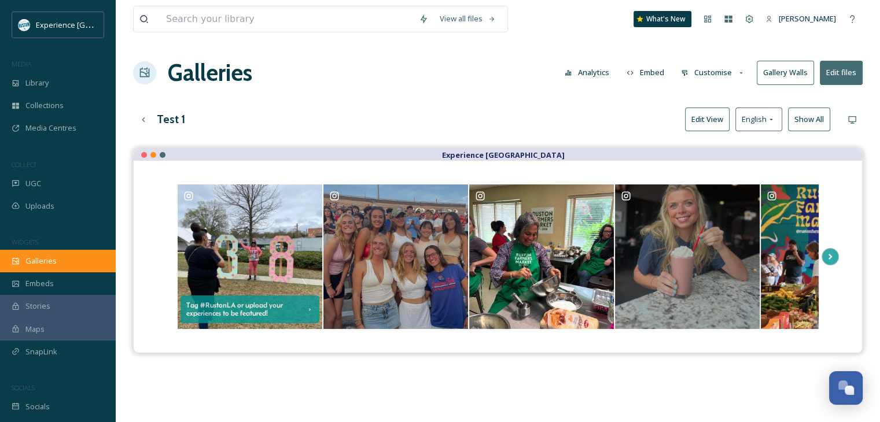
click at [62, 264] on div "Galleries" at bounding box center [58, 261] width 116 height 23
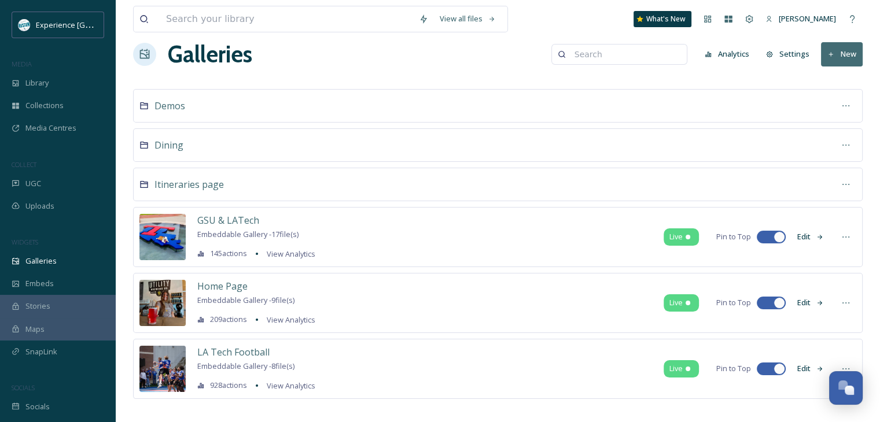
scroll to position [28, 0]
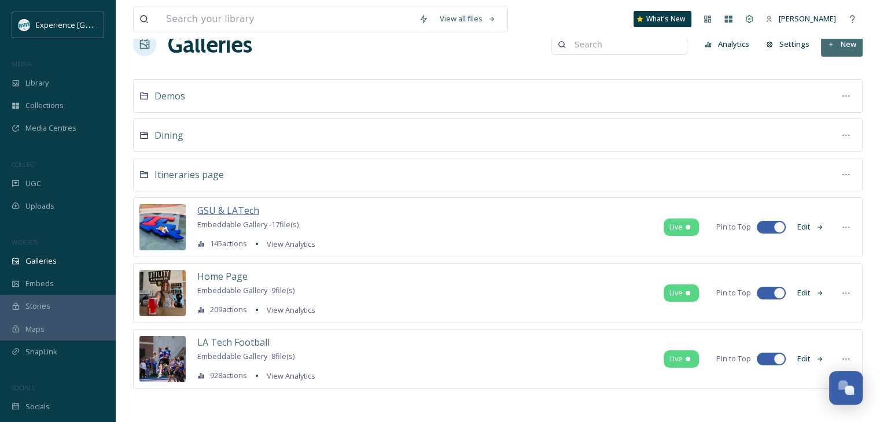
click at [248, 204] on span "GSU & LATech" at bounding box center [228, 210] width 62 height 13
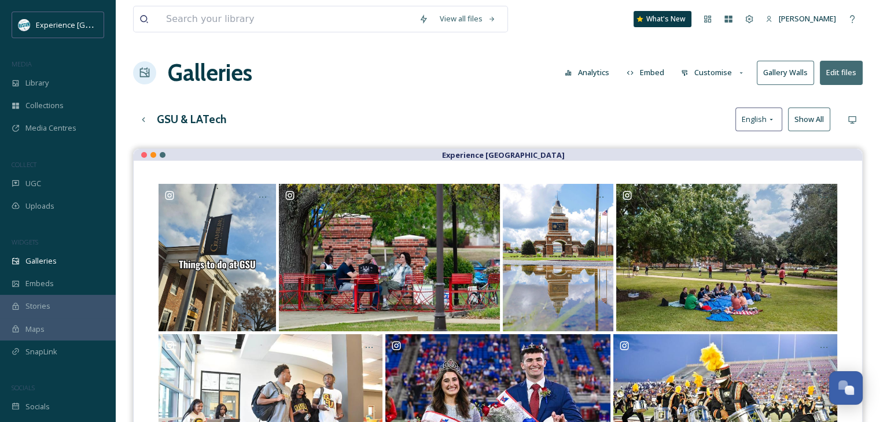
click at [606, 75] on button "Analytics" at bounding box center [587, 72] width 56 height 23
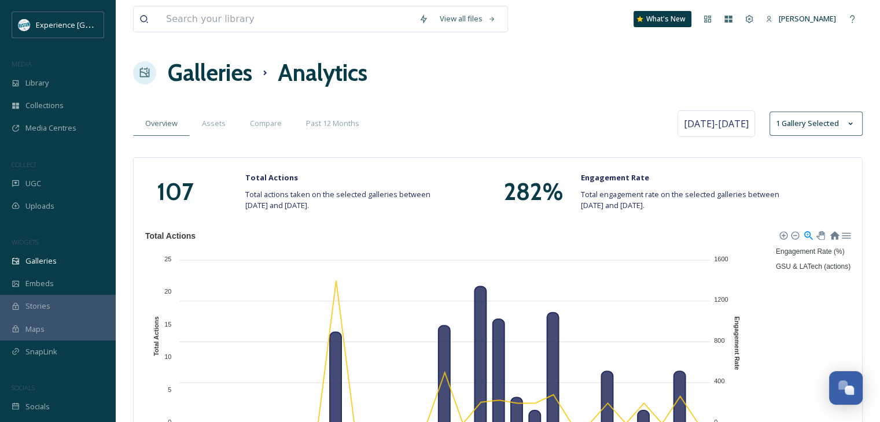
click at [244, 77] on h1 "Galleries" at bounding box center [210, 73] width 84 height 35
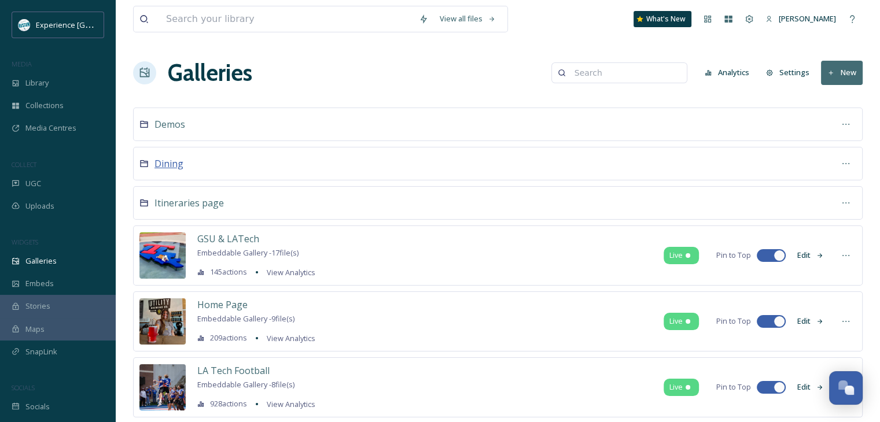
click at [172, 167] on span "Dining" at bounding box center [169, 163] width 29 height 13
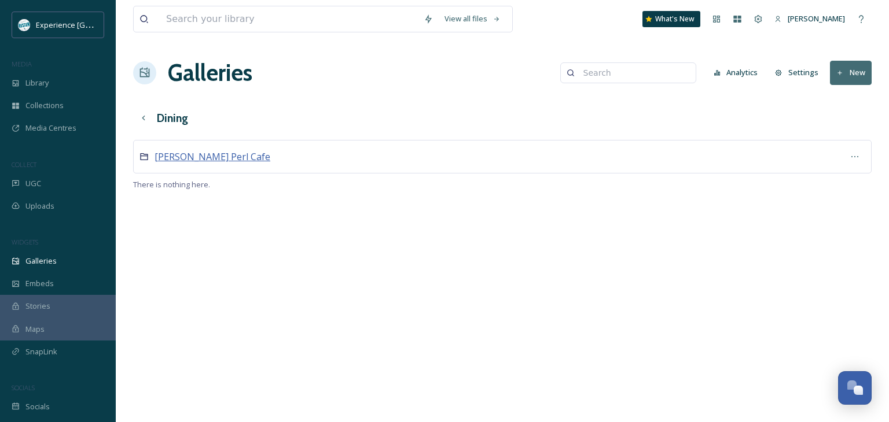
click at [193, 158] on span "[PERSON_NAME] Perl Cafe" at bounding box center [213, 156] width 116 height 13
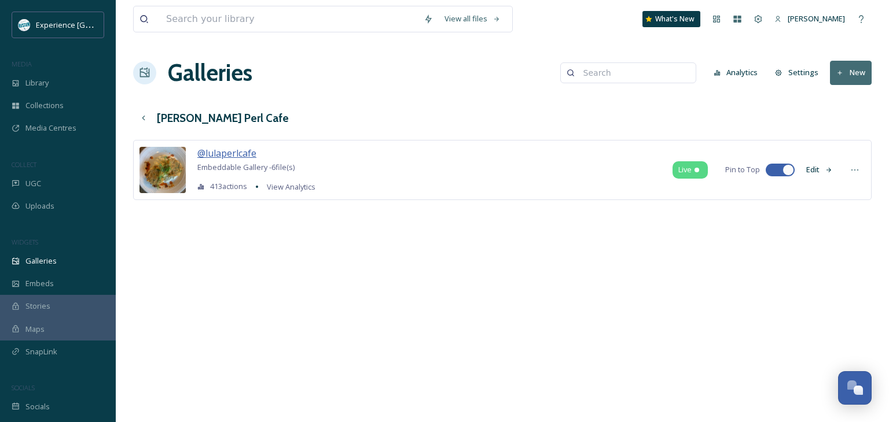
click at [231, 152] on span "@lulaperlcafe" at bounding box center [226, 153] width 59 height 13
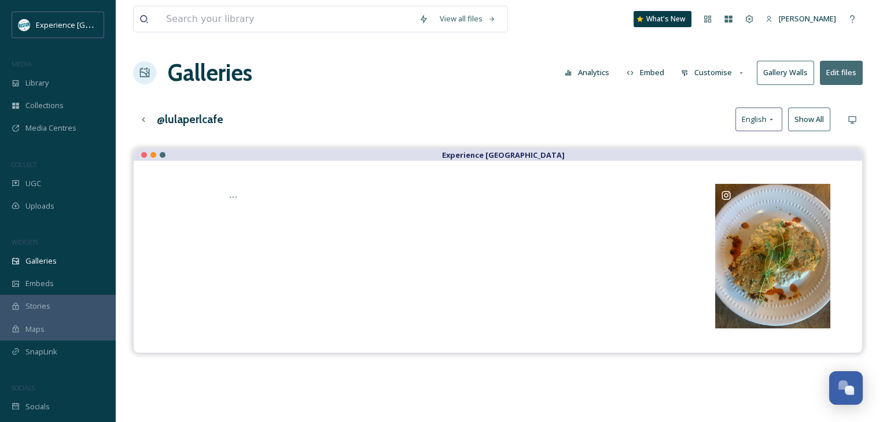
click at [577, 75] on button "Analytics" at bounding box center [587, 72] width 56 height 23
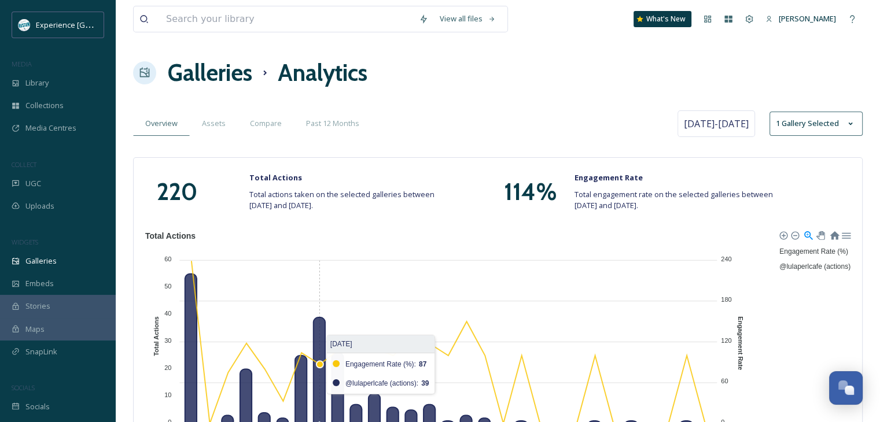
click at [240, 78] on h1 "Galleries" at bounding box center [210, 73] width 84 height 35
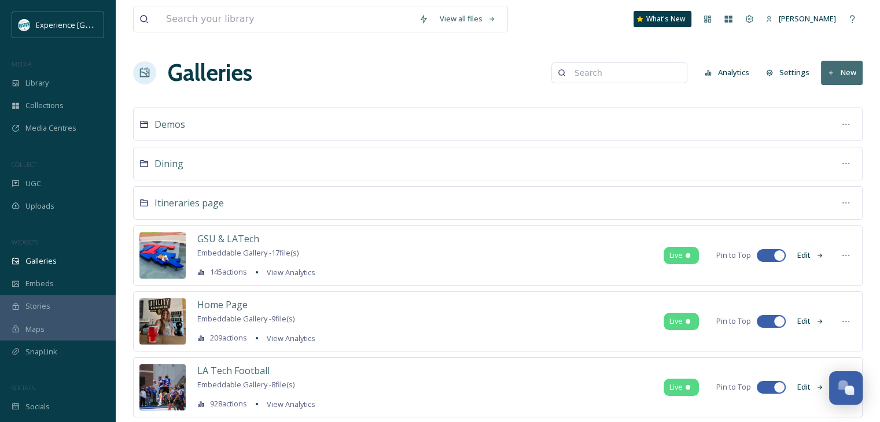
scroll to position [28, 0]
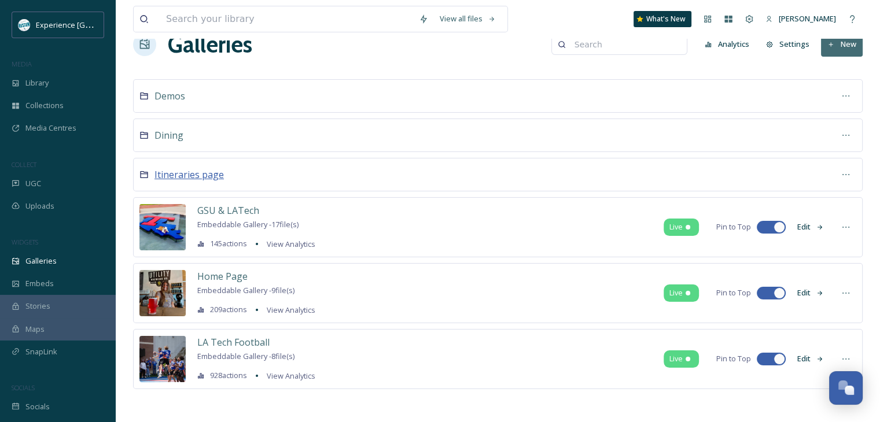
click at [200, 171] on span "Itineraries page" at bounding box center [189, 174] width 69 height 13
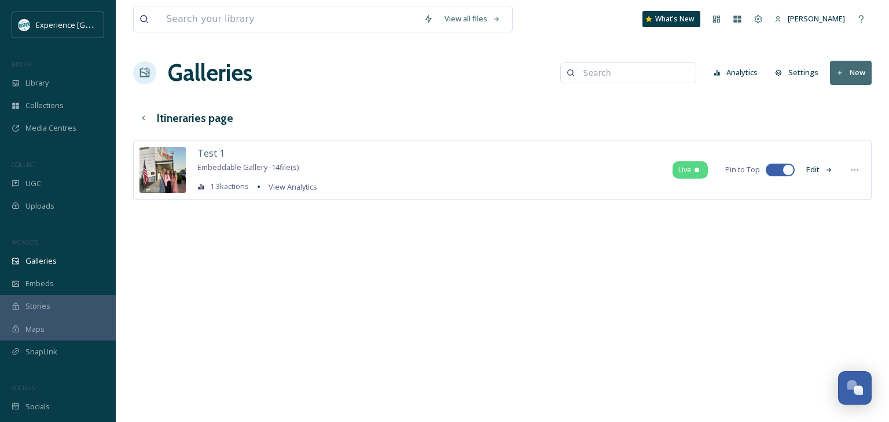
click at [810, 170] on button "Edit" at bounding box center [819, 170] width 38 height 23
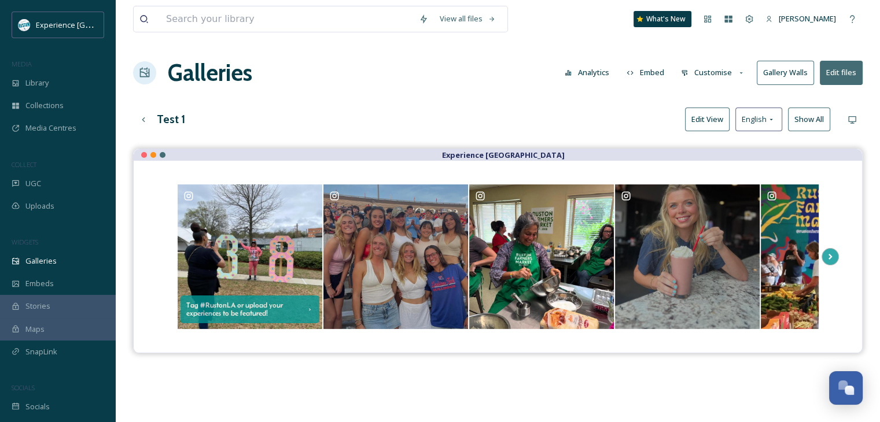
click at [174, 120] on h3 "Test 1" at bounding box center [171, 119] width 28 height 17
click at [174, 122] on h3 "Test 1" at bounding box center [171, 119] width 28 height 17
click at [181, 116] on h3 "Test 1" at bounding box center [171, 119] width 28 height 17
click at [837, 75] on button "Edit files" at bounding box center [841, 73] width 43 height 24
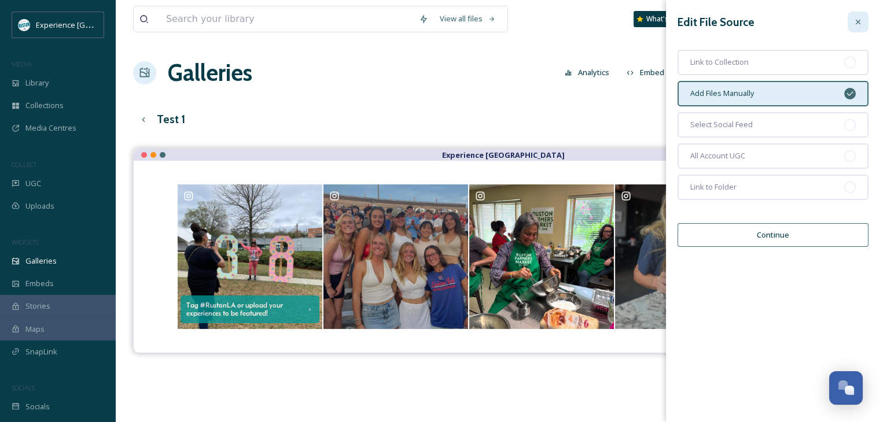
click at [855, 13] on div at bounding box center [858, 22] width 21 height 21
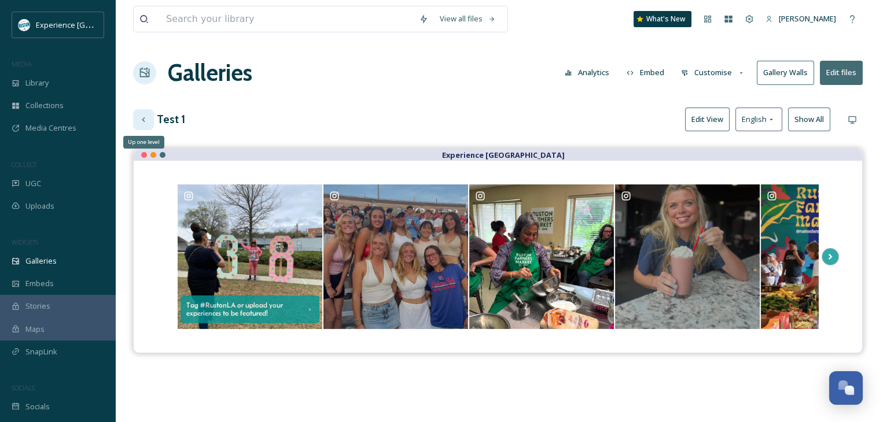
click at [142, 112] on div "Up one level" at bounding box center [143, 119] width 21 height 21
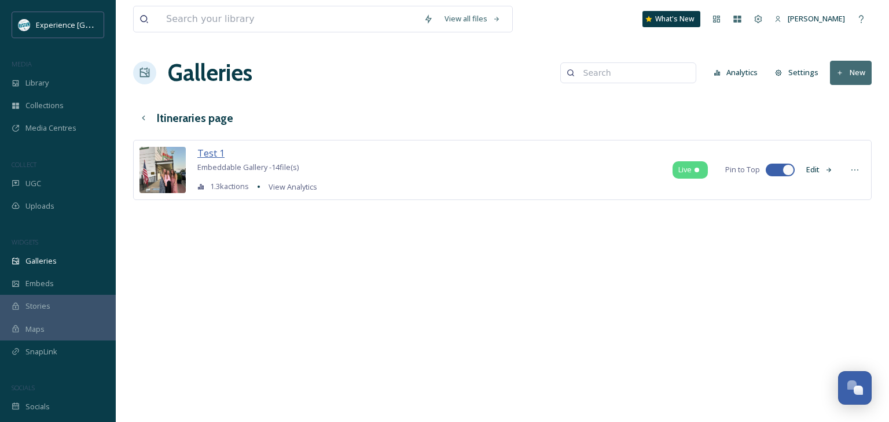
click at [215, 153] on span "Test 1" at bounding box center [210, 153] width 27 height 13
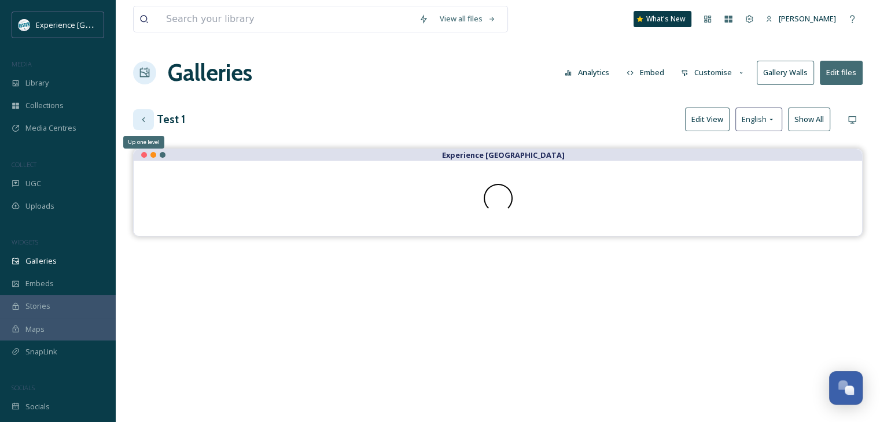
click at [146, 120] on icon at bounding box center [143, 119] width 9 height 9
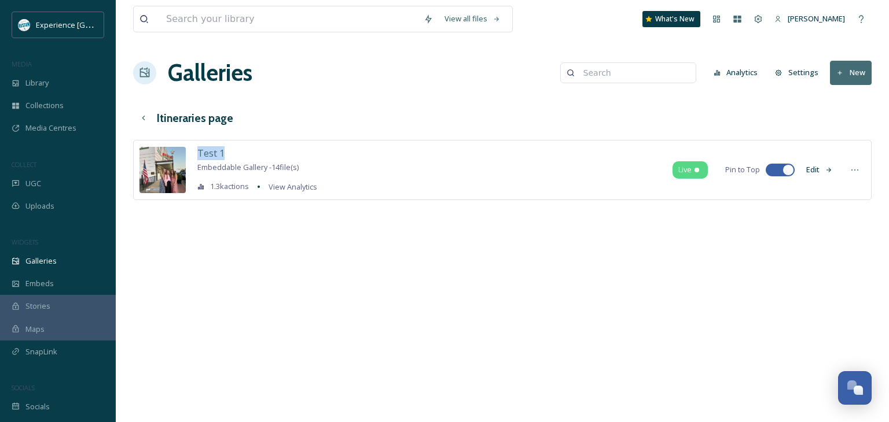
drag, startPoint x: 228, startPoint y: 155, endPoint x: 196, endPoint y: 155, distance: 31.8
click at [196, 155] on div "Test 1 Embeddable Gallery - 14 file(s) 1.3k actions View Analytics Live Pin to …" at bounding box center [502, 170] width 738 height 60
click at [810, 72] on button "Settings" at bounding box center [796, 72] width 55 height 23
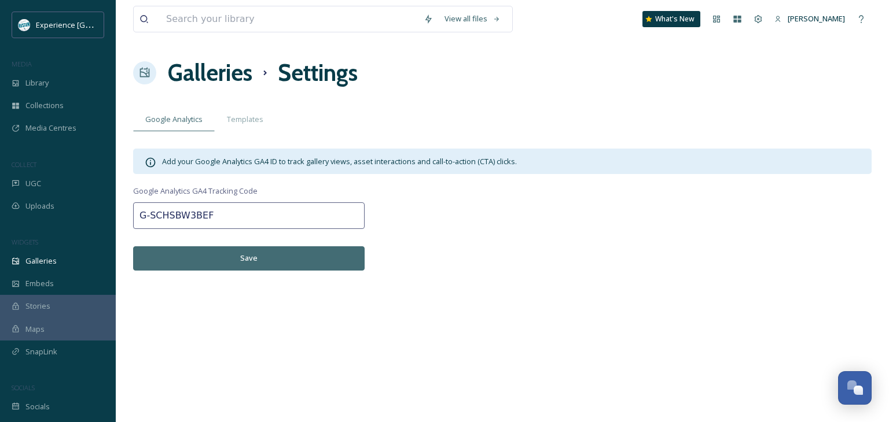
click at [221, 68] on h1 "Galleries" at bounding box center [210, 73] width 84 height 35
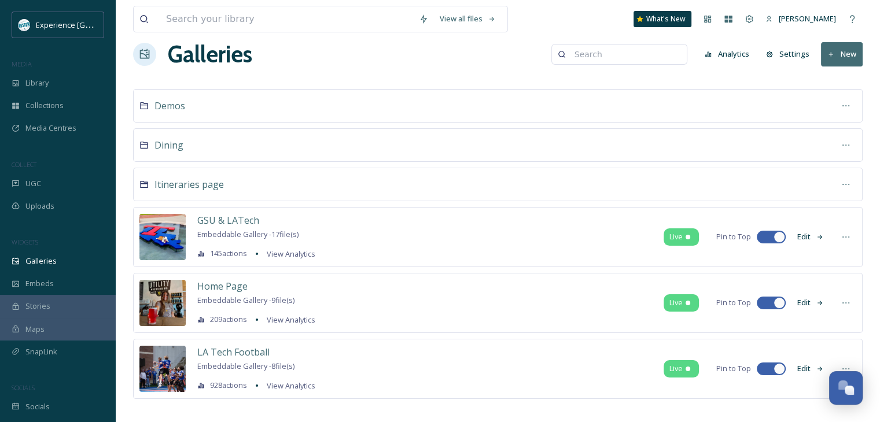
scroll to position [28, 0]
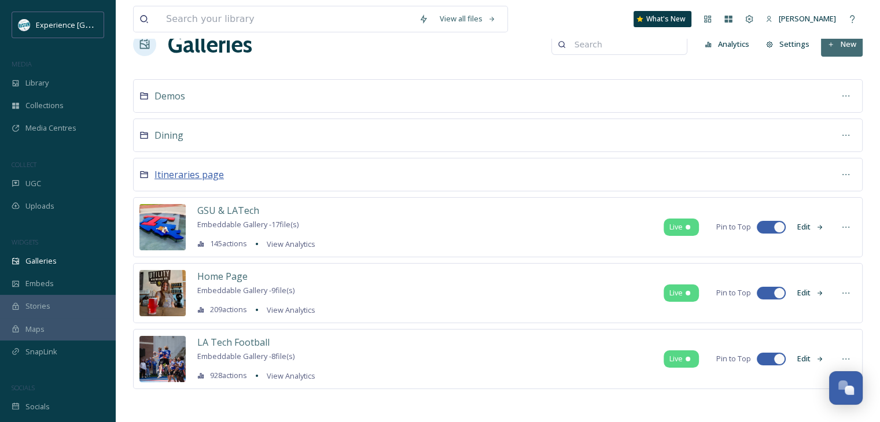
click at [197, 172] on span "Itineraries page" at bounding box center [189, 174] width 69 height 13
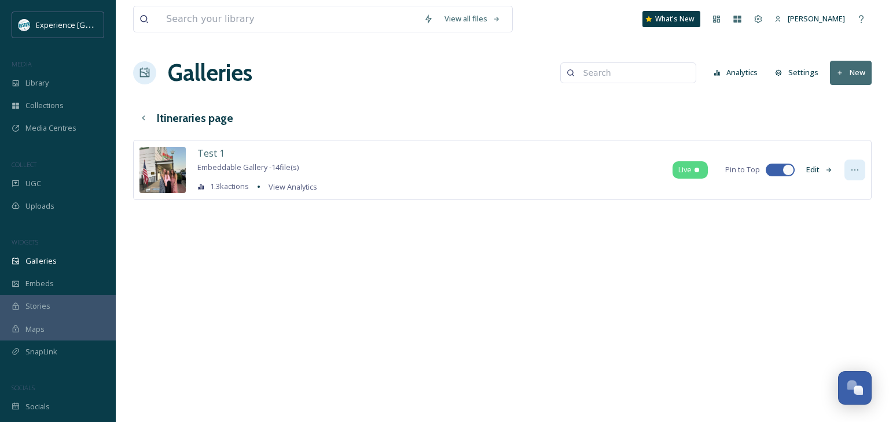
click at [860, 167] on div at bounding box center [854, 170] width 21 height 21
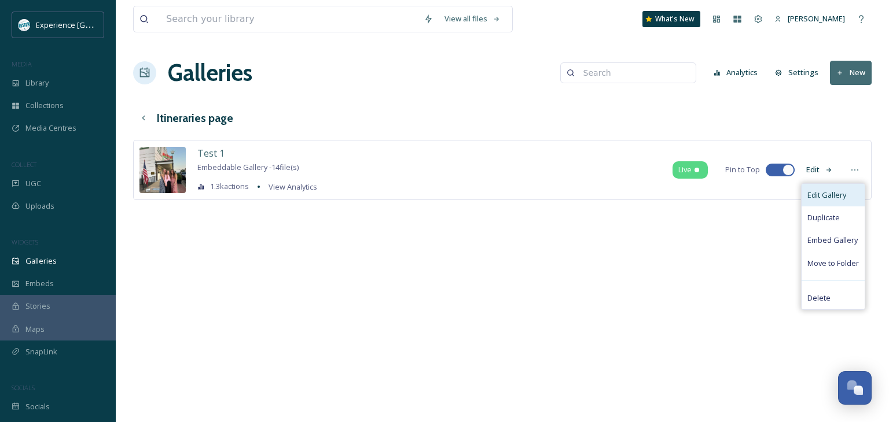
click at [831, 197] on span "Edit Gallery" at bounding box center [826, 195] width 39 height 11
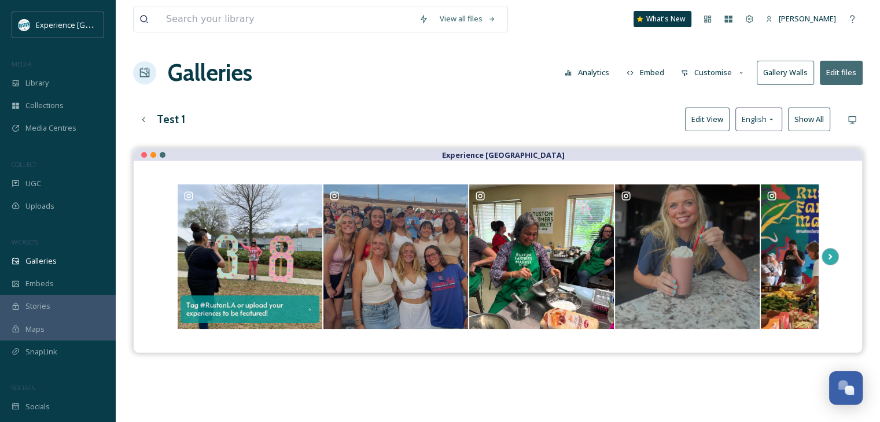
click at [723, 70] on button "Customise" at bounding box center [713, 72] width 76 height 23
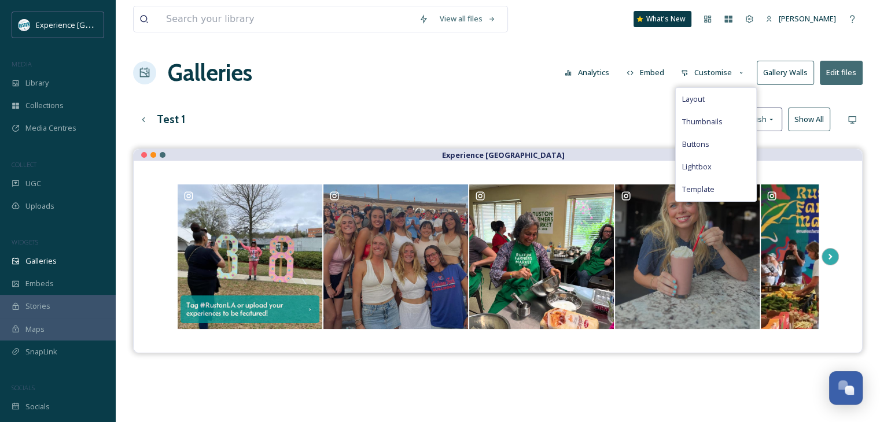
click at [723, 70] on button "Customise" at bounding box center [713, 72] width 76 height 23
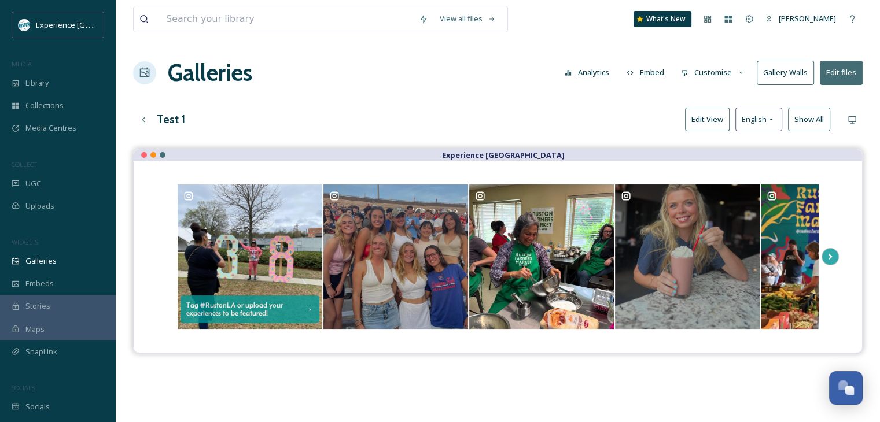
click at [823, 119] on button "Show All" at bounding box center [809, 120] width 42 height 24
click at [140, 123] on icon at bounding box center [143, 119] width 9 height 9
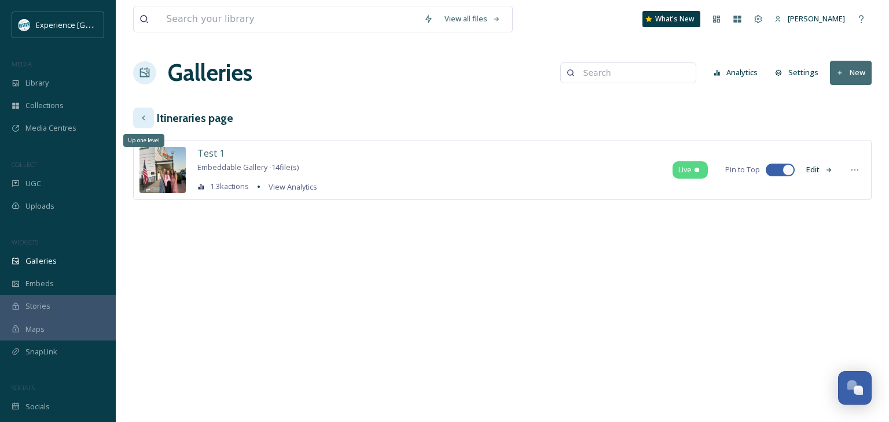
click at [148, 117] on div "Up one level" at bounding box center [143, 118] width 21 height 21
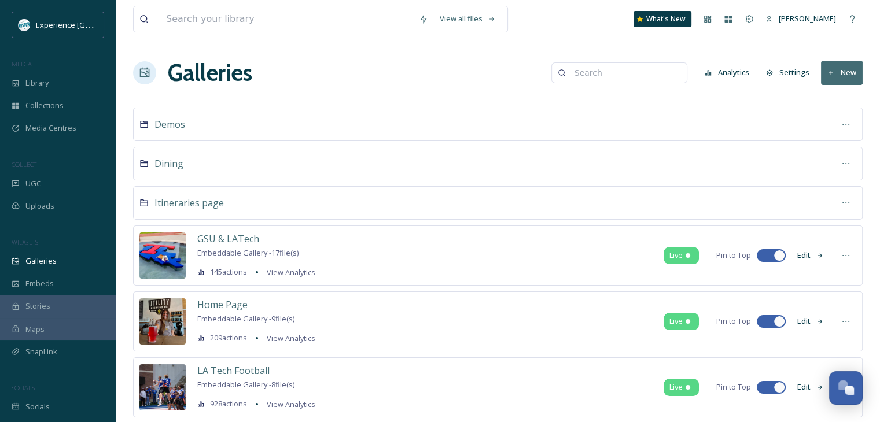
click at [831, 73] on icon at bounding box center [831, 73] width 4 height 4
click at [836, 119] on span "Folder" at bounding box center [843, 122] width 22 height 11
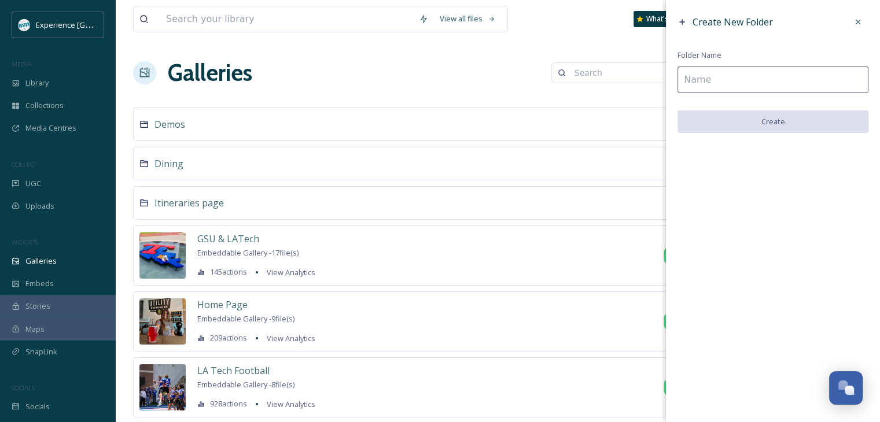
click at [770, 83] on input at bounding box center [773, 80] width 191 height 27
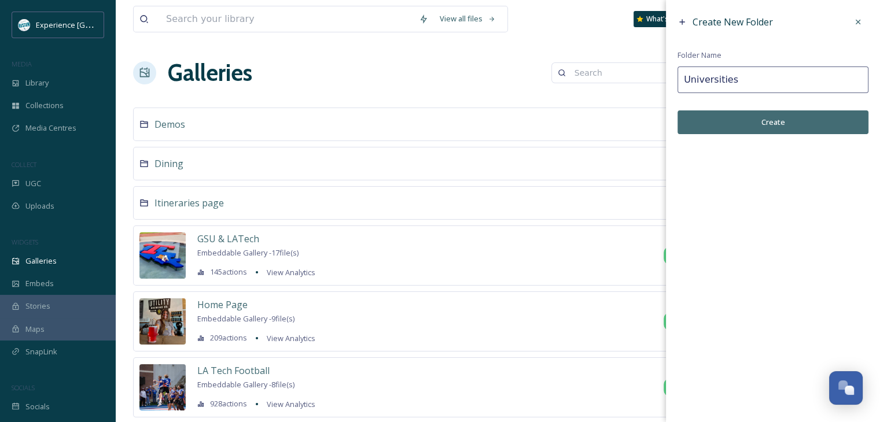
type input "Universities"
click at [767, 126] on button "Create" at bounding box center [773, 123] width 191 height 24
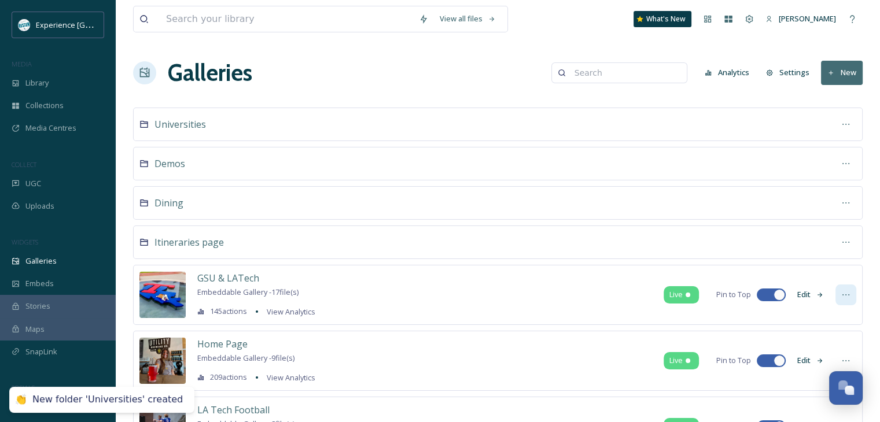
click at [847, 295] on icon at bounding box center [845, 294] width 9 height 9
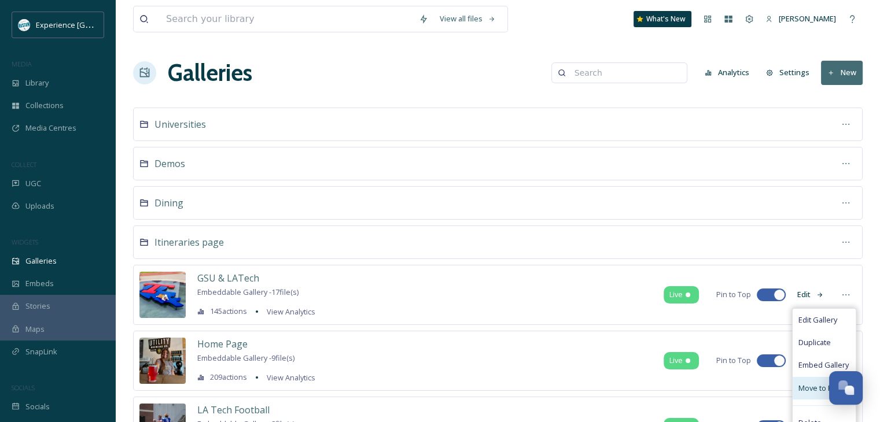
click at [808, 383] on span "Move to Folder" at bounding box center [825, 388] width 52 height 11
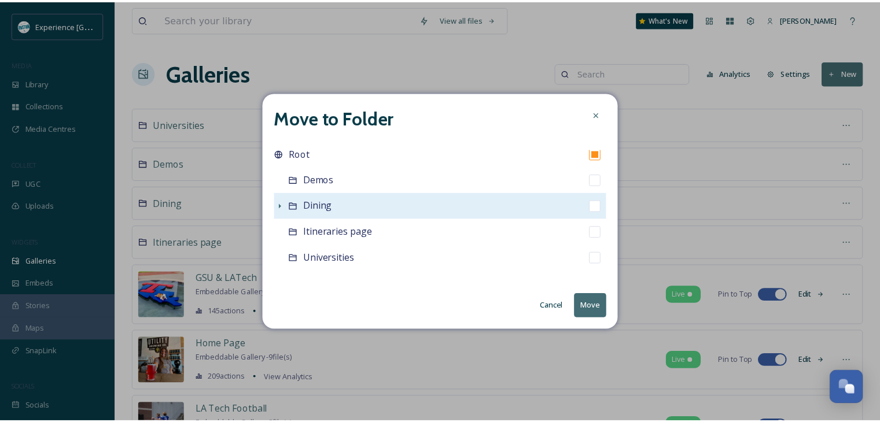
scroll to position [14, 0]
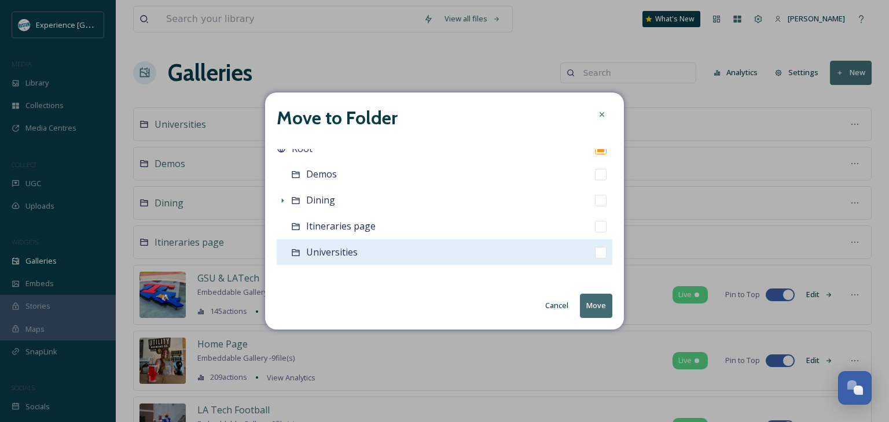
click at [299, 255] on icon at bounding box center [296, 252] width 8 height 7
checkbox input "false"
checkbox input "true"
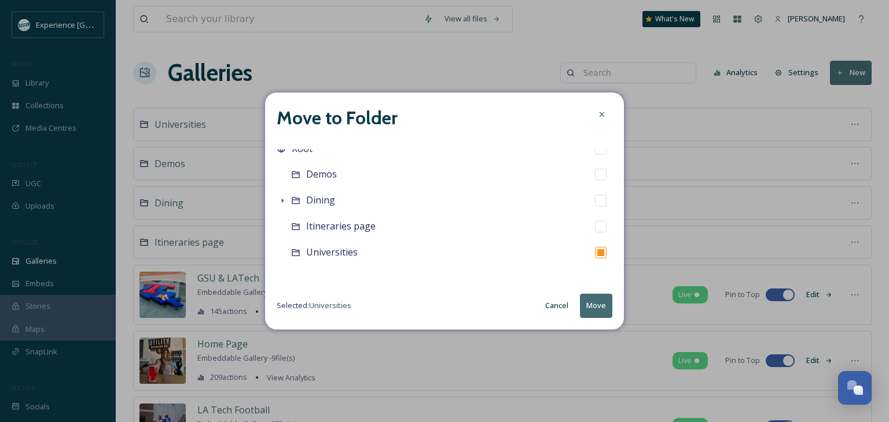
click at [591, 310] on button "Move" at bounding box center [596, 306] width 32 height 24
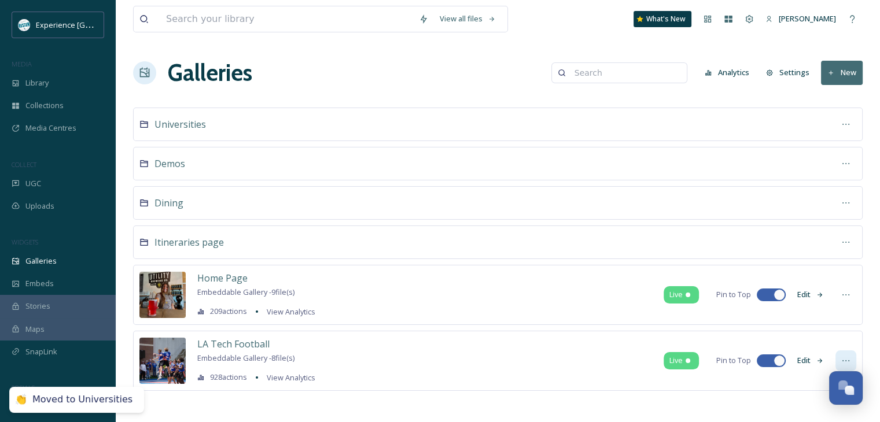
click at [846, 356] on icon at bounding box center [845, 360] width 9 height 9
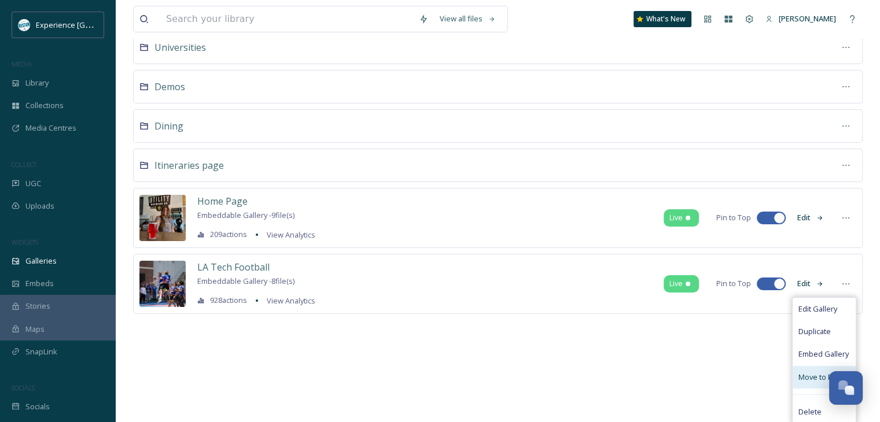
click at [811, 373] on span "Move to Folder" at bounding box center [825, 377] width 52 height 11
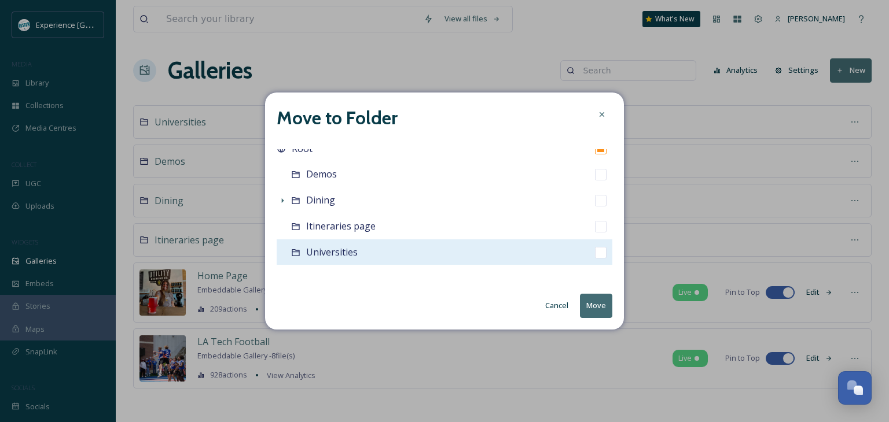
click at [428, 250] on div "Universities" at bounding box center [445, 253] width 336 height 26
checkbox input "false"
checkbox input "true"
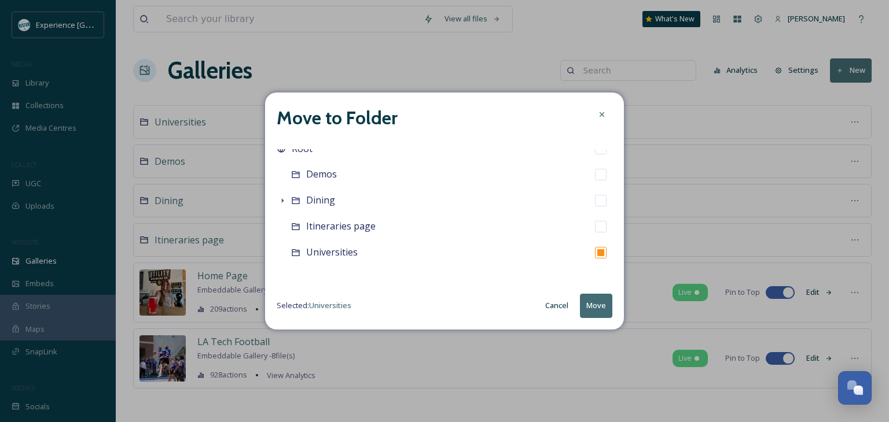
click at [599, 307] on button "Move" at bounding box center [596, 306] width 32 height 24
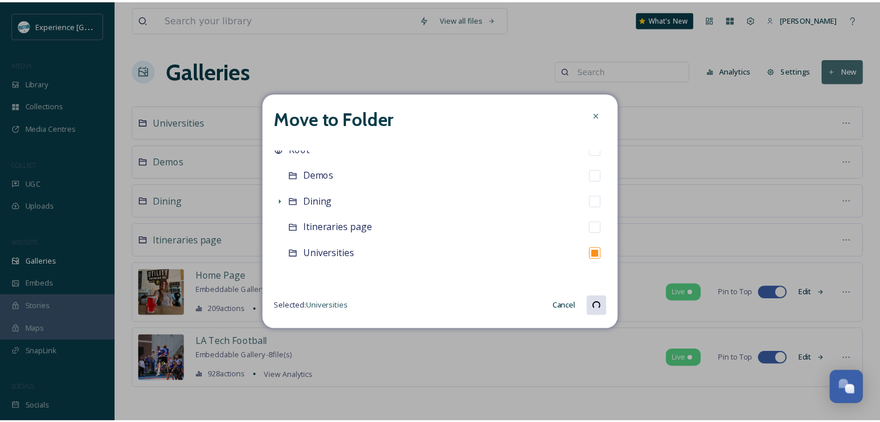
scroll to position [0, 0]
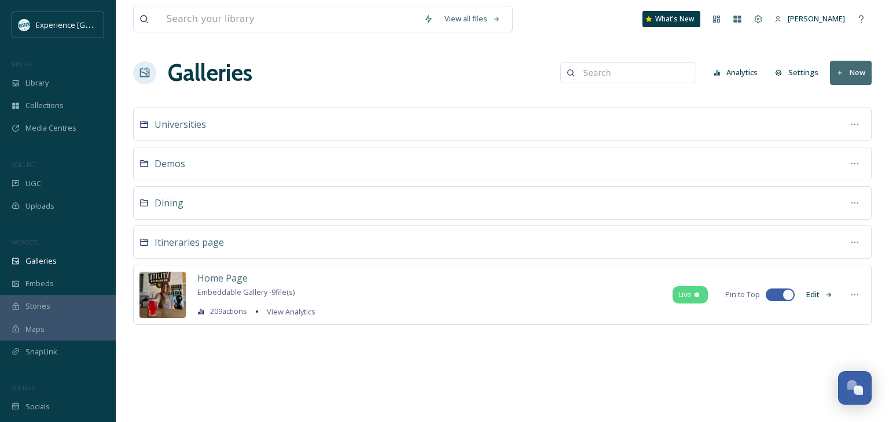
click at [845, 69] on button "New" at bounding box center [851, 73] width 42 height 24
click at [451, 355] on div "Home Page Embeddable Gallery - 9 file(s) 209 actions View Analytics Live Pin to…" at bounding box center [502, 312] width 738 height 95
click at [292, 310] on span "View Analytics" at bounding box center [291, 312] width 49 height 10
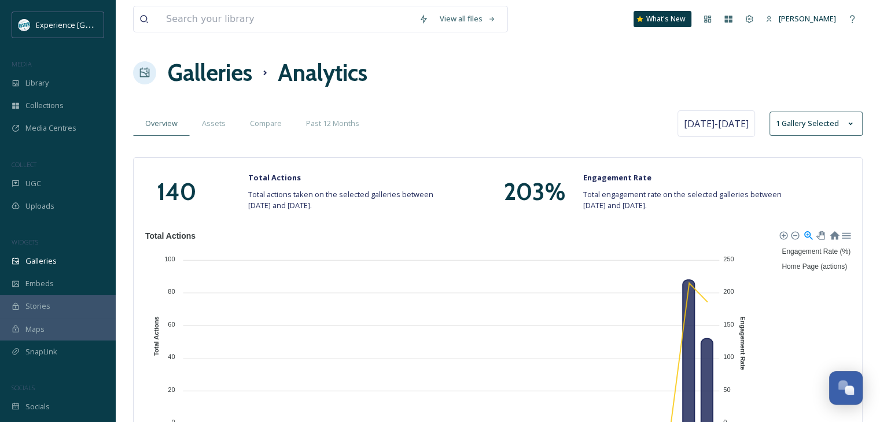
click at [208, 68] on h1 "Galleries" at bounding box center [210, 73] width 84 height 35
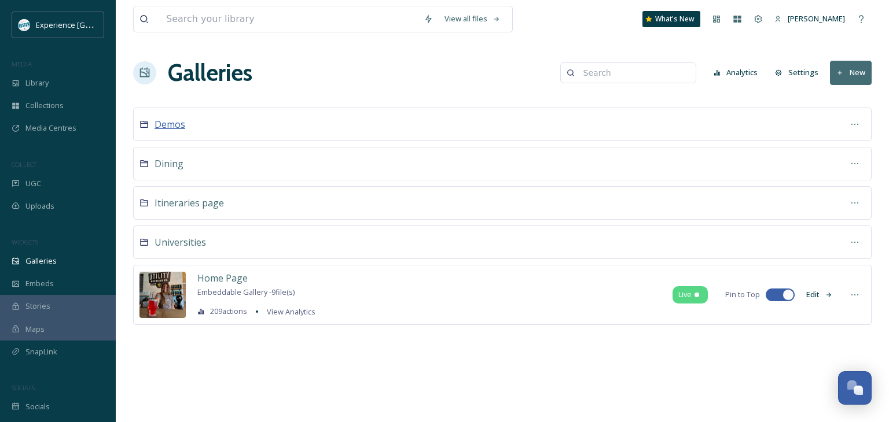
click at [166, 128] on span "Demos" at bounding box center [170, 124] width 31 height 13
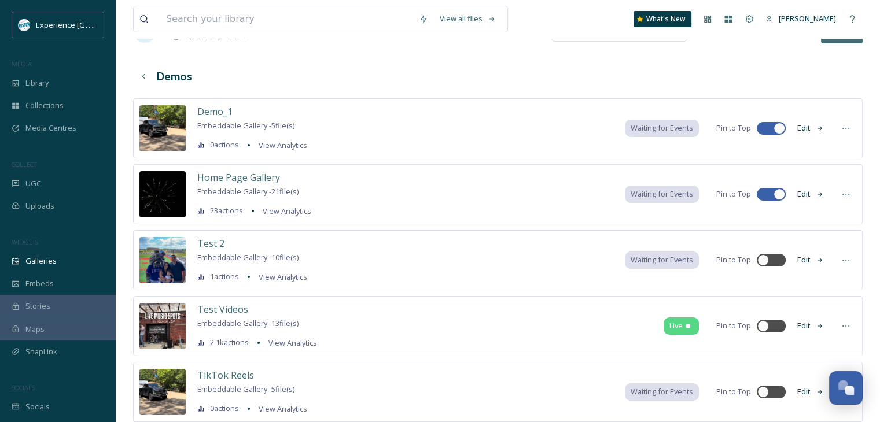
scroll to position [75, 0]
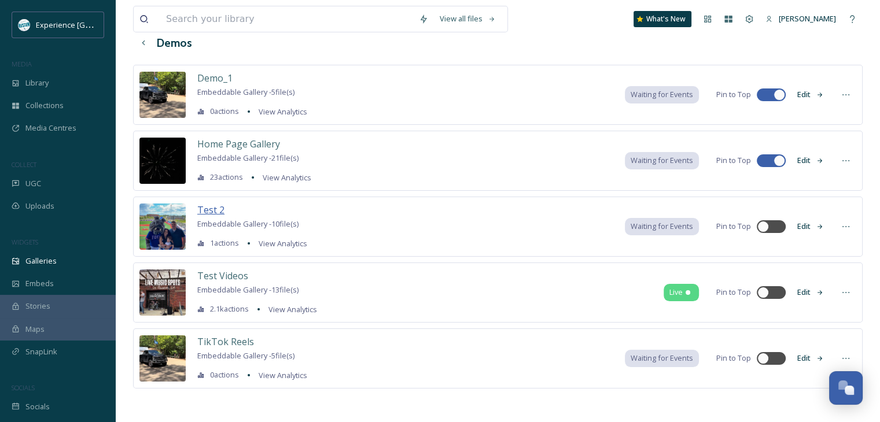
click at [214, 207] on span "Test 2" at bounding box center [210, 210] width 27 height 13
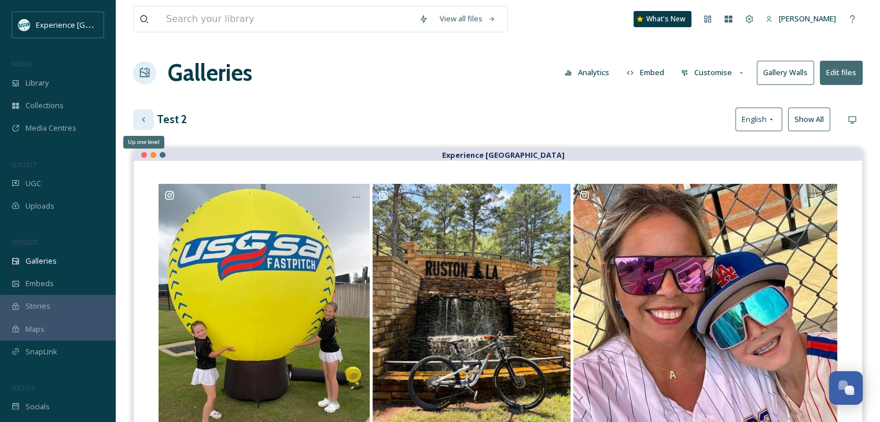
click at [149, 115] on div "Up one level" at bounding box center [143, 119] width 21 height 21
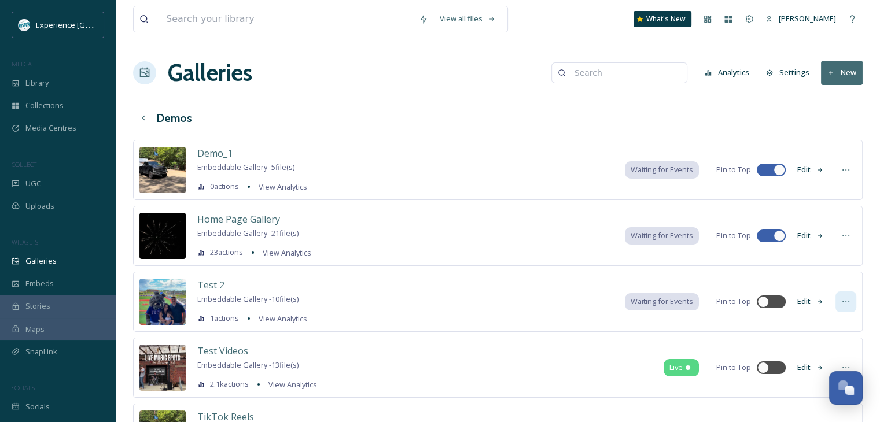
click at [837, 299] on div at bounding box center [846, 302] width 21 height 21
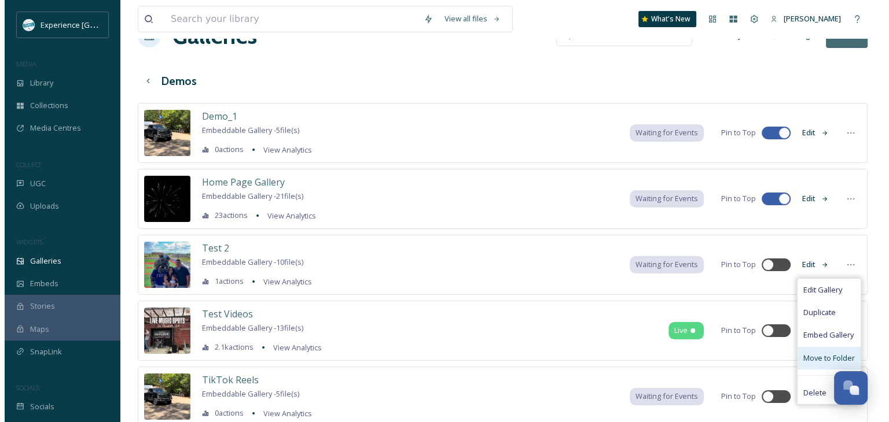
scroll to position [75, 0]
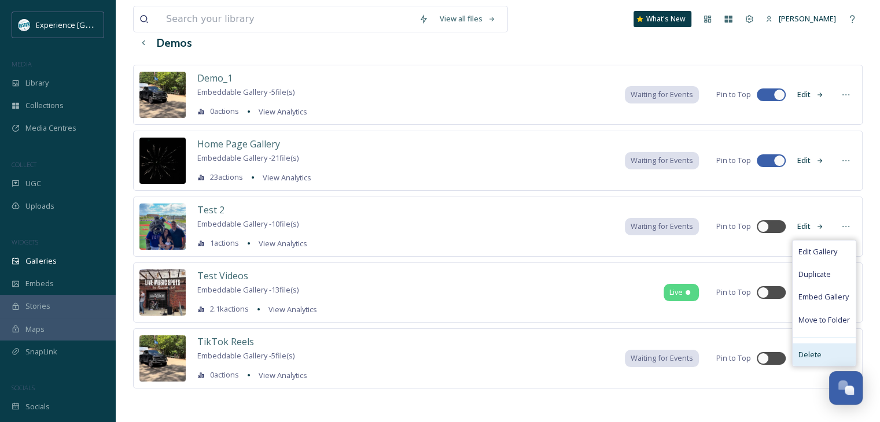
click at [819, 350] on span "Delete" at bounding box center [810, 355] width 23 height 11
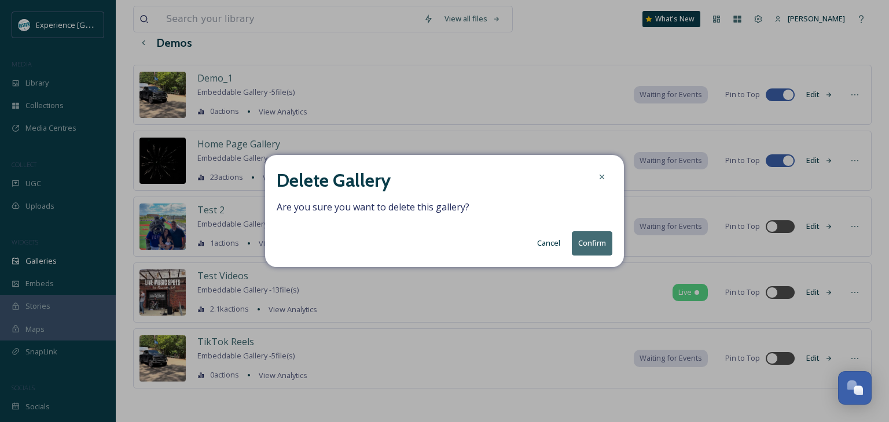
click at [580, 245] on button "Confirm" at bounding box center [592, 243] width 41 height 24
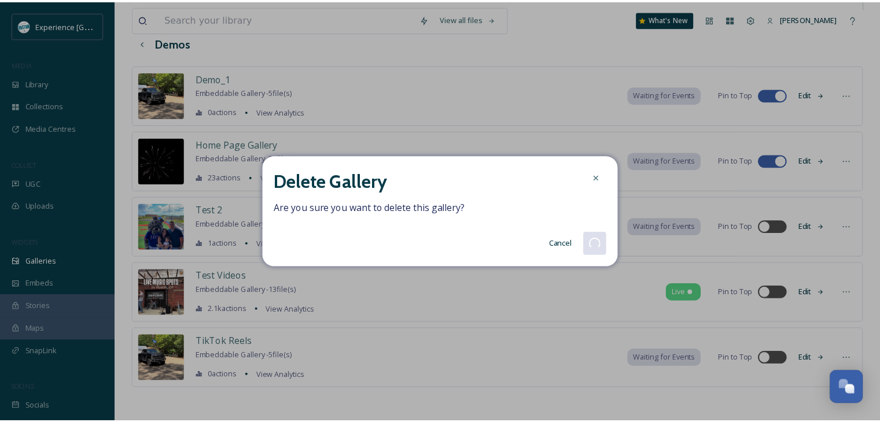
scroll to position [9, 0]
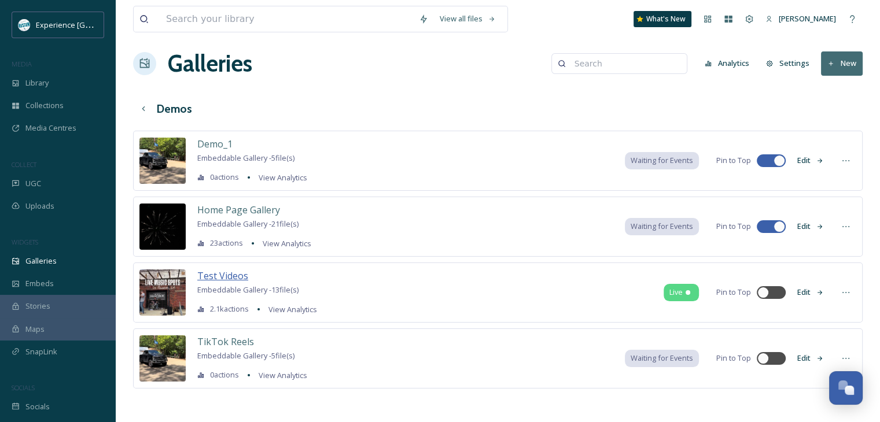
click at [219, 278] on span "Test Videos" at bounding box center [222, 276] width 51 height 13
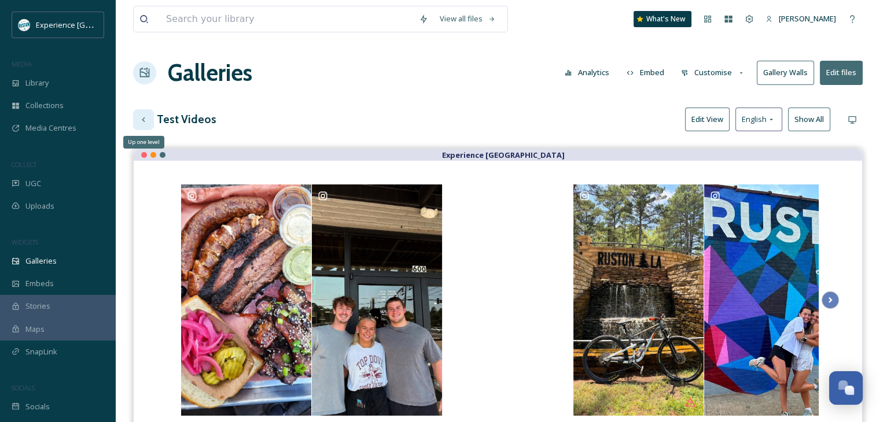
click at [144, 121] on icon at bounding box center [143, 119] width 3 height 5
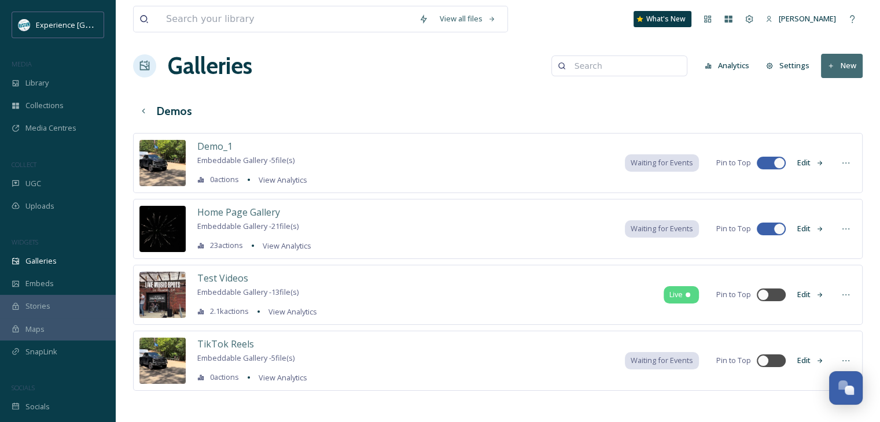
scroll to position [9, 0]
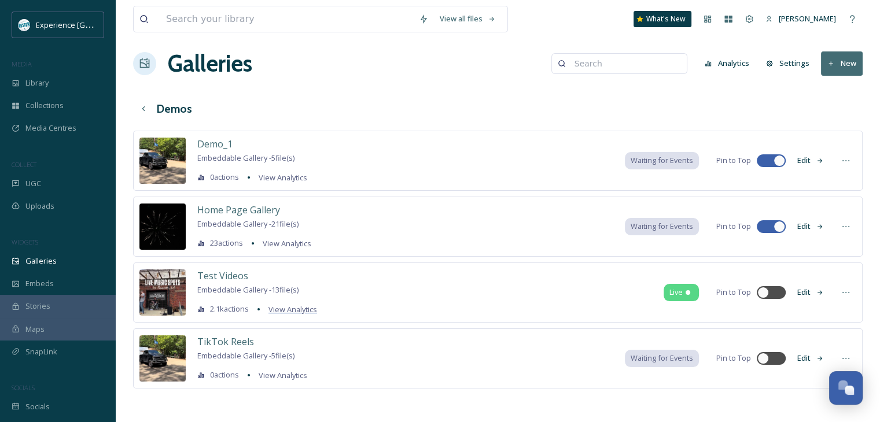
click at [308, 310] on span "View Analytics" at bounding box center [292, 309] width 49 height 10
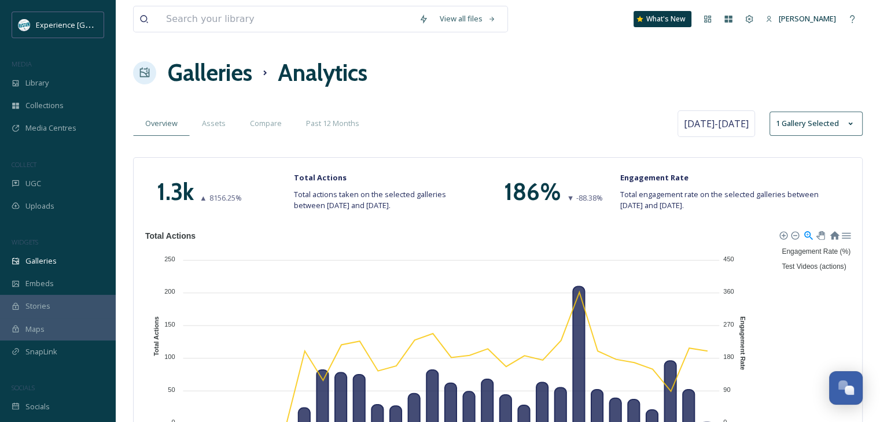
click at [197, 68] on h1 "Galleries" at bounding box center [210, 73] width 84 height 35
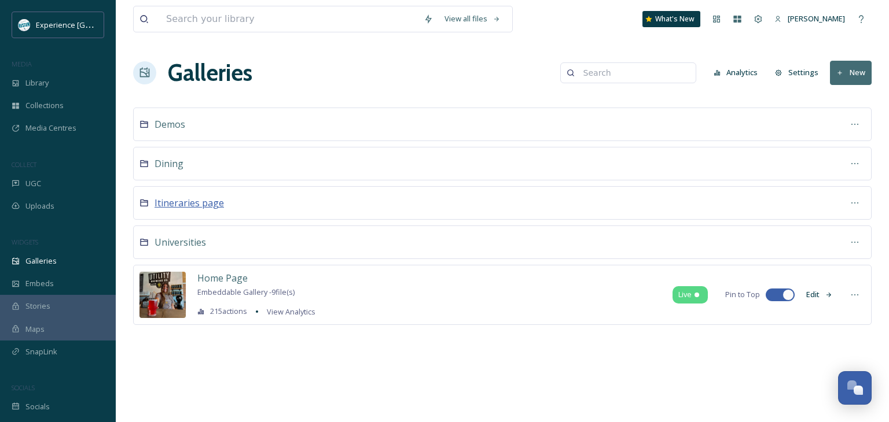
click at [185, 197] on span "Itineraries page" at bounding box center [189, 203] width 69 height 13
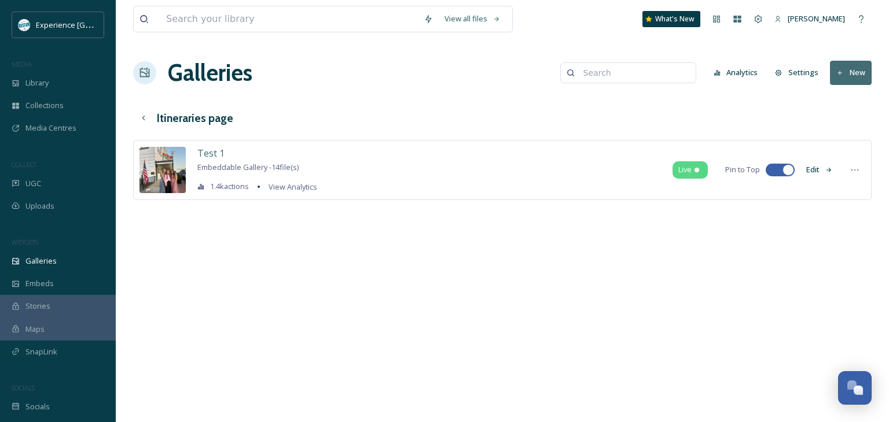
click at [170, 68] on h1 "Galleries" at bounding box center [210, 73] width 84 height 35
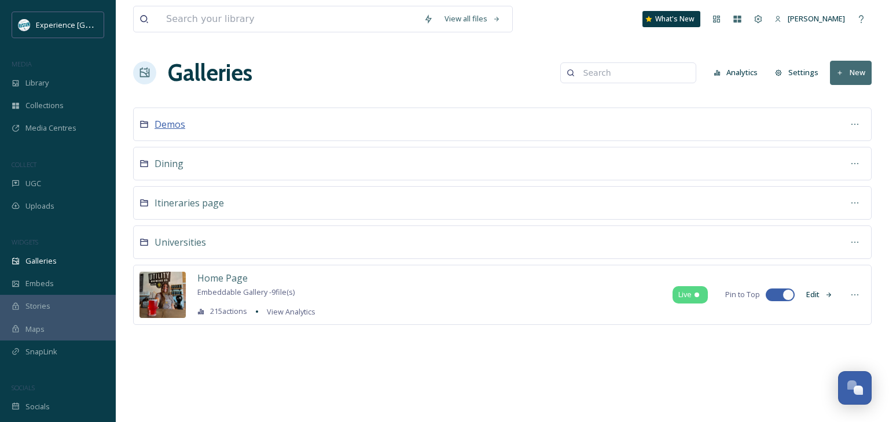
click at [177, 127] on span "Demos" at bounding box center [170, 124] width 31 height 13
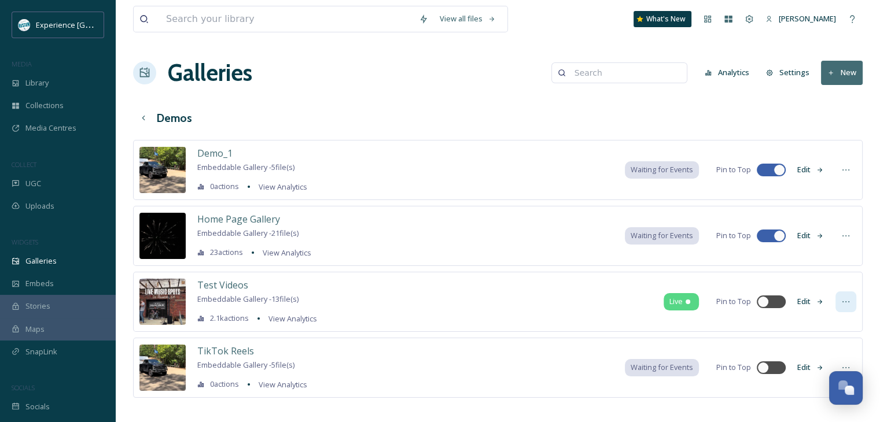
click at [842, 300] on icon at bounding box center [845, 301] width 9 height 9
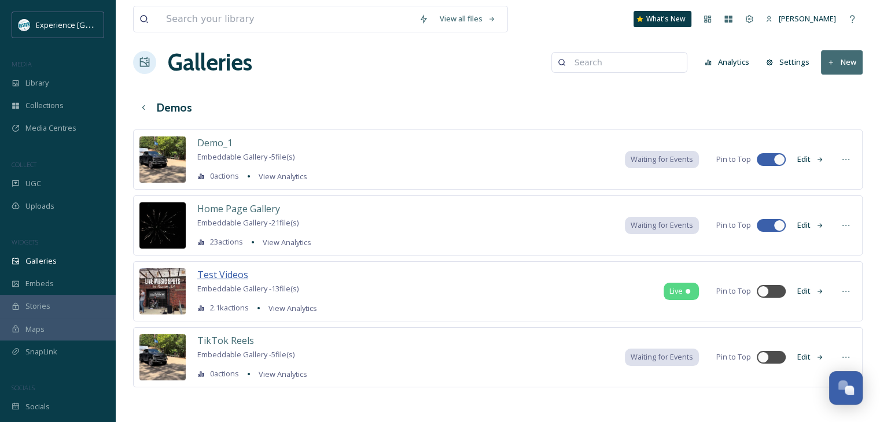
click at [227, 268] on span "Test Videos" at bounding box center [222, 275] width 51 height 14
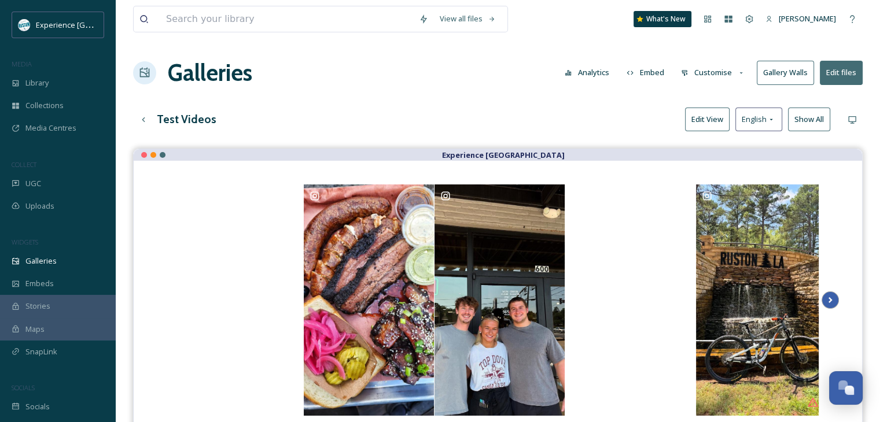
click at [835, 298] on icon at bounding box center [830, 300] width 16 height 17
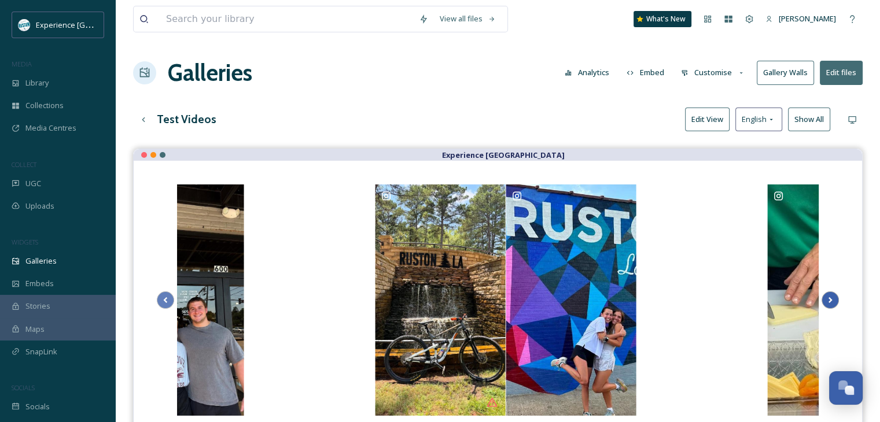
click at [835, 298] on icon at bounding box center [830, 300] width 16 height 17
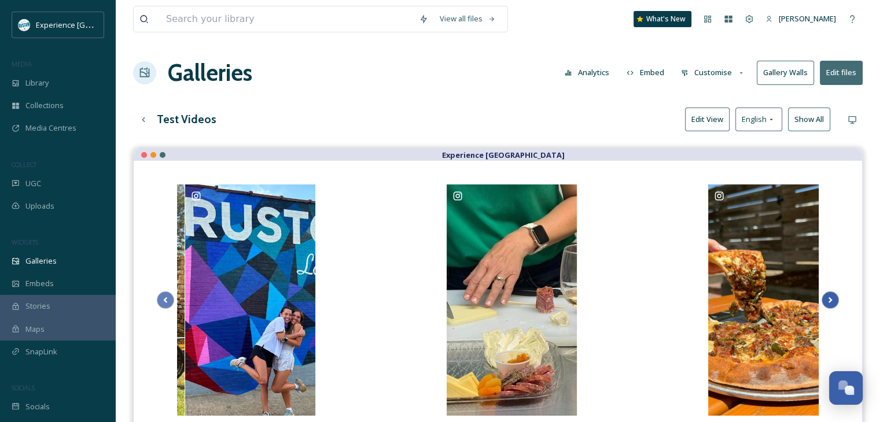
click at [835, 298] on icon at bounding box center [830, 300] width 16 height 17
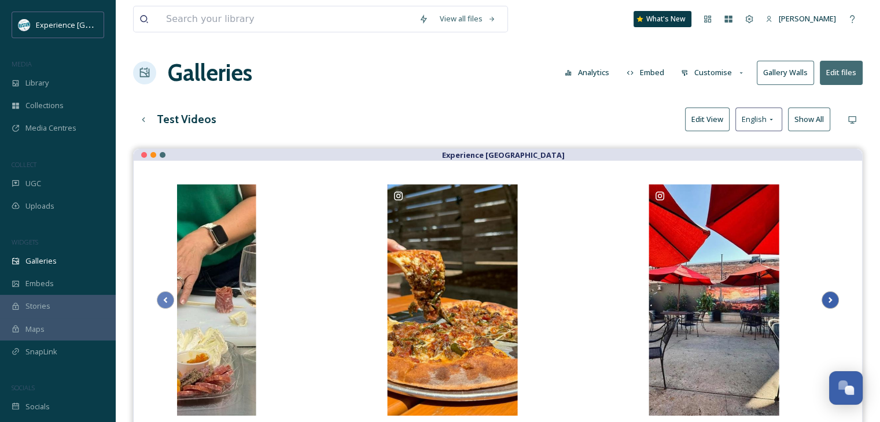
click at [835, 298] on icon at bounding box center [830, 300] width 16 height 17
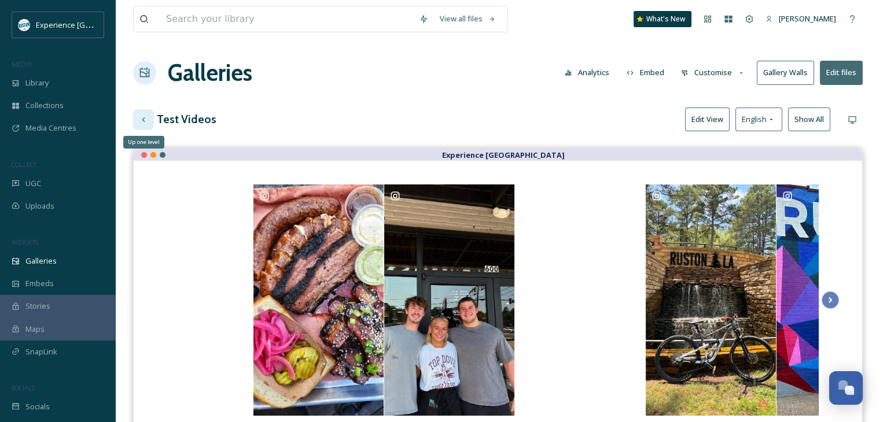
click at [147, 119] on icon at bounding box center [143, 119] width 9 height 9
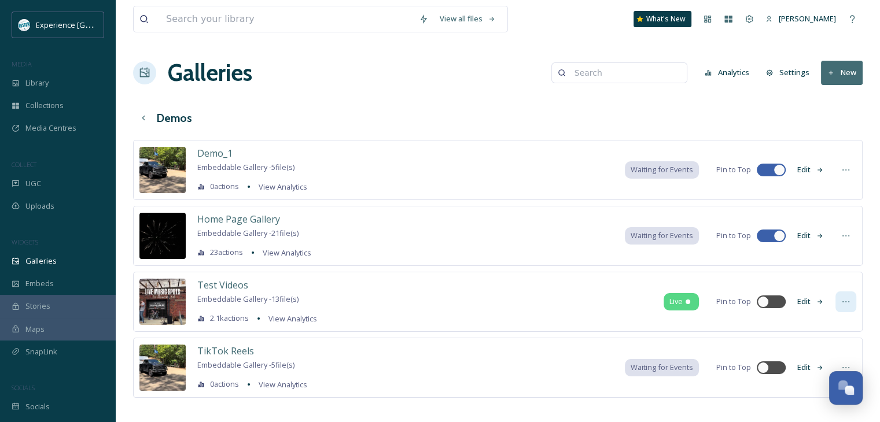
click at [838, 300] on div at bounding box center [846, 302] width 21 height 21
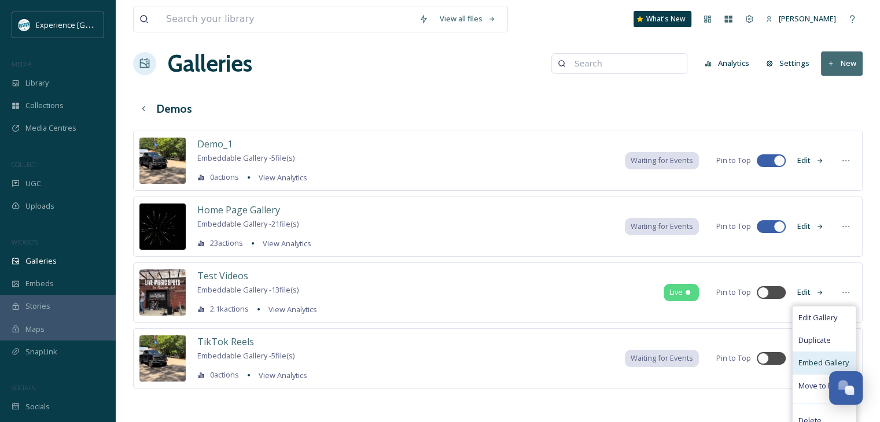
scroll to position [19, 0]
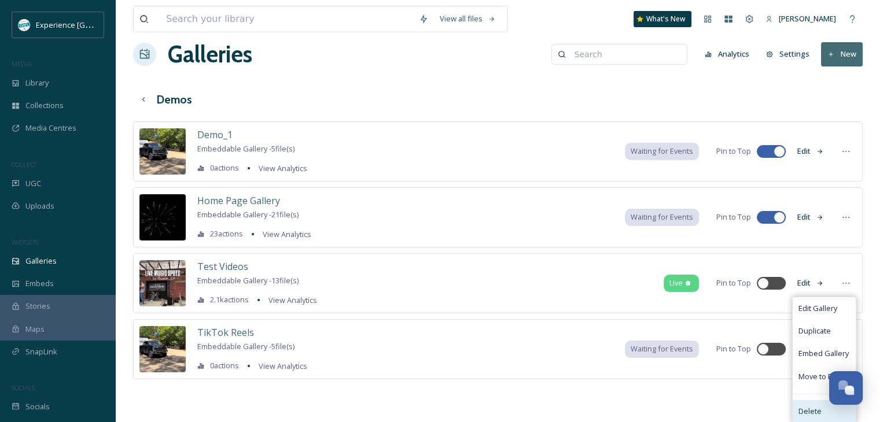
click at [812, 407] on span "Delete" at bounding box center [810, 411] width 23 height 11
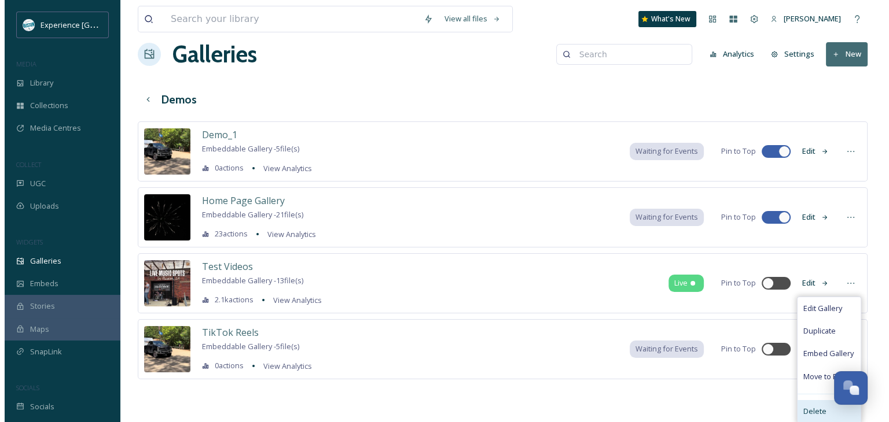
scroll to position [9, 0]
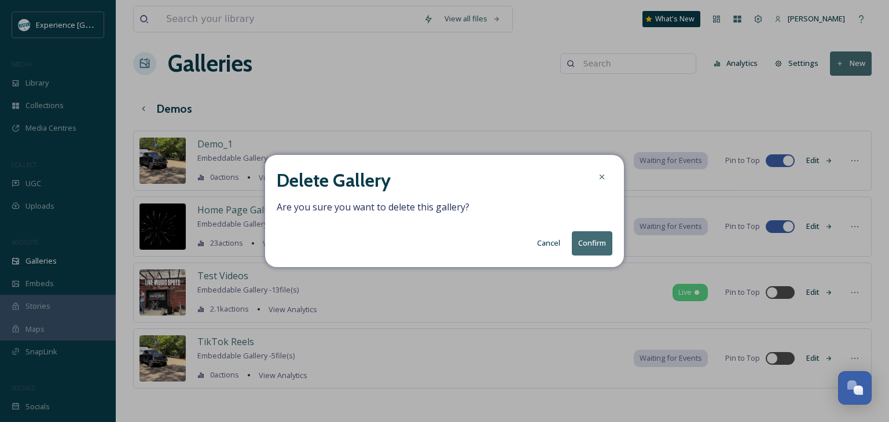
click at [597, 243] on button "Confirm" at bounding box center [592, 243] width 41 height 24
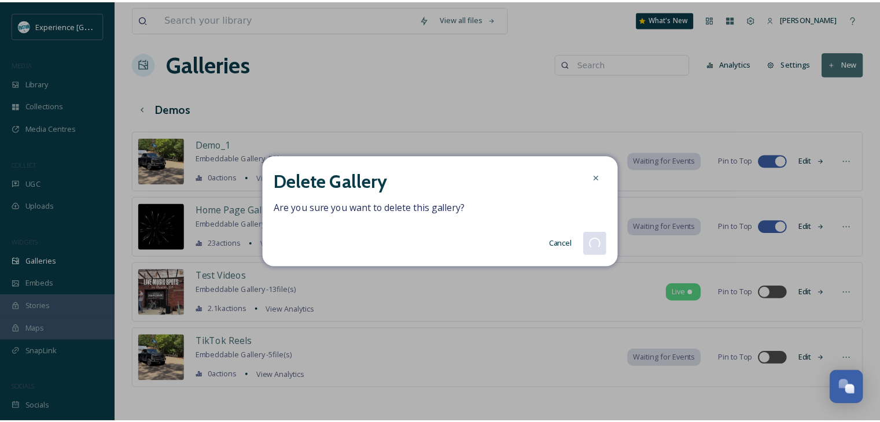
scroll to position [0, 0]
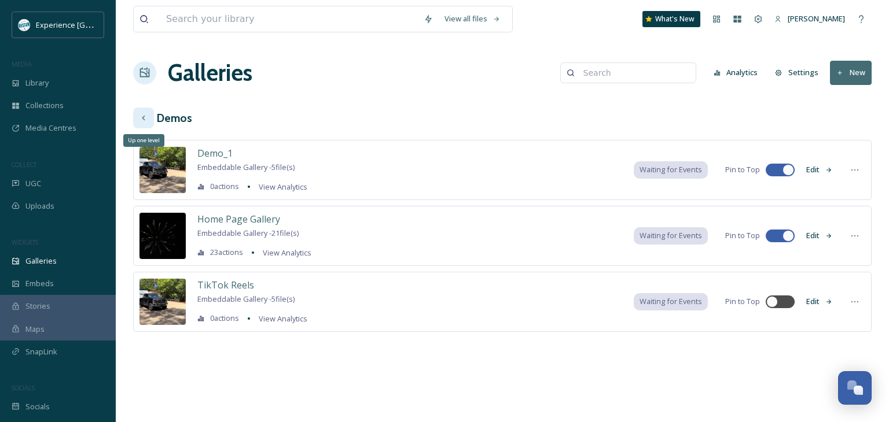
click at [150, 115] on div "Up one level" at bounding box center [143, 118] width 21 height 21
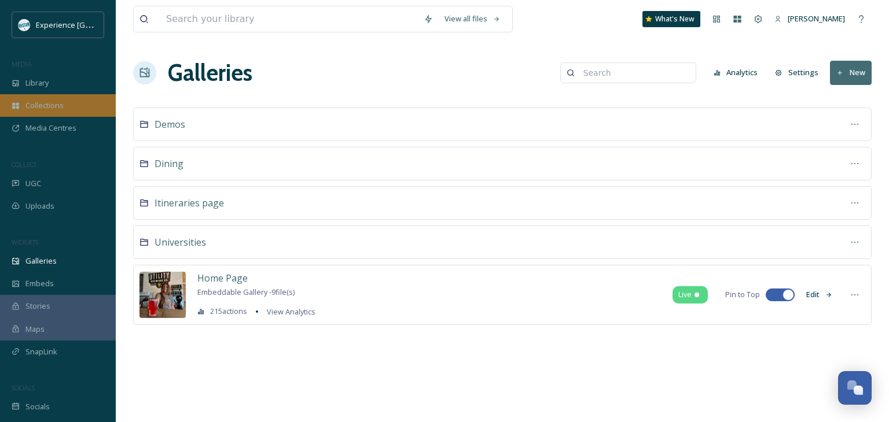
click at [61, 98] on div "Collections" at bounding box center [58, 105] width 116 height 23
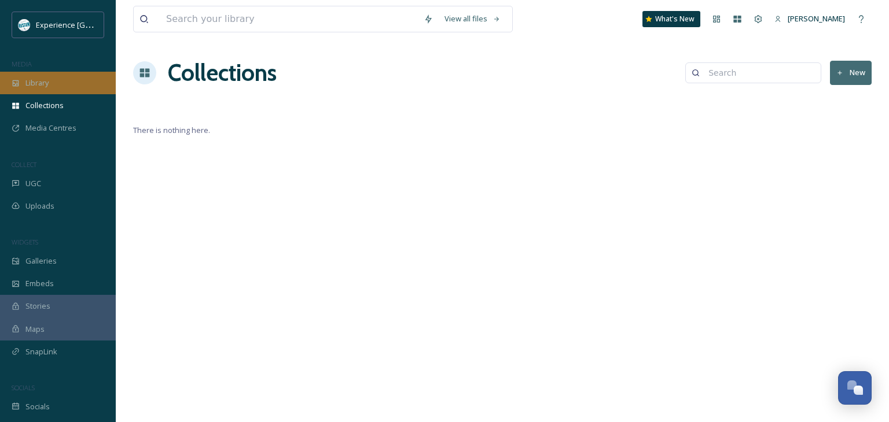
click at [58, 86] on div "Library" at bounding box center [58, 83] width 116 height 23
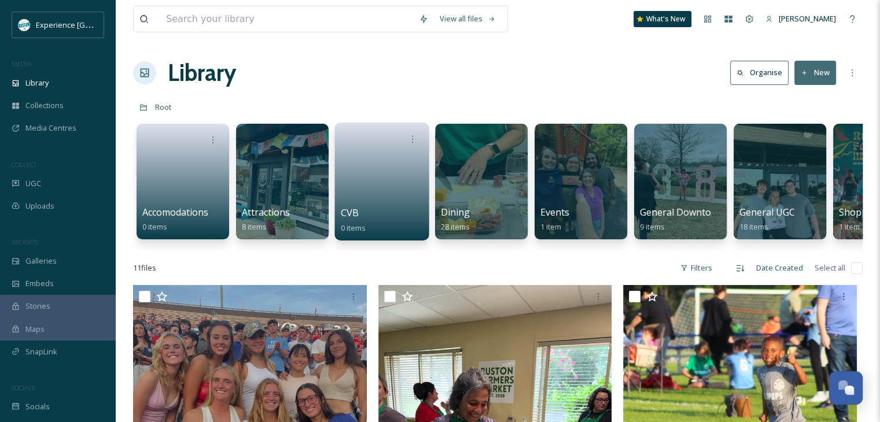
scroll to position [116, 0]
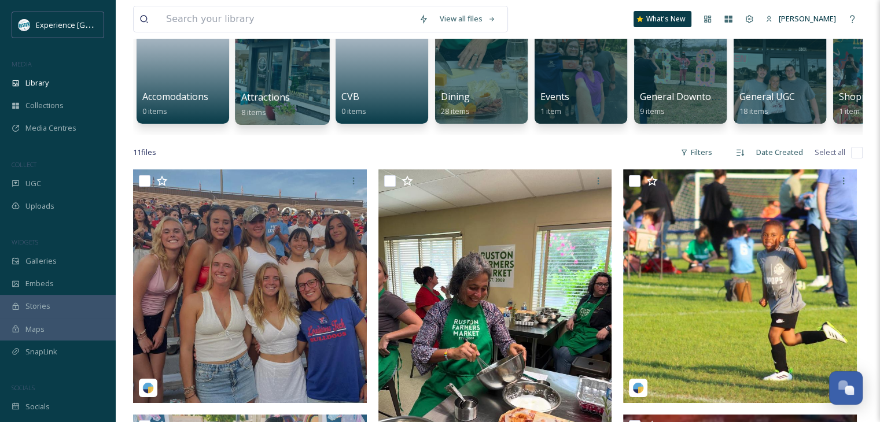
click at [285, 79] on div at bounding box center [282, 66] width 94 height 118
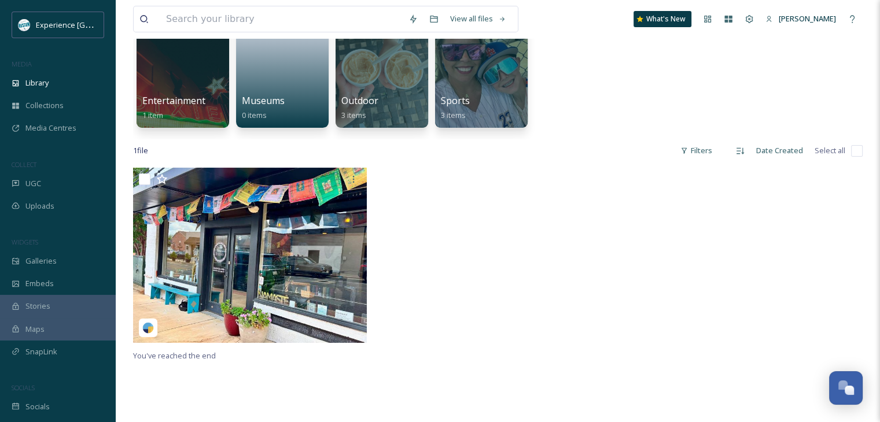
scroll to position [116, 0]
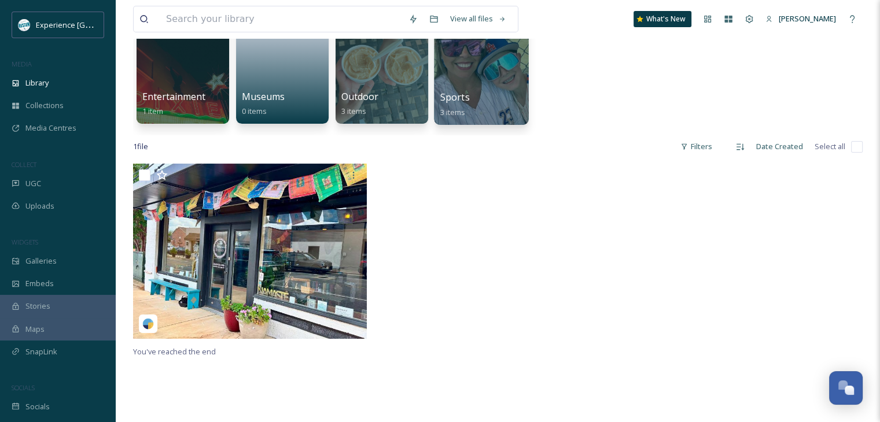
click at [472, 79] on div at bounding box center [481, 66] width 94 height 118
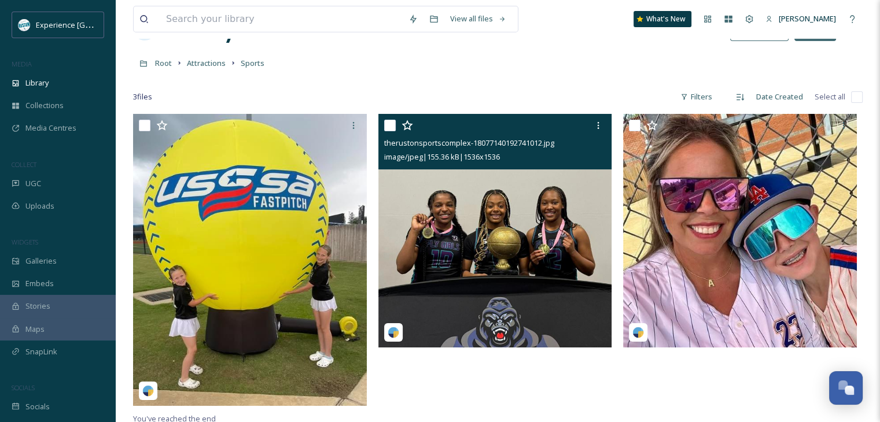
scroll to position [42, 0]
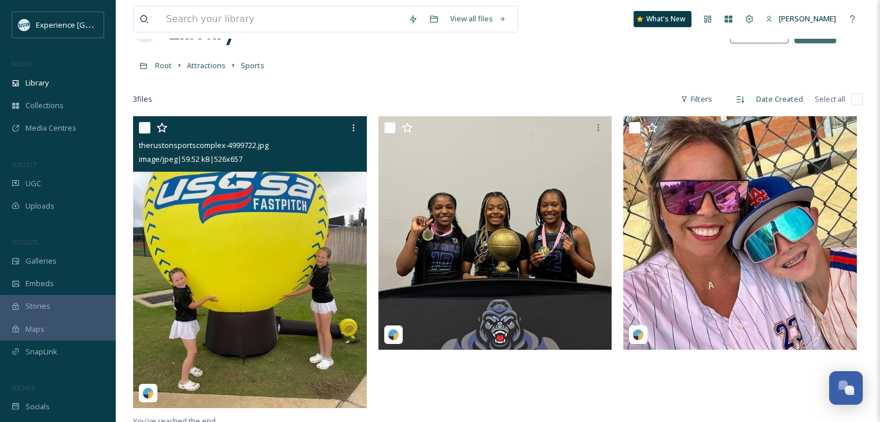
click at [139, 130] on input "checkbox" at bounding box center [145, 128] width 12 height 12
checkbox input "true"
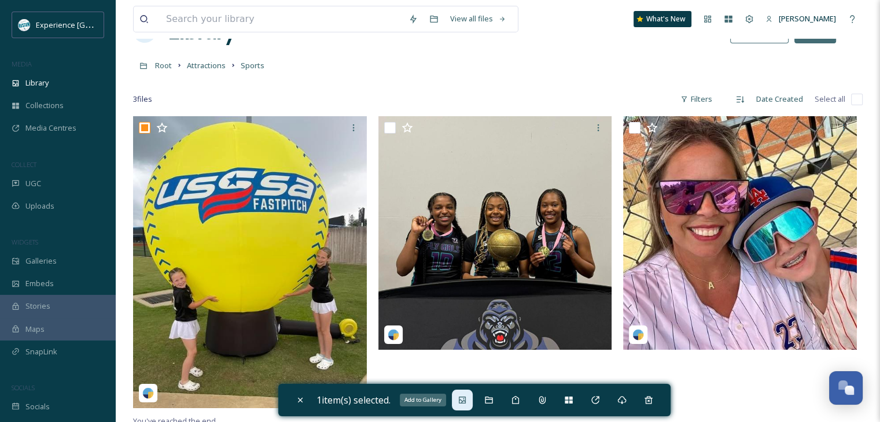
click at [472, 401] on div "Add to Gallery" at bounding box center [462, 400] width 21 height 21
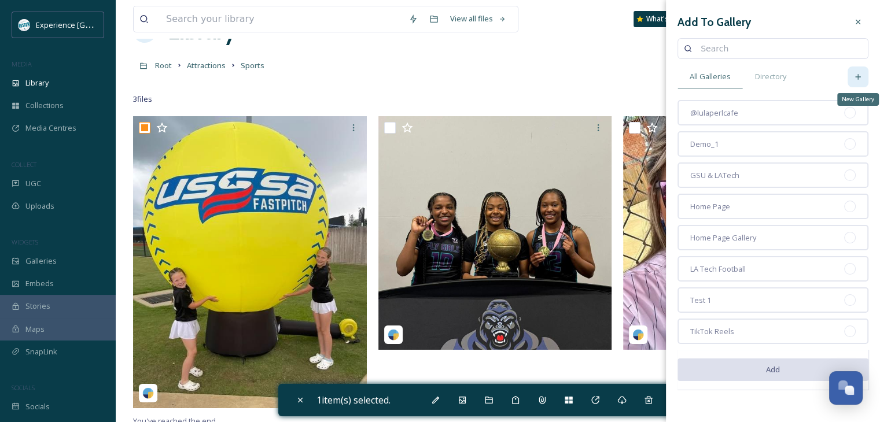
click at [854, 79] on div "New Gallery" at bounding box center [858, 77] width 21 height 21
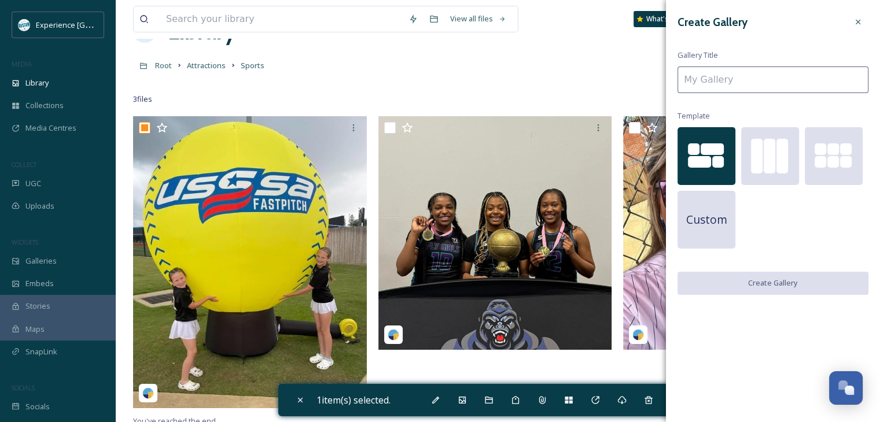
scroll to position [157, 0]
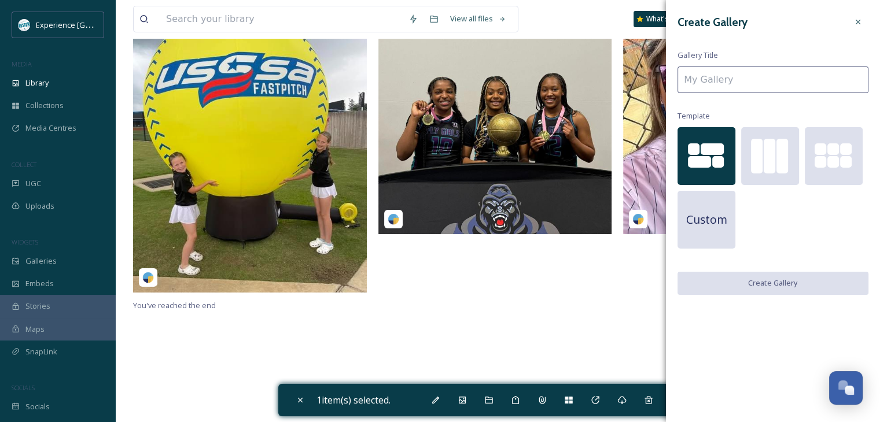
click at [748, 77] on input at bounding box center [773, 80] width 191 height 27
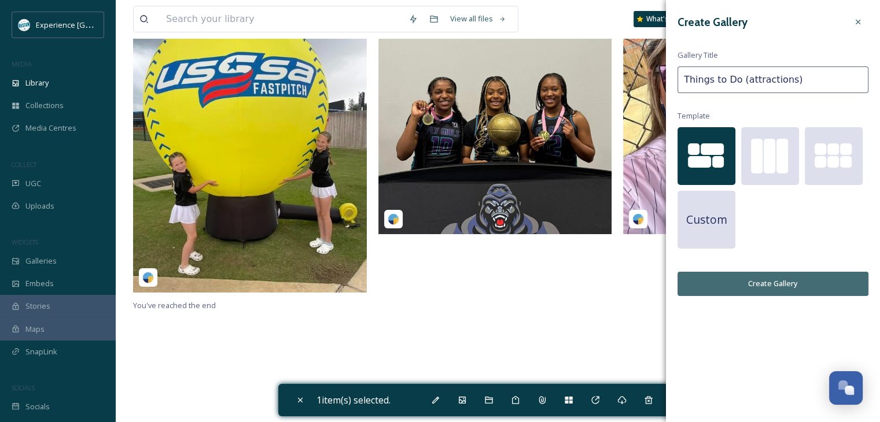
type input "Things to Do (attractions)"
click at [768, 286] on button "Create Gallery" at bounding box center [773, 284] width 191 height 24
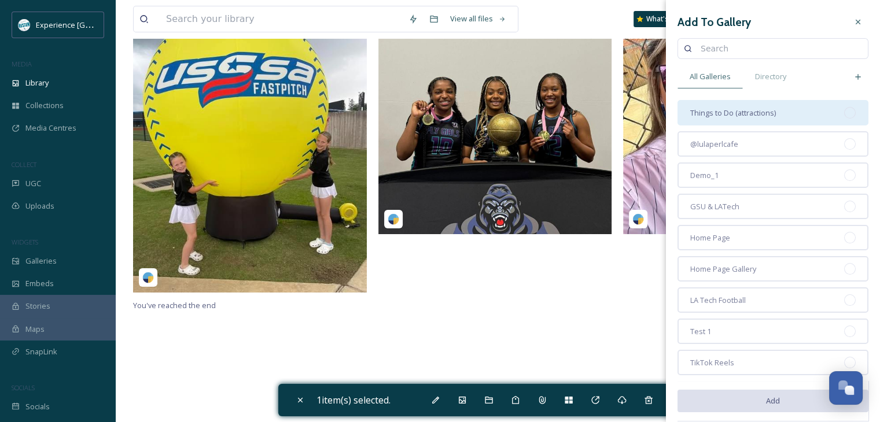
click at [782, 119] on div "Things to Do (attractions)" at bounding box center [773, 112] width 191 height 25
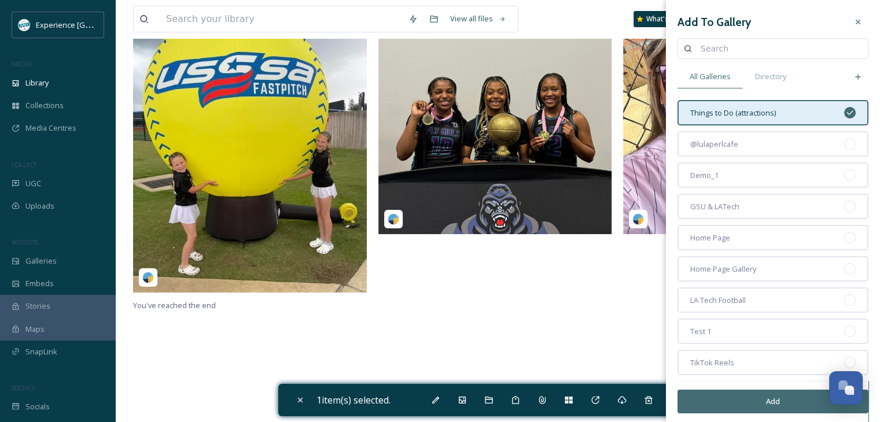
click at [752, 396] on button "Add" at bounding box center [773, 402] width 191 height 24
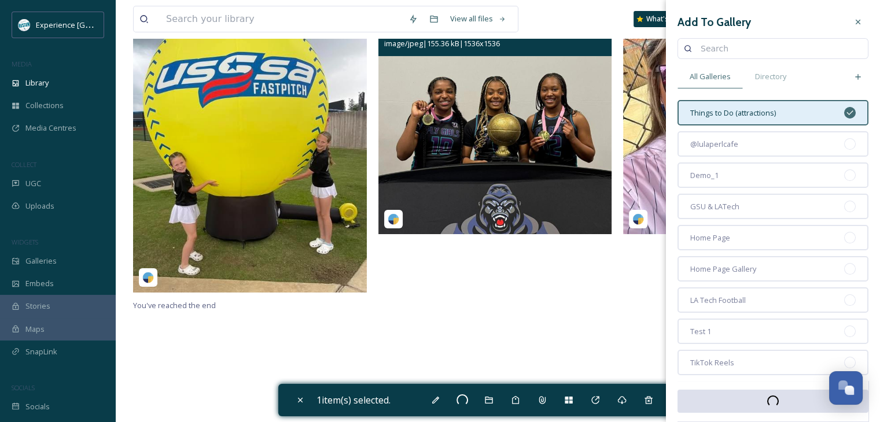
checkbox input "false"
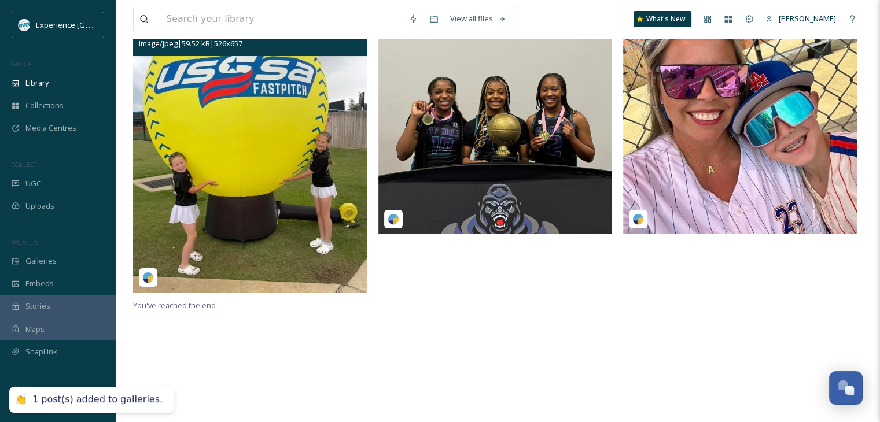
scroll to position [42, 0]
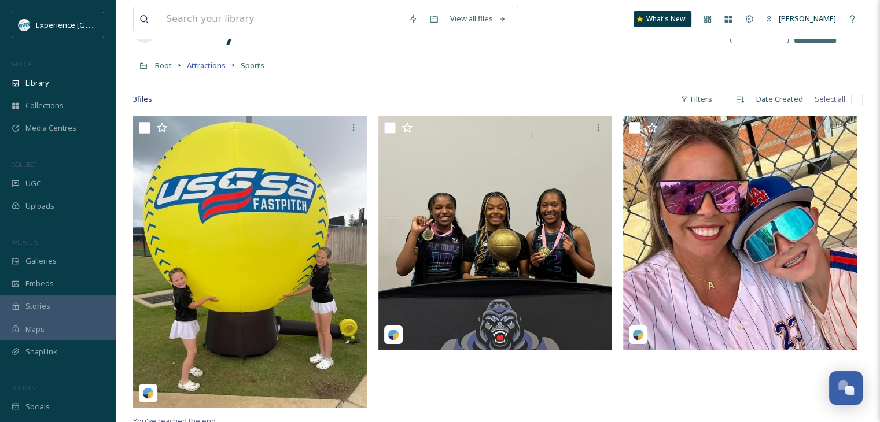
click at [190, 67] on span "Attractions" at bounding box center [206, 65] width 39 height 10
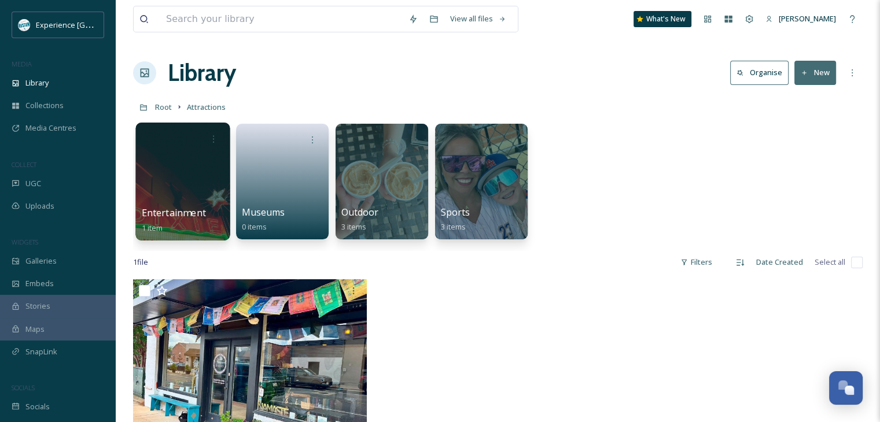
click at [179, 182] on div at bounding box center [182, 182] width 94 height 118
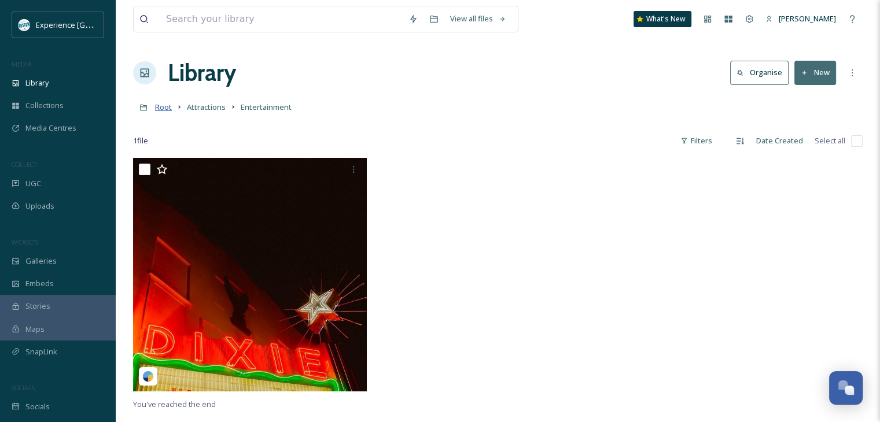
click at [168, 109] on span "Root" at bounding box center [163, 107] width 17 height 10
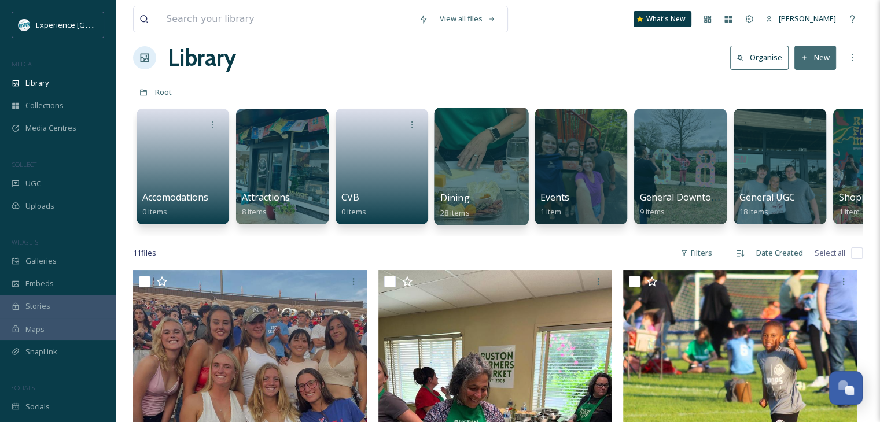
scroll to position [14, 0]
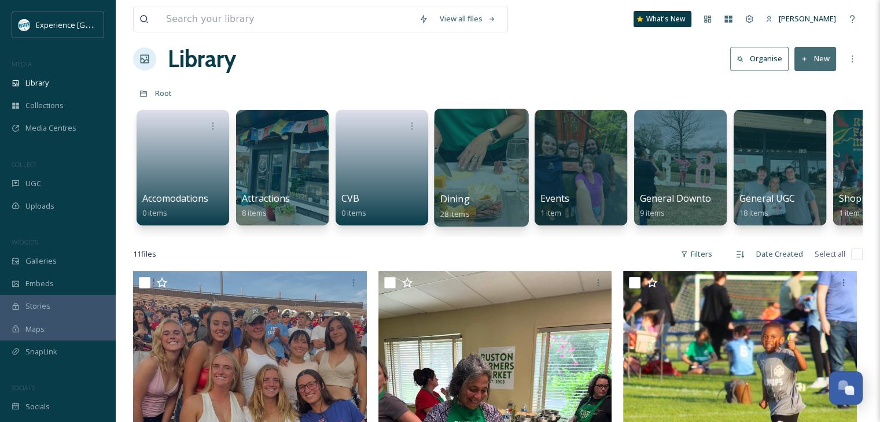
click at [479, 176] on div at bounding box center [481, 168] width 94 height 118
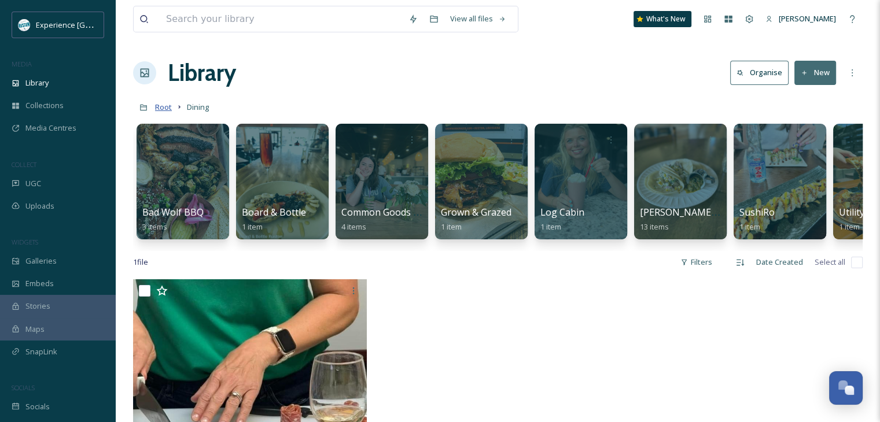
click at [164, 104] on span "Root" at bounding box center [163, 107] width 17 height 10
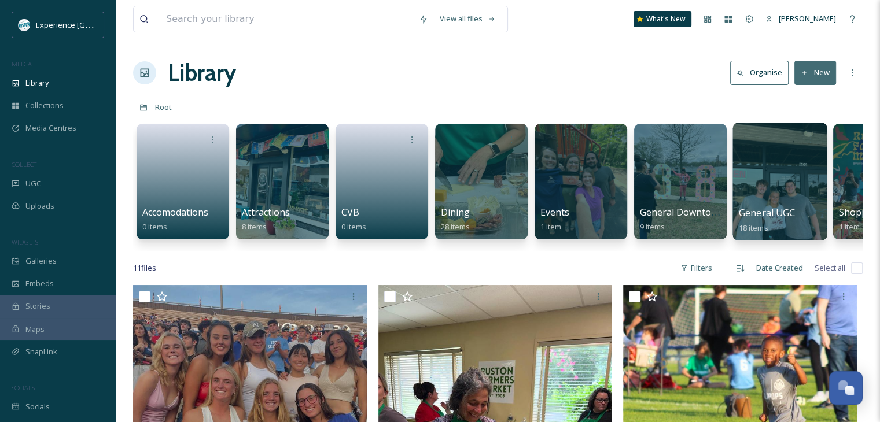
click at [754, 189] on div at bounding box center [780, 182] width 94 height 118
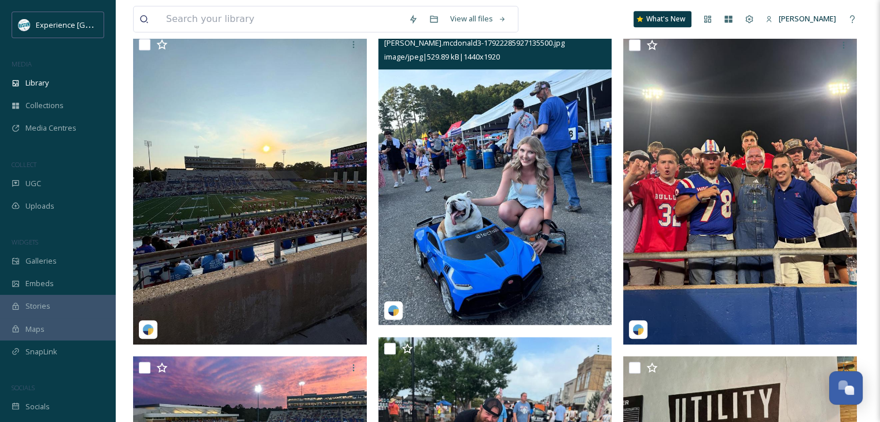
scroll to position [752, 0]
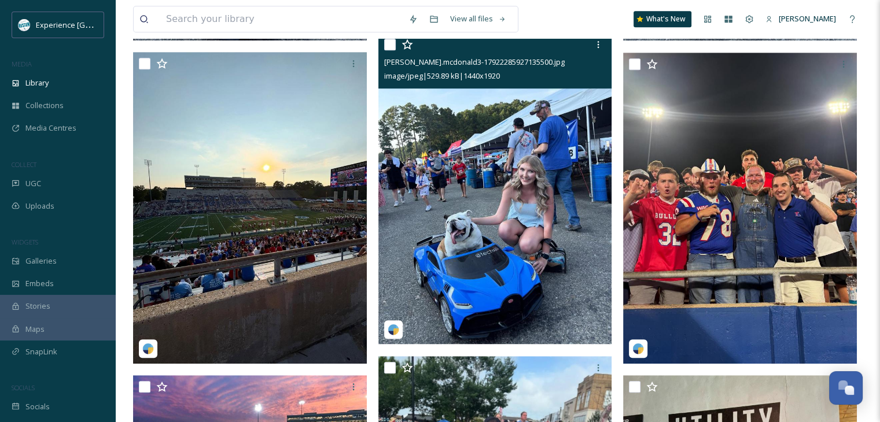
click at [393, 45] on input "checkbox" at bounding box center [390, 45] width 12 height 12
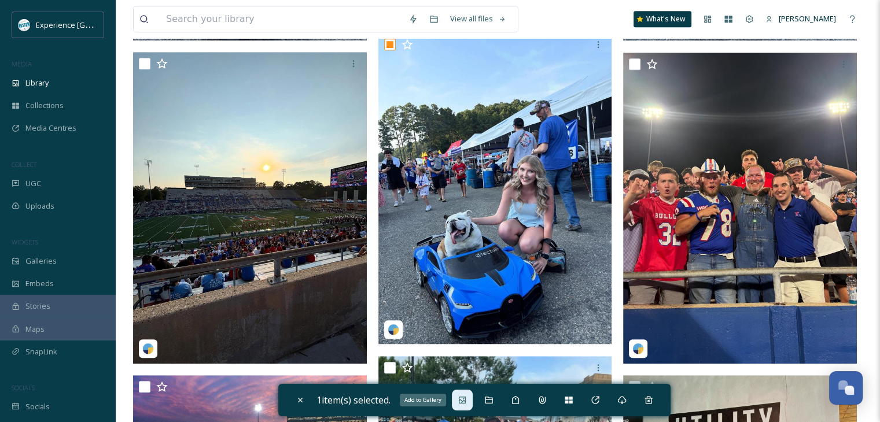
click at [465, 406] on div "Add to Gallery" at bounding box center [462, 400] width 21 height 21
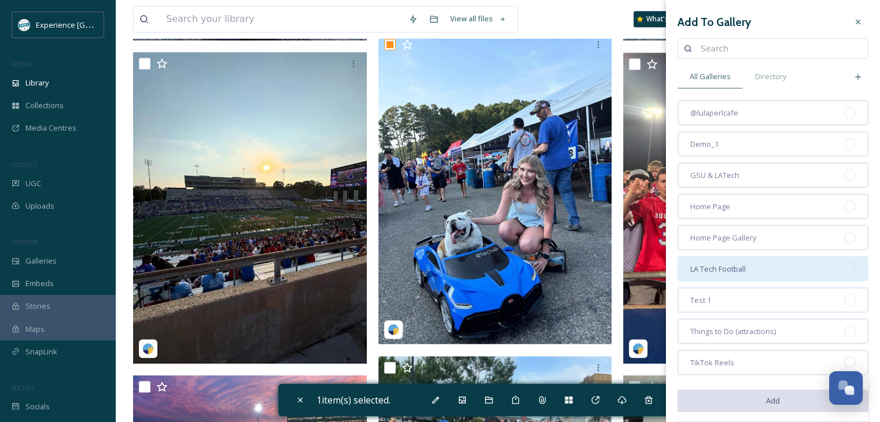
click at [749, 274] on div "LA Tech Football" at bounding box center [773, 268] width 191 height 25
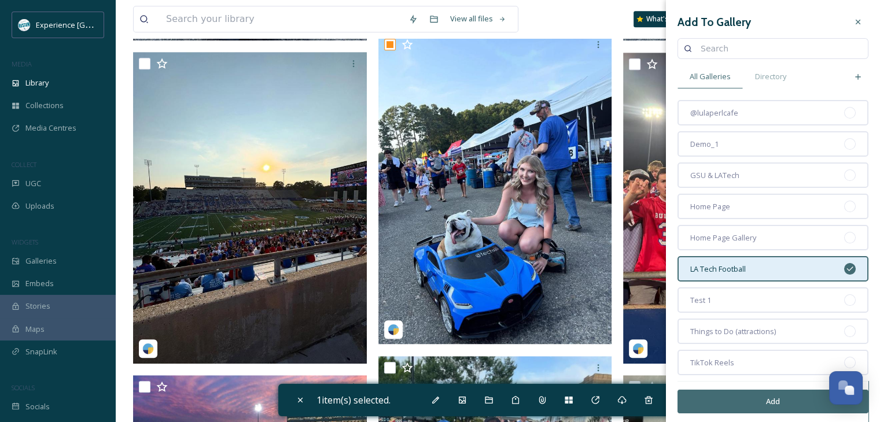
click at [738, 402] on button "Add" at bounding box center [773, 402] width 191 height 24
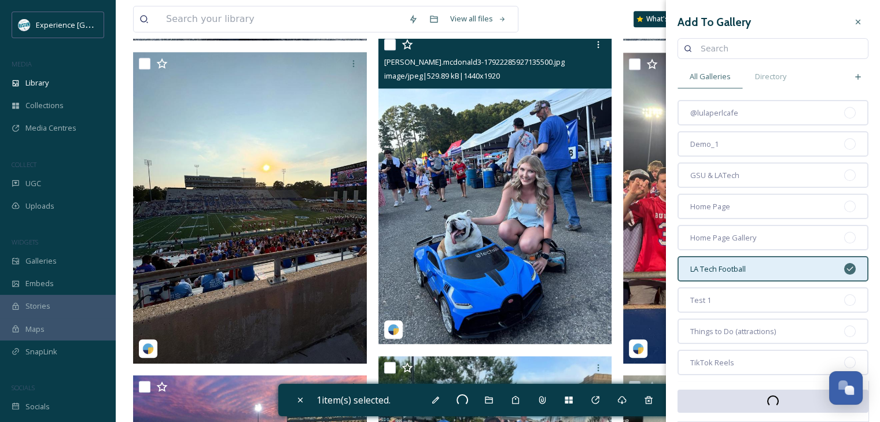
checkbox input "false"
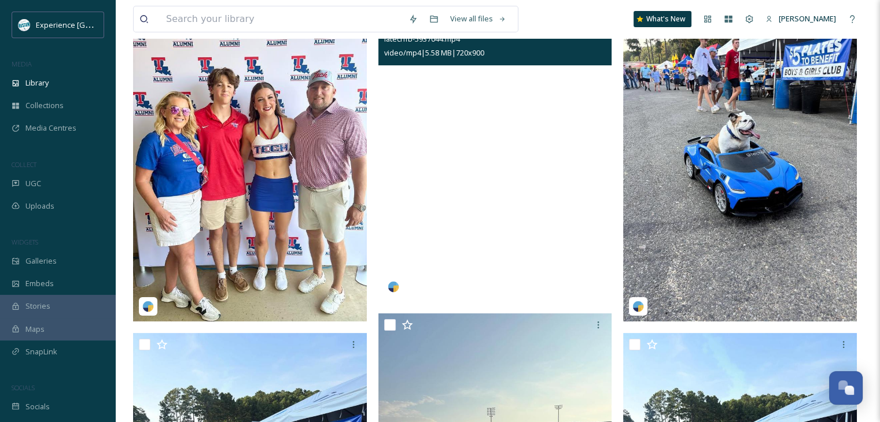
scroll to position [0, 0]
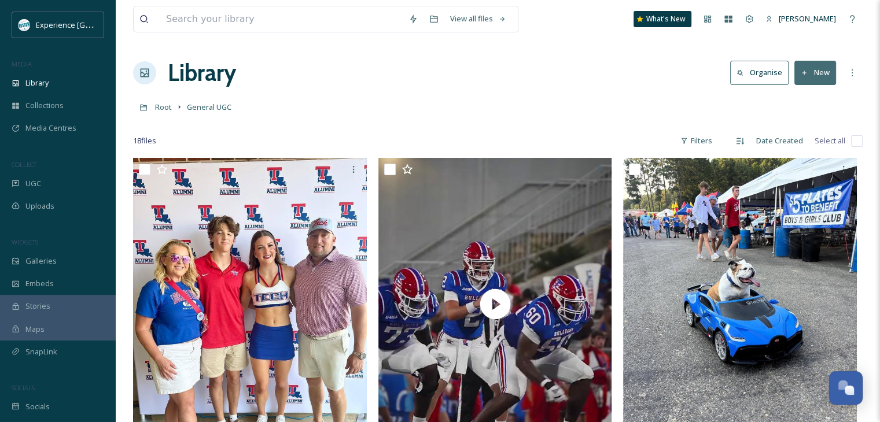
click at [171, 113] on link "Root" at bounding box center [163, 107] width 17 height 14
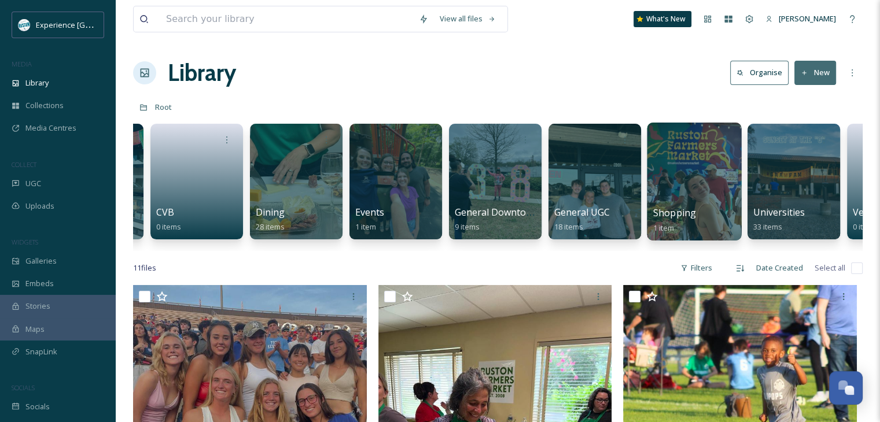
scroll to position [0, 187]
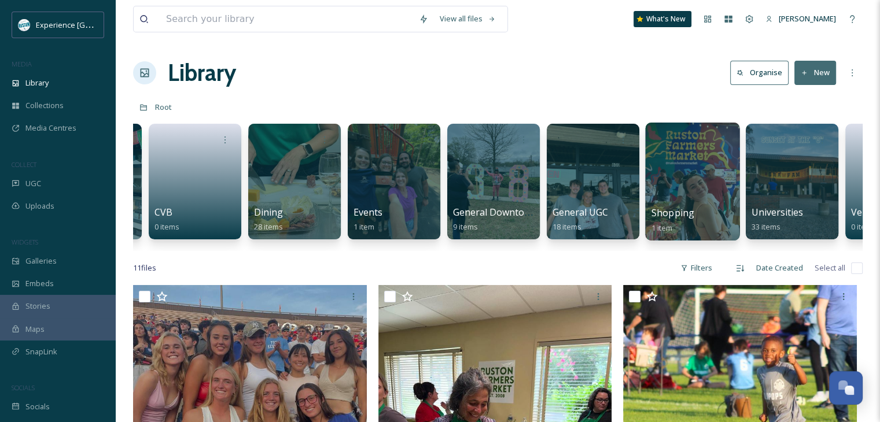
click at [706, 160] on div at bounding box center [692, 182] width 94 height 118
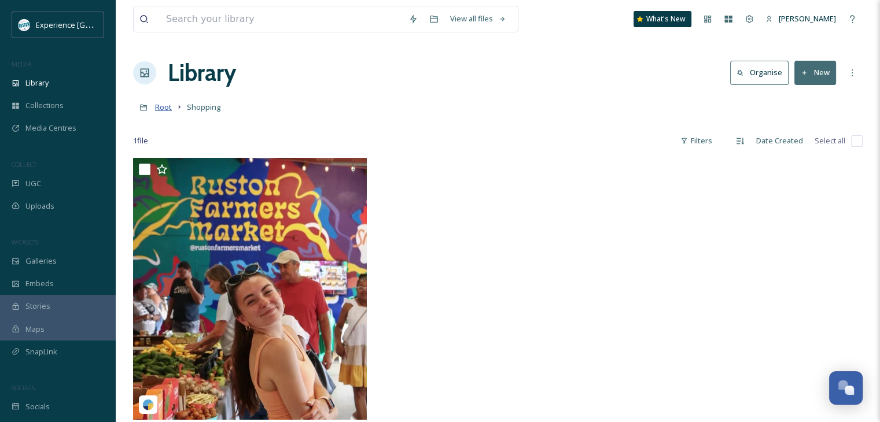
click at [159, 105] on span "Root" at bounding box center [163, 107] width 17 height 10
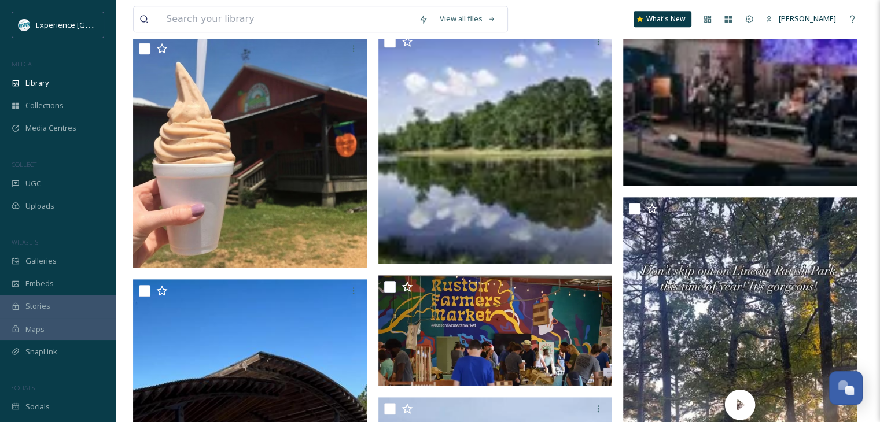
scroll to position [694, 0]
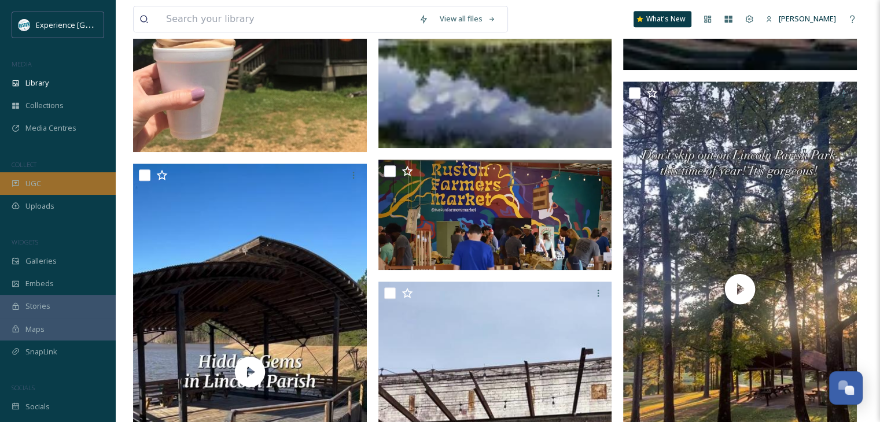
click at [82, 183] on div "UGC" at bounding box center [58, 183] width 116 height 23
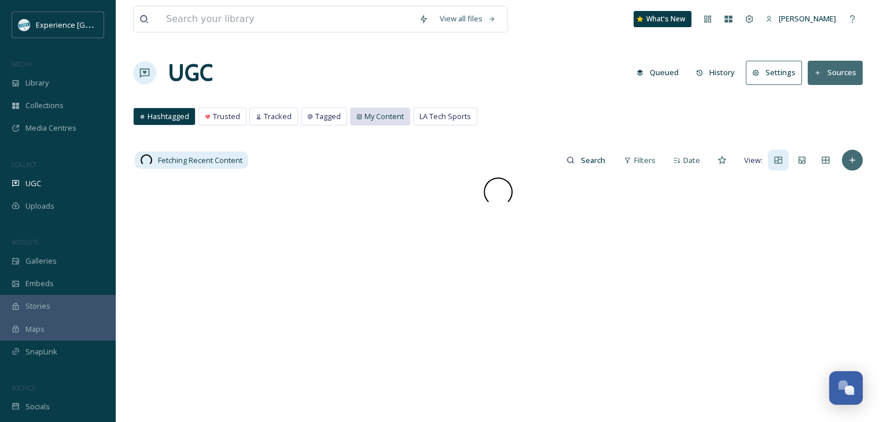
click at [391, 119] on span "My Content" at bounding box center [384, 116] width 39 height 11
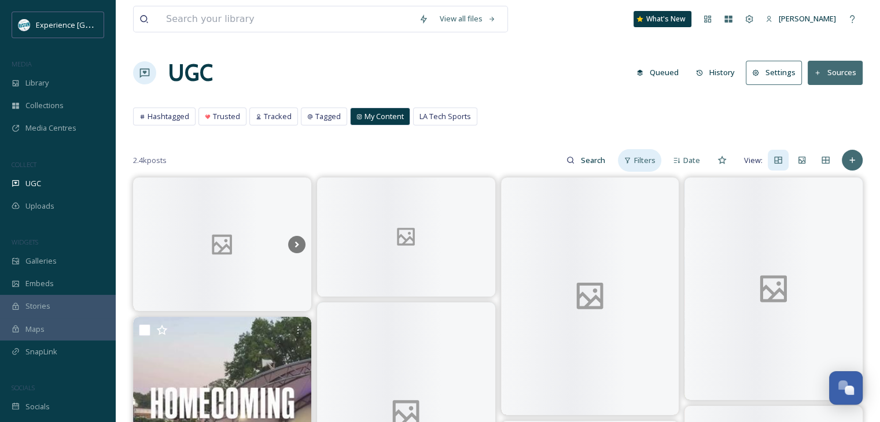
click at [634, 157] on div "Filters" at bounding box center [639, 160] width 43 height 23
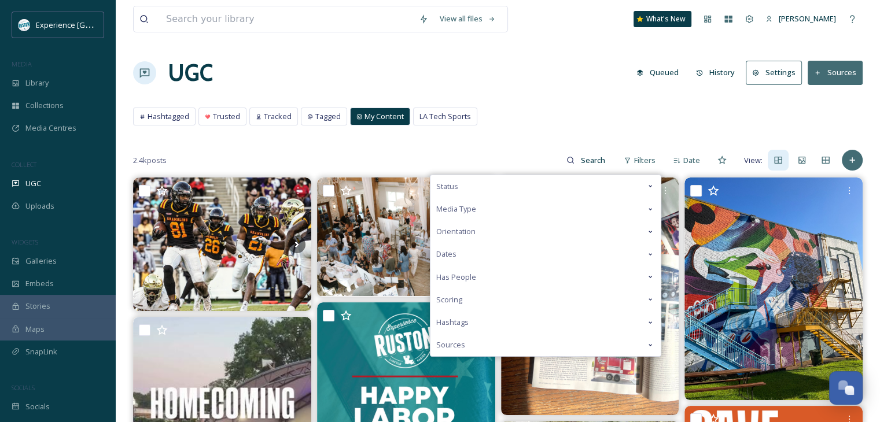
click at [495, 216] on div "Media Type" at bounding box center [546, 209] width 230 height 23
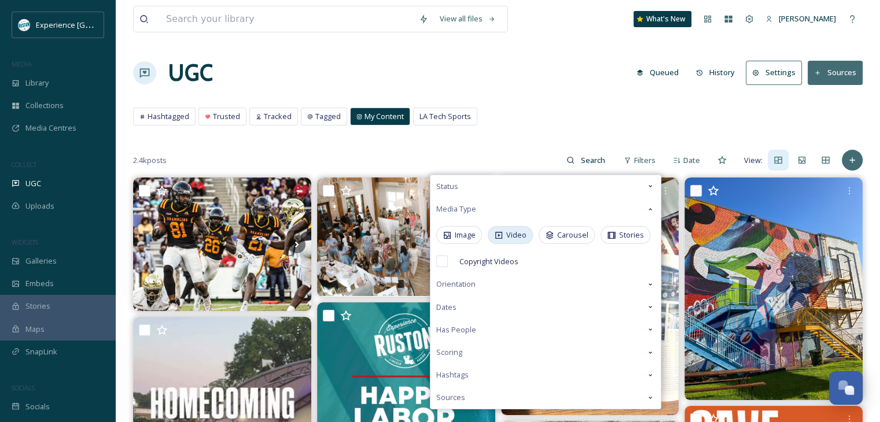
click at [502, 233] on icon at bounding box center [498, 235] width 9 height 9
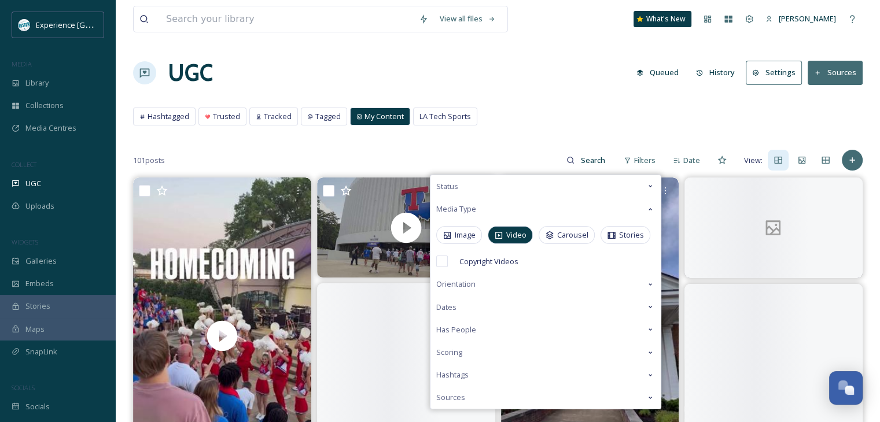
click at [599, 119] on div "Hashtagged Trusted Tracked Tagged My Content LA Tech Sports Hashtagged Trusted …" at bounding box center [498, 120] width 730 height 24
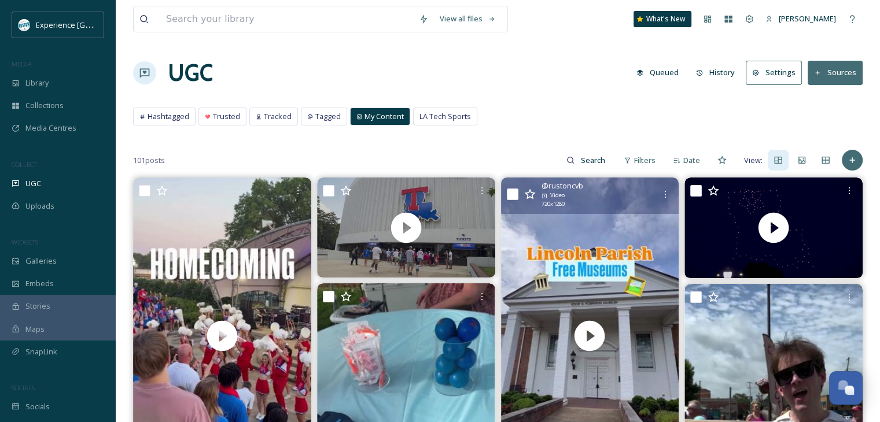
click at [509, 195] on input "checkbox" at bounding box center [513, 195] width 12 height 12
checkbox input "true"
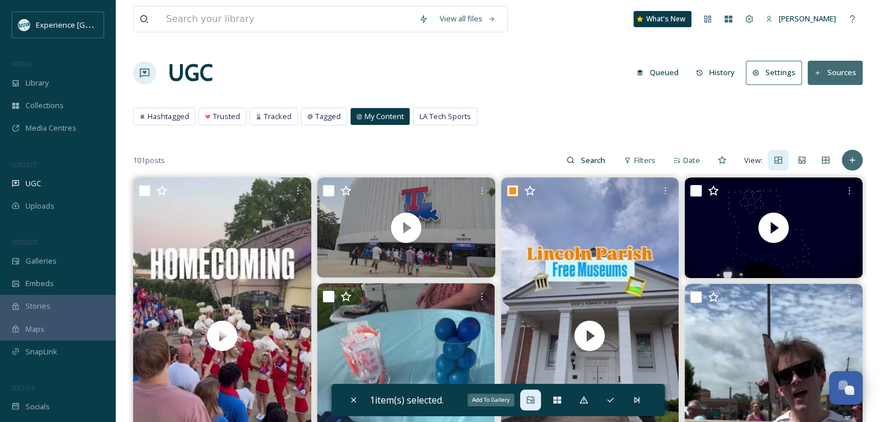
click at [531, 399] on icon at bounding box center [530, 400] width 9 height 9
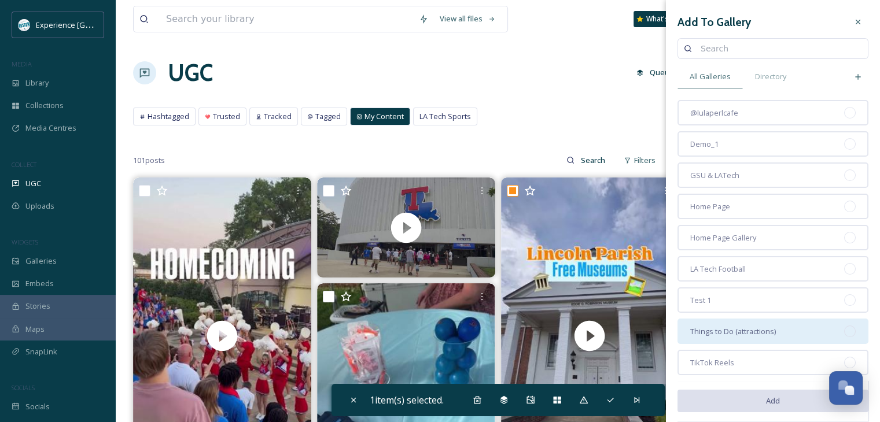
click at [741, 322] on div "Things to Do (attractions)" at bounding box center [773, 331] width 191 height 25
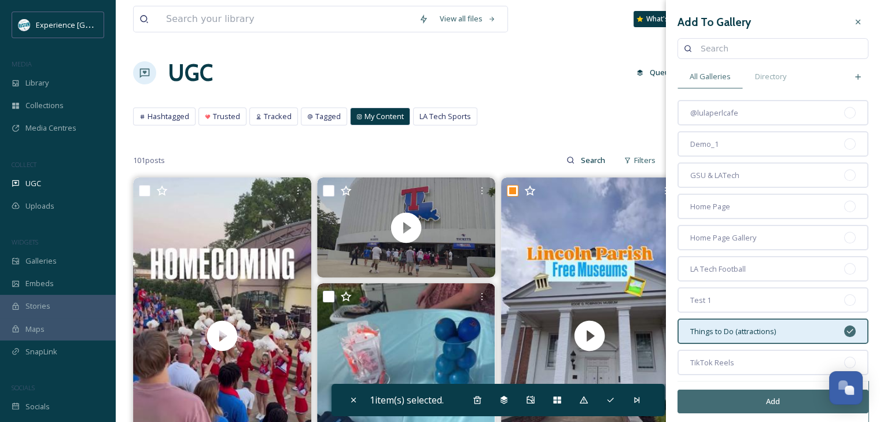
click at [729, 402] on button "Add" at bounding box center [773, 402] width 191 height 24
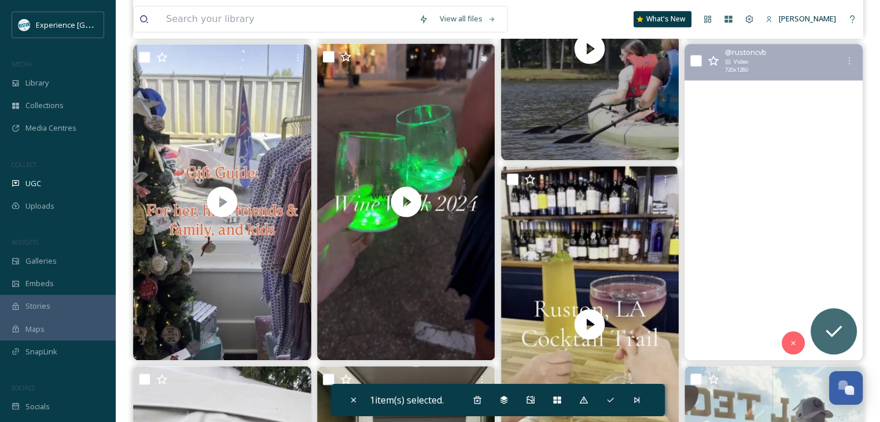
scroll to position [1215, 0]
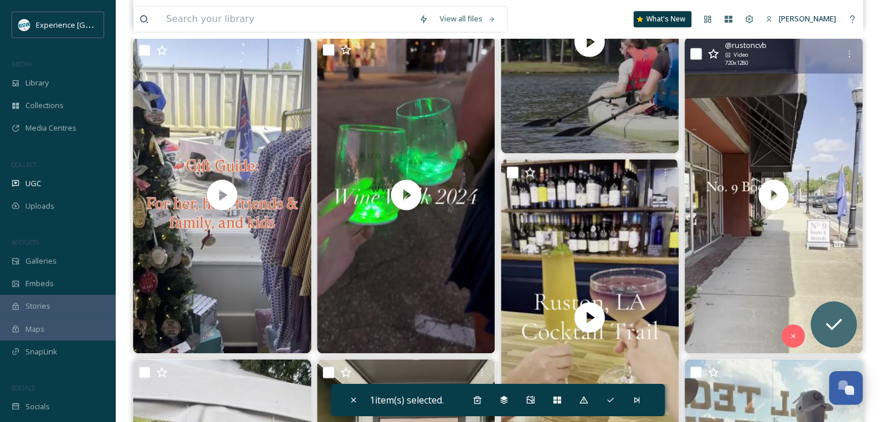
click at [694, 49] on input "checkbox" at bounding box center [696, 54] width 12 height 12
checkbox input "true"
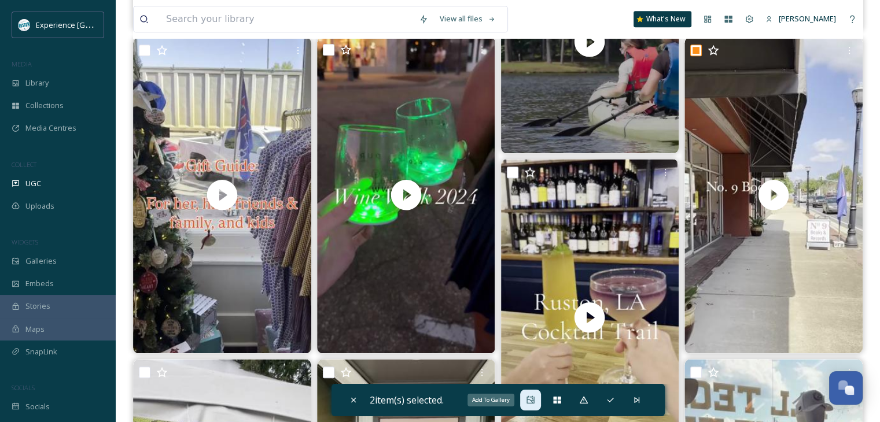
click at [530, 406] on div "Add To Gallery" at bounding box center [530, 400] width 21 height 21
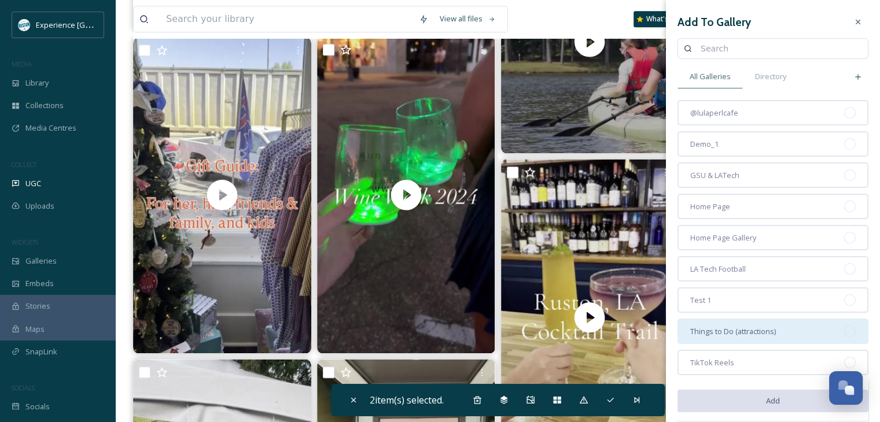
click at [741, 322] on div "Things to Do (attractions)" at bounding box center [773, 331] width 191 height 25
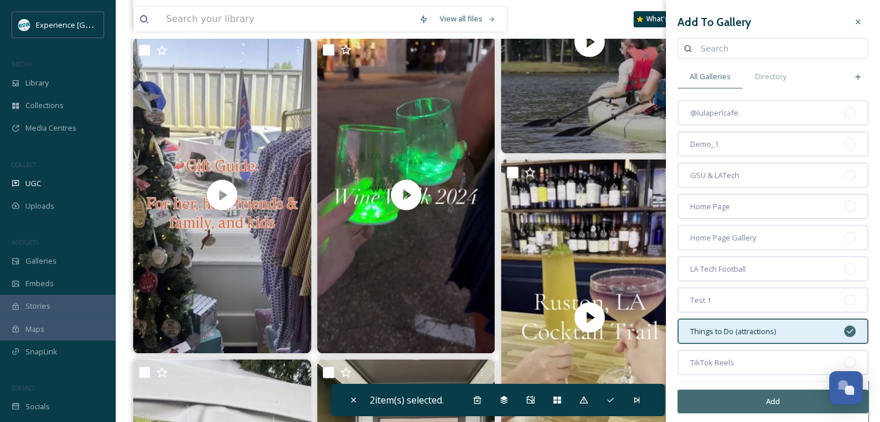
click at [731, 405] on button "Add" at bounding box center [773, 402] width 191 height 24
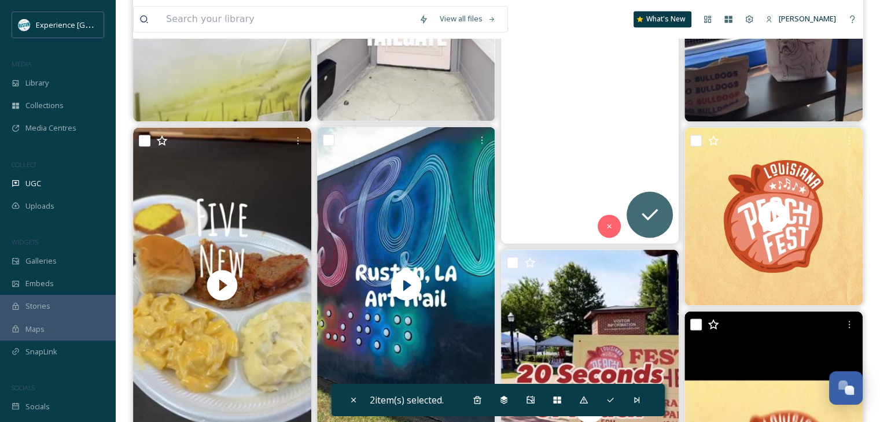
scroll to position [1794, 0]
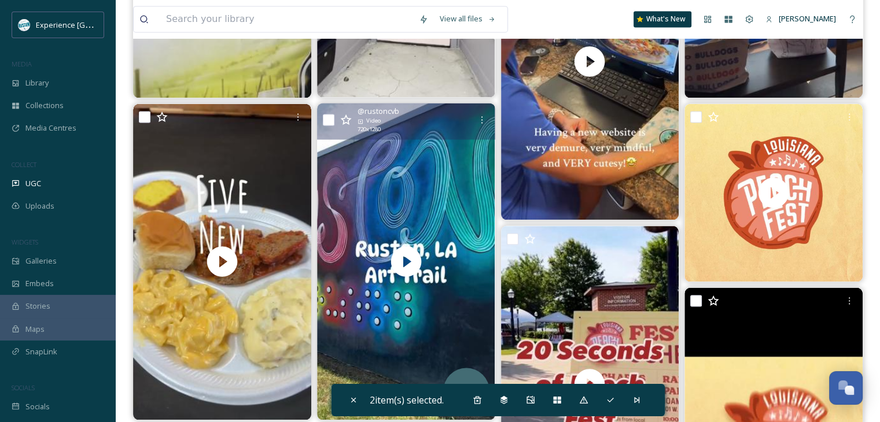
click at [329, 117] on input "checkbox" at bounding box center [329, 120] width 12 height 12
checkbox input "true"
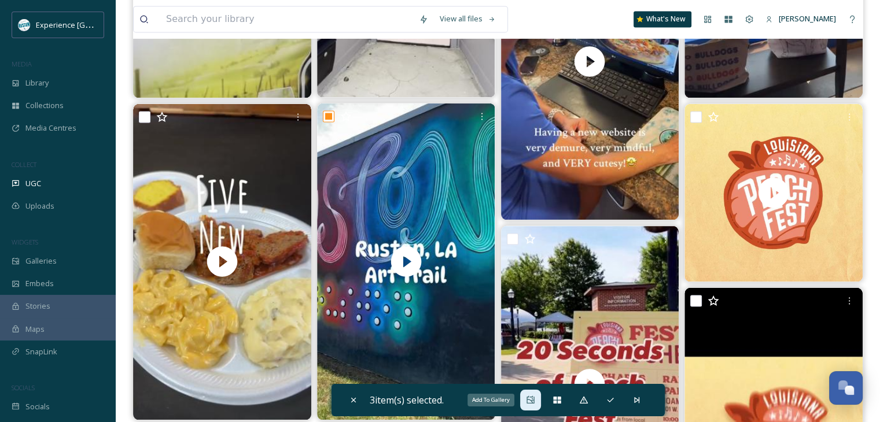
click at [529, 402] on icon at bounding box center [530, 400] width 9 height 9
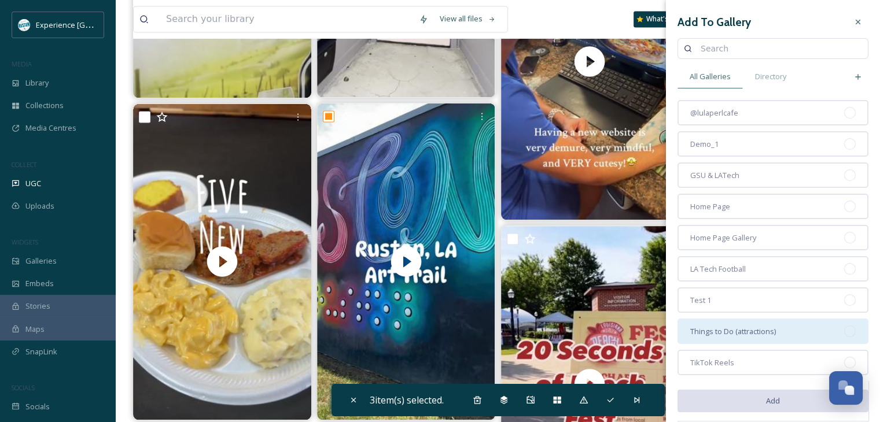
click at [742, 326] on span "Things to Do (attractions)" at bounding box center [733, 331] width 86 height 11
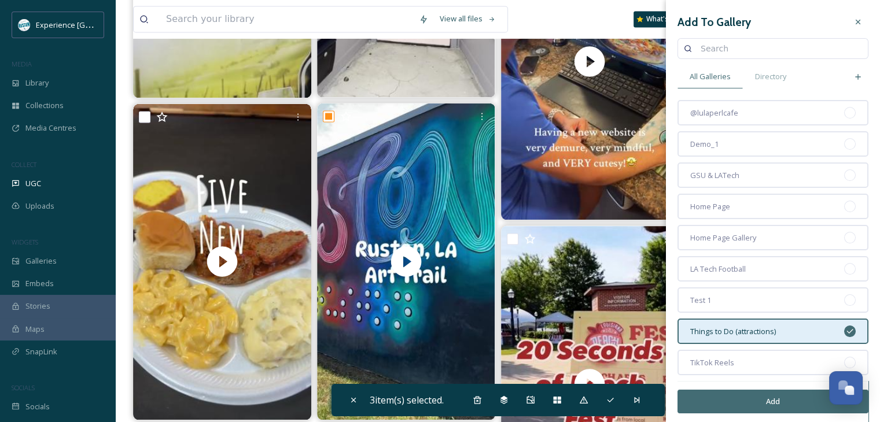
click at [739, 403] on button "Add" at bounding box center [773, 402] width 191 height 24
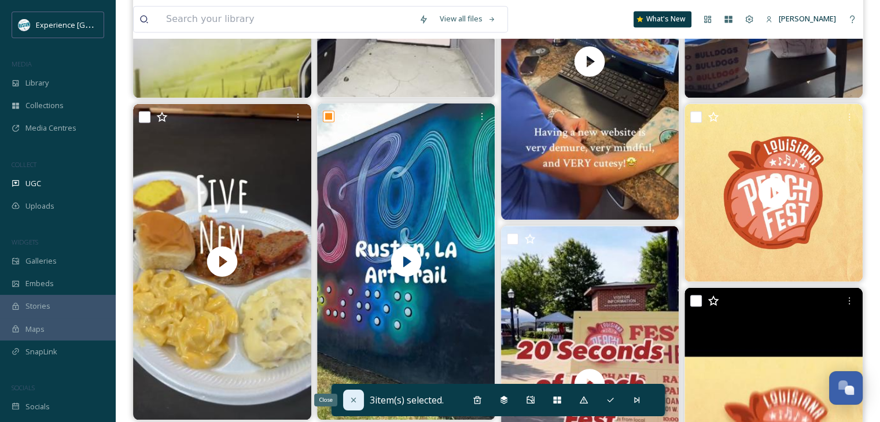
click at [349, 403] on icon at bounding box center [353, 400] width 9 height 9
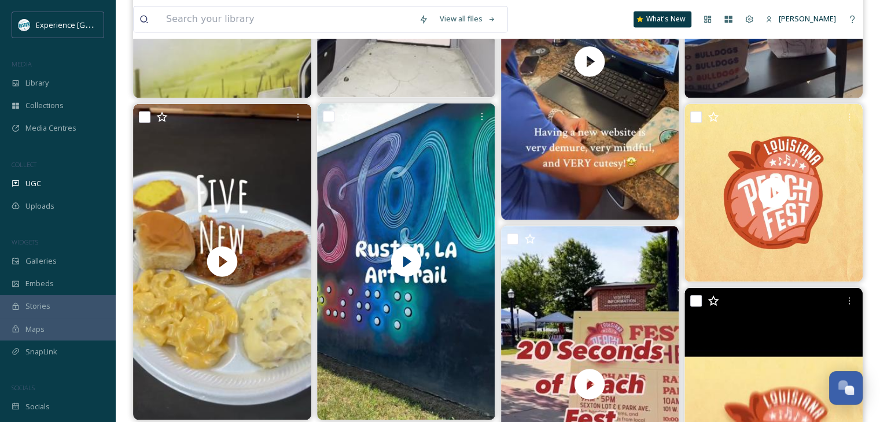
checkbox input "false"
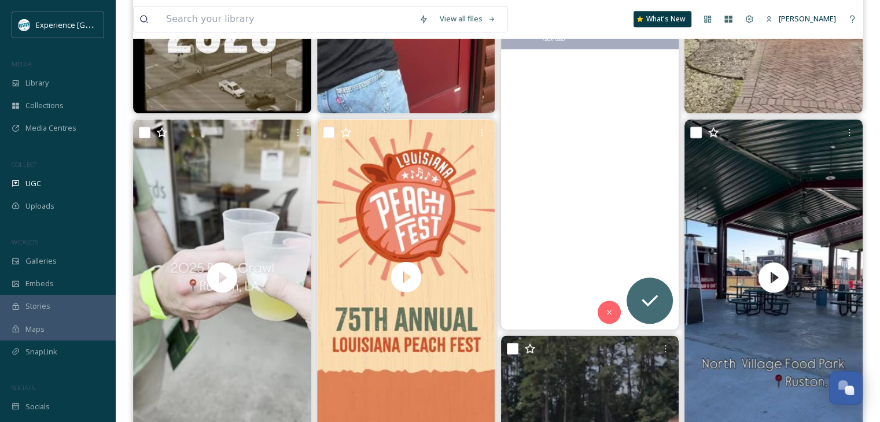
scroll to position [752, 0]
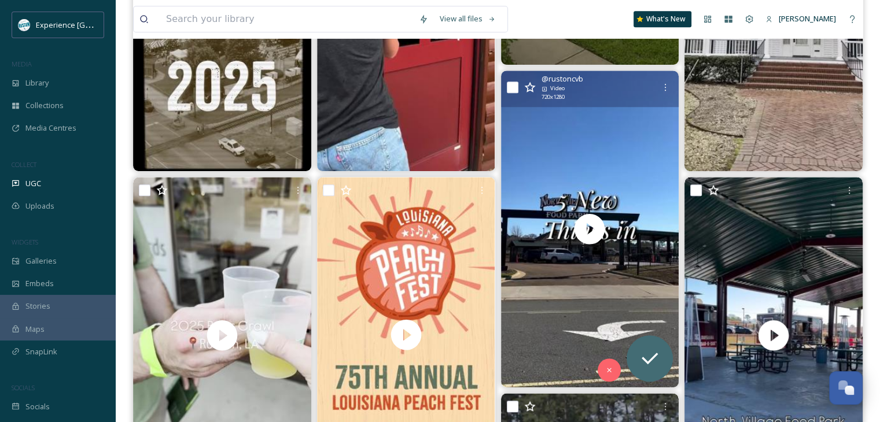
click at [517, 87] on input "checkbox" at bounding box center [513, 88] width 12 height 12
checkbox input "true"
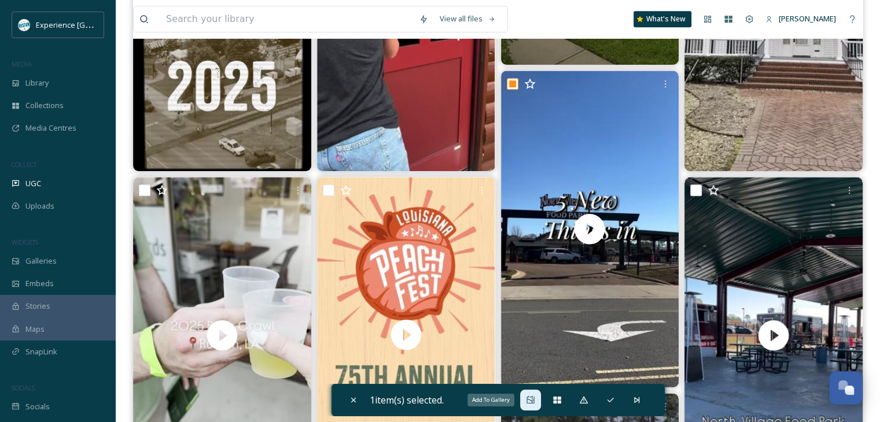
click at [534, 399] on icon at bounding box center [530, 400] width 9 height 9
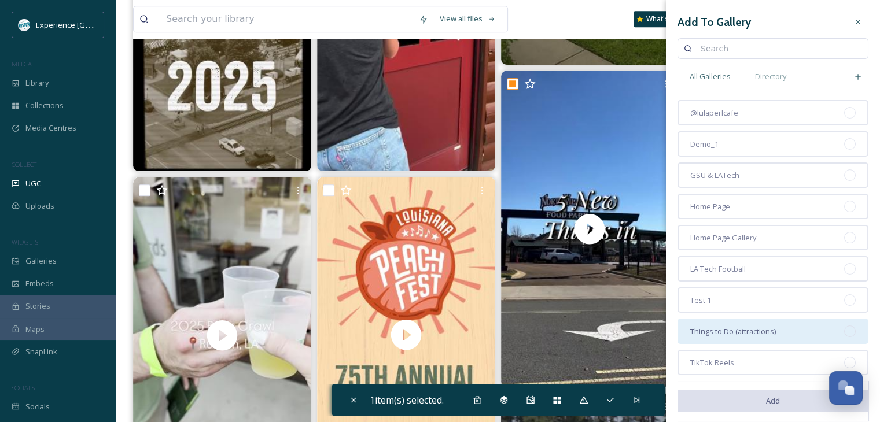
click at [741, 326] on span "Things to Do (attractions)" at bounding box center [733, 331] width 86 height 11
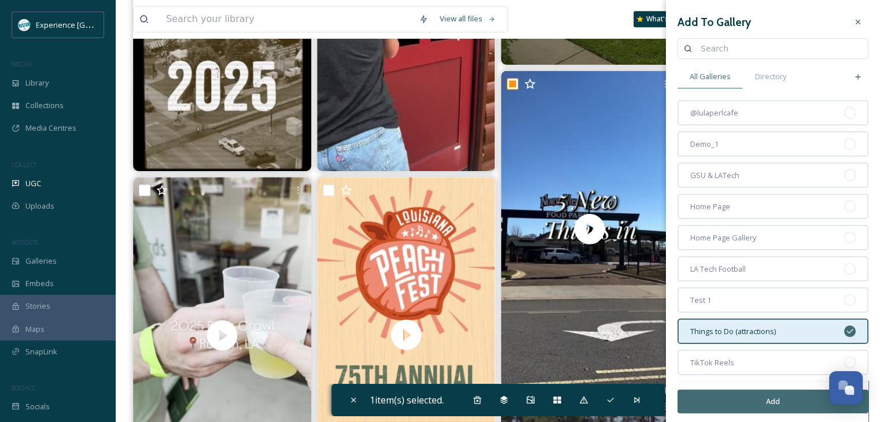
click at [737, 398] on button "Add" at bounding box center [773, 402] width 191 height 24
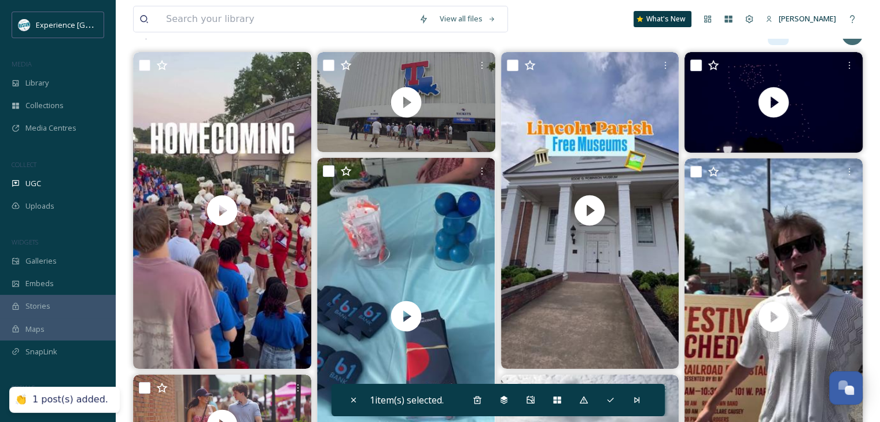
scroll to position [0, 0]
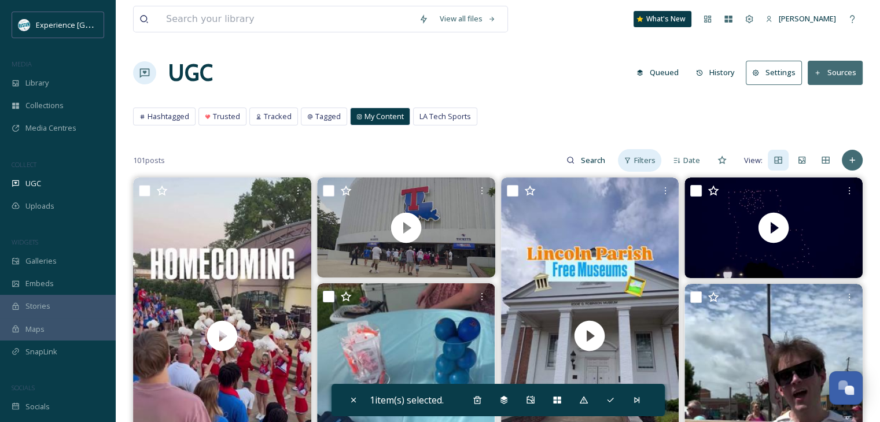
click at [631, 157] on icon at bounding box center [628, 161] width 8 height 8
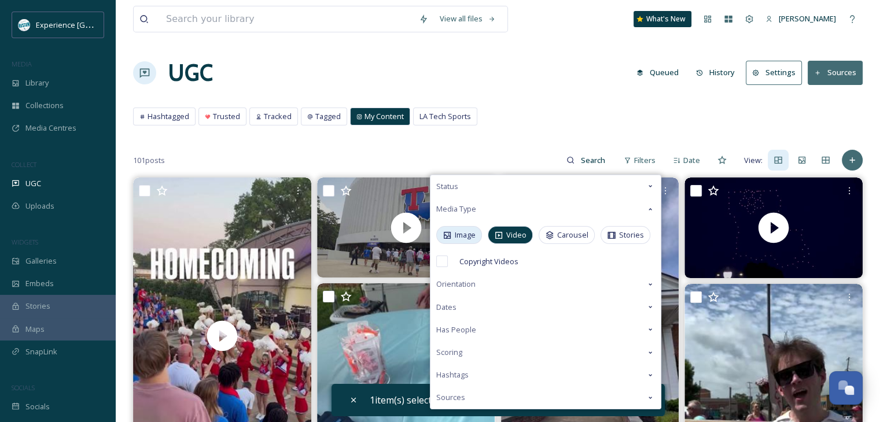
click at [451, 238] on icon at bounding box center [447, 235] width 9 height 9
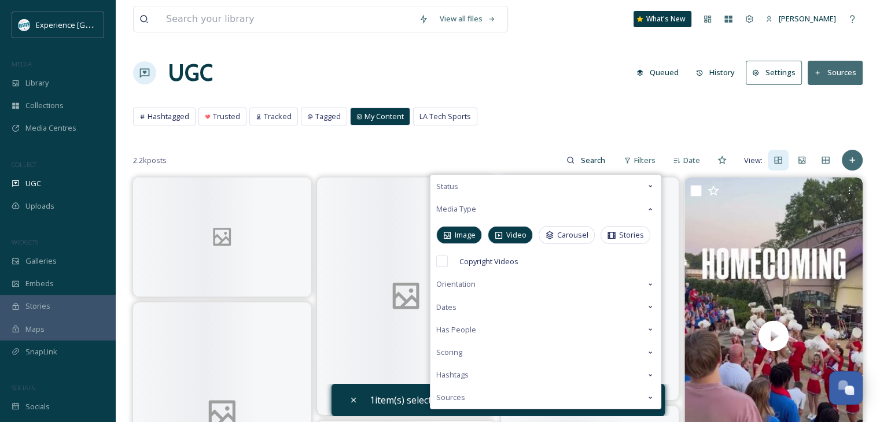
click at [501, 235] on icon at bounding box center [498, 235] width 9 height 9
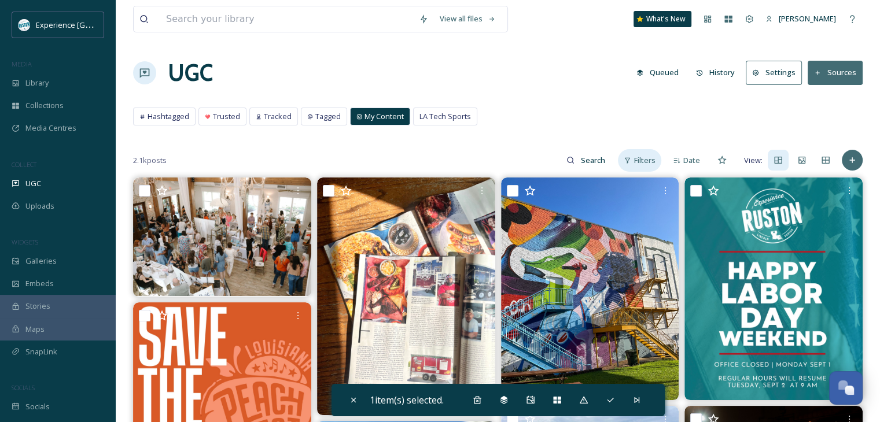
click at [639, 160] on span "Filters" at bounding box center [644, 160] width 21 height 11
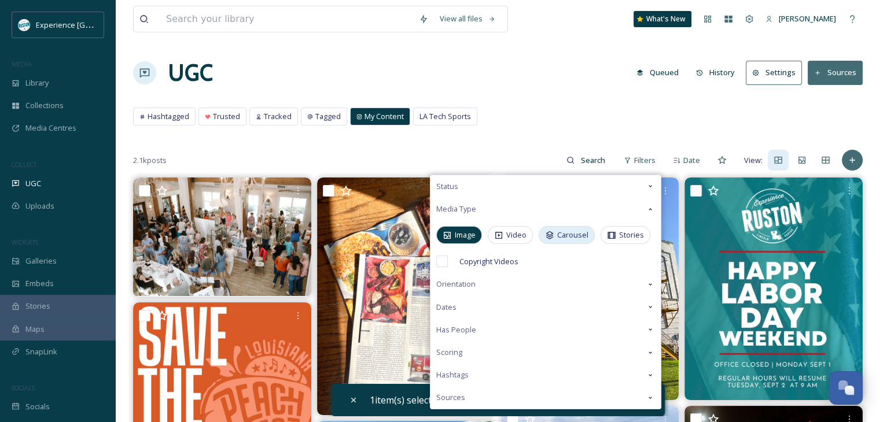
click at [572, 231] on span "Carousel" at bounding box center [572, 235] width 31 height 11
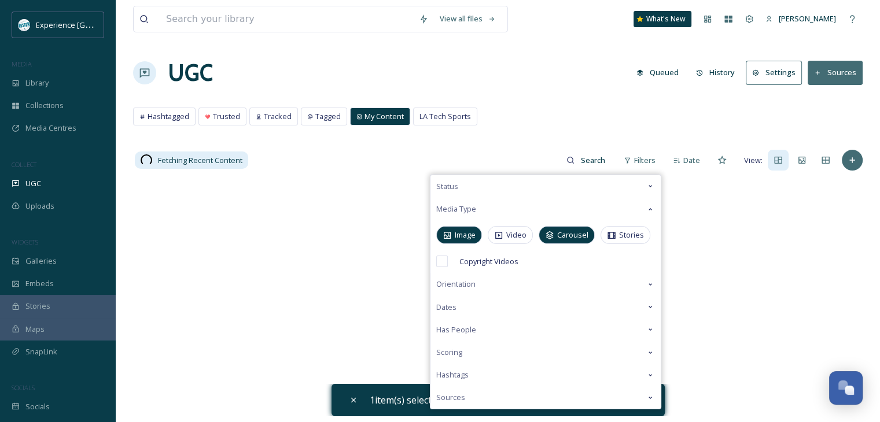
click at [590, 76] on div "UGC Queued History Settings Sources" at bounding box center [498, 73] width 730 height 35
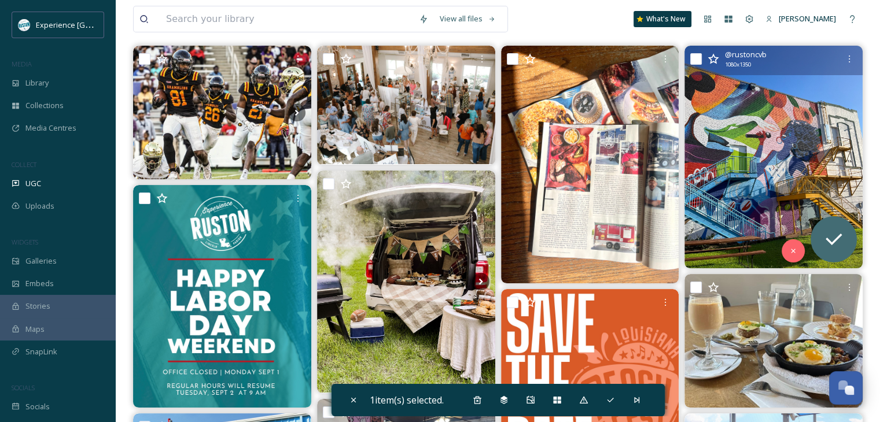
scroll to position [58, 0]
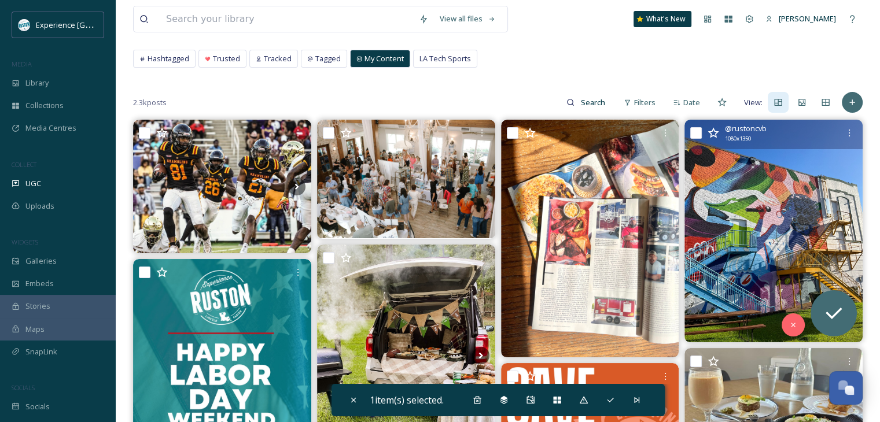
click at [694, 130] on input "checkbox" at bounding box center [696, 133] width 12 height 12
checkbox input "true"
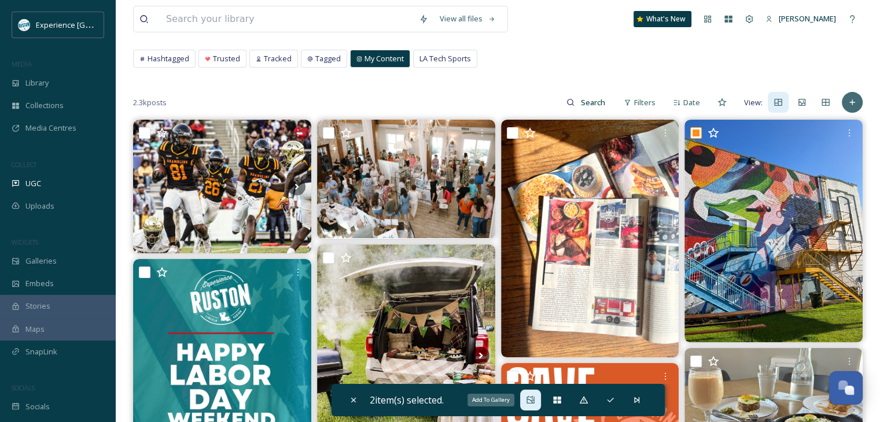
click at [525, 400] on div "Add To Gallery" at bounding box center [530, 400] width 21 height 21
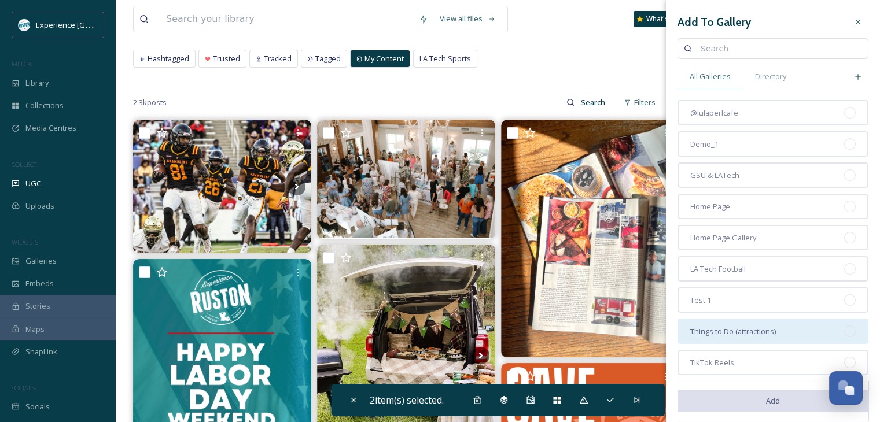
click at [745, 326] on span "Things to Do (attractions)" at bounding box center [733, 331] width 86 height 11
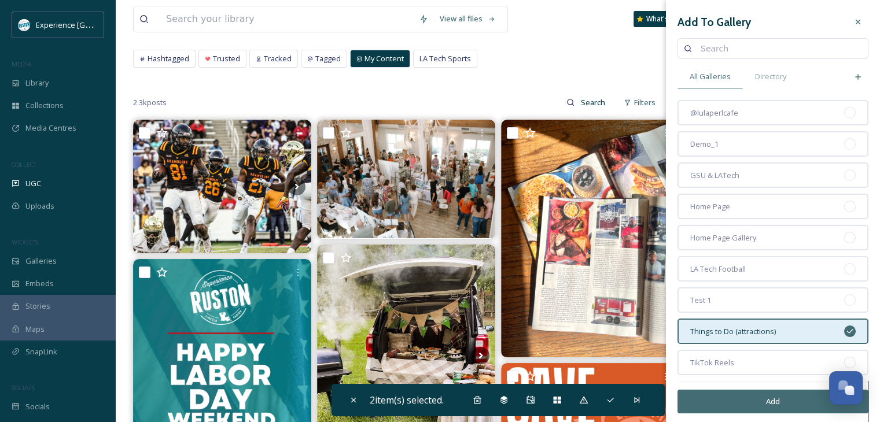
click at [741, 395] on button "Add" at bounding box center [773, 402] width 191 height 24
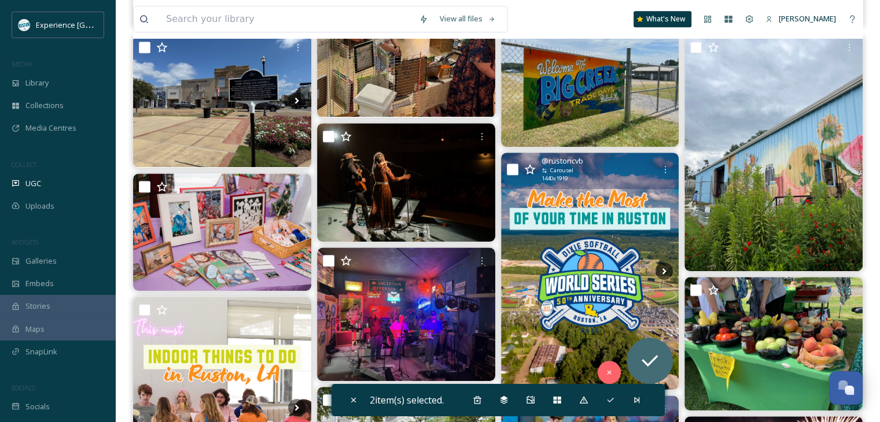
scroll to position [752, 0]
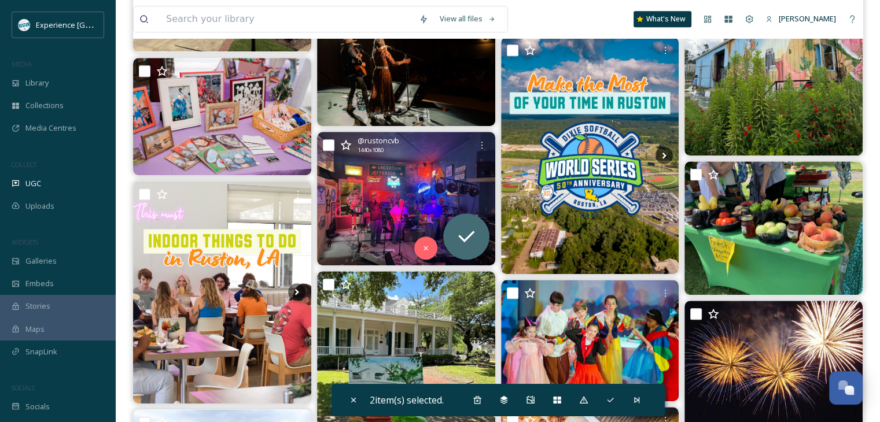
click at [329, 146] on input "checkbox" at bounding box center [329, 145] width 12 height 12
checkbox input "true"
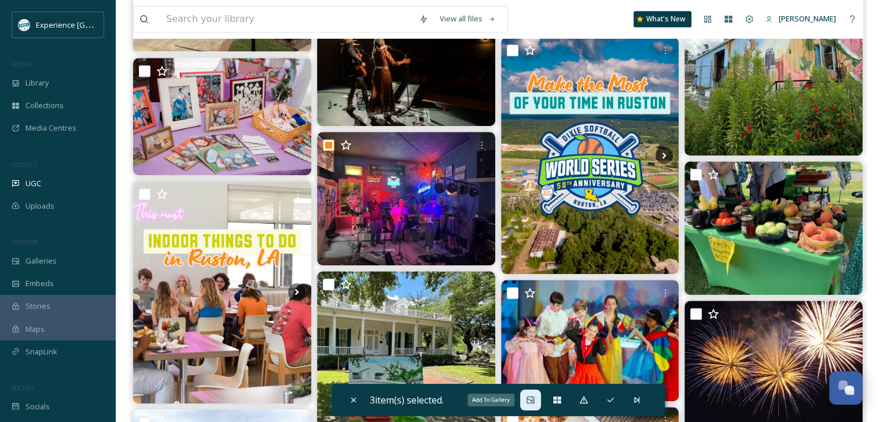
click at [529, 396] on icon at bounding box center [530, 400] width 9 height 9
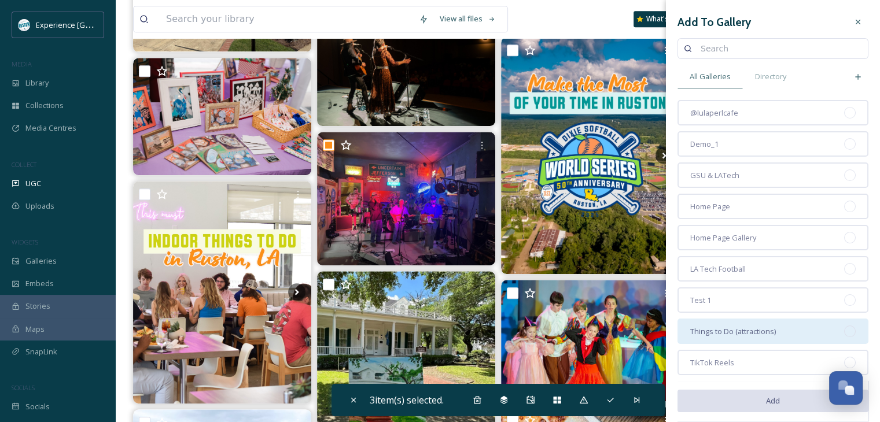
click at [746, 321] on div "Things to Do (attractions)" at bounding box center [773, 331] width 191 height 25
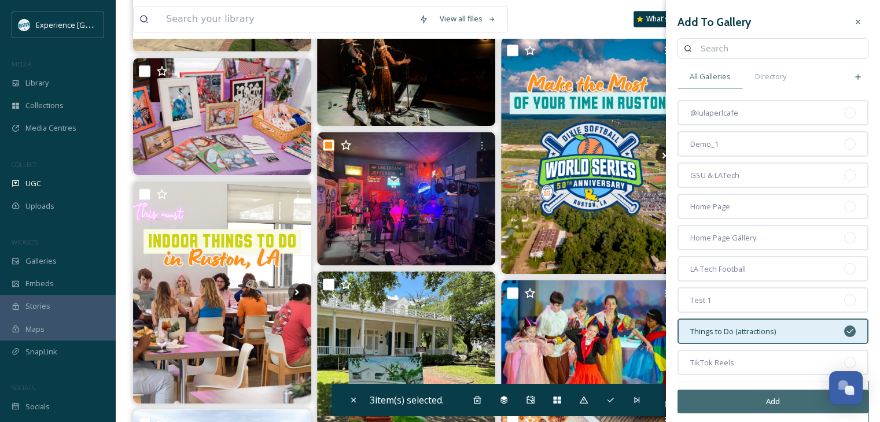
click at [739, 403] on button "Add" at bounding box center [773, 402] width 191 height 24
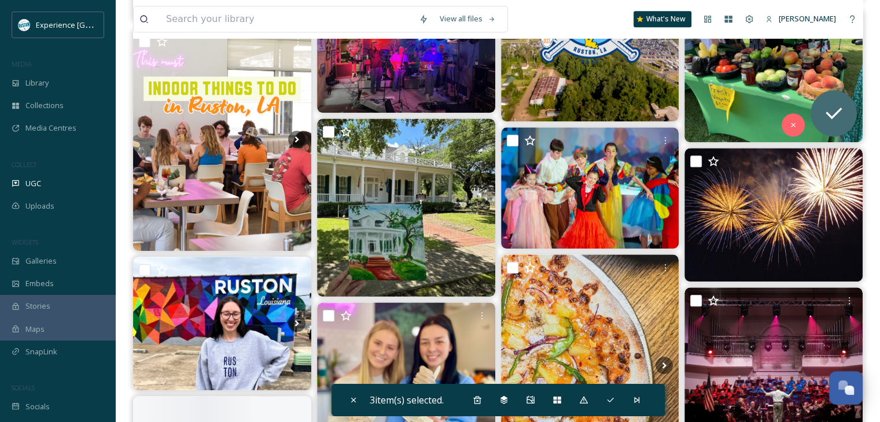
scroll to position [926, 0]
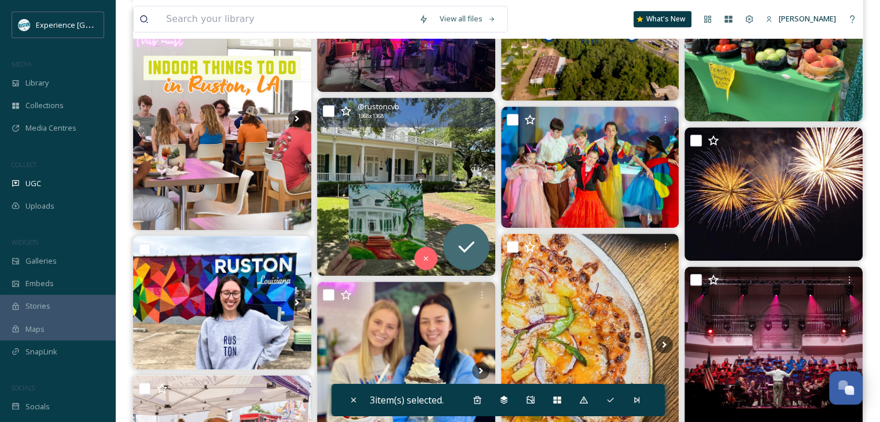
click at [323, 110] on input "checkbox" at bounding box center [329, 111] width 12 height 12
checkbox input "true"
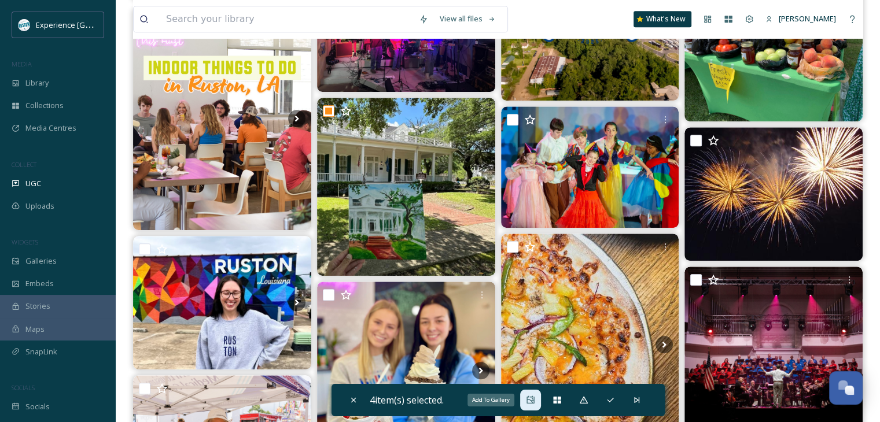
click at [537, 403] on div "Add To Gallery" at bounding box center [530, 400] width 21 height 21
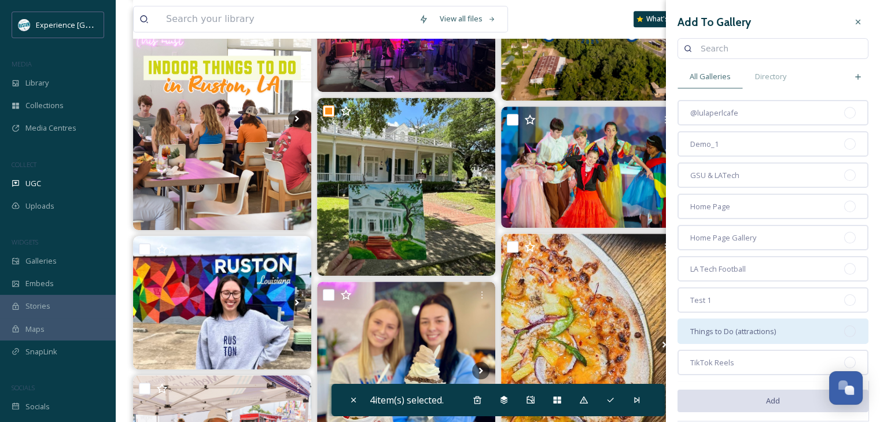
click at [757, 326] on span "Things to Do (attractions)" at bounding box center [733, 331] width 86 height 11
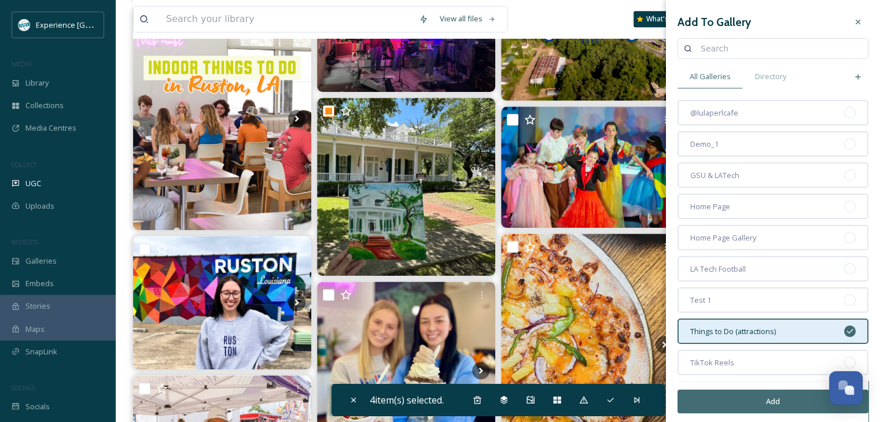
click at [742, 396] on button "Add" at bounding box center [773, 402] width 191 height 24
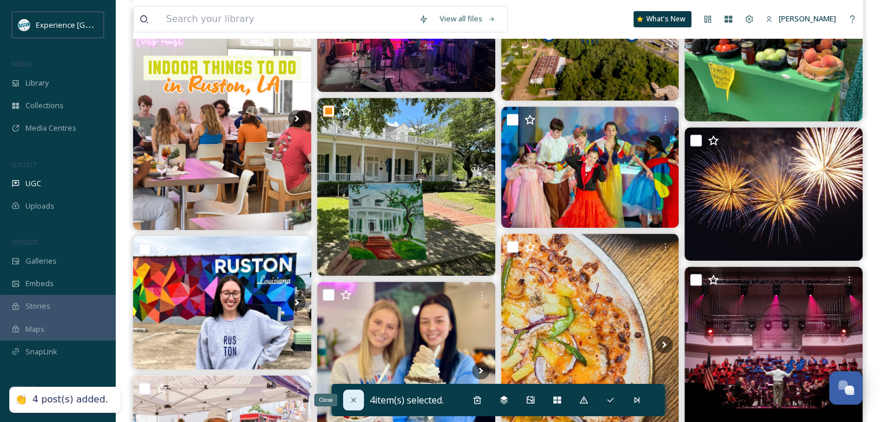
click at [357, 404] on div "Close" at bounding box center [353, 400] width 21 height 21
checkbox input "false"
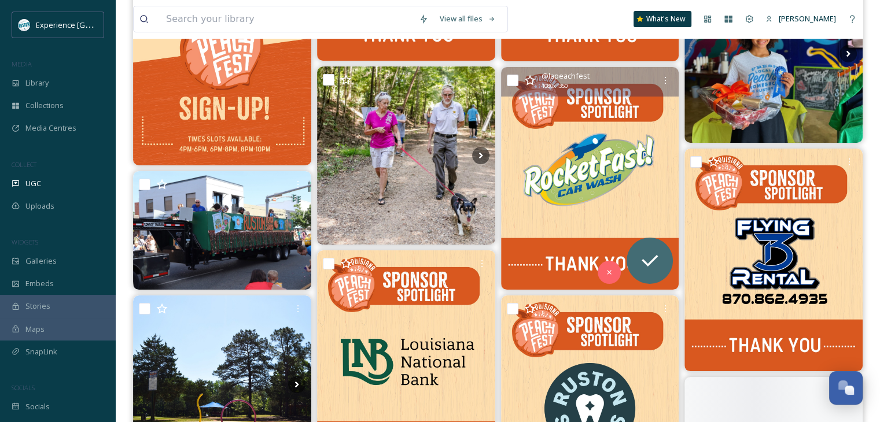
scroll to position [3993, 0]
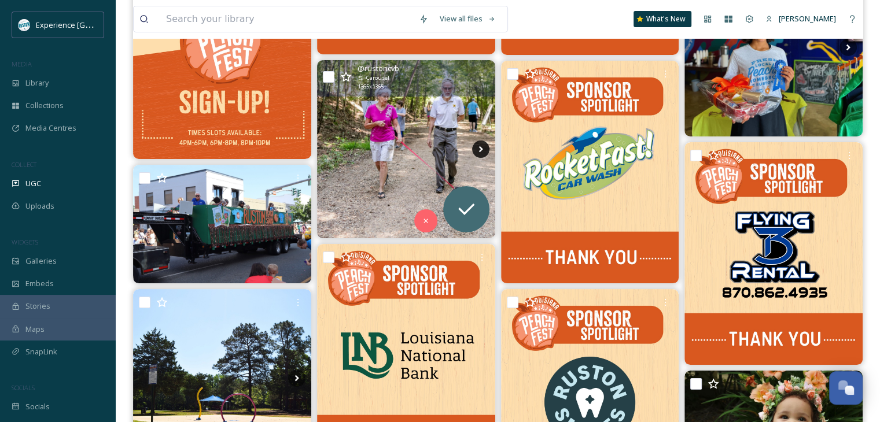
click at [479, 147] on icon at bounding box center [481, 149] width 4 height 6
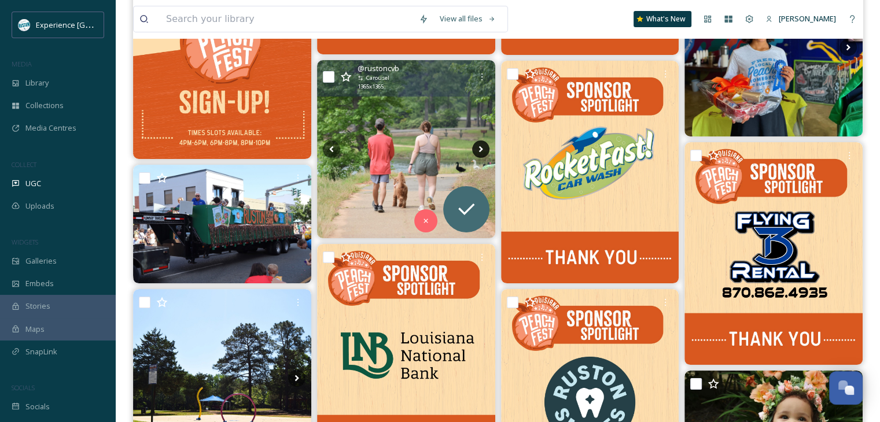
click at [479, 147] on icon at bounding box center [481, 149] width 4 height 6
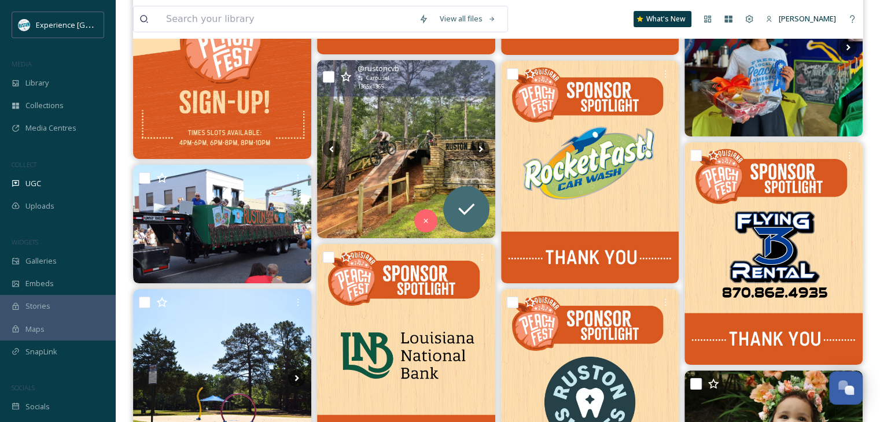
click at [326, 80] on input "checkbox" at bounding box center [329, 77] width 12 height 12
checkbox input "true"
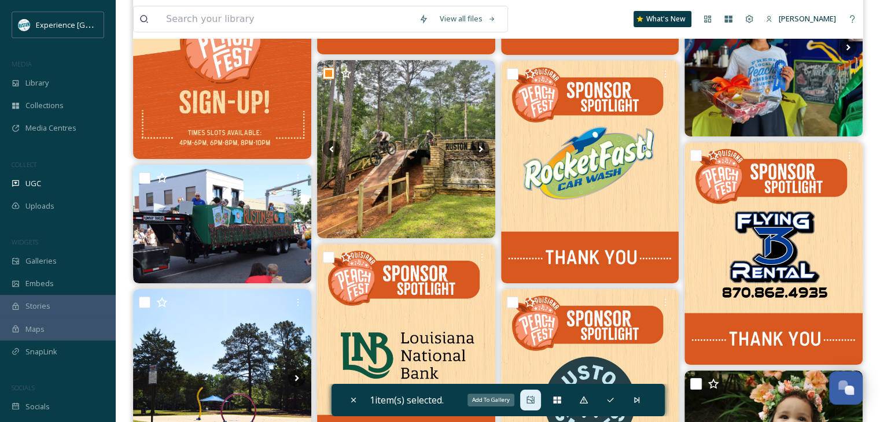
click at [527, 401] on icon at bounding box center [530, 400] width 9 height 9
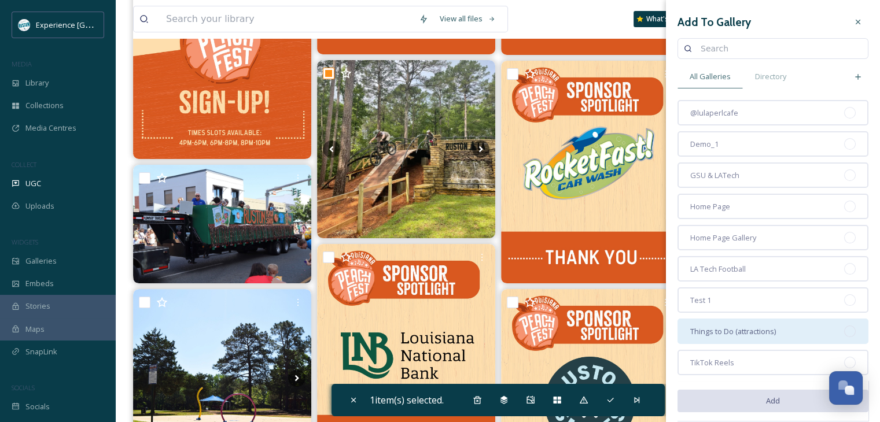
click at [749, 326] on span "Things to Do (attractions)" at bounding box center [733, 331] width 86 height 11
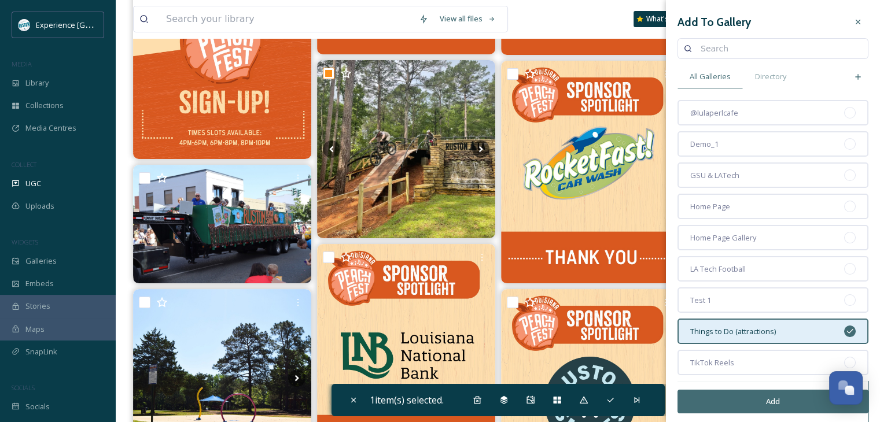
click at [744, 403] on button "Add" at bounding box center [773, 402] width 191 height 24
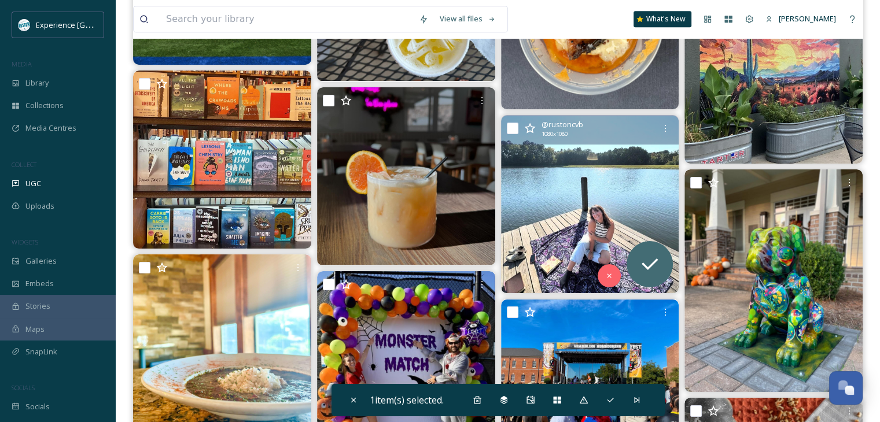
scroll to position [10011, 0]
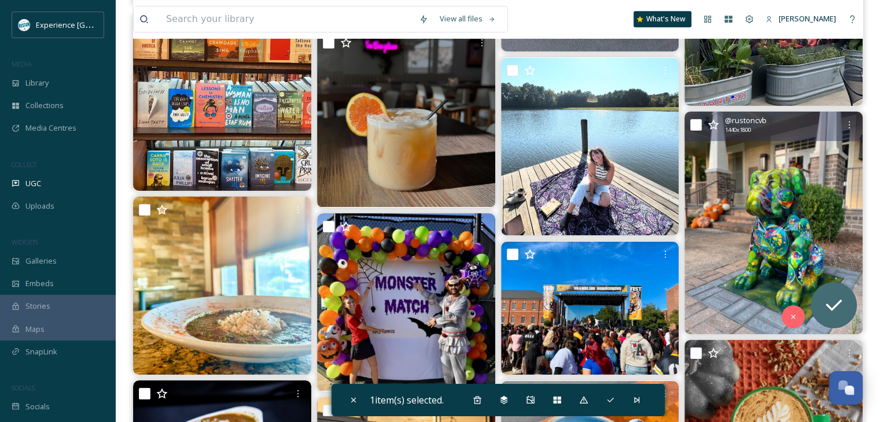
click at [693, 127] on input "checkbox" at bounding box center [696, 125] width 12 height 12
checkbox input "true"
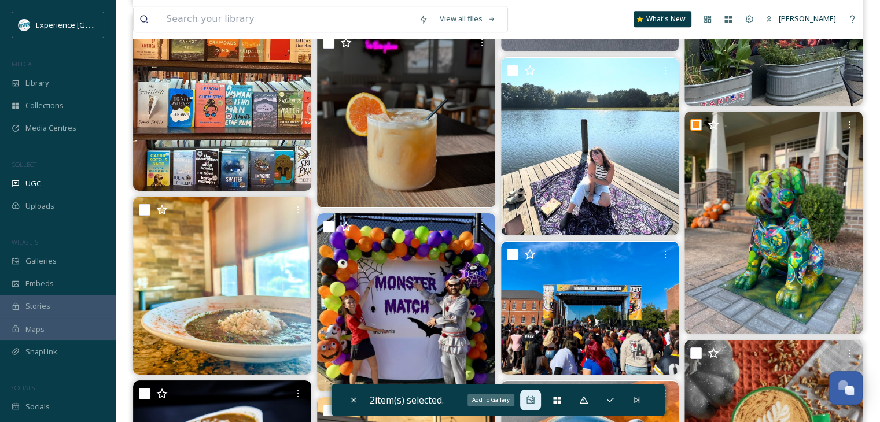
click at [534, 404] on icon at bounding box center [530, 400] width 9 height 9
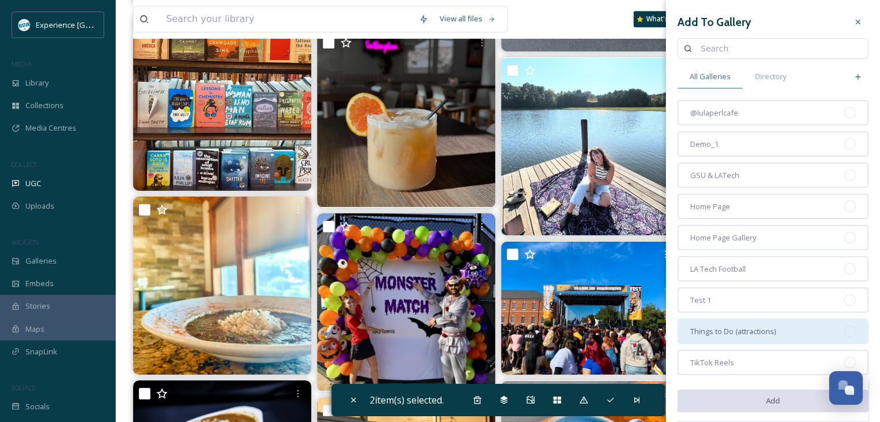
drag, startPoint x: 751, startPoint y: 322, endPoint x: 751, endPoint y: 330, distance: 8.1
click at [751, 322] on div "Things to Do (attractions)" at bounding box center [773, 331] width 191 height 25
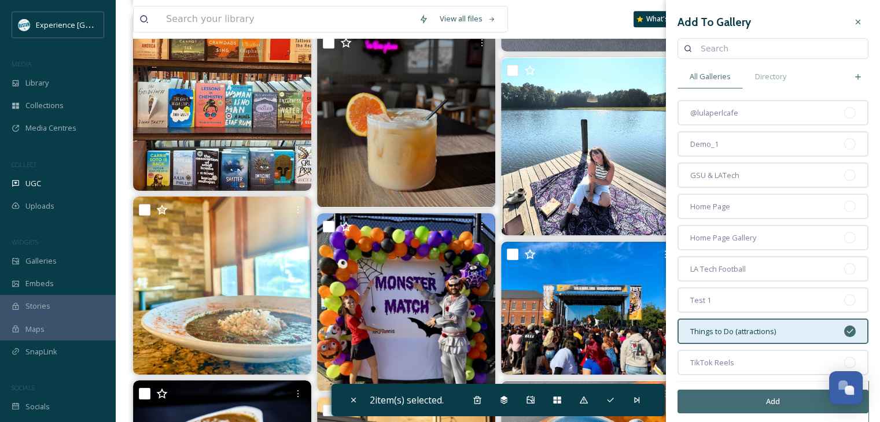
click at [745, 396] on button "Add" at bounding box center [773, 402] width 191 height 24
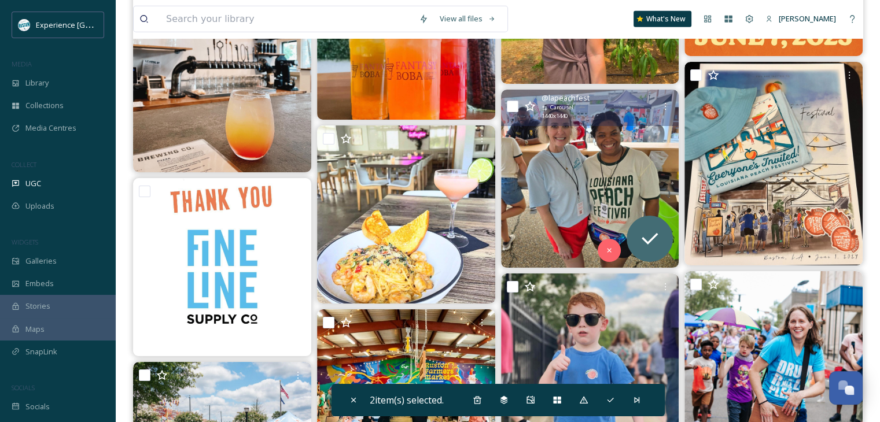
scroll to position [12094, 0]
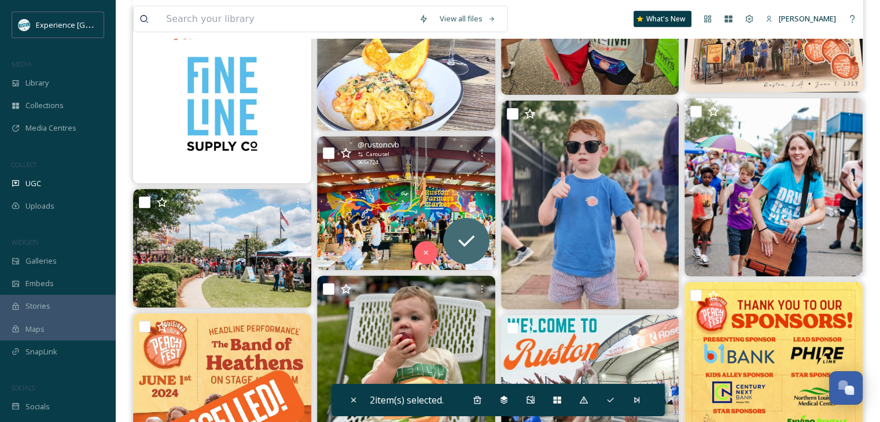
click at [329, 156] on input "checkbox" at bounding box center [329, 154] width 12 height 12
checkbox input "true"
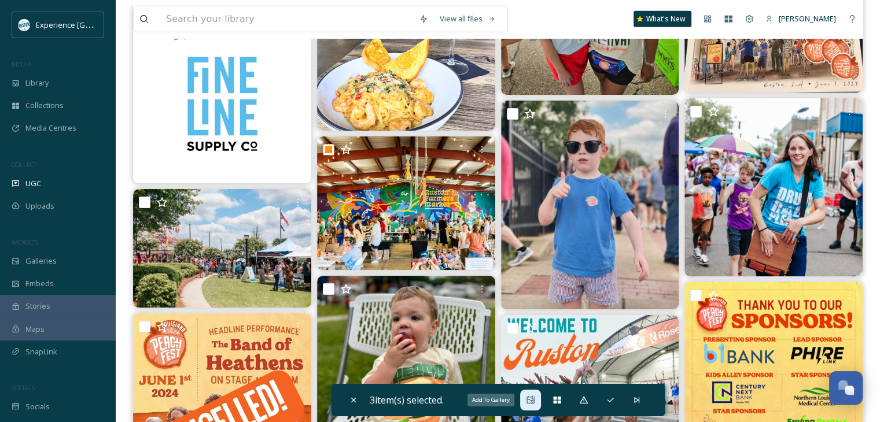
click at [534, 401] on icon at bounding box center [530, 400] width 9 height 9
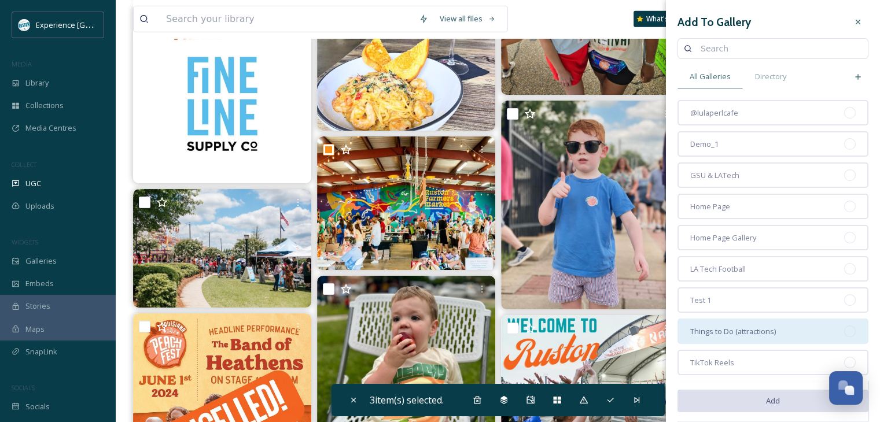
click at [749, 319] on div "Things to Do (attractions)" at bounding box center [773, 331] width 191 height 25
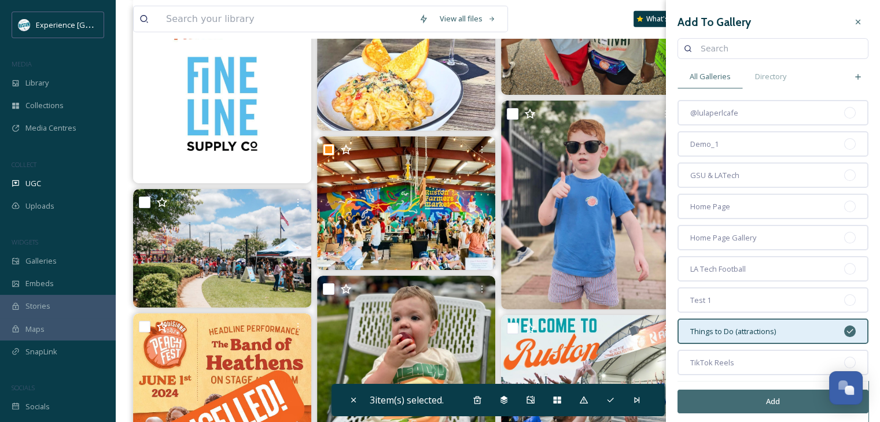
click at [746, 399] on button "Add" at bounding box center [773, 402] width 191 height 24
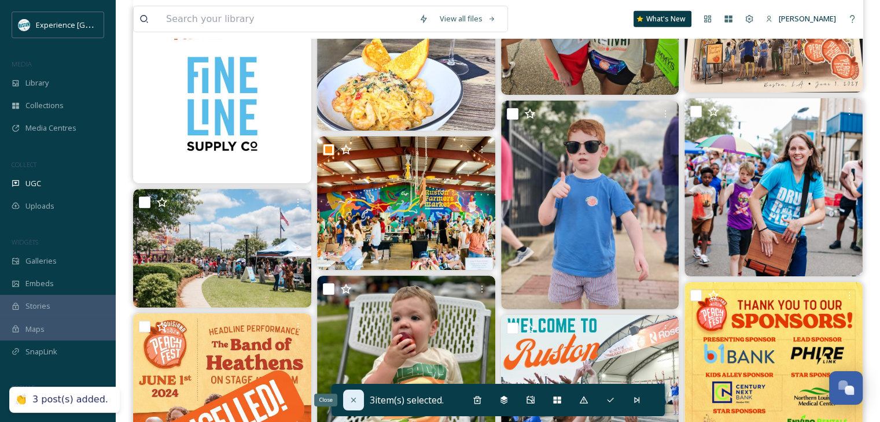
click at [346, 406] on div "Close" at bounding box center [353, 400] width 21 height 21
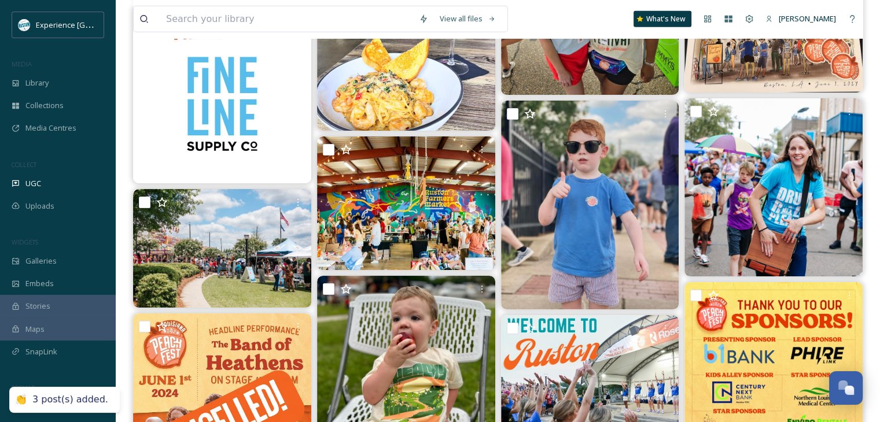
checkbox input "false"
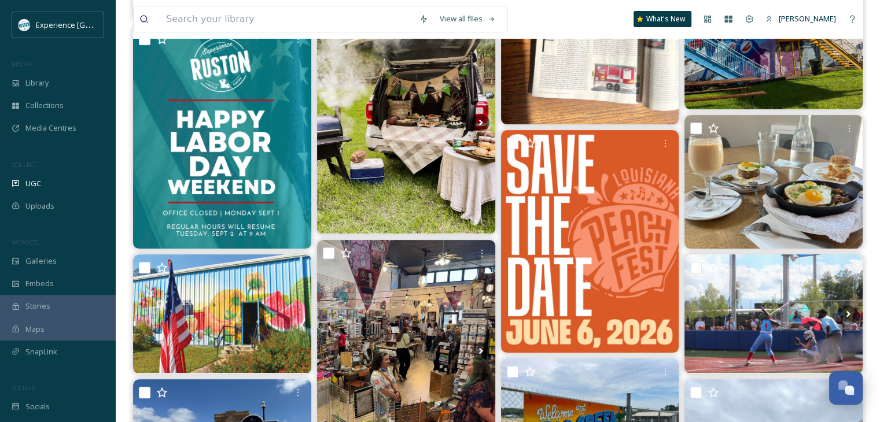
scroll to position [23, 0]
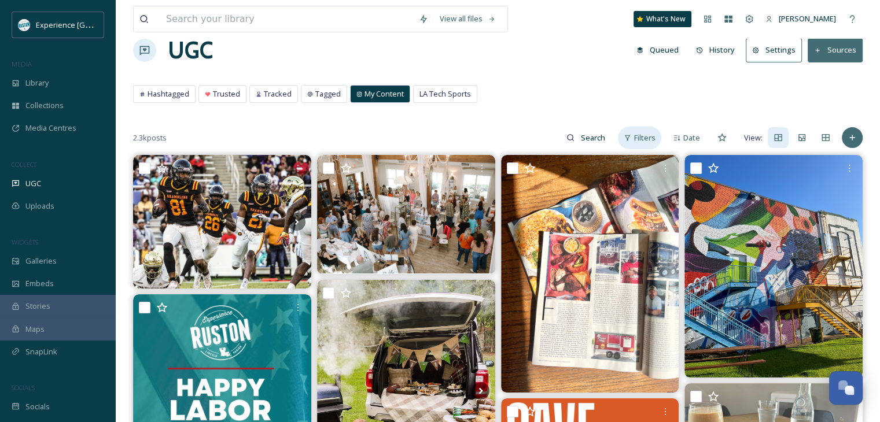
click at [643, 135] on span "Filters" at bounding box center [644, 138] width 21 height 11
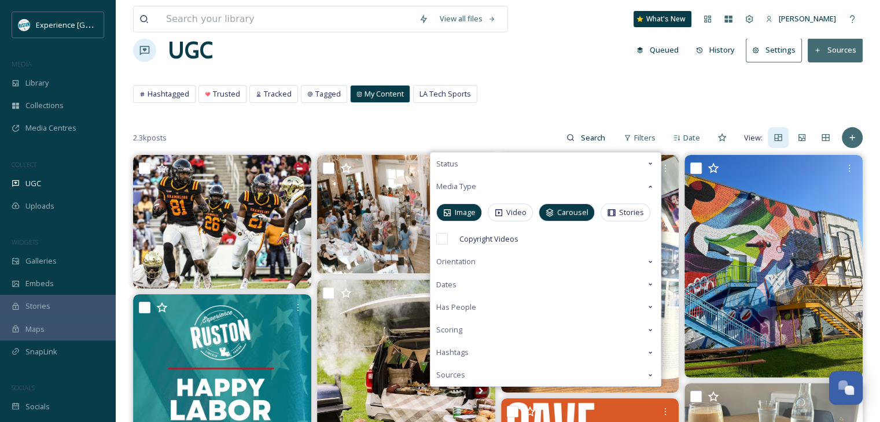
click at [468, 209] on span "Image" at bounding box center [465, 212] width 21 height 11
click at [553, 215] on icon at bounding box center [549, 212] width 9 height 9
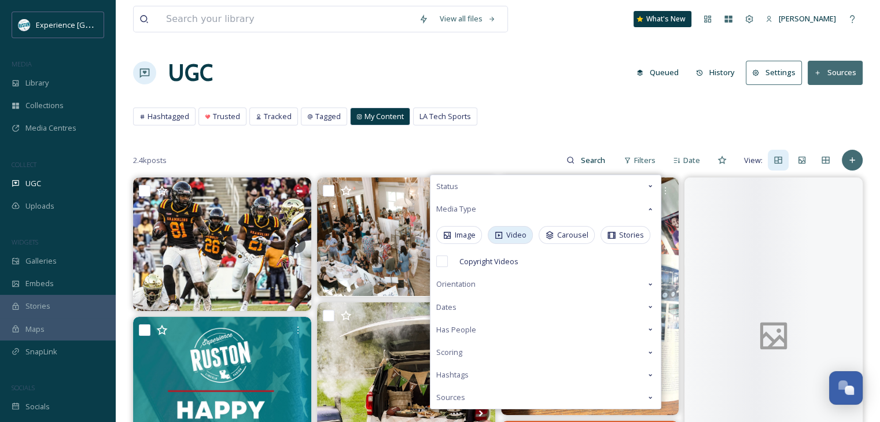
click at [502, 234] on icon at bounding box center [498, 235] width 7 height 7
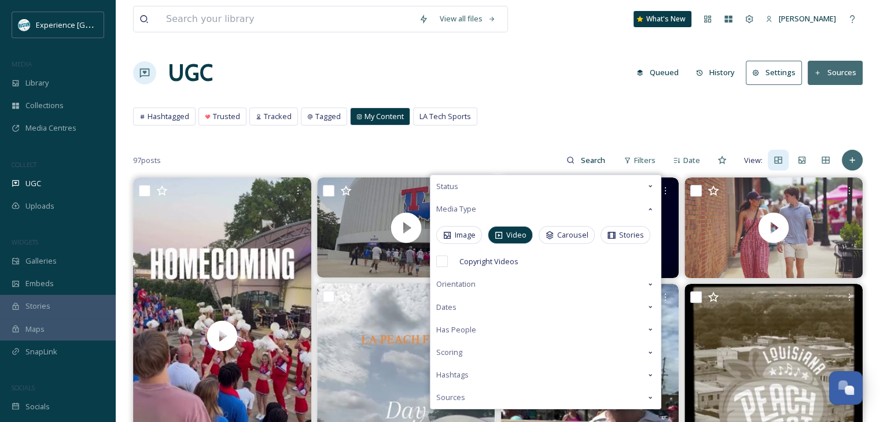
click at [609, 126] on div "Hashtagged Trusted Tracked Tagged My Content LA Tech Sports Hashtagged Trusted …" at bounding box center [498, 120] width 730 height 24
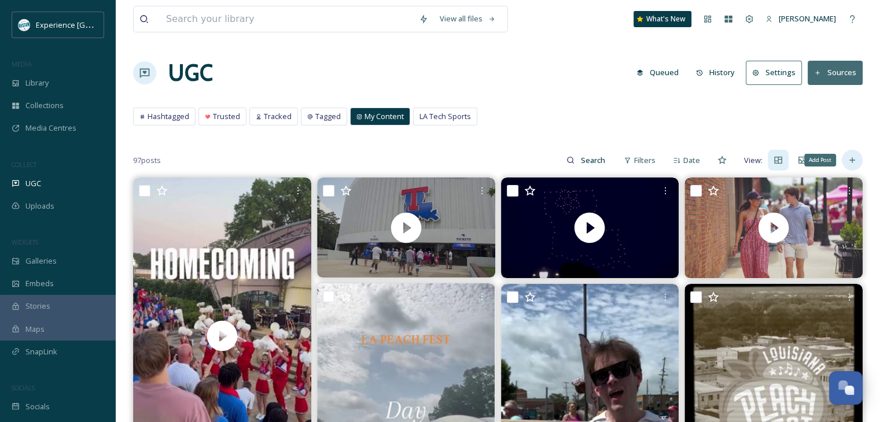
click at [852, 163] on icon at bounding box center [852, 160] width 9 height 9
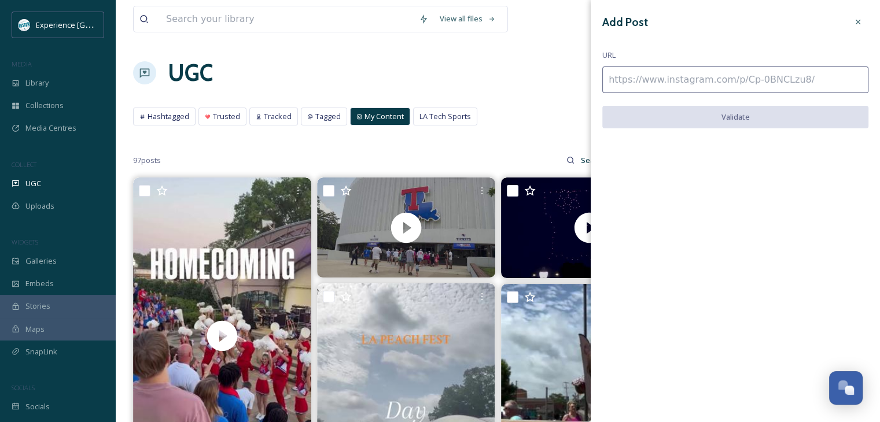
click at [676, 76] on input at bounding box center [735, 80] width 266 height 27
paste input "[URL][DOMAIN_NAME]"
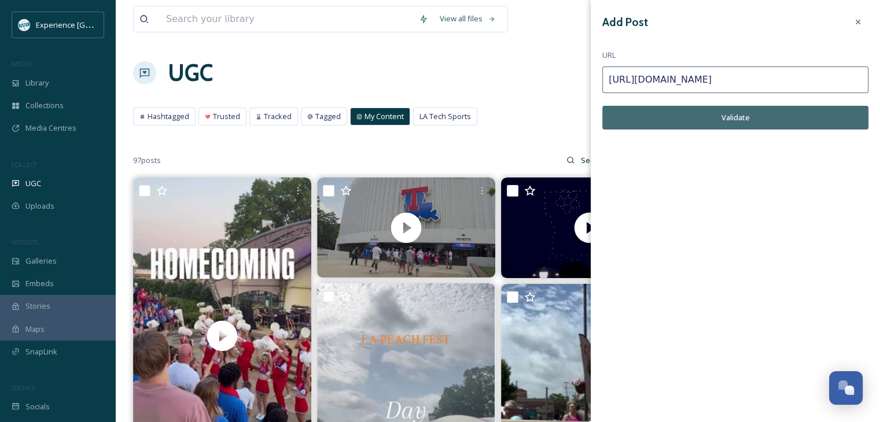
type input "[URL][DOMAIN_NAME]"
click at [707, 112] on button "Validate" at bounding box center [735, 118] width 266 height 24
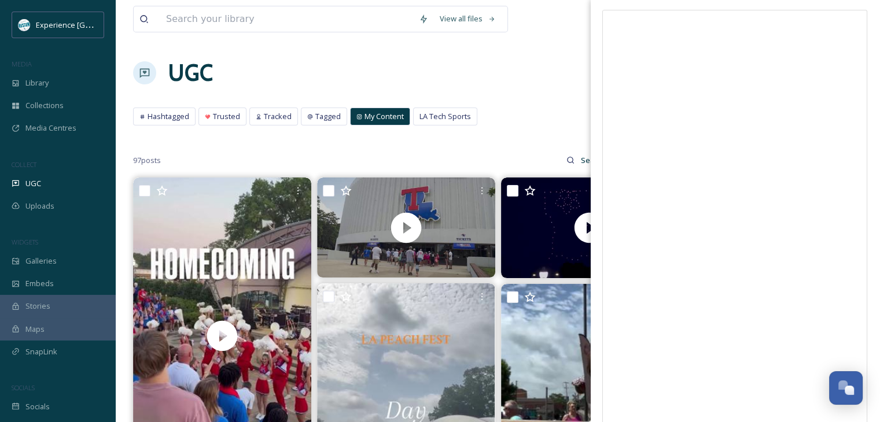
scroll to position [58, 0]
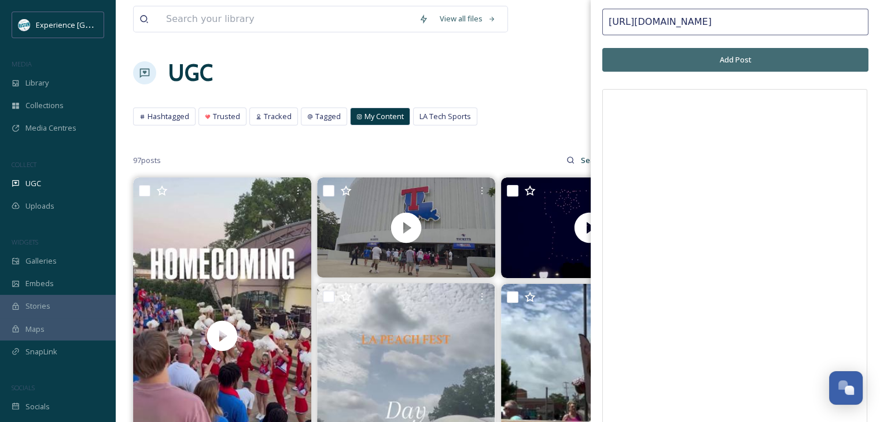
click at [722, 63] on button "Add Post" at bounding box center [735, 60] width 266 height 24
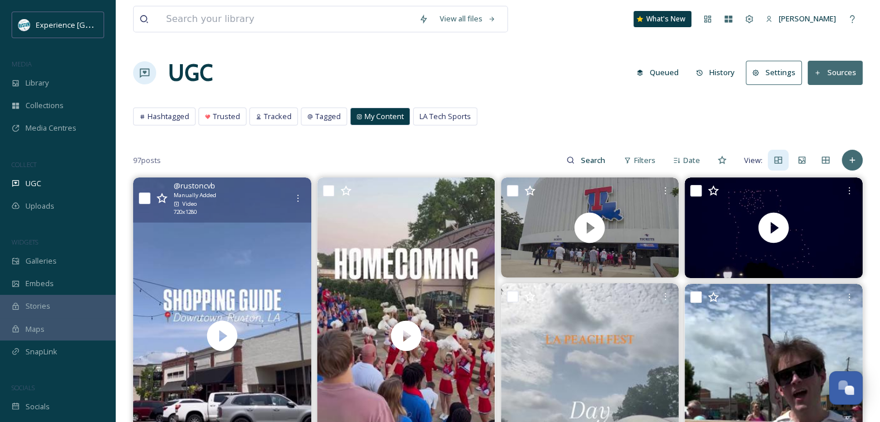
click at [144, 199] on input "checkbox" at bounding box center [145, 199] width 12 height 12
checkbox input "true"
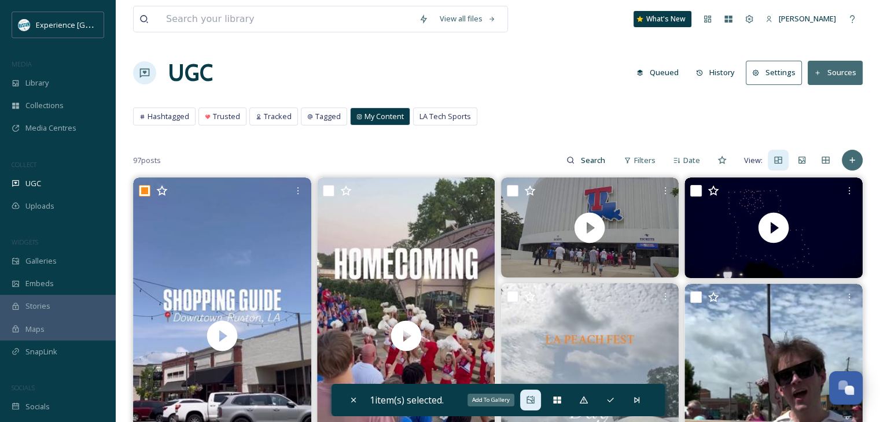
click at [528, 402] on icon at bounding box center [530, 400] width 9 height 9
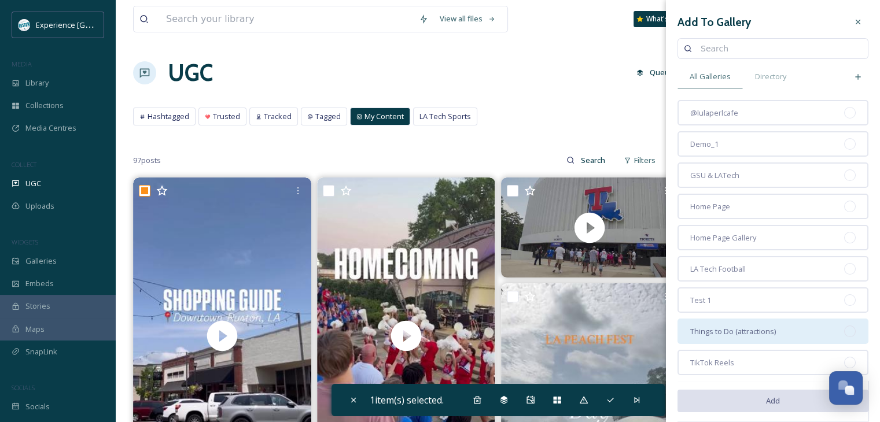
click at [737, 332] on span "Things to Do (attractions)" at bounding box center [733, 331] width 86 height 11
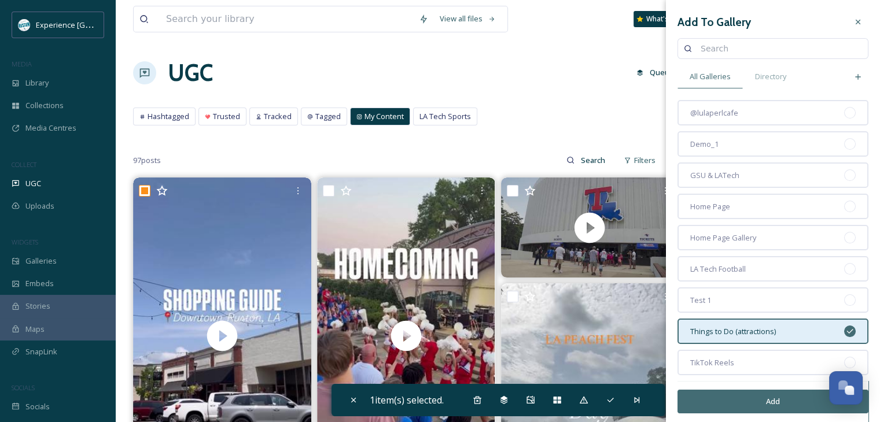
click at [741, 407] on button "Add" at bounding box center [773, 402] width 191 height 24
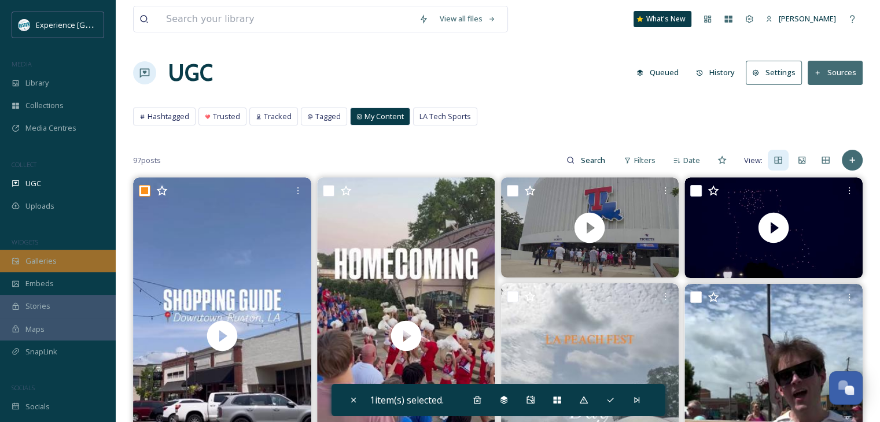
click at [31, 259] on span "Galleries" at bounding box center [40, 261] width 31 height 11
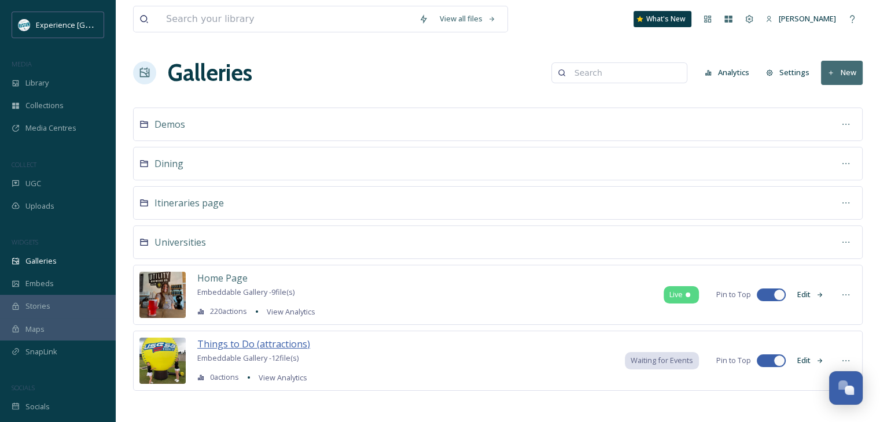
click at [244, 344] on span "Things to Do (attractions)" at bounding box center [253, 344] width 113 height 13
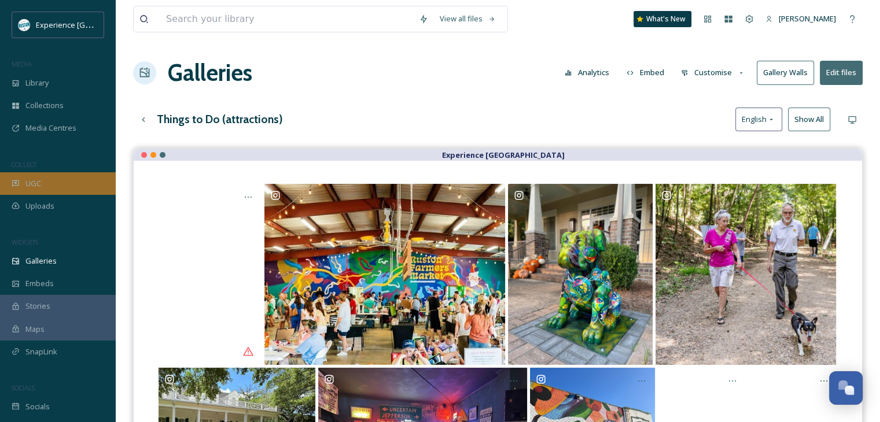
click at [49, 179] on div "UGC" at bounding box center [58, 183] width 116 height 23
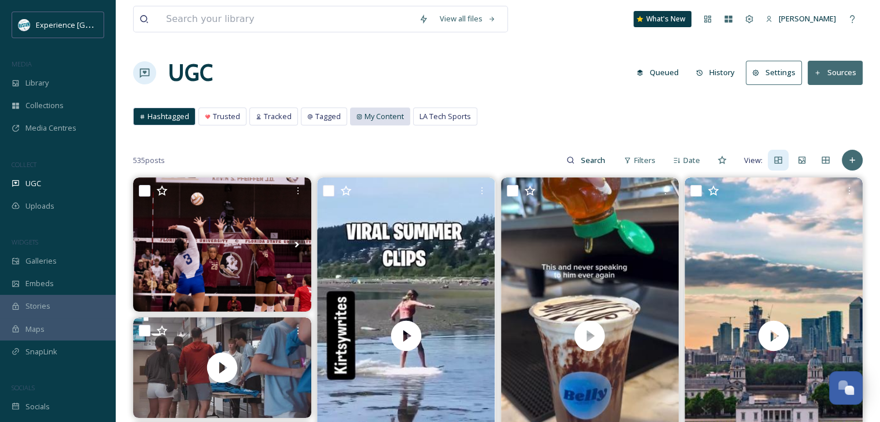
click at [380, 113] on span "My Content" at bounding box center [384, 116] width 39 height 11
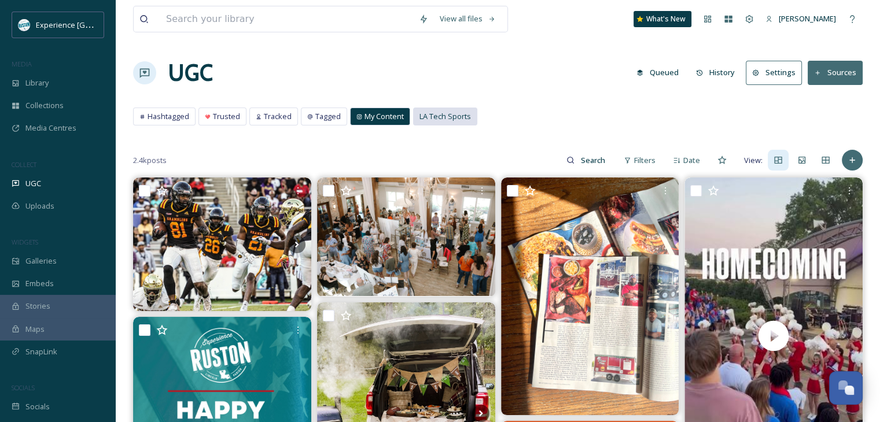
click at [438, 121] on span "LA Tech Sports" at bounding box center [446, 116] width 52 height 11
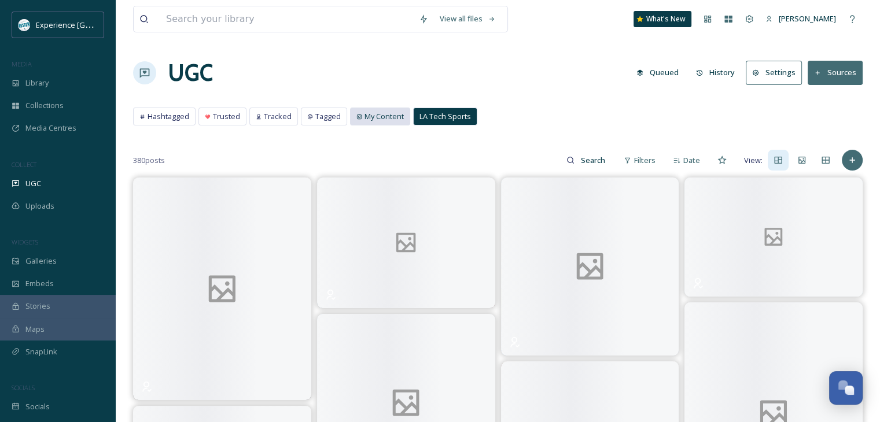
click at [380, 120] on span "My Content" at bounding box center [384, 116] width 39 height 11
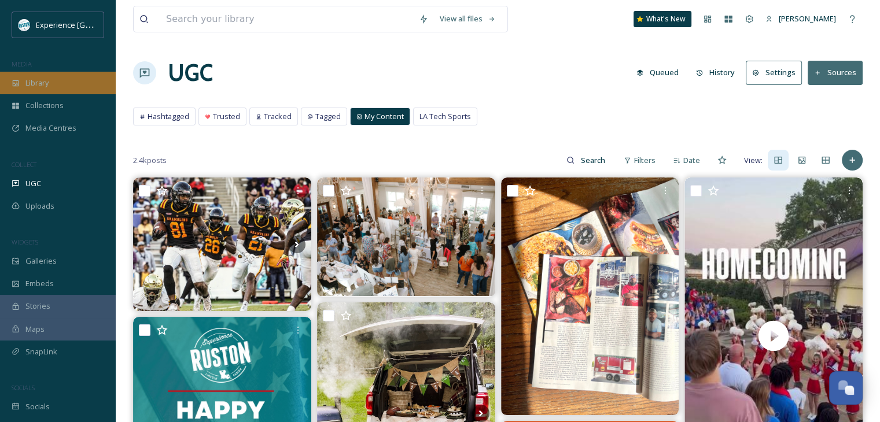
click at [54, 87] on div "Library" at bounding box center [58, 83] width 116 height 23
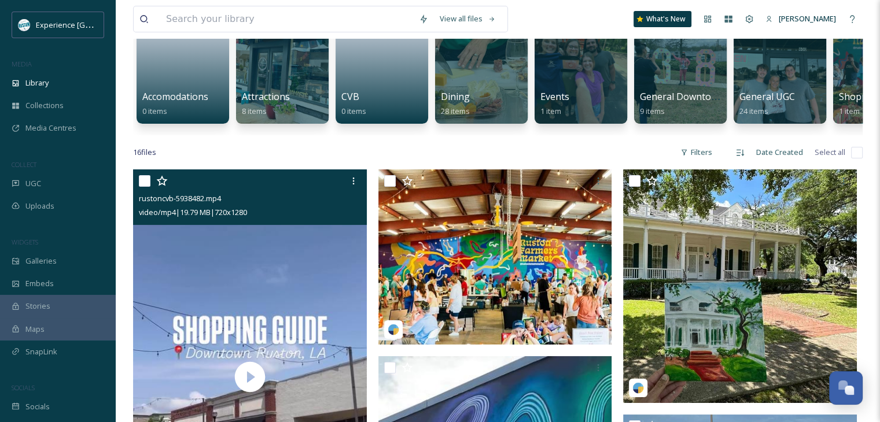
scroll to position [174, 0]
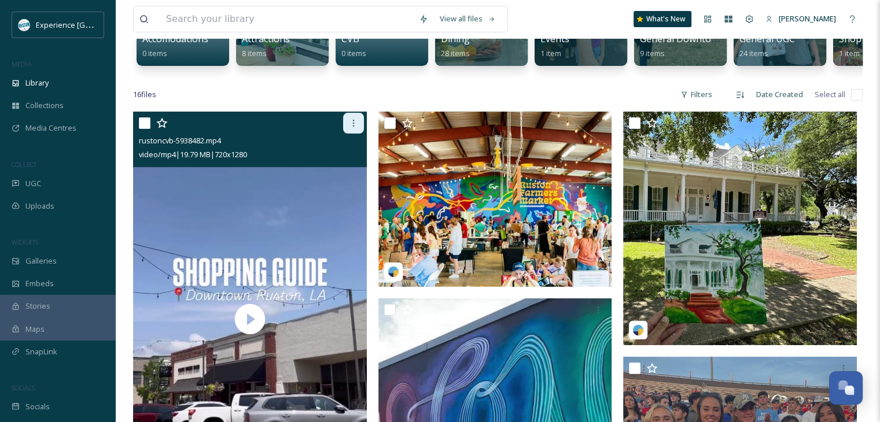
click at [356, 126] on div at bounding box center [353, 123] width 21 height 21
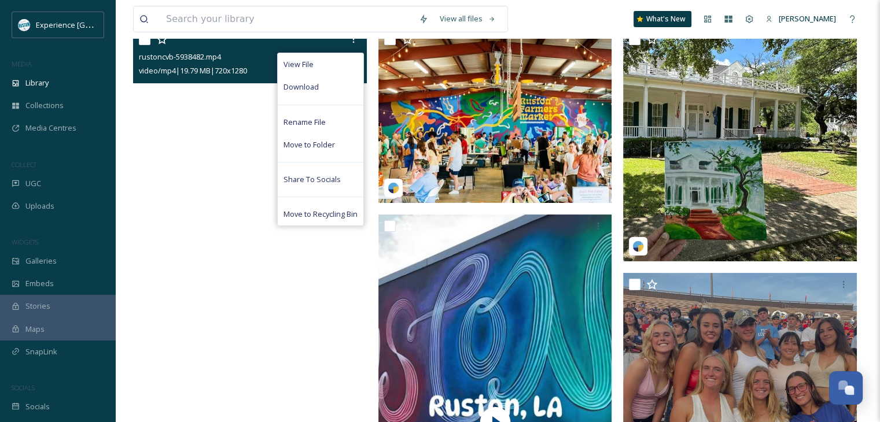
scroll to position [347, 0]
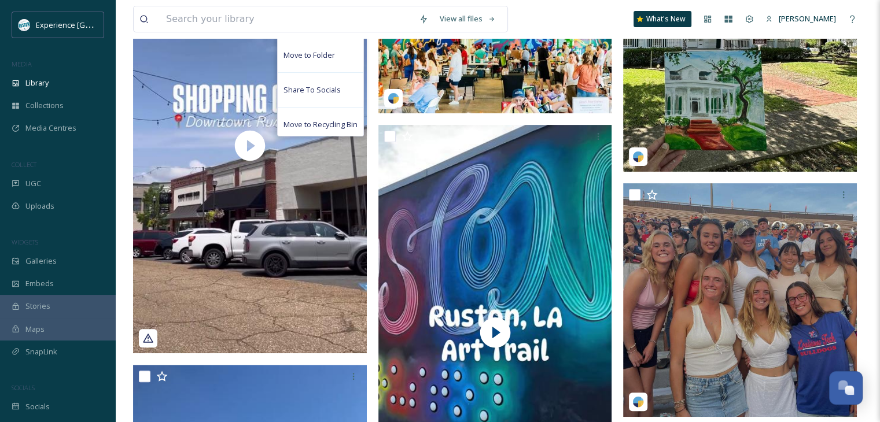
click at [148, 343] on icon at bounding box center [148, 338] width 10 height 9
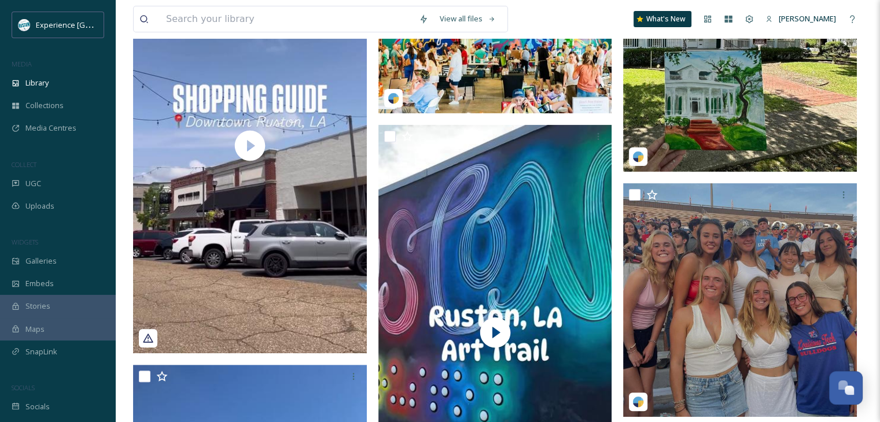
click at [147, 343] on icon at bounding box center [148, 339] width 12 height 12
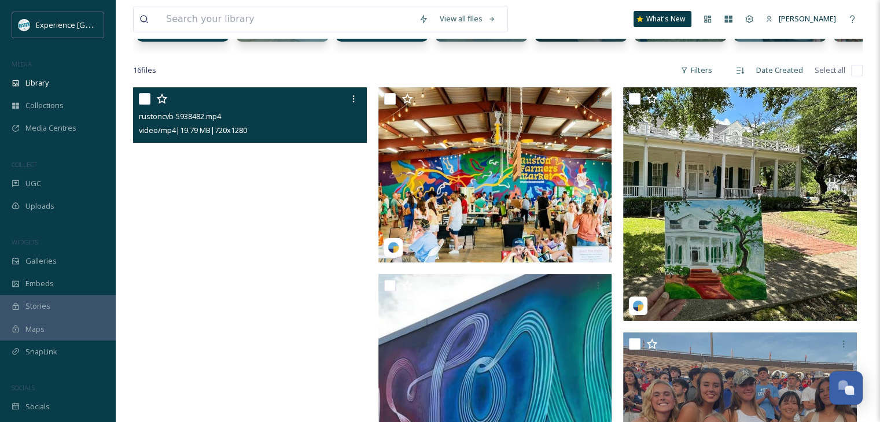
scroll to position [174, 0]
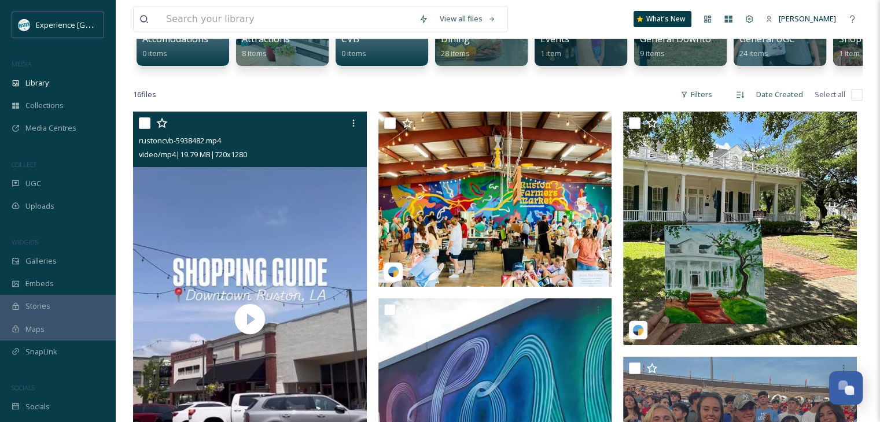
click at [141, 128] on input "checkbox" at bounding box center [145, 123] width 12 height 12
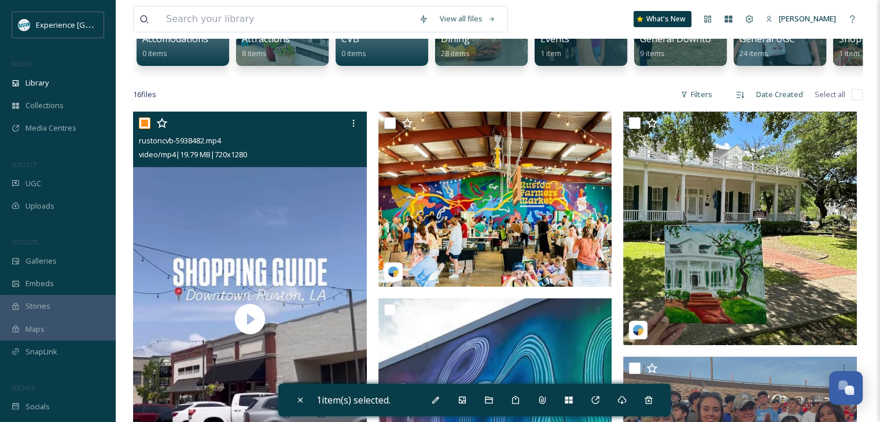
click at [142, 129] on input "checkbox" at bounding box center [145, 123] width 12 height 12
checkbox input "false"
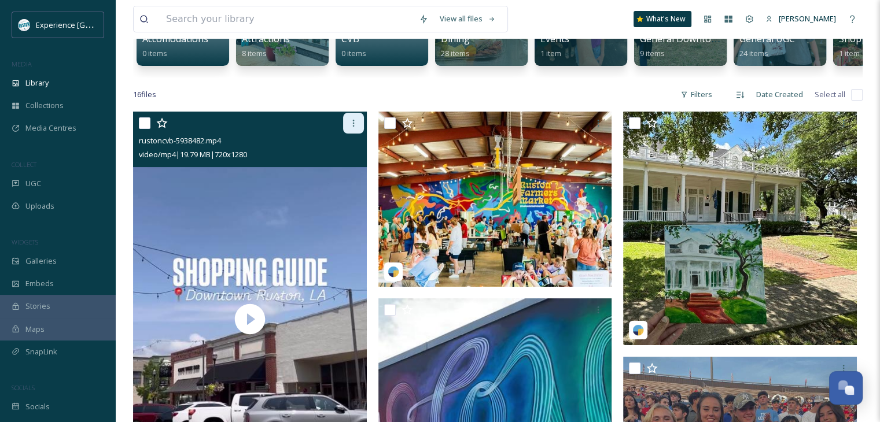
click at [356, 128] on icon at bounding box center [353, 123] width 9 height 9
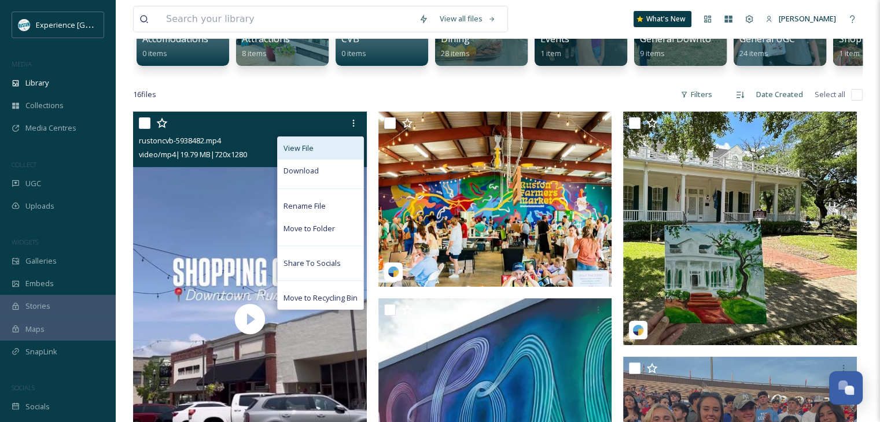
click at [336, 157] on div "View File" at bounding box center [321, 148] width 86 height 23
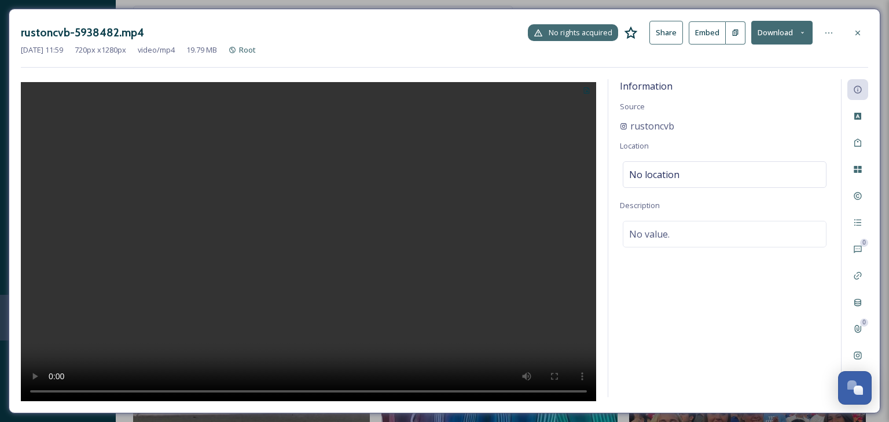
click at [590, 34] on span "No rights acquired" at bounding box center [581, 32] width 64 height 11
click at [560, 32] on span "No rights acquired" at bounding box center [581, 32] width 64 height 11
click at [855, 31] on icon at bounding box center [857, 32] width 9 height 9
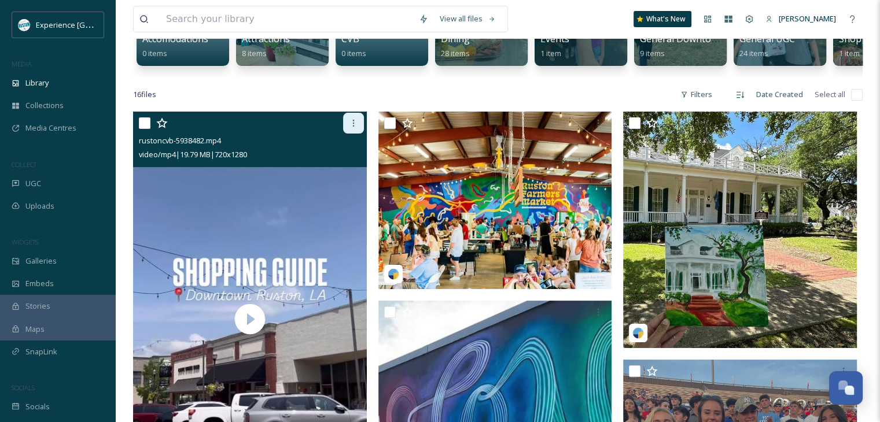
click at [347, 130] on div at bounding box center [353, 123] width 21 height 21
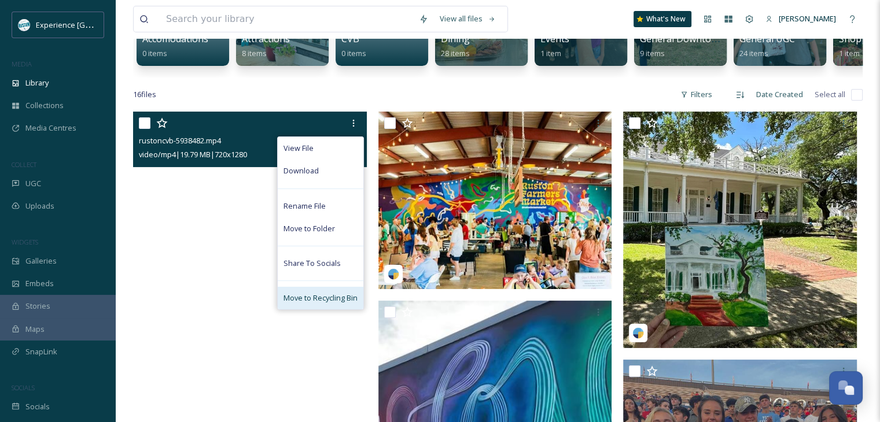
click at [317, 304] on span "Move to Recycling Bin" at bounding box center [321, 298] width 74 height 11
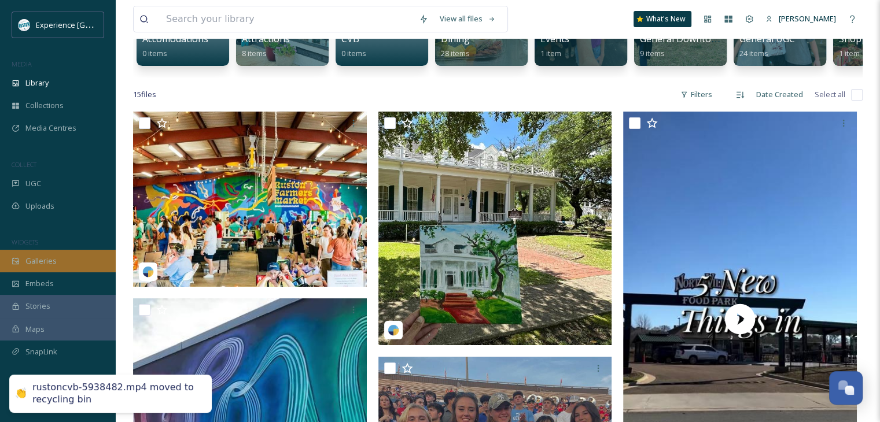
click at [62, 266] on div "Galleries" at bounding box center [58, 261] width 116 height 23
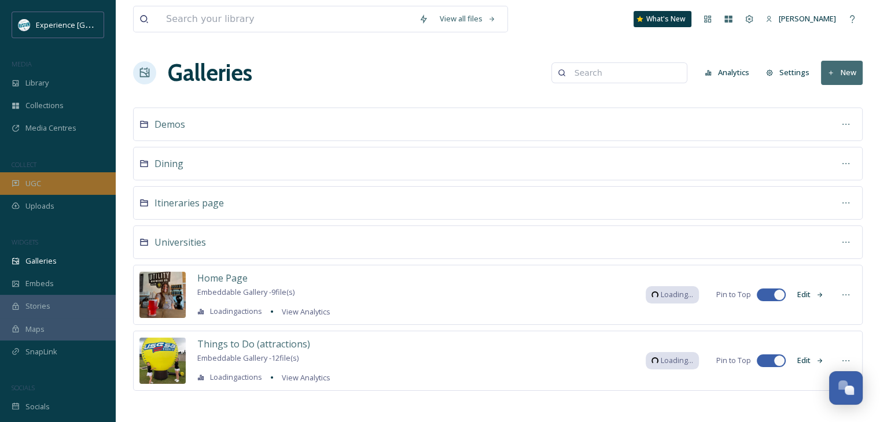
click at [57, 193] on div "UGC" at bounding box center [58, 183] width 116 height 23
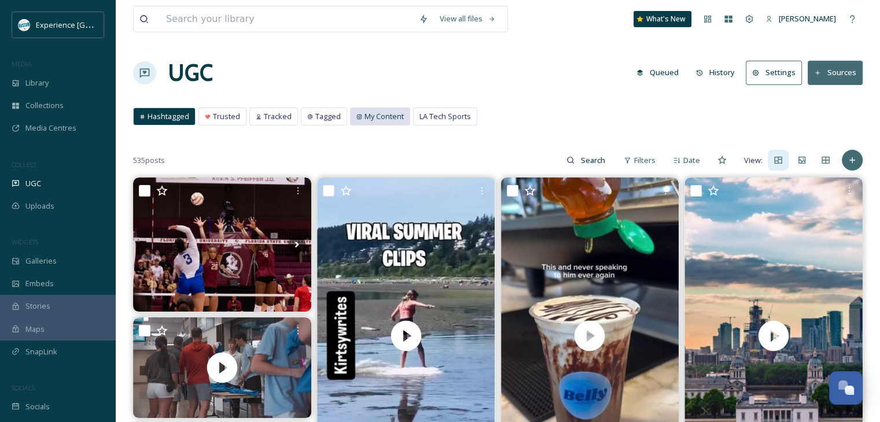
click at [396, 118] on span "My Content" at bounding box center [384, 116] width 39 height 11
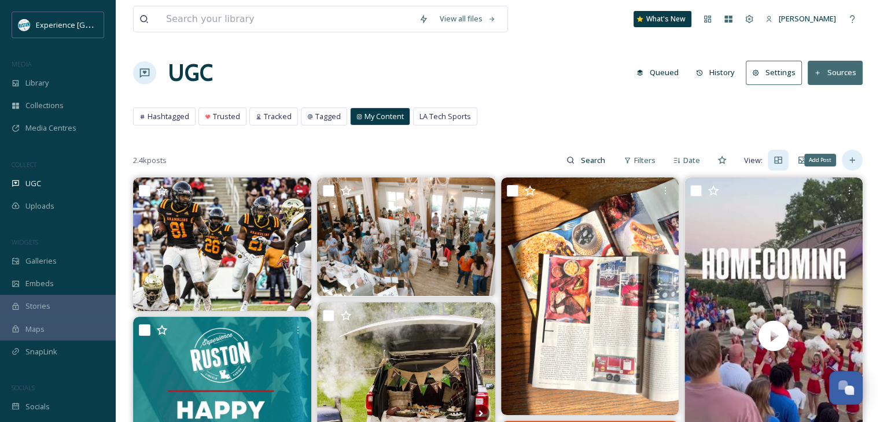
click at [854, 157] on icon at bounding box center [852, 160] width 9 height 9
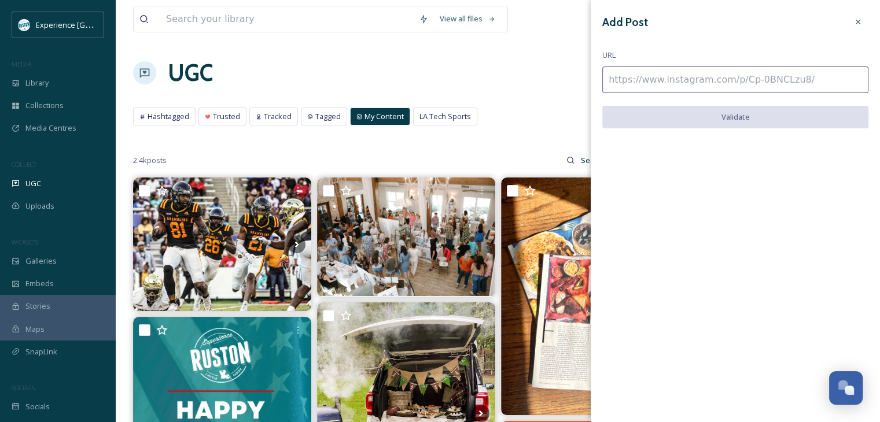
click at [639, 82] on input at bounding box center [735, 80] width 266 height 27
paste input "[URL][DOMAIN_NAME]"
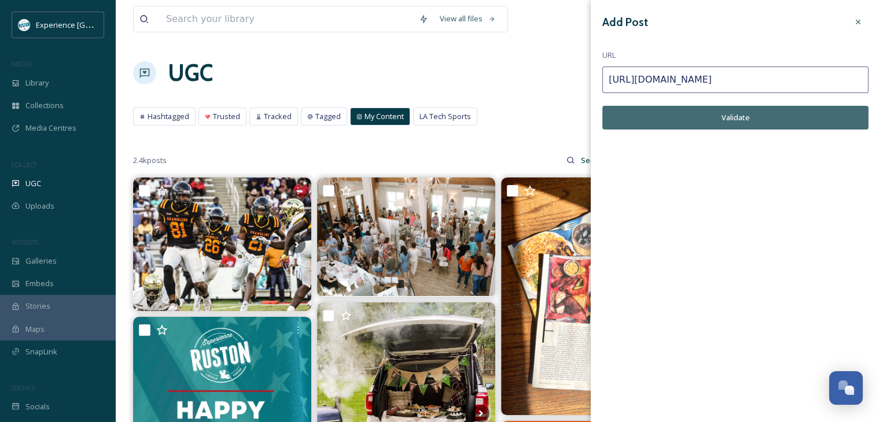
type input "[URL][DOMAIN_NAME]"
click at [711, 112] on button "Validate" at bounding box center [735, 118] width 266 height 24
click at [705, 117] on button "Add Post" at bounding box center [735, 118] width 266 height 24
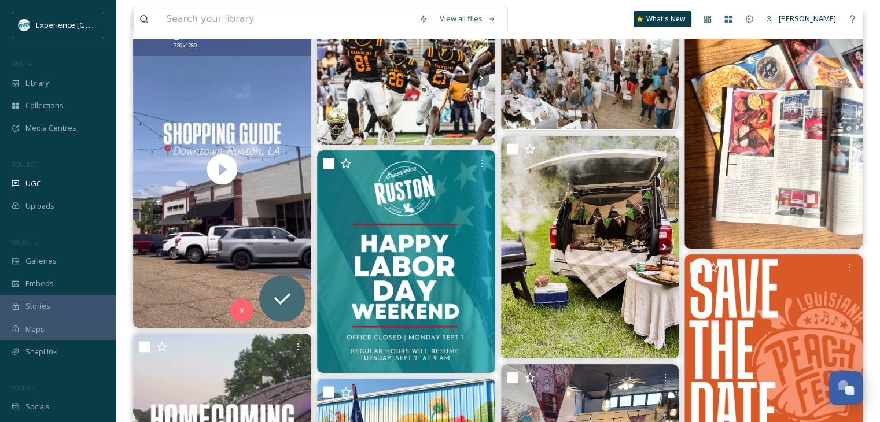
scroll to position [174, 0]
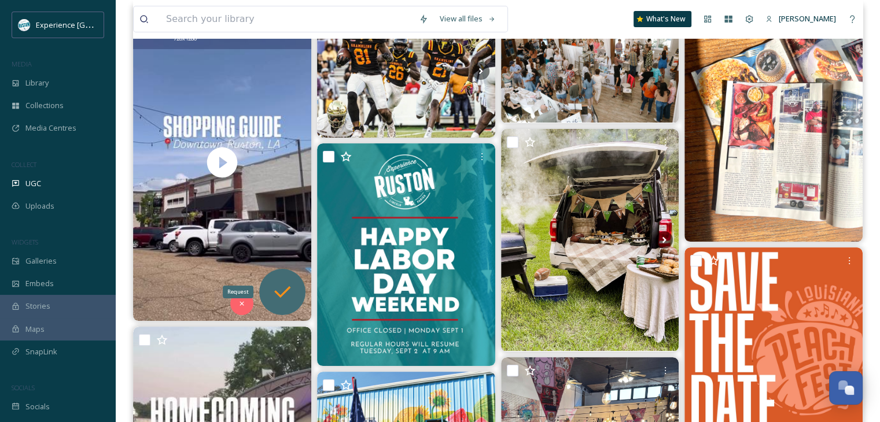
click at [286, 285] on icon at bounding box center [282, 292] width 23 height 23
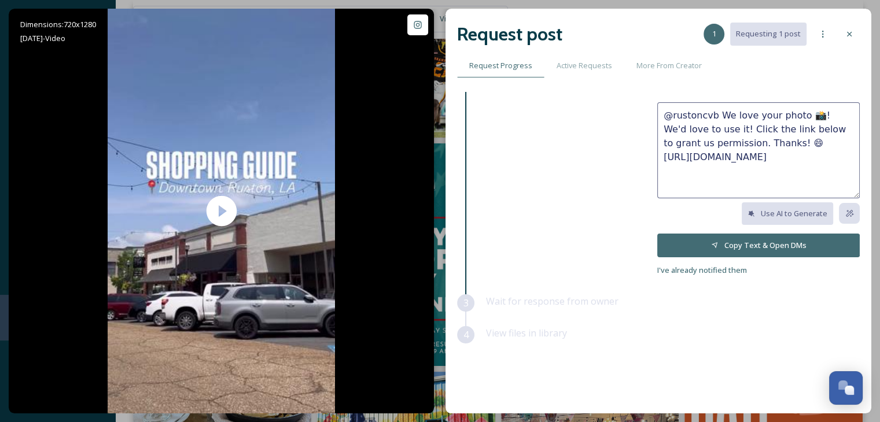
scroll to position [89, 0]
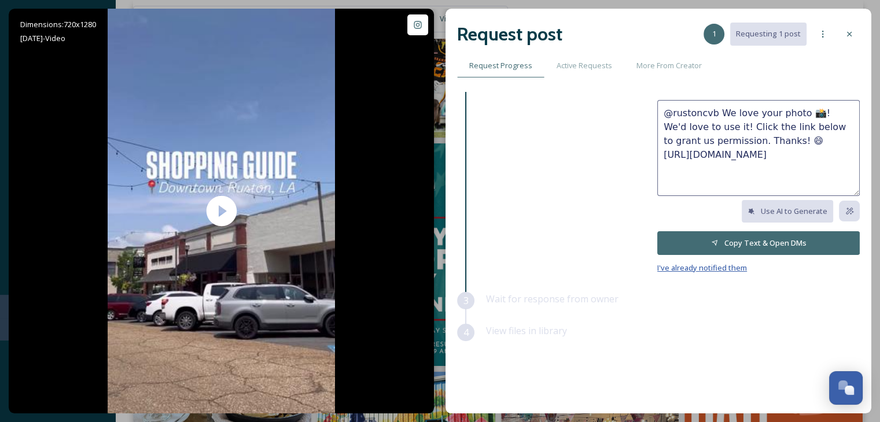
click at [696, 263] on span "I've already notified them" at bounding box center [702, 268] width 90 height 10
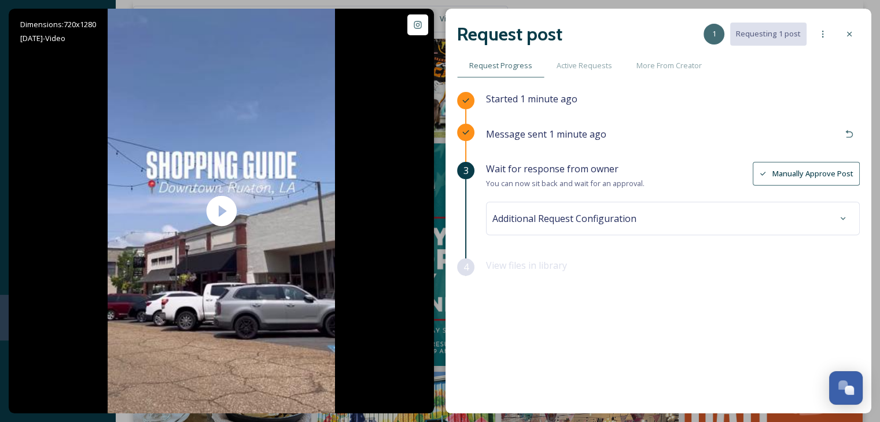
click at [781, 175] on button "Manually Approve Post" at bounding box center [806, 174] width 107 height 24
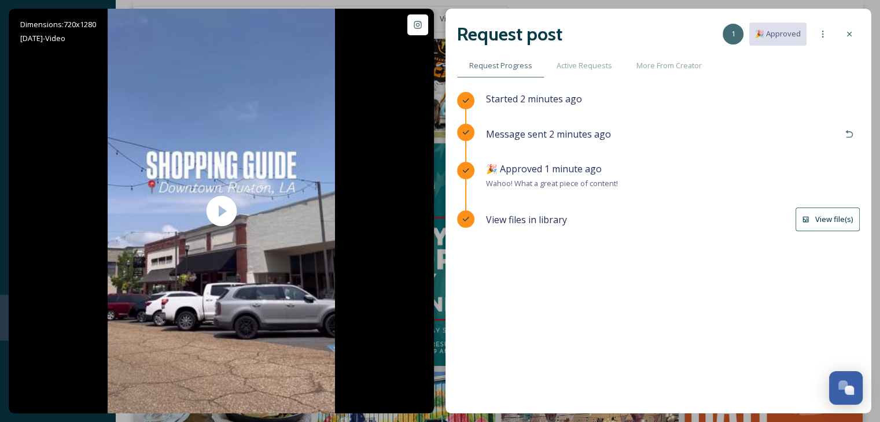
click at [833, 217] on button "View file(s)" at bounding box center [828, 220] width 64 height 24
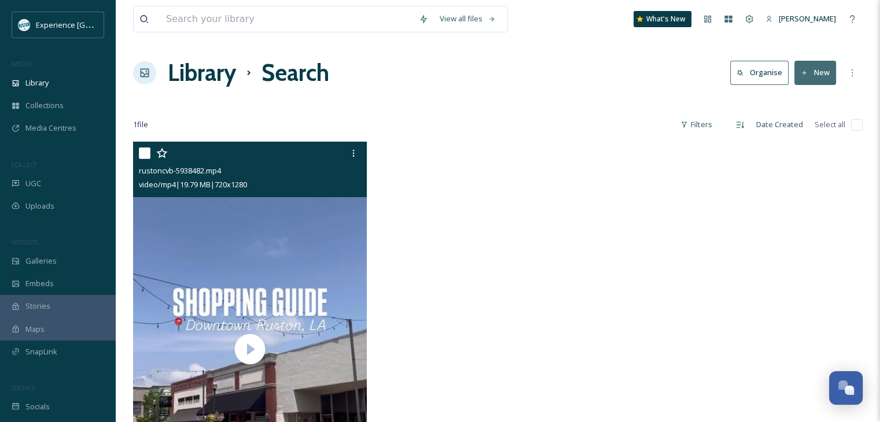
click at [143, 151] on input "checkbox" at bounding box center [145, 154] width 12 height 12
checkbox input "true"
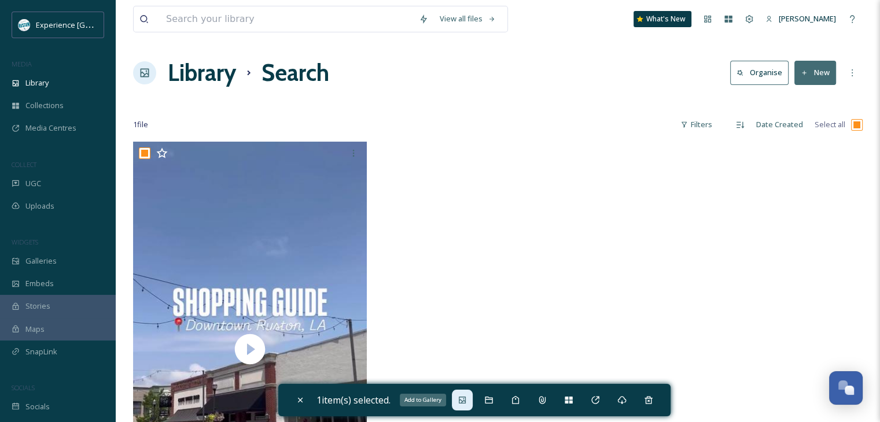
click at [467, 396] on icon at bounding box center [462, 400] width 9 height 9
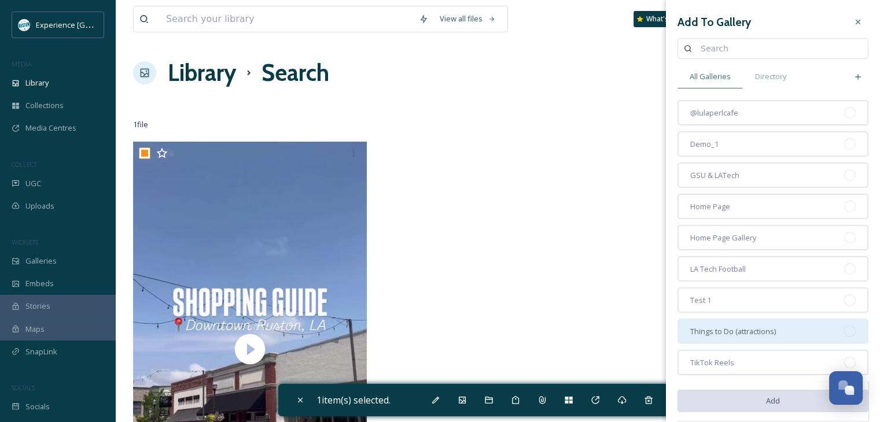
click at [746, 329] on span "Things to Do (attractions)" at bounding box center [733, 331] width 86 height 11
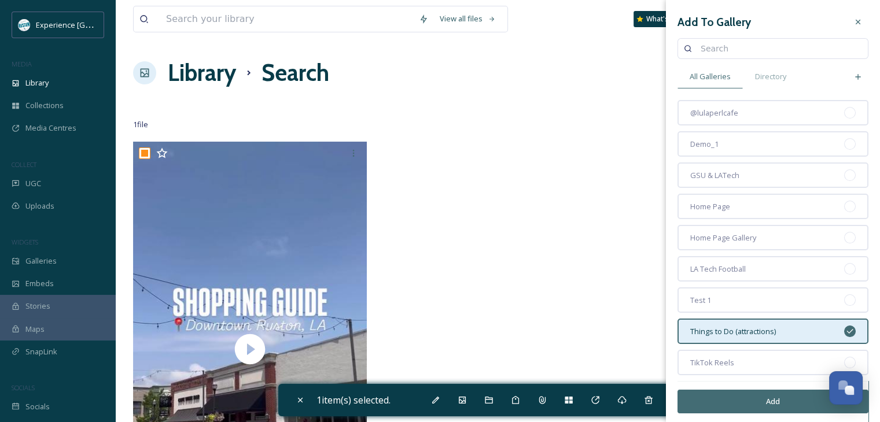
click at [735, 396] on button "Add" at bounding box center [773, 402] width 191 height 24
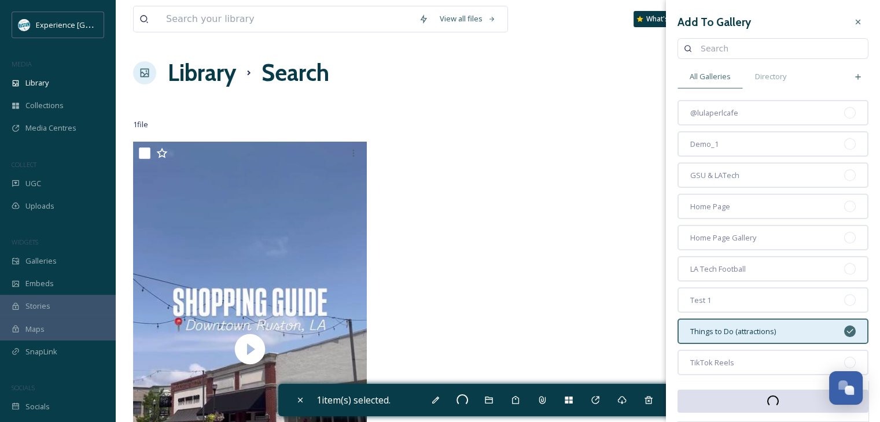
checkbox input "false"
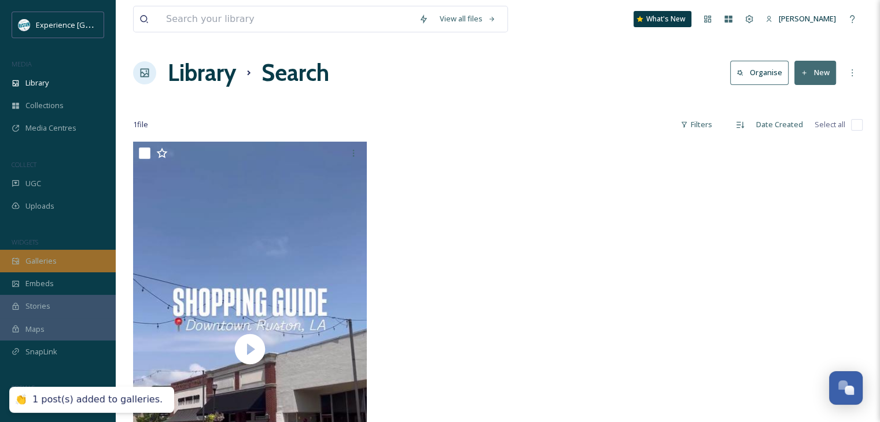
click at [56, 266] on div "Galleries" at bounding box center [58, 261] width 116 height 23
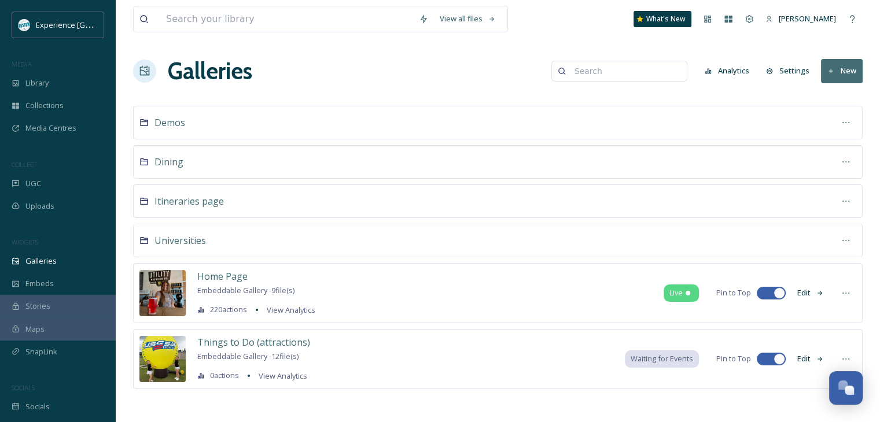
scroll to position [2, 0]
click at [277, 343] on span "Things to Do (attractions)" at bounding box center [253, 342] width 113 height 13
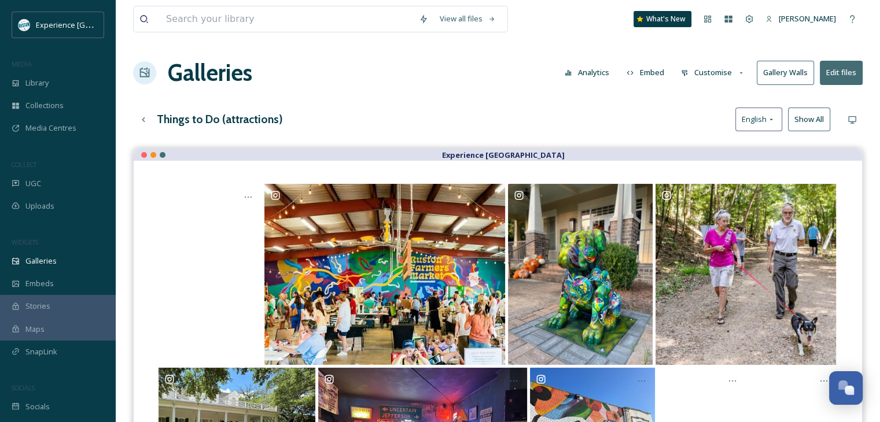
click at [730, 74] on button "Customise" at bounding box center [713, 72] width 76 height 23
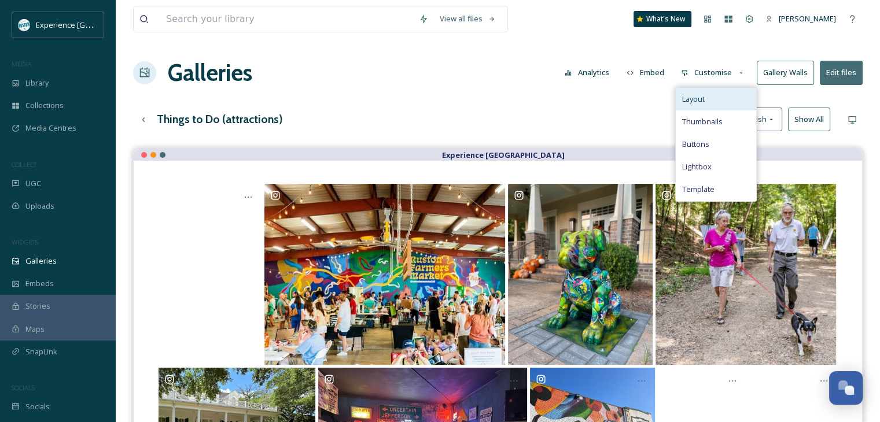
click at [719, 106] on div "Layout" at bounding box center [716, 99] width 80 height 23
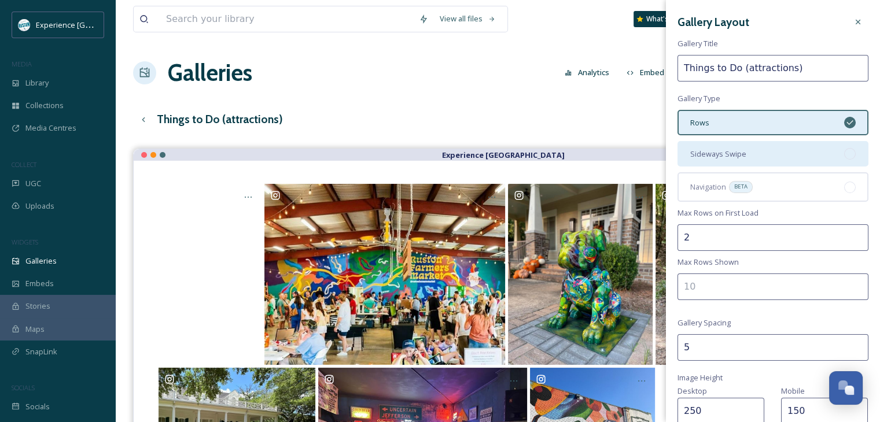
click at [762, 158] on div "Sideways Swipe" at bounding box center [773, 153] width 191 height 25
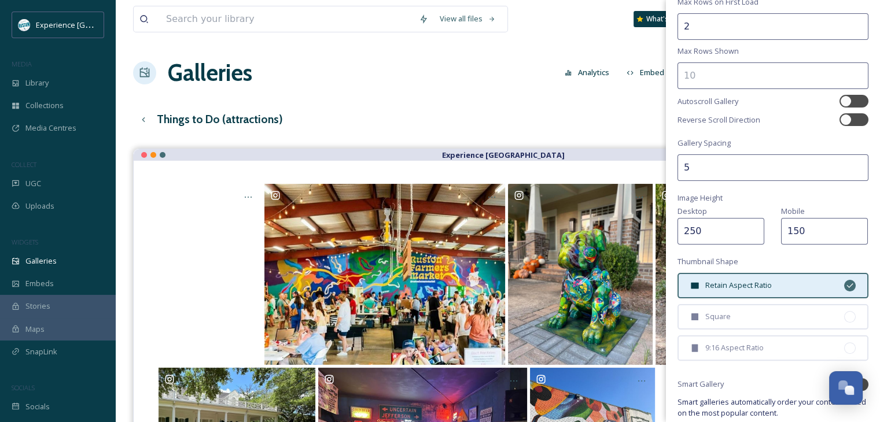
scroll to position [231, 0]
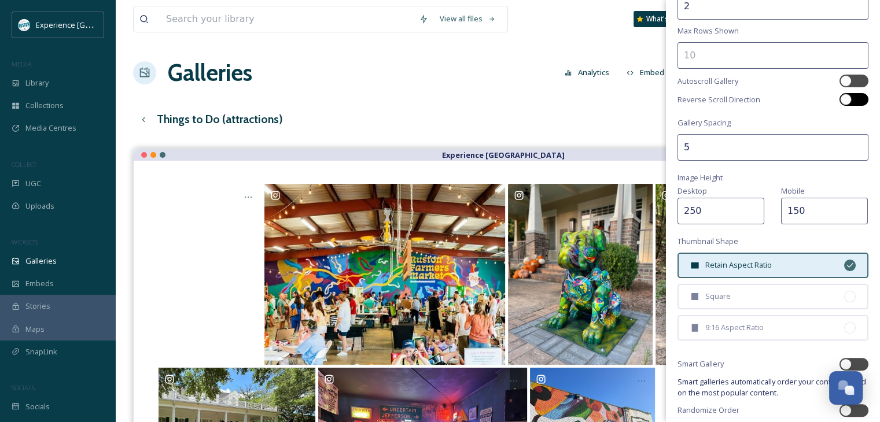
click at [840, 99] on div at bounding box center [846, 100] width 12 height 12
checkbox input "true"
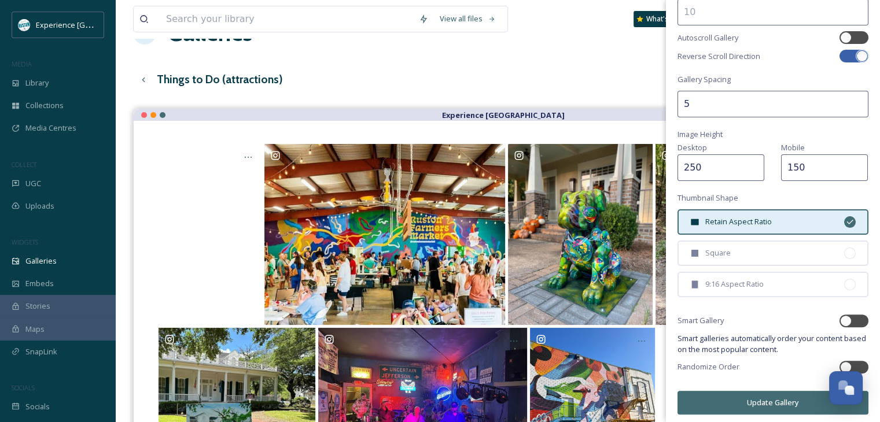
scroll to position [116, 0]
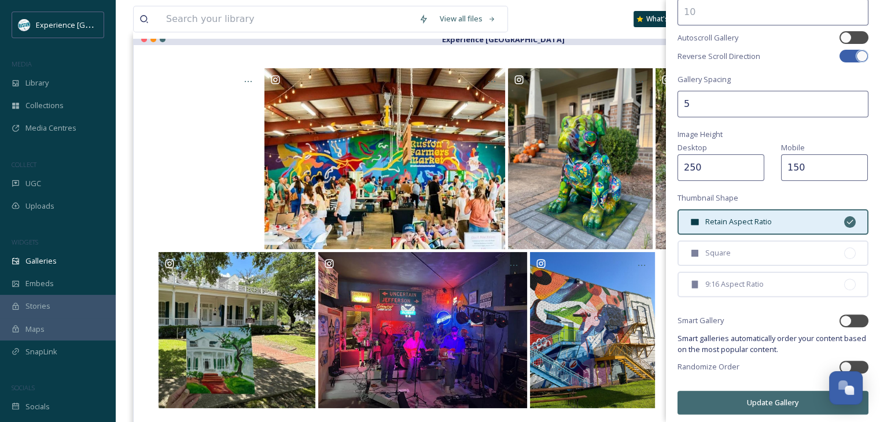
click at [762, 391] on button "Update Gallery" at bounding box center [773, 403] width 191 height 24
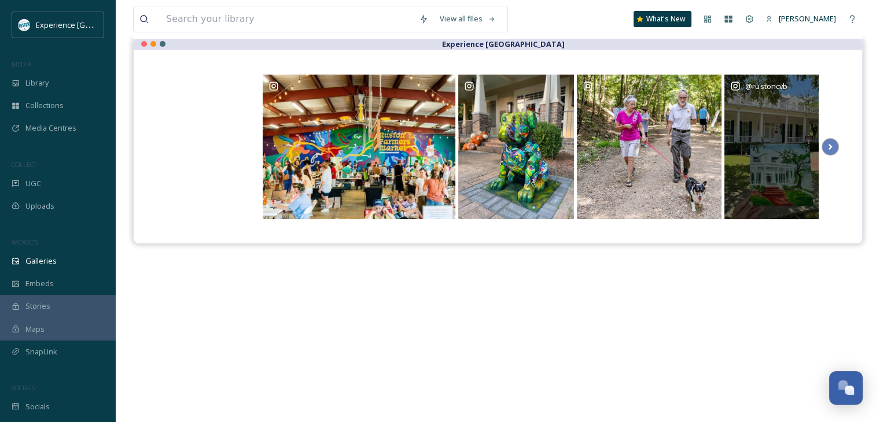
scroll to position [50, 0]
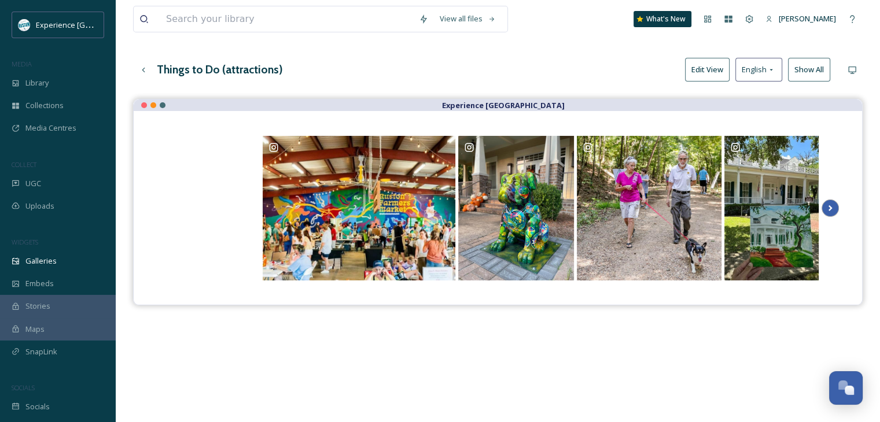
click at [827, 203] on icon at bounding box center [830, 208] width 16 height 17
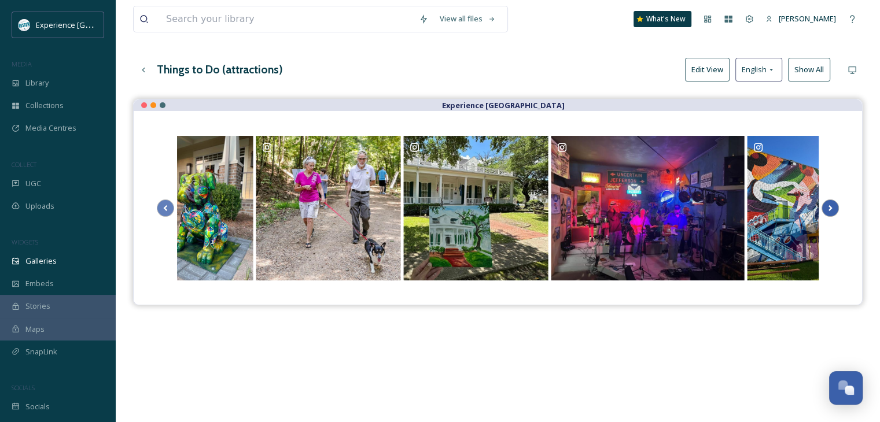
click at [827, 203] on icon at bounding box center [830, 208] width 16 height 17
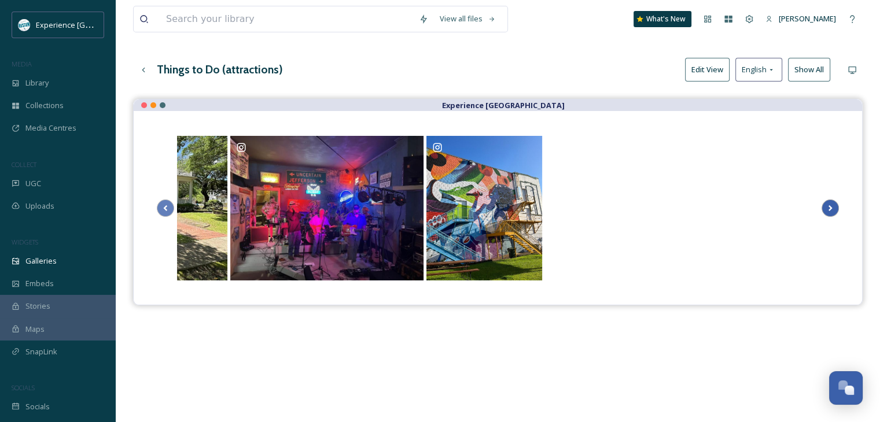
click at [827, 203] on icon at bounding box center [830, 208] width 16 height 17
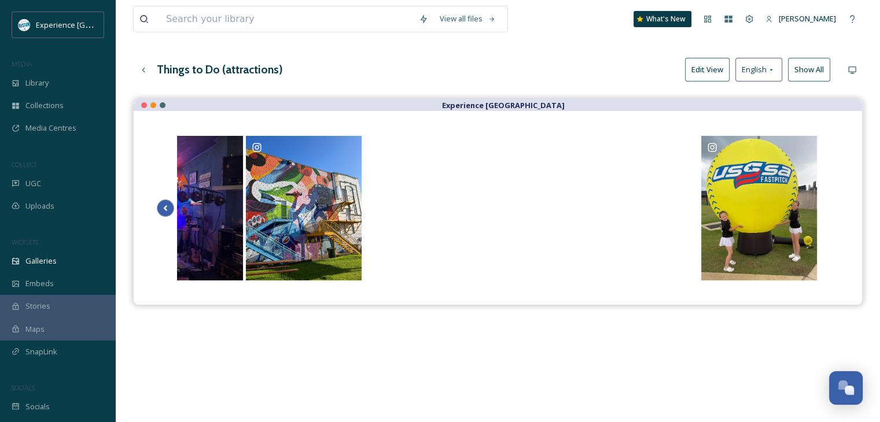
click at [168, 207] on icon at bounding box center [165, 208] width 16 height 17
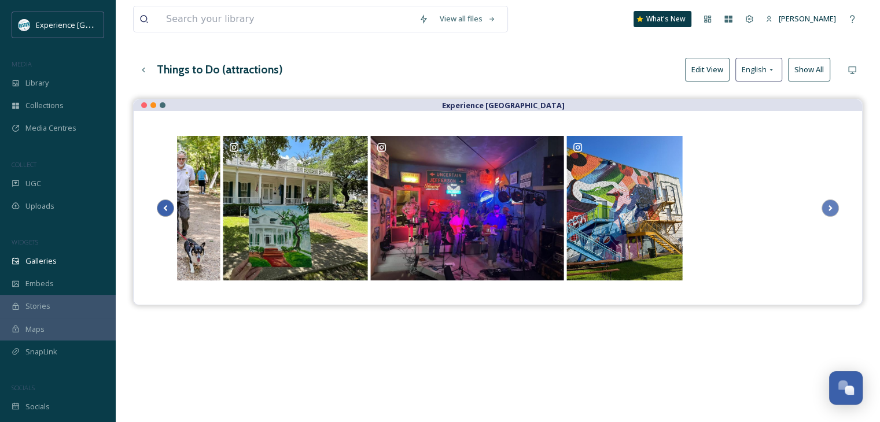
click at [168, 207] on icon at bounding box center [165, 208] width 16 height 17
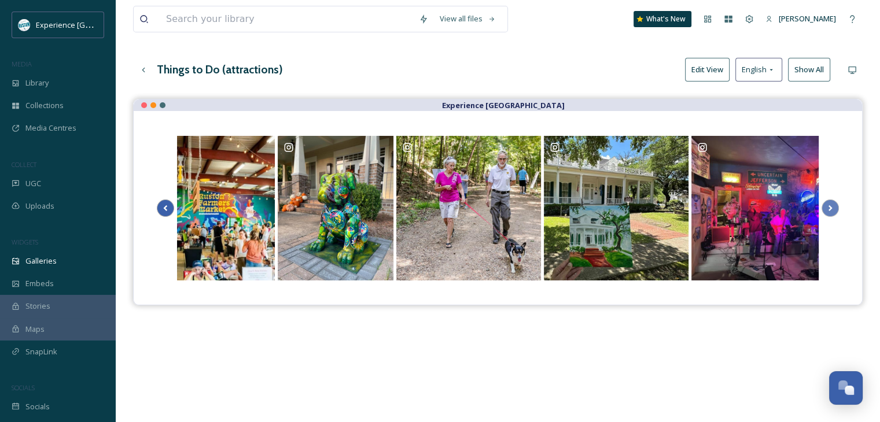
click at [168, 207] on icon at bounding box center [165, 208] width 16 height 17
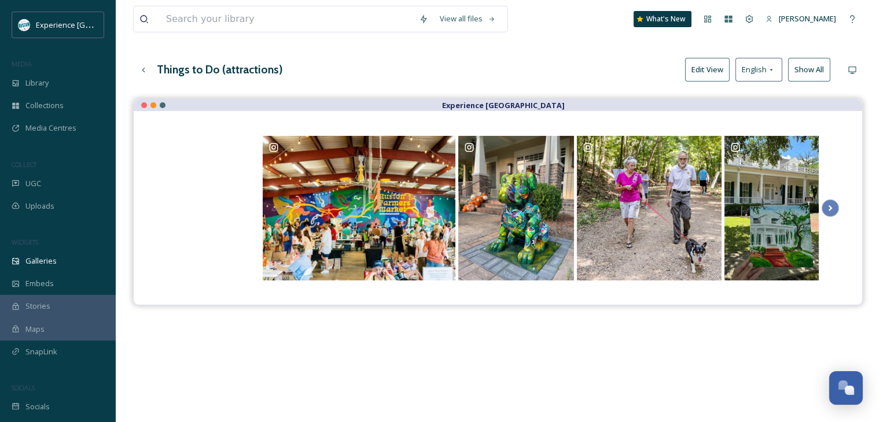
click at [168, 207] on div at bounding box center [498, 208] width 682 height 148
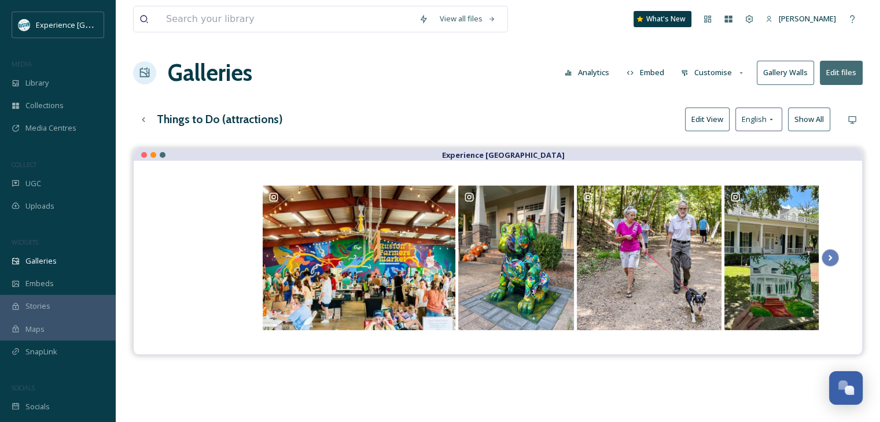
click at [721, 75] on button "Customise" at bounding box center [713, 72] width 76 height 23
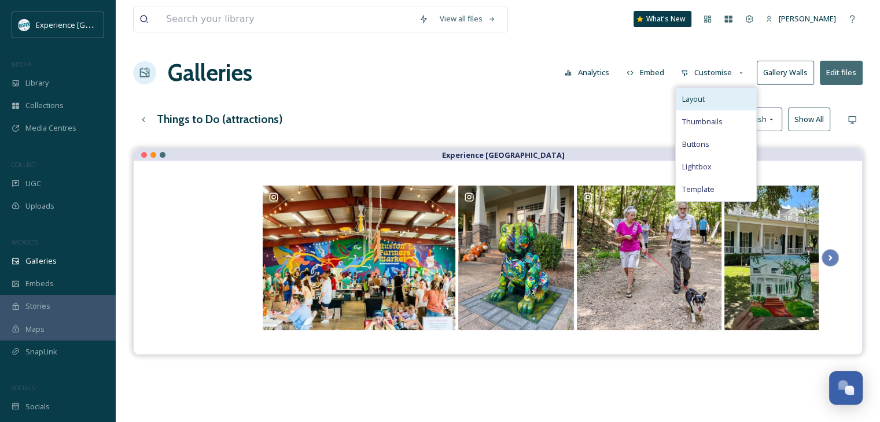
click at [723, 93] on div "Layout" at bounding box center [716, 99] width 80 height 23
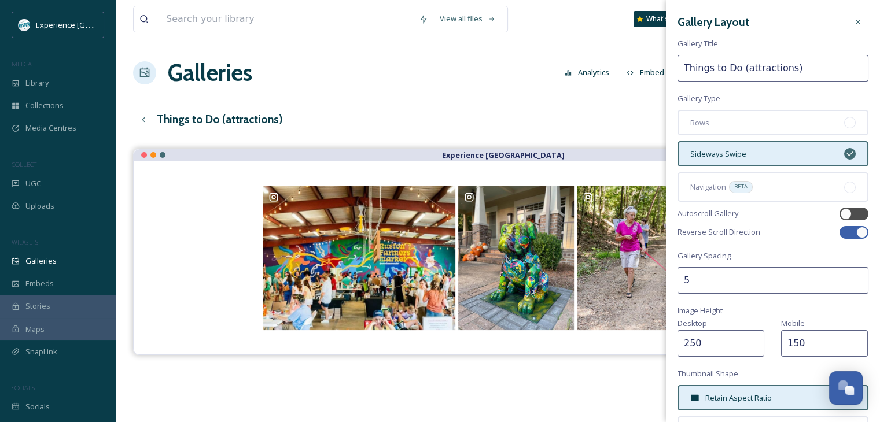
click at [846, 231] on div at bounding box center [854, 232] width 29 height 13
checkbox input "false"
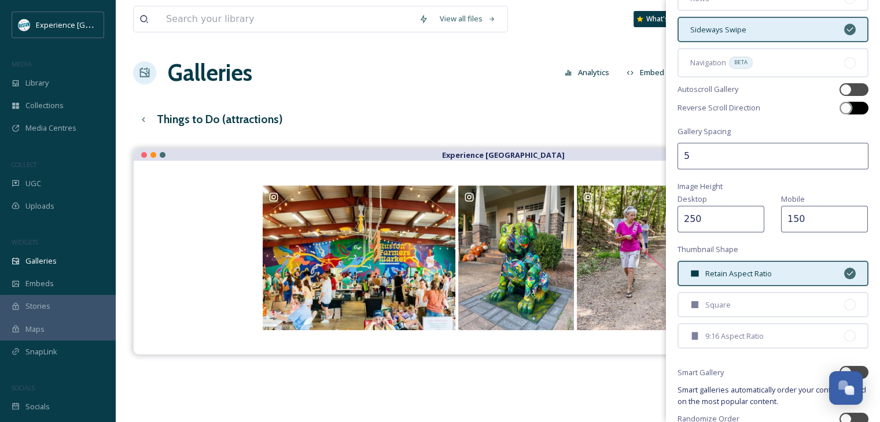
scroll to position [58, 0]
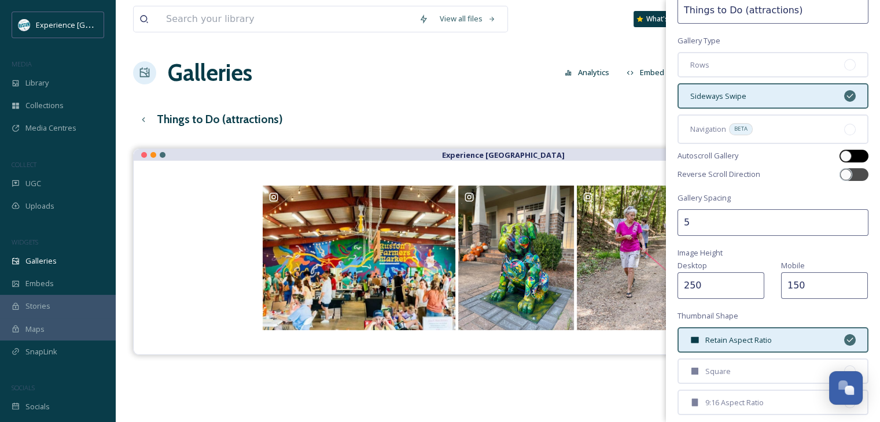
click at [840, 153] on div at bounding box center [846, 156] width 12 height 12
checkbox input "true"
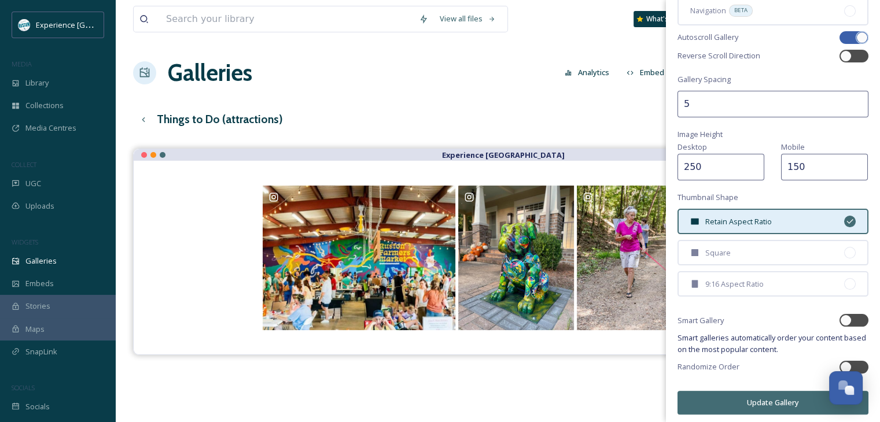
click at [766, 396] on button "Update Gallery" at bounding box center [773, 403] width 191 height 24
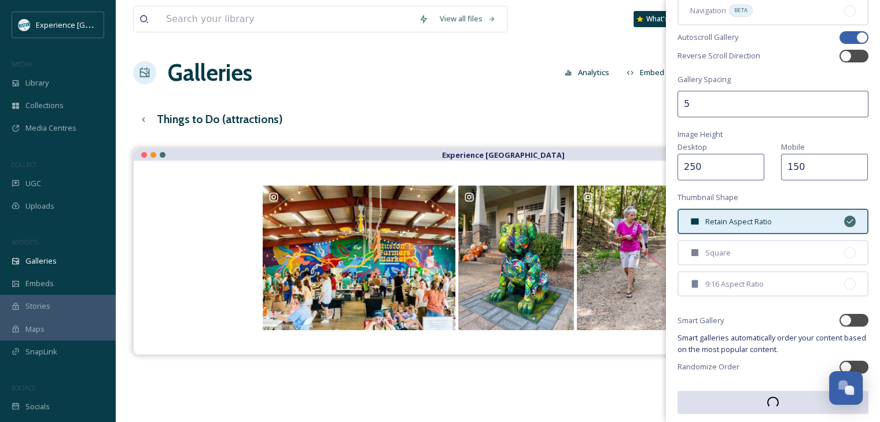
scroll to position [176, 0]
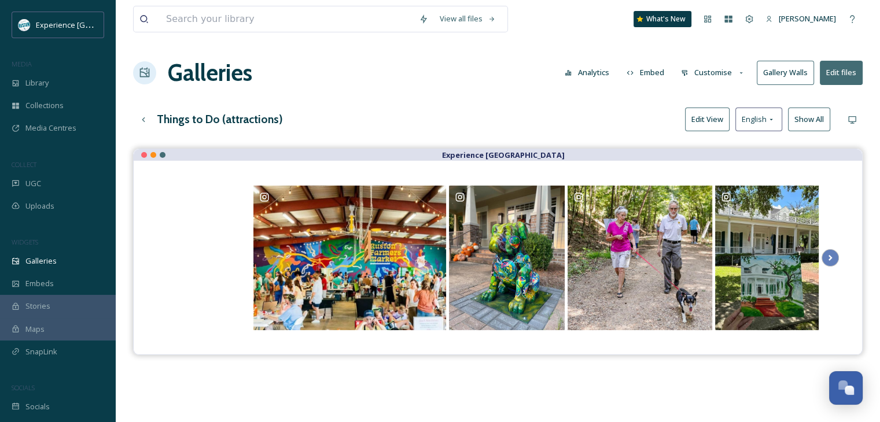
click at [792, 121] on button "Show All" at bounding box center [809, 120] width 42 height 24
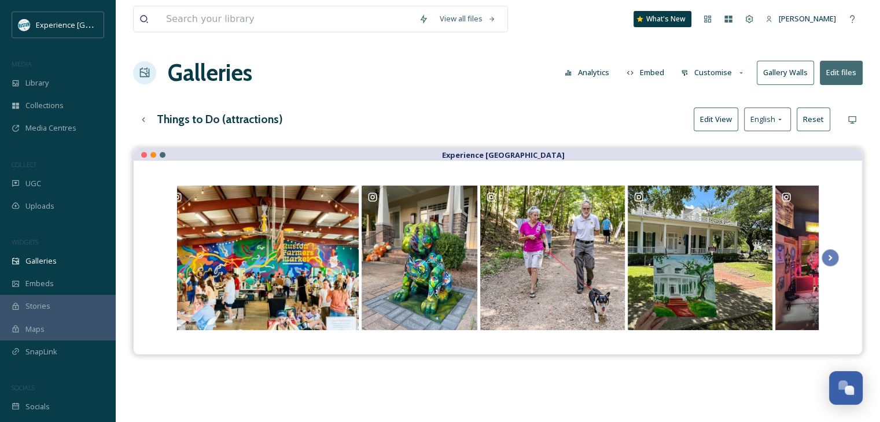
click at [724, 122] on button "Edit View" at bounding box center [716, 120] width 45 height 24
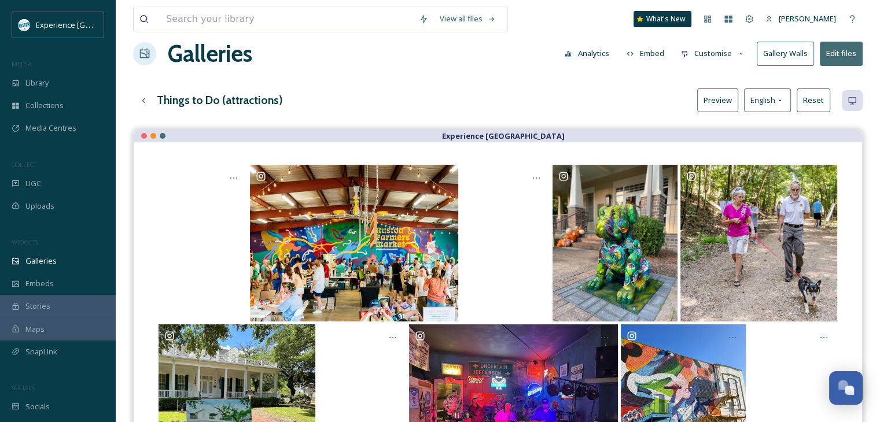
scroll to position [0, 0]
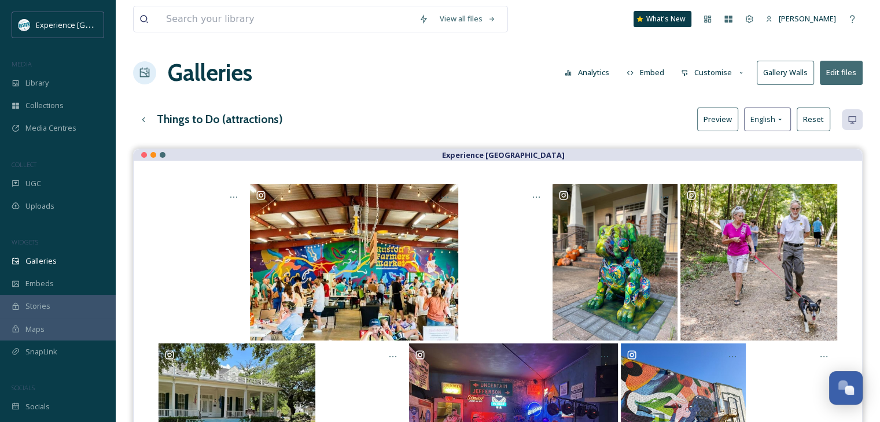
click at [708, 68] on button "Customise" at bounding box center [713, 72] width 76 height 23
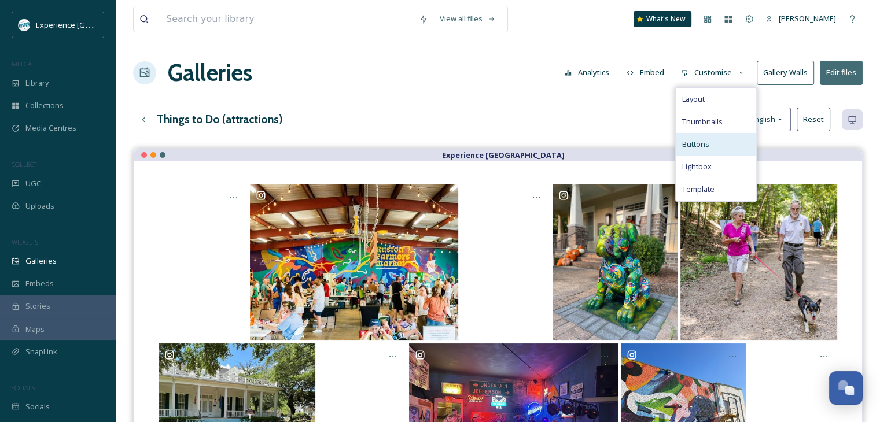
click at [708, 146] on span "Buttons" at bounding box center [695, 144] width 27 height 11
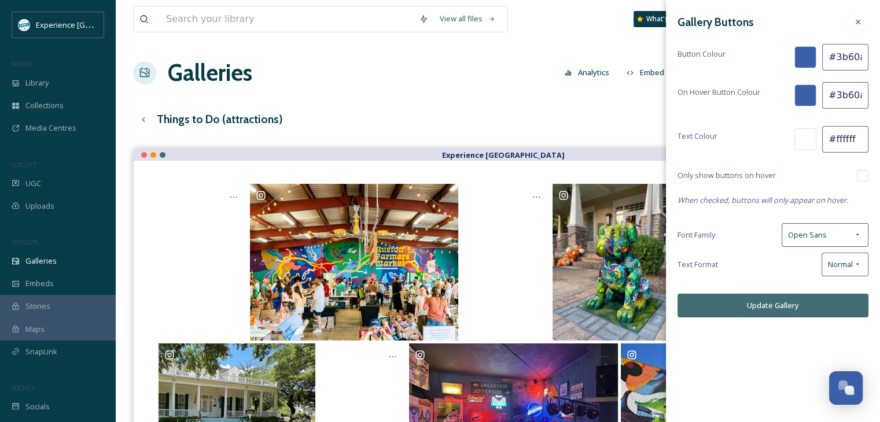
click at [832, 63] on input "#3b60aa" at bounding box center [845, 57] width 46 height 27
paste input "009695"
type input "009695"
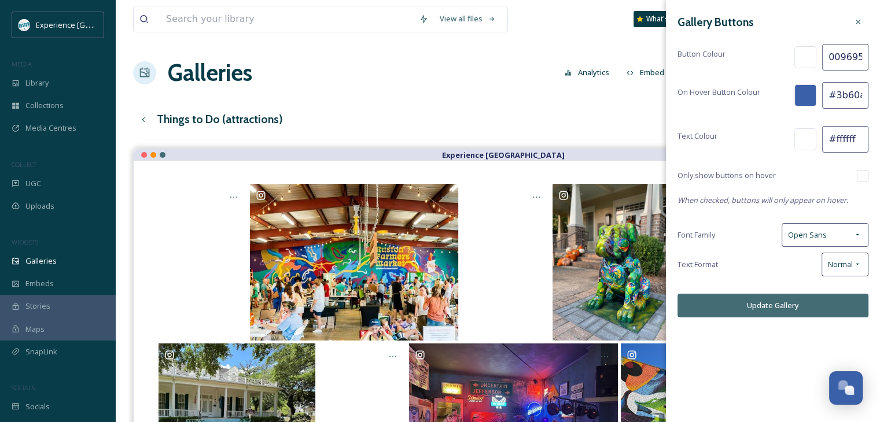
click at [840, 93] on input "#3b60aa" at bounding box center [845, 95] width 46 height 27
paste input "009695"
type input "009695"
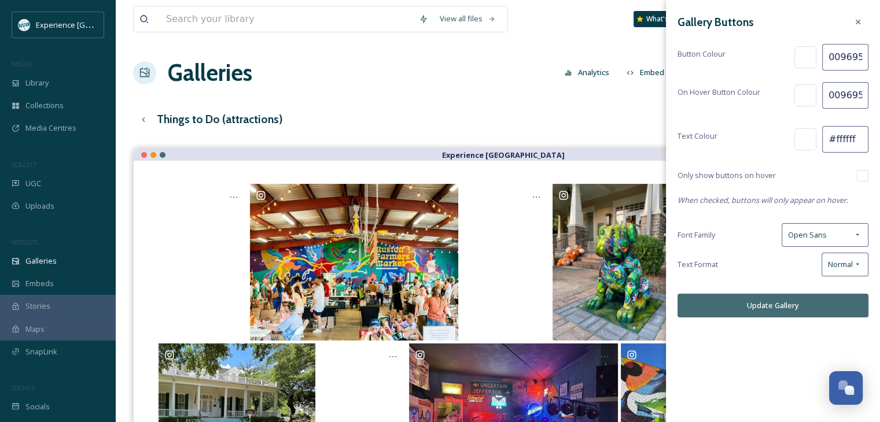
click at [826, 61] on input "009695" at bounding box center [845, 57] width 46 height 27
type input "#009695"
click at [829, 95] on input "009695" at bounding box center [845, 95] width 46 height 27
type input "#009695"
click at [851, 232] on div "Open Sans" at bounding box center [825, 235] width 87 height 24
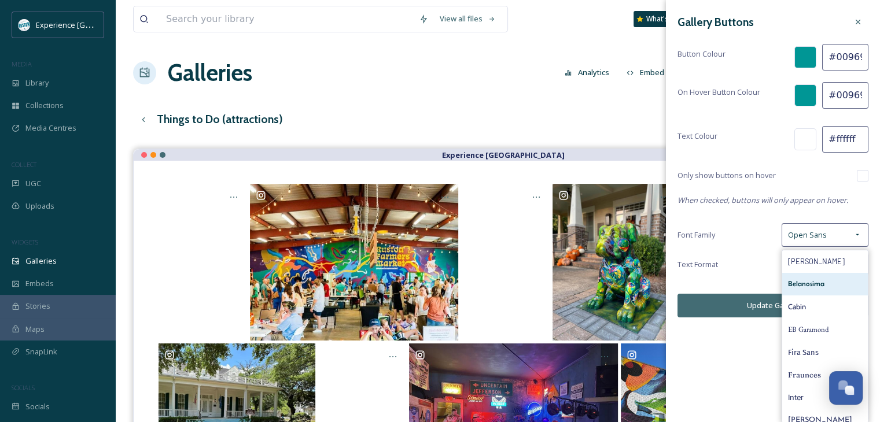
click at [805, 285] on span "Belanosima" at bounding box center [806, 284] width 36 height 11
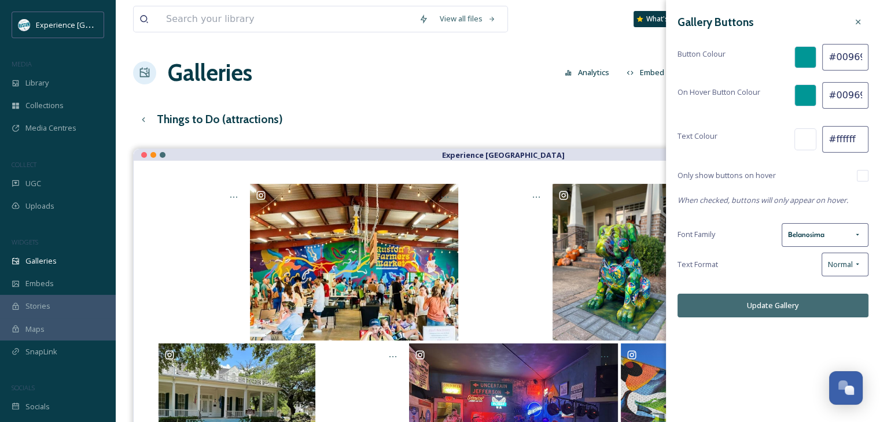
click at [780, 308] on button "Update Gallery" at bounding box center [773, 306] width 191 height 24
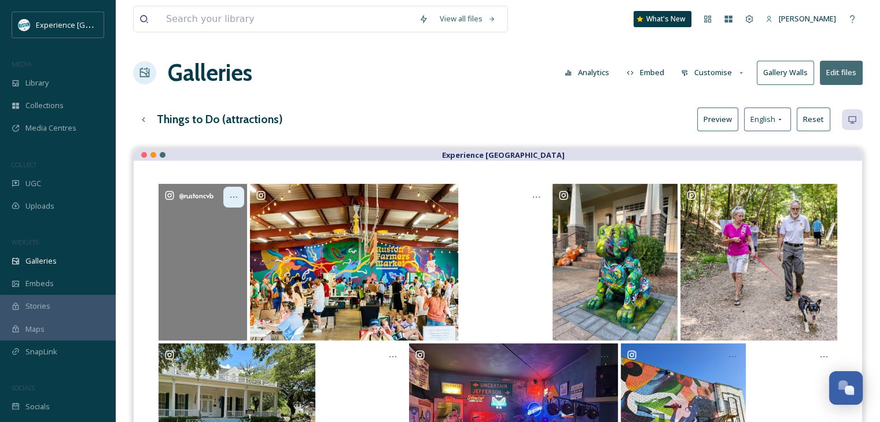
click at [236, 194] on icon at bounding box center [233, 197] width 9 height 9
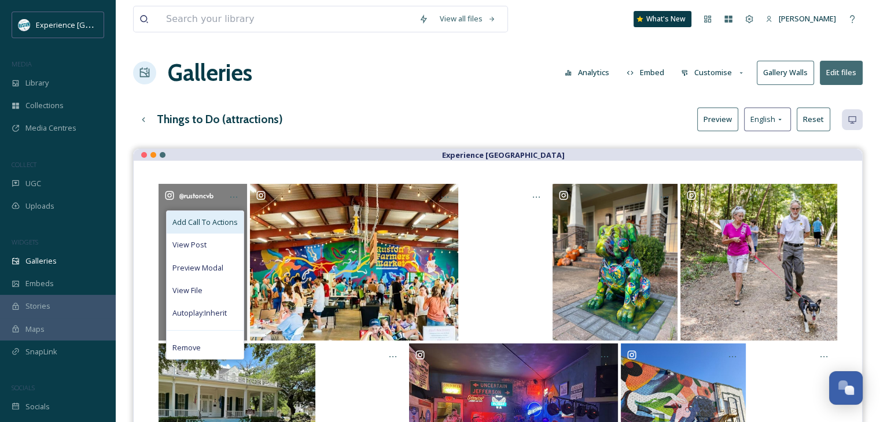
click at [209, 220] on span "Add Call To Actions" at bounding box center [204, 222] width 65 height 11
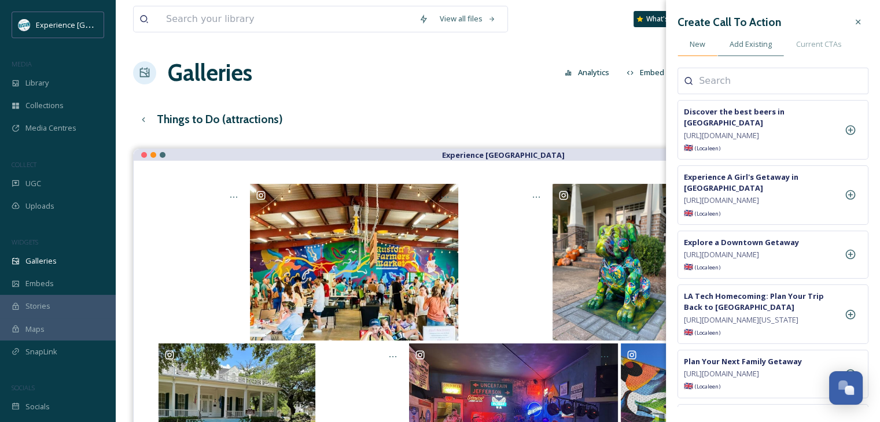
click at [697, 42] on span "New" at bounding box center [698, 44] width 16 height 11
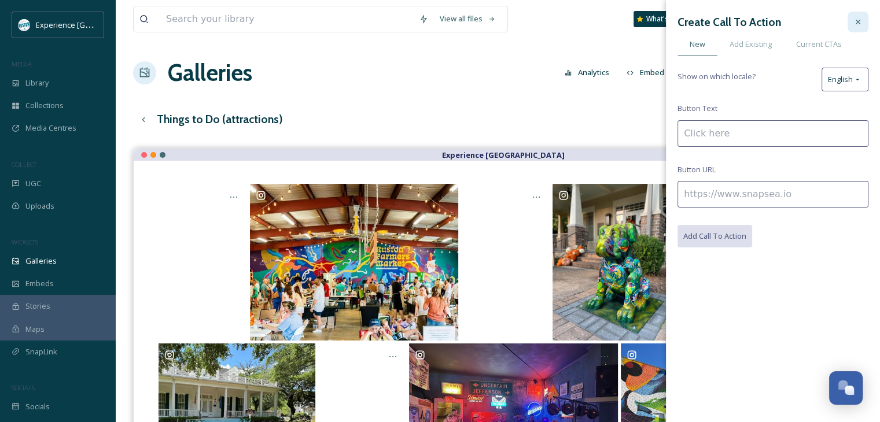
click at [852, 26] on div at bounding box center [858, 22] width 21 height 21
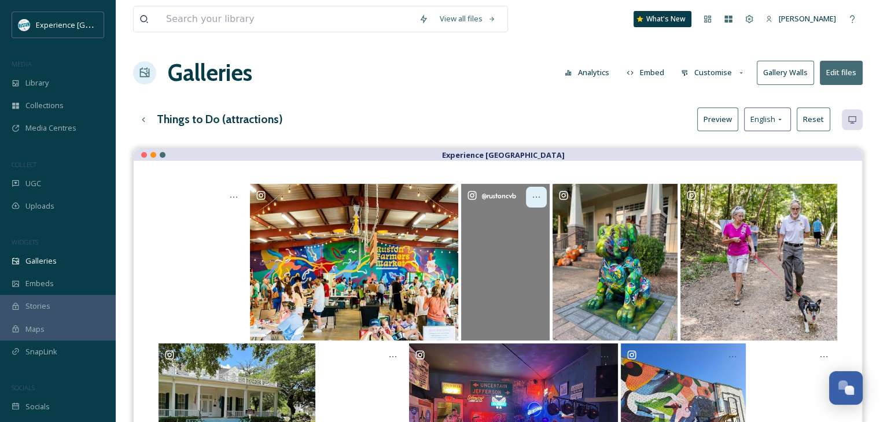
click at [536, 200] on icon at bounding box center [536, 197] width 9 height 9
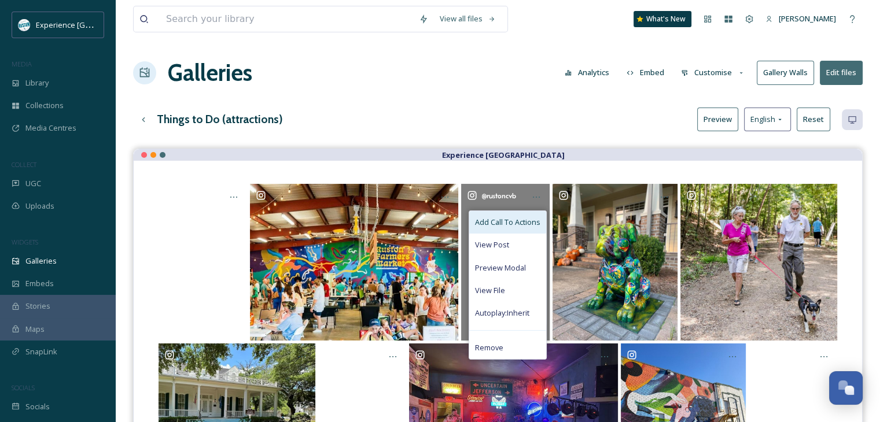
click at [495, 222] on span "Add Call To Actions" at bounding box center [507, 222] width 65 height 11
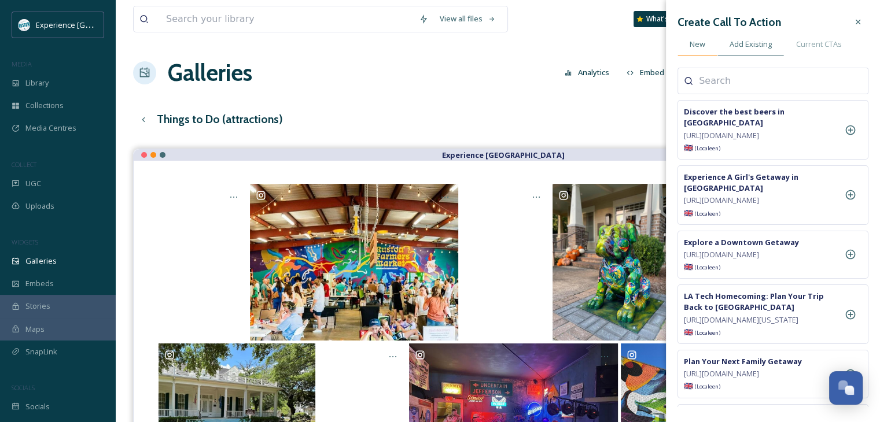
click at [699, 49] on span "New" at bounding box center [698, 44] width 16 height 11
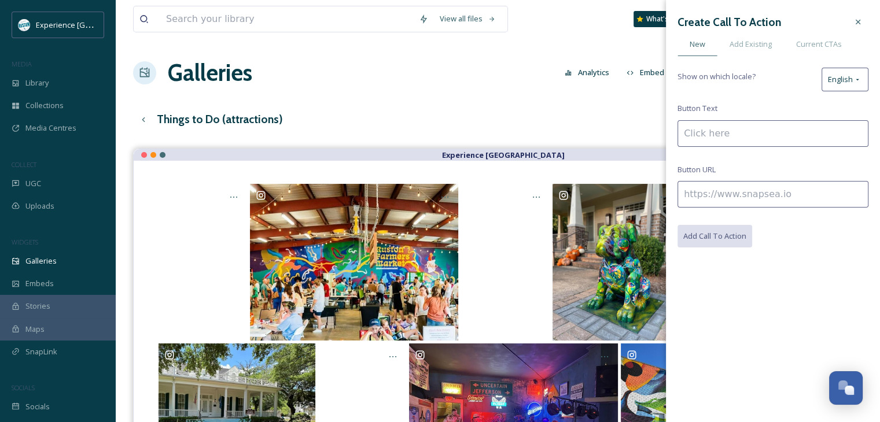
click at [734, 129] on input at bounding box center [773, 133] width 191 height 27
click at [740, 186] on input at bounding box center [773, 194] width 191 height 27
paste input "[URL][DOMAIN_NAME]"
type input "[URL][DOMAIN_NAME]"
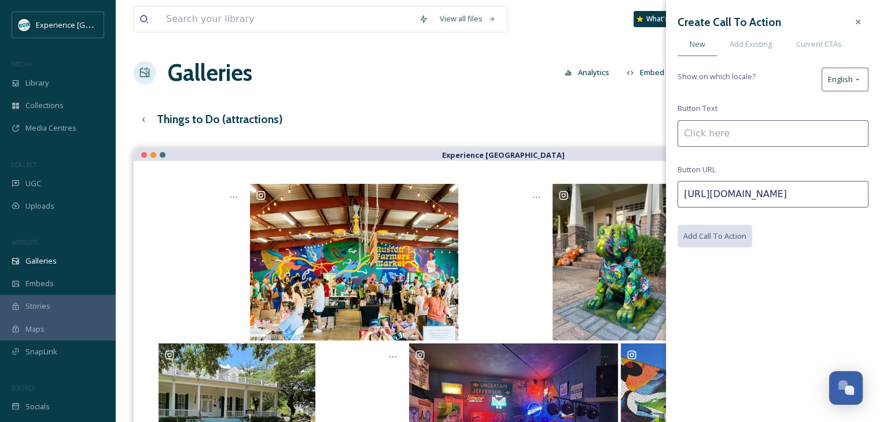
click at [713, 128] on input at bounding box center [773, 133] width 191 height 27
type input "Shopping"
click at [724, 232] on button "Add Call To Action" at bounding box center [716, 237] width 76 height 24
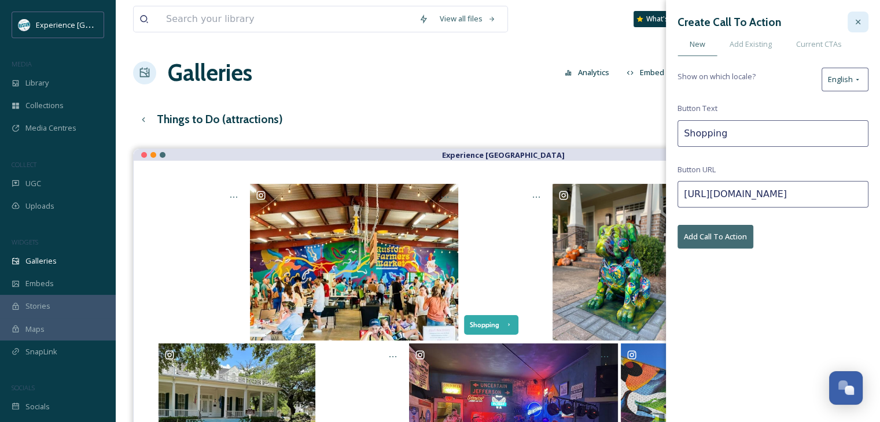
click at [856, 20] on icon at bounding box center [858, 22] width 5 height 5
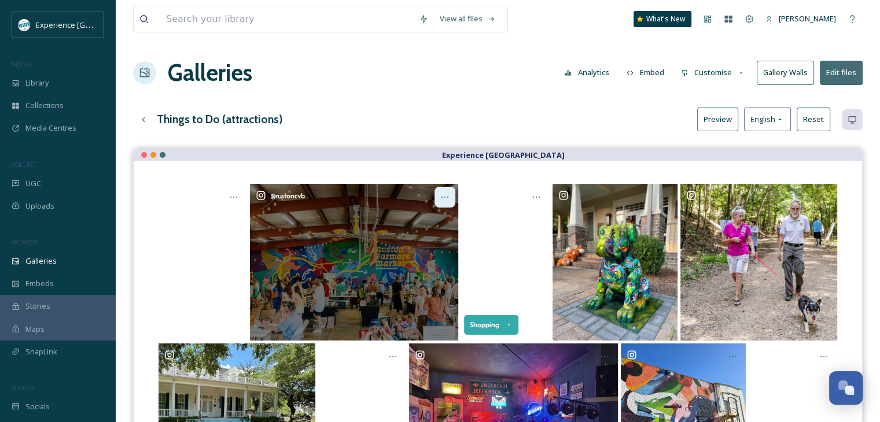
click at [447, 200] on icon at bounding box center [444, 197] width 9 height 9
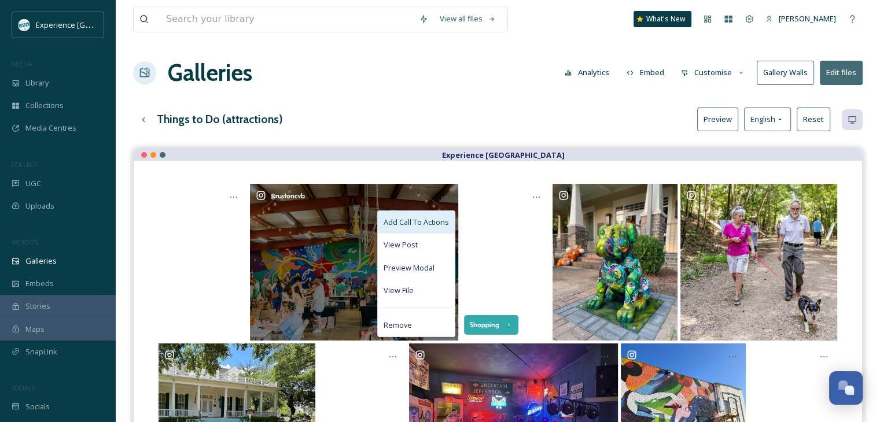
click at [418, 227] on span "Add Call To Actions" at bounding box center [416, 222] width 65 height 11
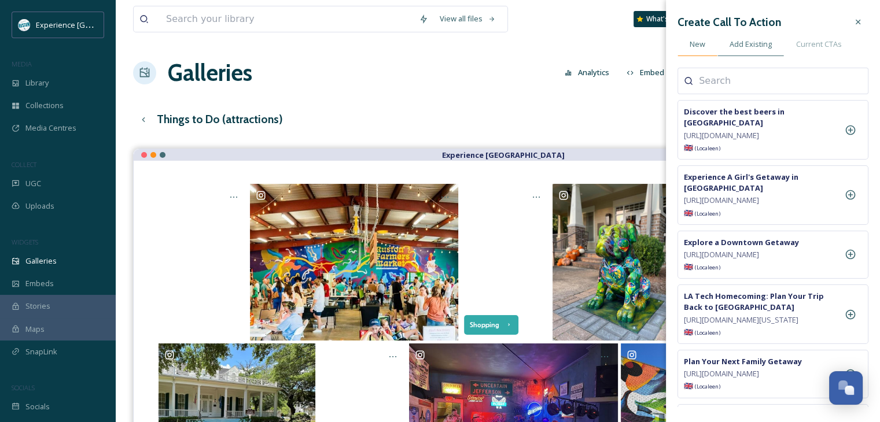
click at [699, 42] on span "New" at bounding box center [698, 44] width 16 height 11
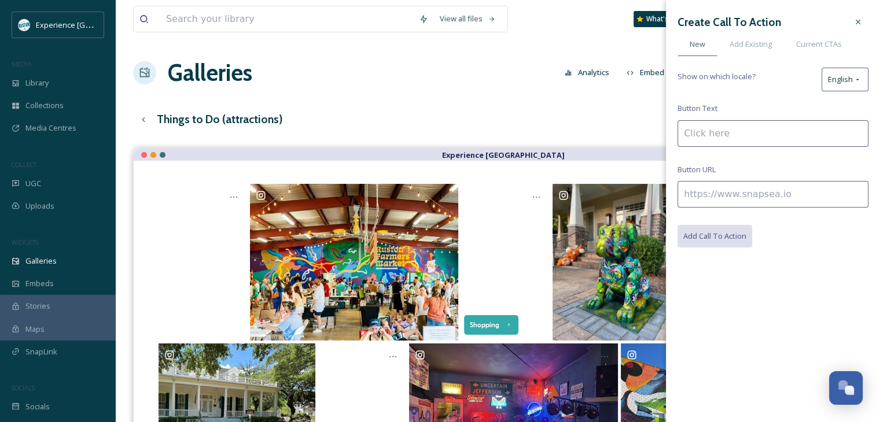
click at [734, 136] on input at bounding box center [773, 133] width 191 height 27
type input "The [PERSON_NAME] Market"
click at [715, 188] on input at bounding box center [773, 194] width 191 height 27
paste input "[URL][DOMAIN_NAME]"
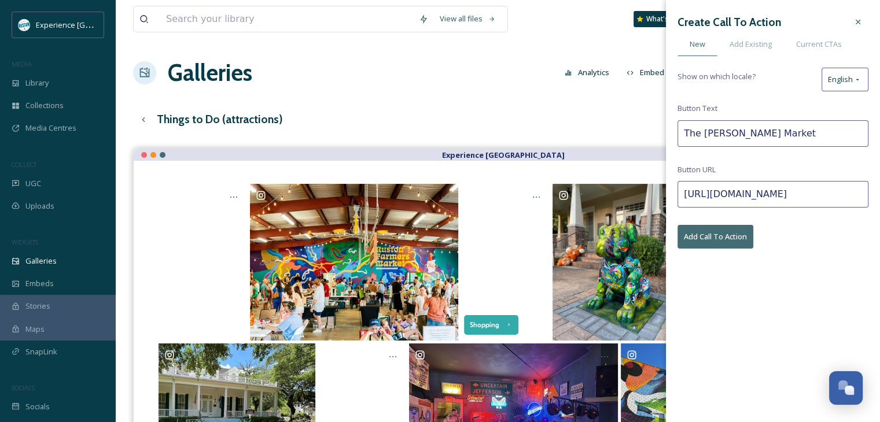
type input "[URL][DOMAIN_NAME]"
click at [722, 237] on button "Add Call To Action" at bounding box center [716, 237] width 76 height 24
click at [864, 22] on div at bounding box center [858, 22] width 21 height 21
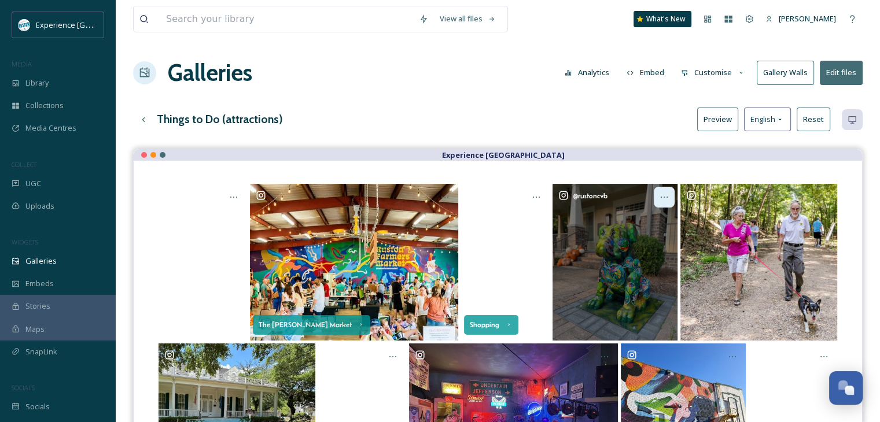
click at [662, 198] on icon at bounding box center [664, 197] width 9 height 9
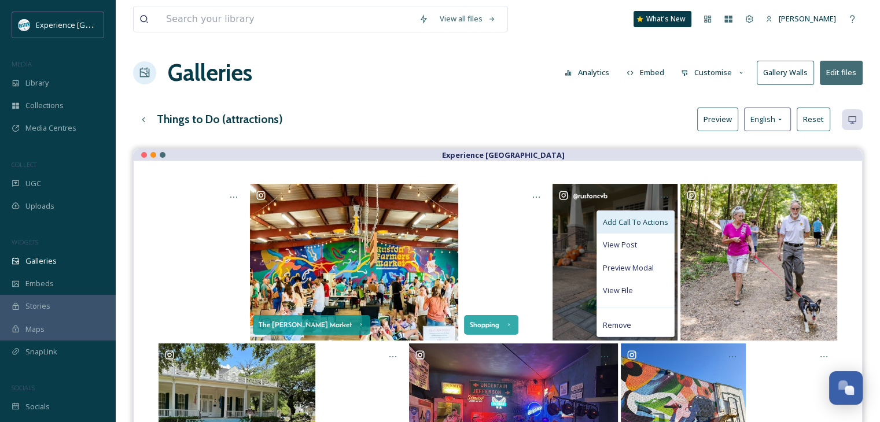
click at [637, 225] on span "Add Call To Actions" at bounding box center [635, 222] width 65 height 11
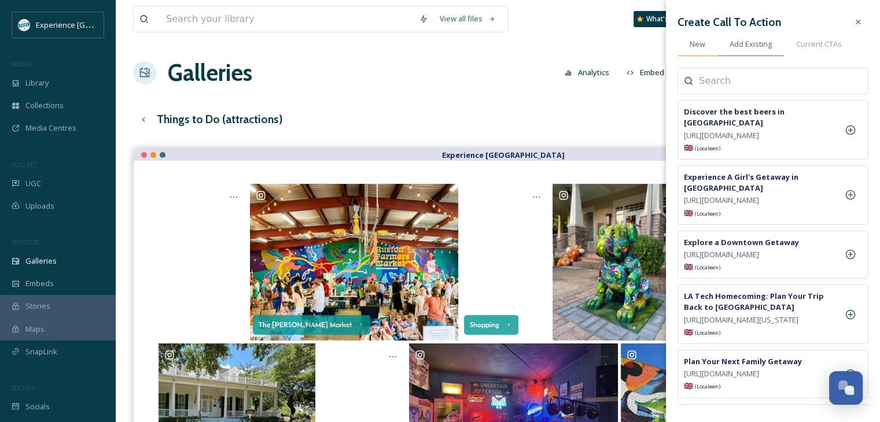
drag, startPoint x: 698, startPoint y: 46, endPoint x: 706, endPoint y: 56, distance: 12.3
click at [699, 47] on span "New" at bounding box center [698, 44] width 16 height 11
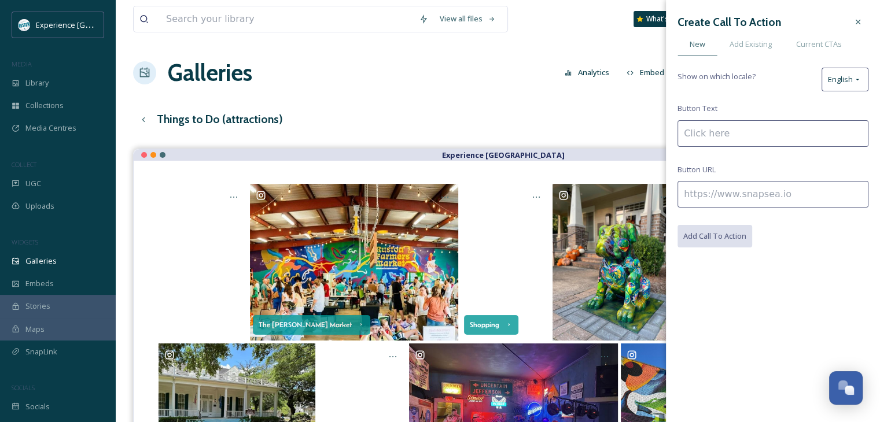
click at [734, 133] on input at bounding box center [773, 133] width 191 height 27
type input "The Bulldog Project"
click at [705, 193] on input at bounding box center [773, 194] width 191 height 27
paste input "[URL][DOMAIN_NAME]"
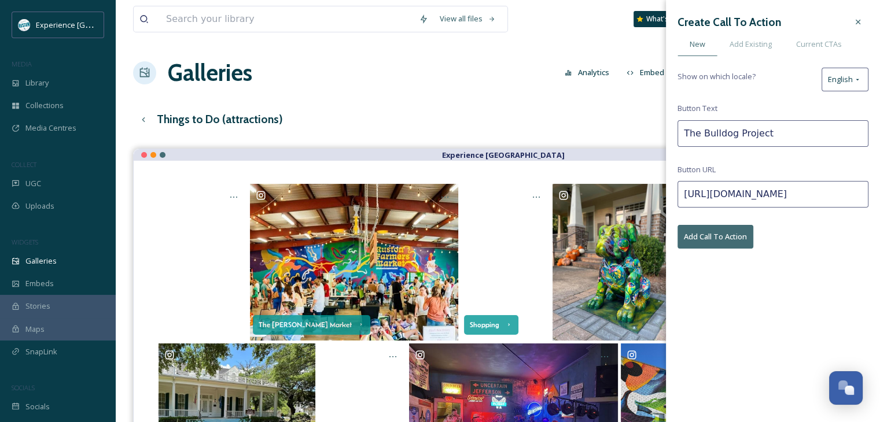
scroll to position [0, 86]
type input "[URL][DOMAIN_NAME]"
click at [713, 240] on button "Add Call To Action" at bounding box center [716, 237] width 76 height 24
click at [850, 28] on div at bounding box center [858, 22] width 21 height 21
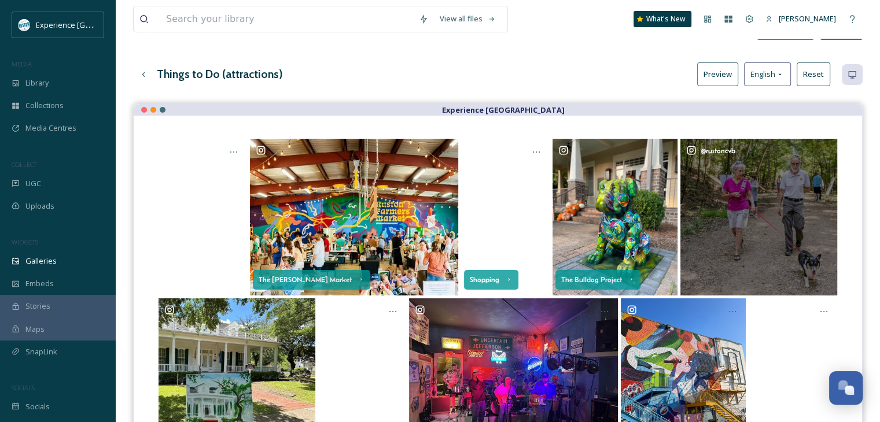
scroll to position [58, 0]
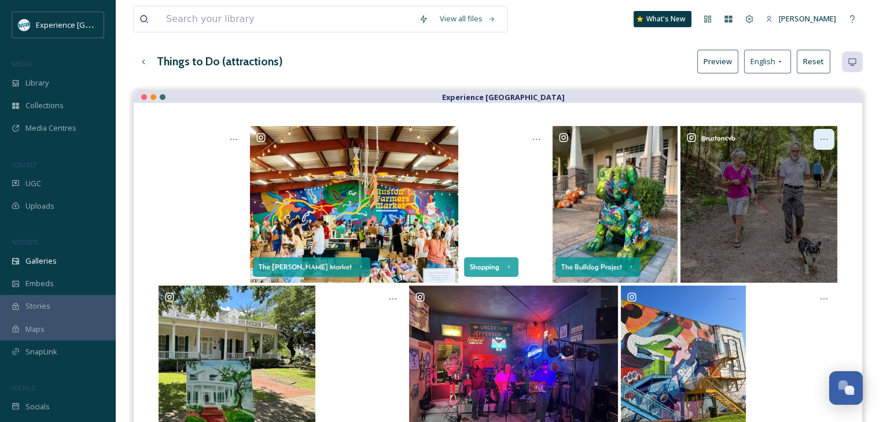
click at [822, 142] on icon at bounding box center [823, 139] width 9 height 9
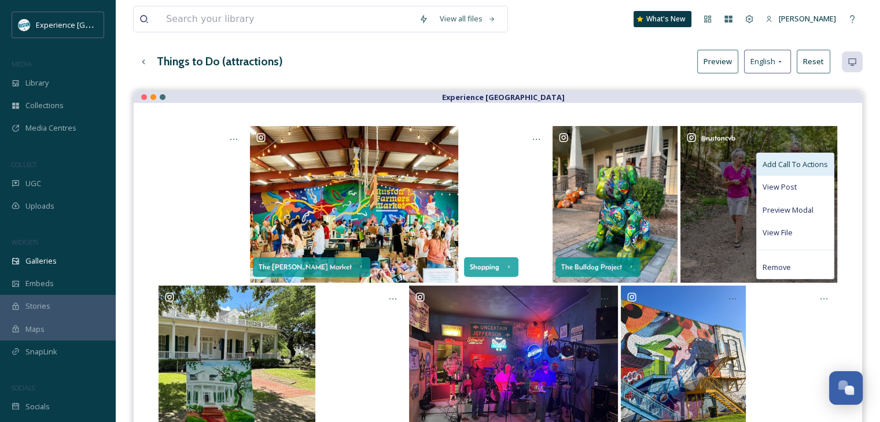
click at [790, 167] on span "Add Call To Actions" at bounding box center [795, 164] width 65 height 11
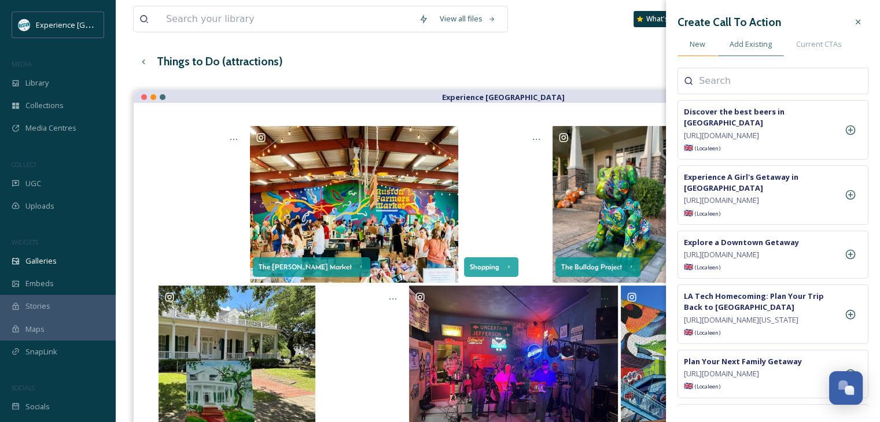
click at [693, 50] on div "New" at bounding box center [698, 44] width 40 height 24
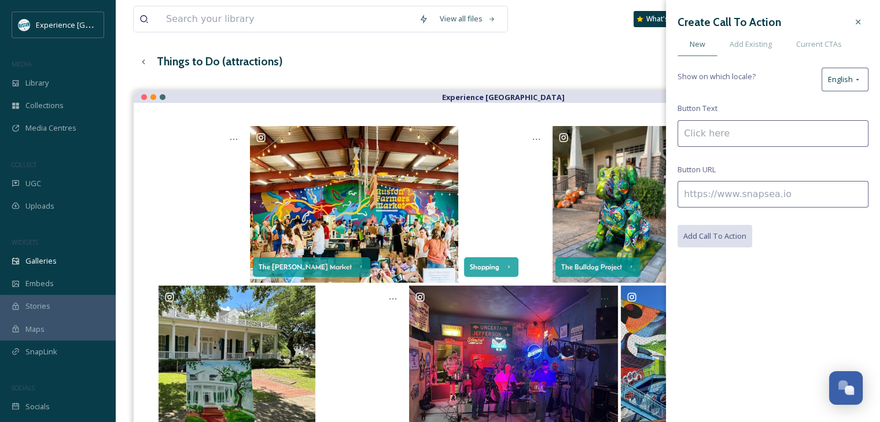
click at [748, 132] on input at bounding box center [773, 133] width 191 height 27
type input "Outdoor Adventures"
click at [716, 201] on input at bounding box center [773, 194] width 191 height 27
paste input "[URL][DOMAIN_NAME]"
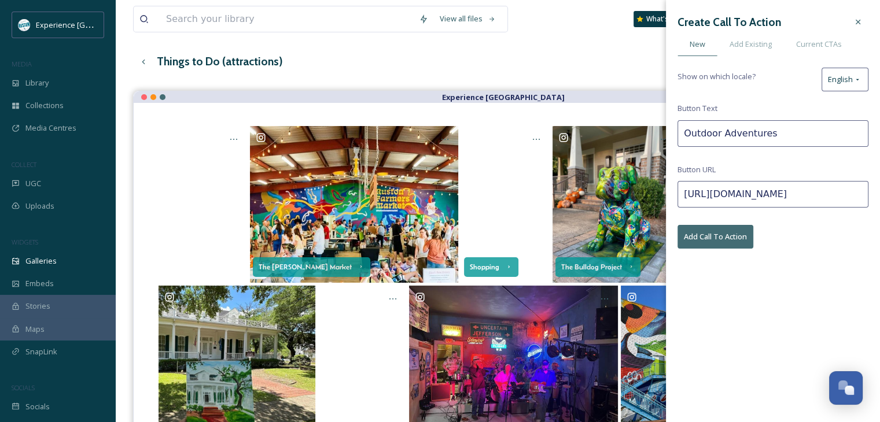
scroll to position [0, 87]
type input "[URL][DOMAIN_NAME]"
click at [719, 234] on button "Add Call To Action" at bounding box center [716, 237] width 76 height 24
click at [856, 23] on icon at bounding box center [858, 21] width 9 height 9
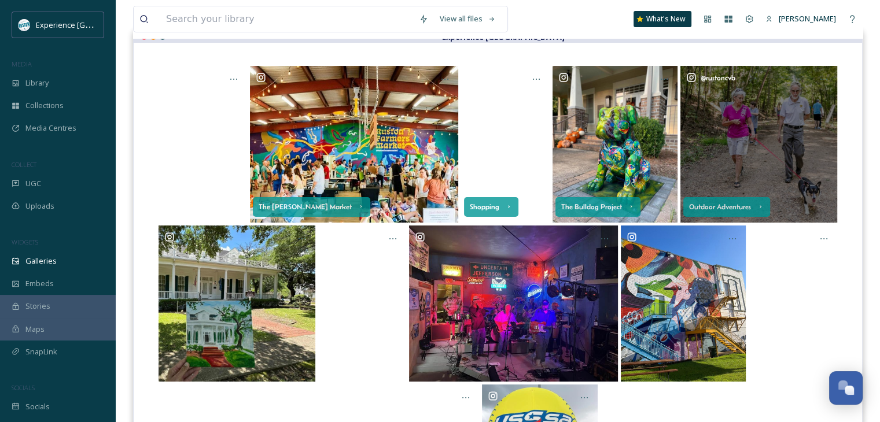
scroll to position [174, 0]
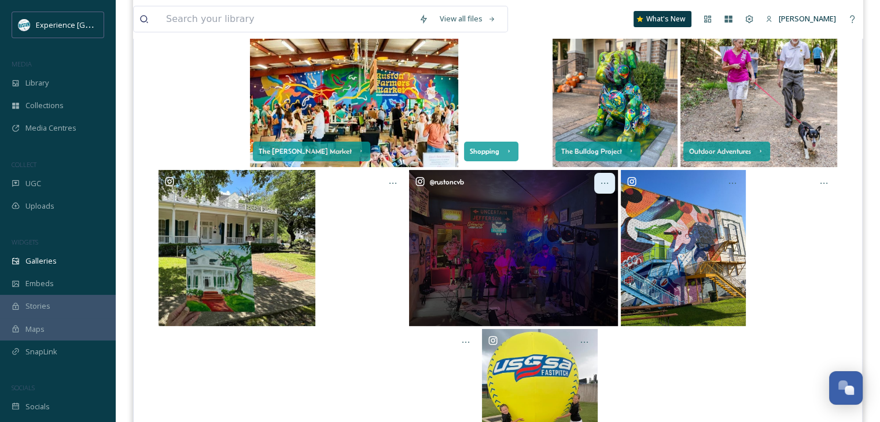
click at [607, 185] on icon at bounding box center [604, 183] width 9 height 9
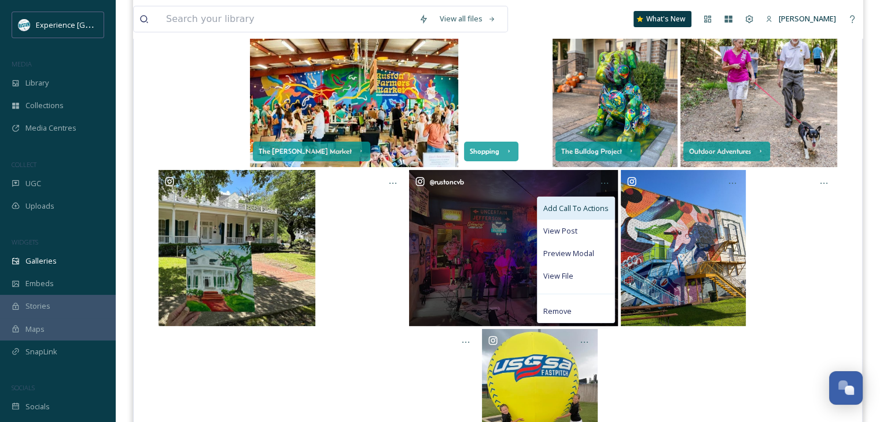
click at [586, 207] on span "Add Call To Actions" at bounding box center [575, 208] width 65 height 11
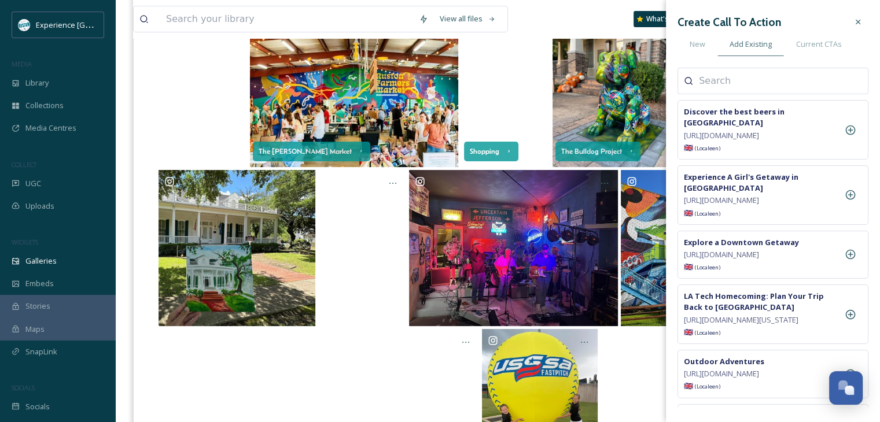
click at [729, 81] on input at bounding box center [757, 81] width 116 height 14
click at [693, 51] on div "New" at bounding box center [698, 44] width 40 height 24
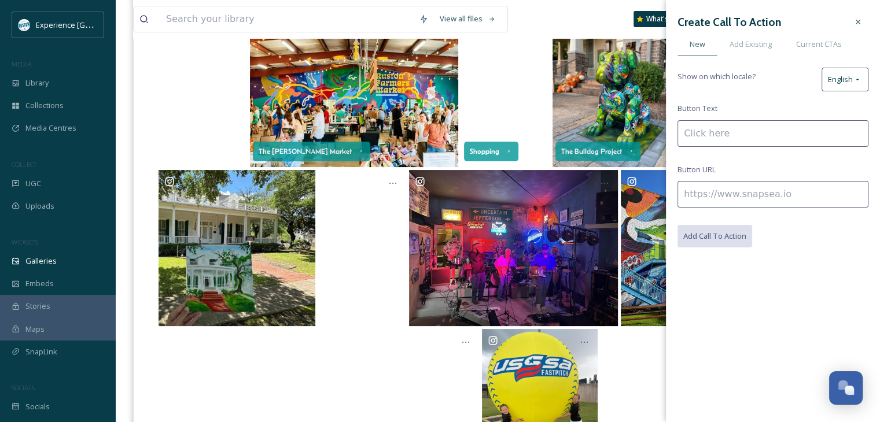
click at [757, 128] on input at bounding box center [773, 133] width 191 height 27
type input "Live Music"
click at [709, 203] on input at bounding box center [773, 194] width 191 height 27
paste input "[URL][DOMAIN_NAME]"
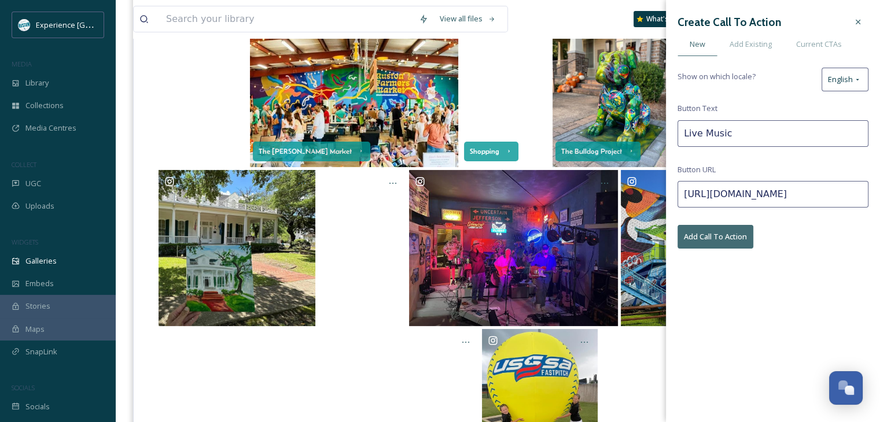
type input "[URL][DOMAIN_NAME]"
click at [718, 238] on button "Add Call To Action" at bounding box center [716, 237] width 76 height 24
click at [854, 21] on icon at bounding box center [858, 21] width 9 height 9
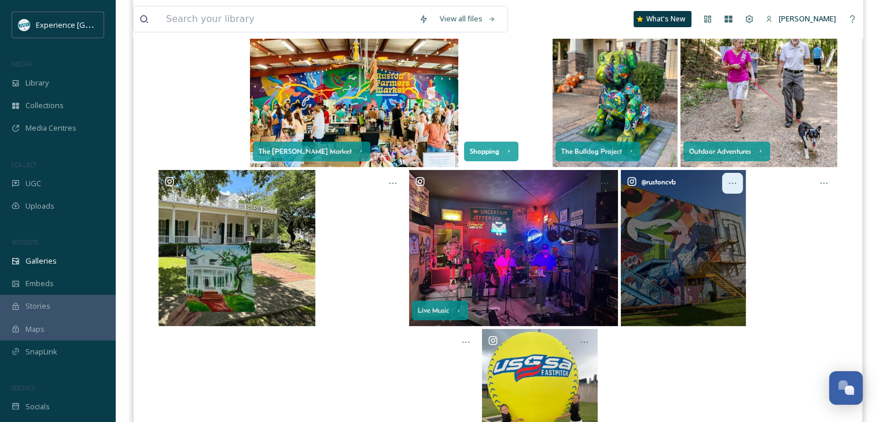
click at [727, 183] on div at bounding box center [732, 183] width 21 height 21
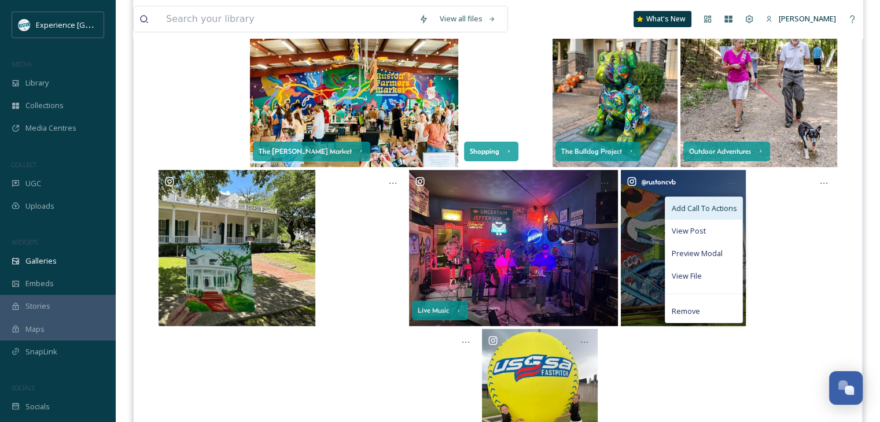
click at [703, 207] on span "Add Call To Actions" at bounding box center [703, 208] width 65 height 11
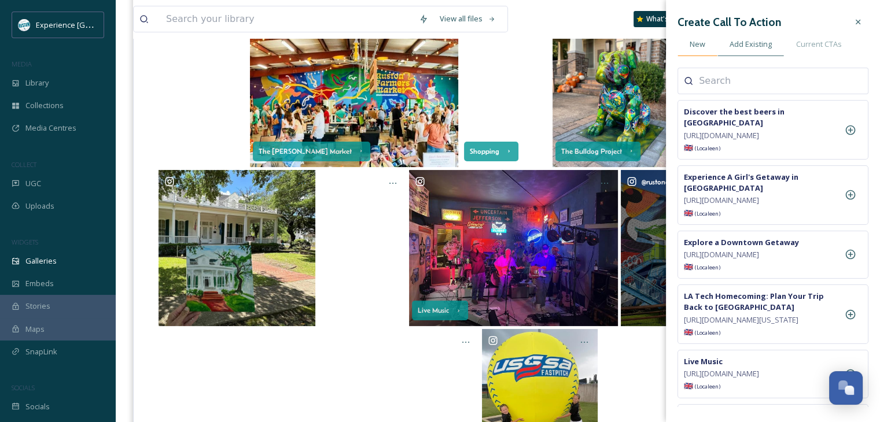
click at [698, 50] on div "New" at bounding box center [698, 44] width 40 height 24
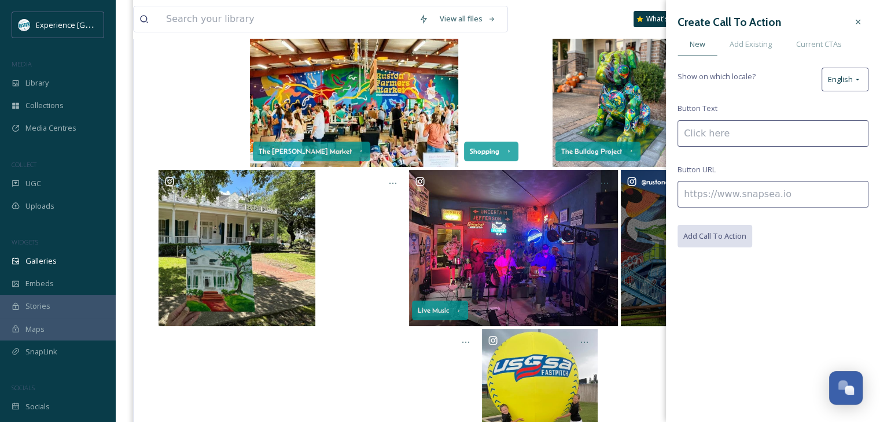
click at [746, 130] on input at bounding box center [773, 133] width 191 height 27
type input "M"
type input "Public Art"
click at [702, 197] on input at bounding box center [773, 194] width 191 height 27
paste input "[URL][DOMAIN_NAME]"
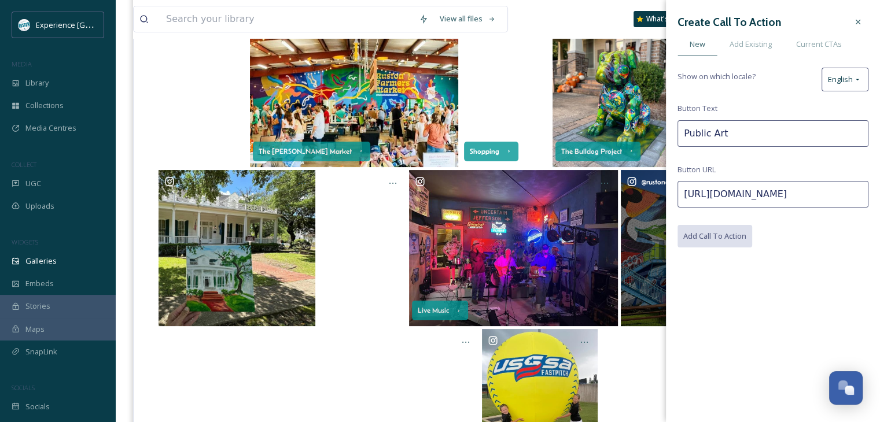
scroll to position [0, 146]
type input "[URL][DOMAIN_NAME]"
click at [712, 234] on button "Add Call To Action" at bounding box center [716, 237] width 76 height 24
click at [862, 19] on icon at bounding box center [858, 21] width 9 height 9
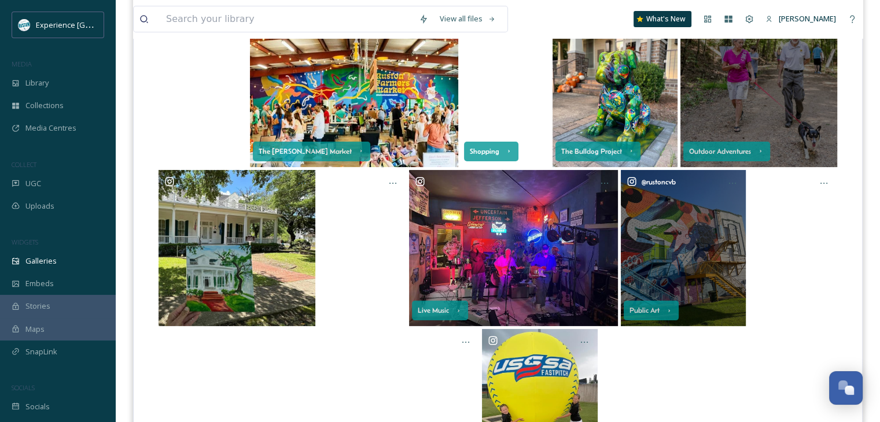
scroll to position [231, 0]
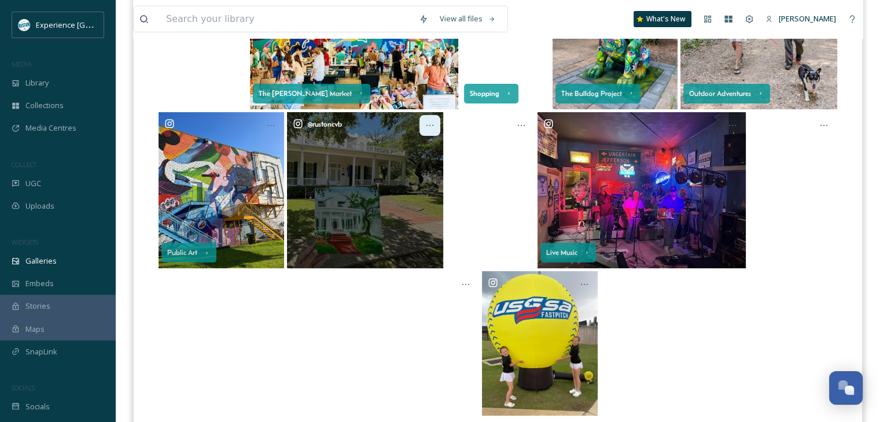
click at [426, 123] on icon at bounding box center [429, 125] width 9 height 9
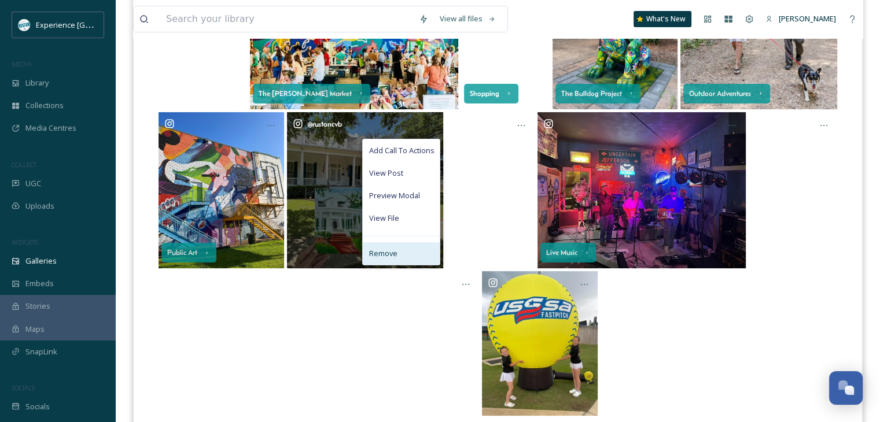
click at [398, 248] on div "Remove" at bounding box center [401, 253] width 77 height 23
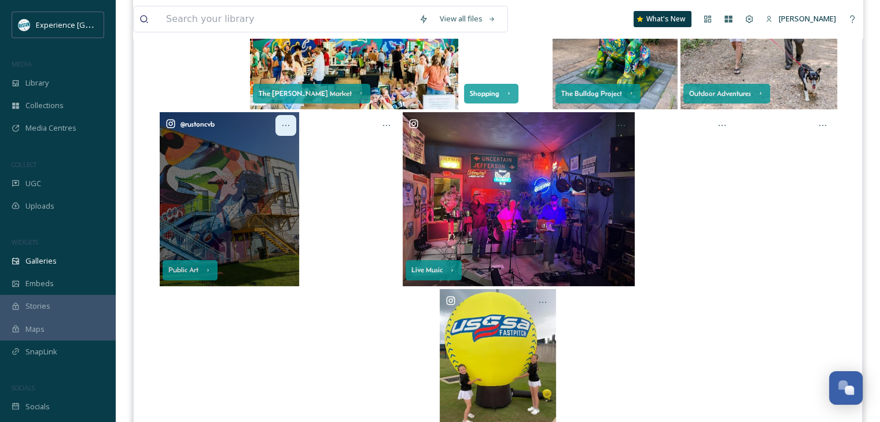
click at [286, 124] on icon at bounding box center [285, 125] width 9 height 9
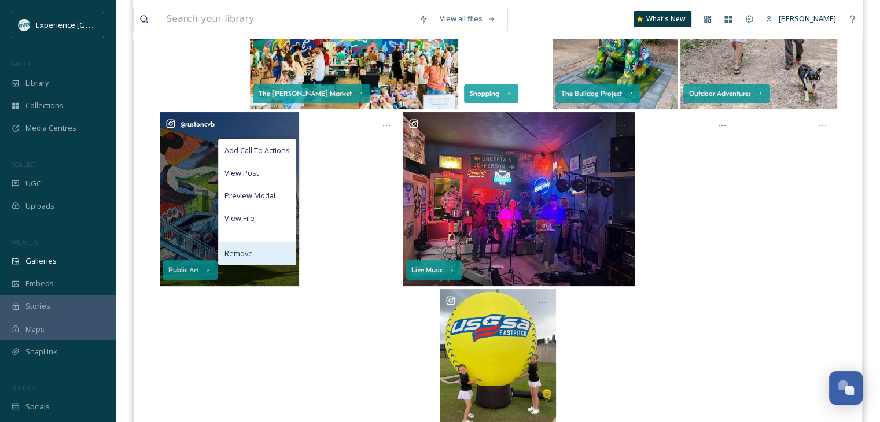
click at [266, 251] on div "Remove" at bounding box center [257, 253] width 77 height 23
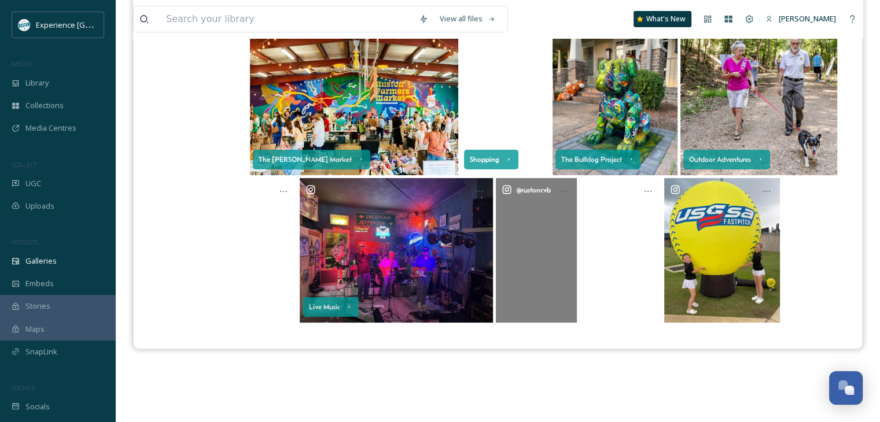
scroll to position [108, 0]
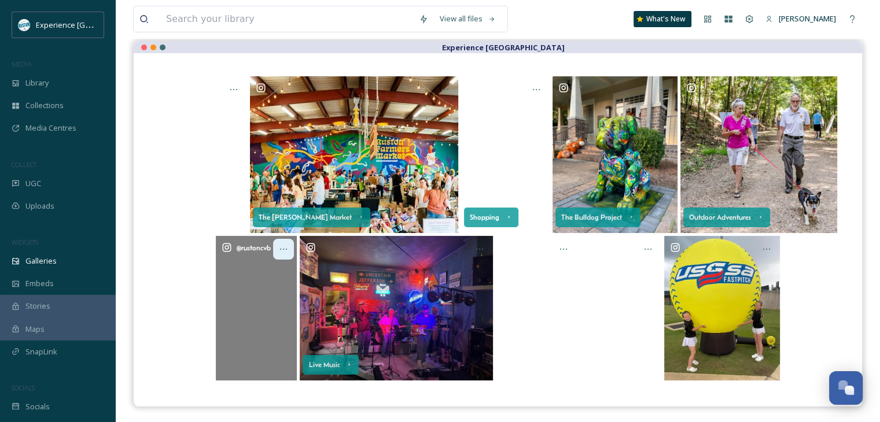
click at [284, 246] on icon at bounding box center [283, 249] width 9 height 9
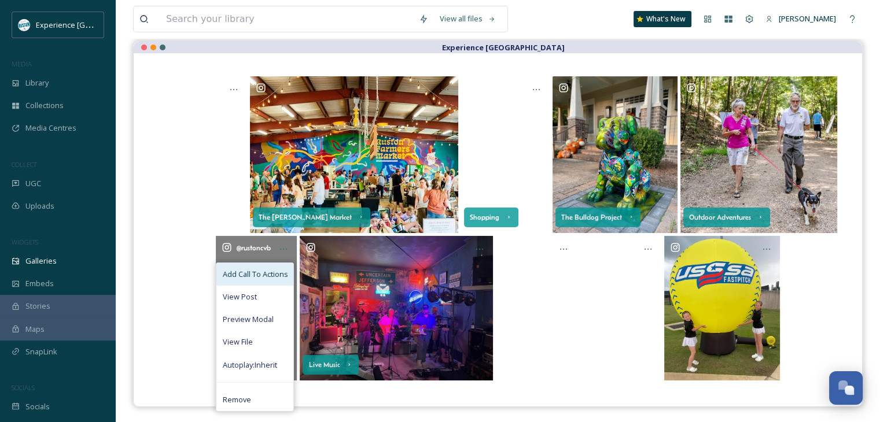
click at [260, 276] on span "Add Call To Actions" at bounding box center [254, 274] width 65 height 11
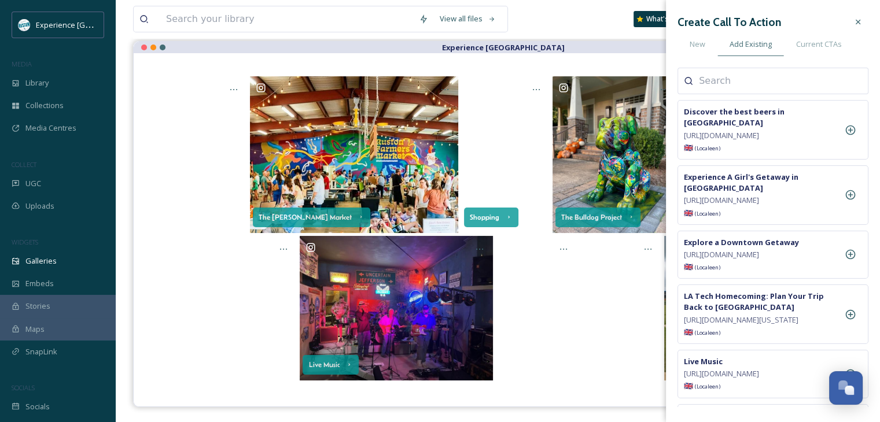
click at [738, 79] on input at bounding box center [757, 81] width 116 height 14
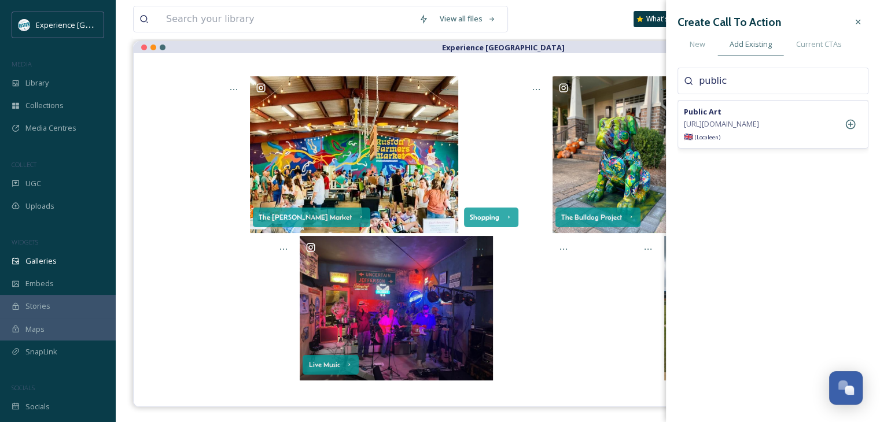
type input "public"
click at [759, 126] on span "[URL][DOMAIN_NAME]" at bounding box center [721, 124] width 75 height 11
click at [852, 130] on icon at bounding box center [851, 125] width 10 height 10
click at [859, 21] on icon at bounding box center [858, 21] width 9 height 9
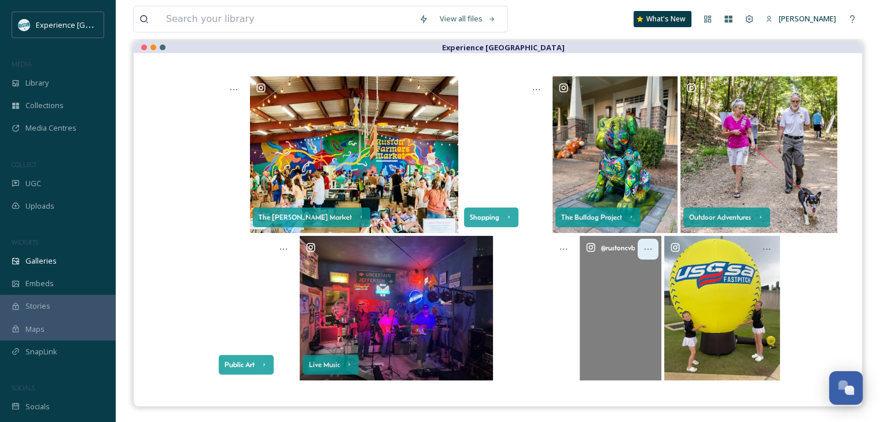
click at [645, 247] on icon at bounding box center [647, 249] width 9 height 9
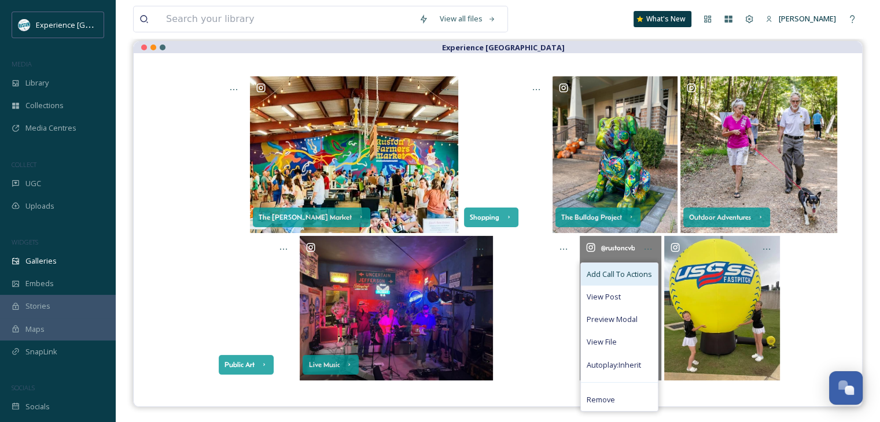
click at [616, 277] on span "Add Call To Actions" at bounding box center [619, 274] width 65 height 11
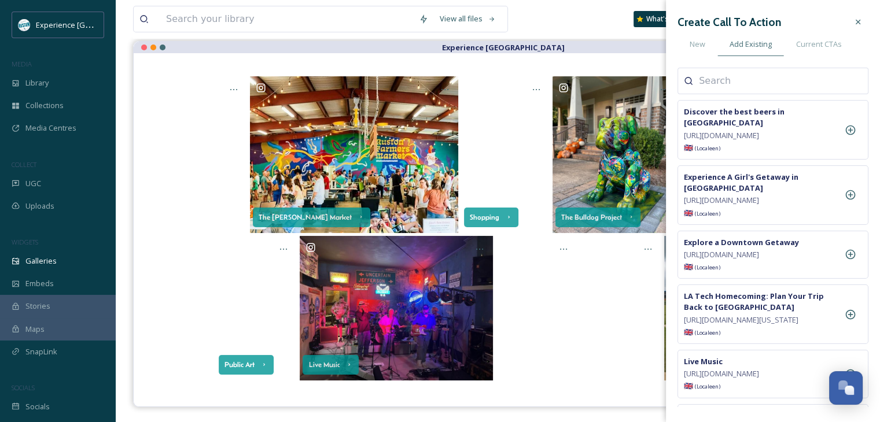
click at [729, 86] on input at bounding box center [757, 81] width 116 height 14
click at [697, 47] on span "New" at bounding box center [698, 44] width 16 height 11
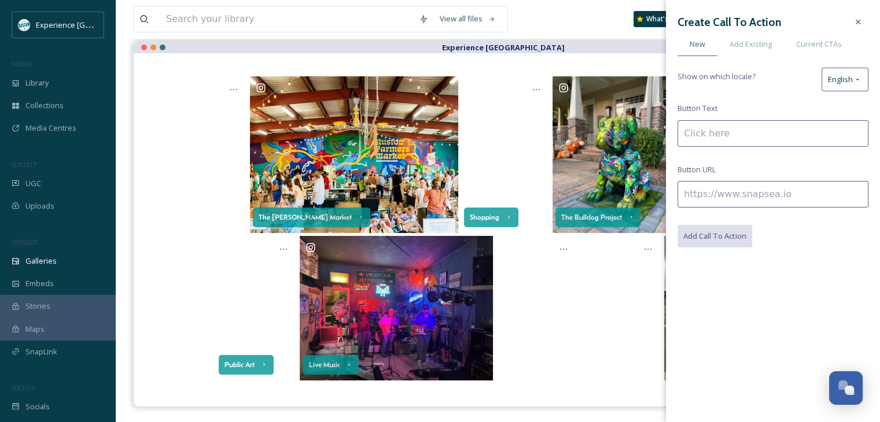
click at [713, 201] on input at bounding box center [773, 194] width 191 height 27
paste input "[URL][DOMAIN_NAME]"
type input "[URL][DOMAIN_NAME]"
click at [713, 130] on input at bounding box center [773, 133] width 191 height 27
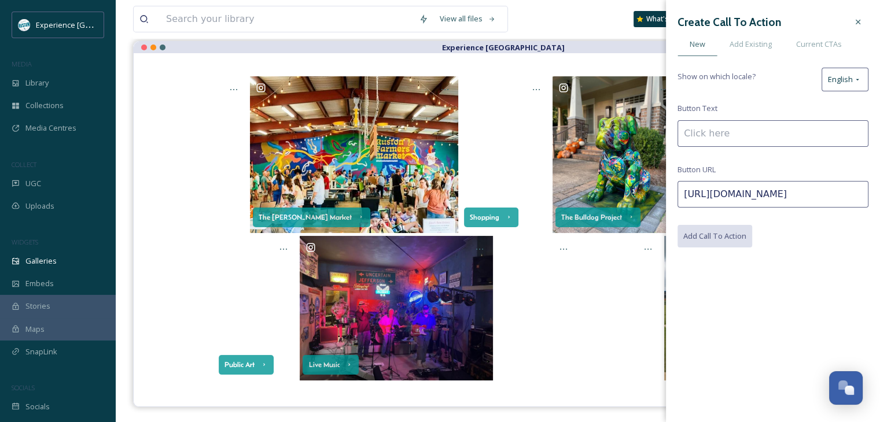
scroll to position [0, 0]
type input "N"
type input "Books & Records"
click at [694, 240] on button "Add Call To Action" at bounding box center [716, 237] width 76 height 24
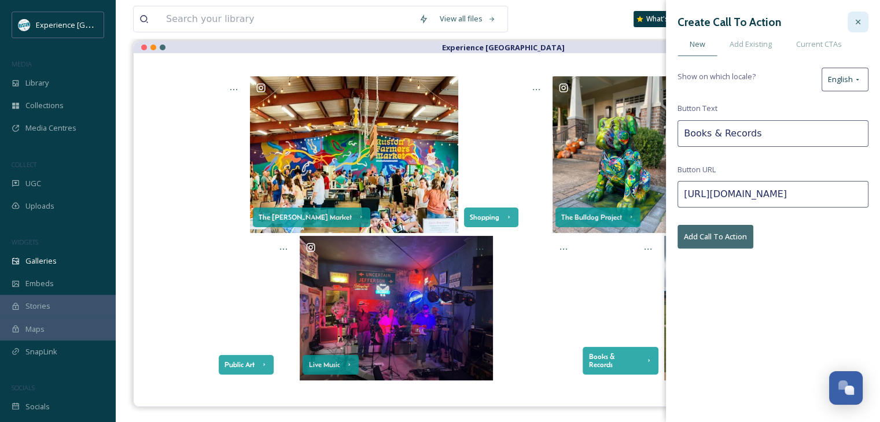
click at [865, 19] on div at bounding box center [858, 22] width 21 height 21
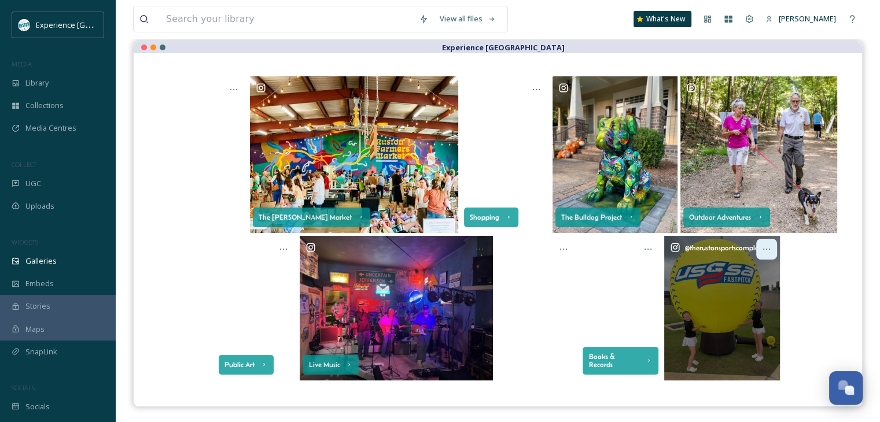
click at [771, 247] on icon at bounding box center [766, 249] width 9 height 9
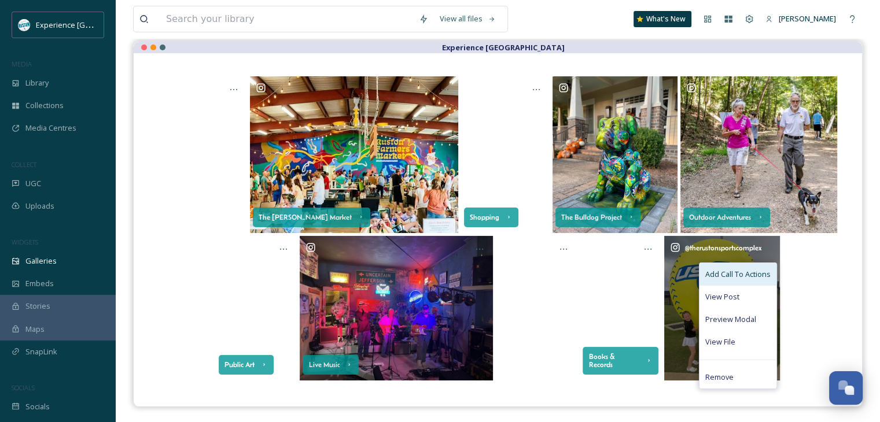
click at [753, 277] on span "Add Call To Actions" at bounding box center [737, 274] width 65 height 11
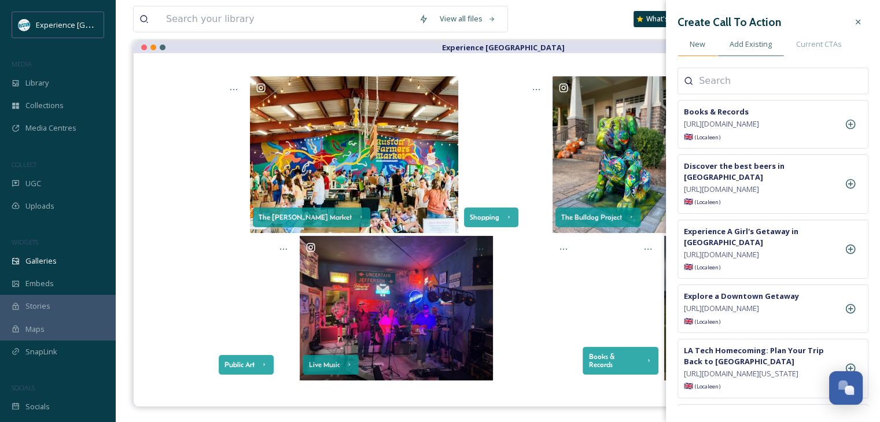
click at [699, 40] on span "New" at bounding box center [698, 44] width 16 height 11
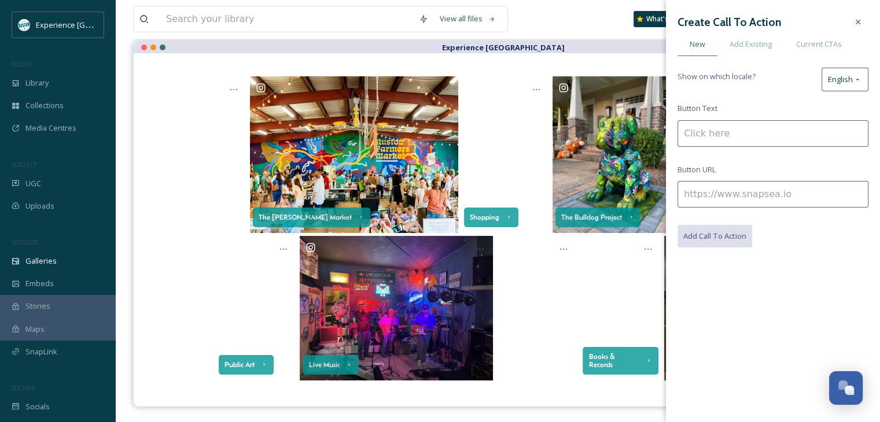
click at [757, 134] on input at bounding box center [773, 133] width 191 height 27
type input "The [GEOGRAPHIC_DATA]"
click at [690, 190] on input at bounding box center [773, 194] width 191 height 27
paste input "[URL][DOMAIN_NAME]"
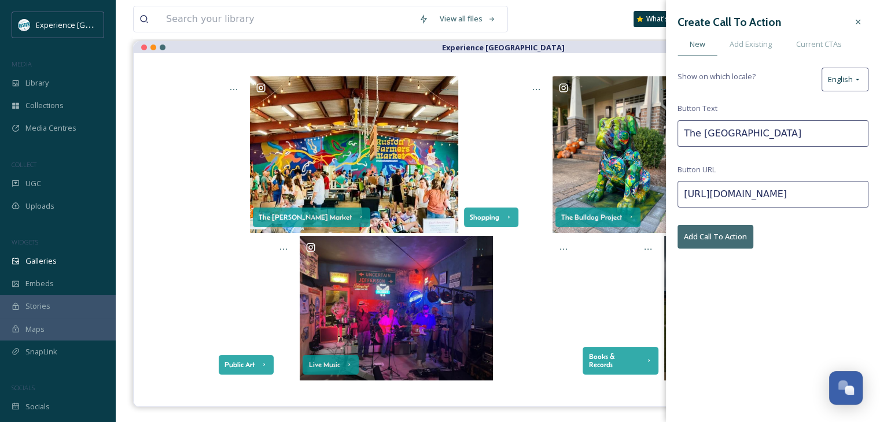
type input "[URL][DOMAIN_NAME]"
click at [726, 235] on button "Add Call To Action" at bounding box center [716, 237] width 76 height 24
click at [856, 21] on icon at bounding box center [858, 21] width 9 height 9
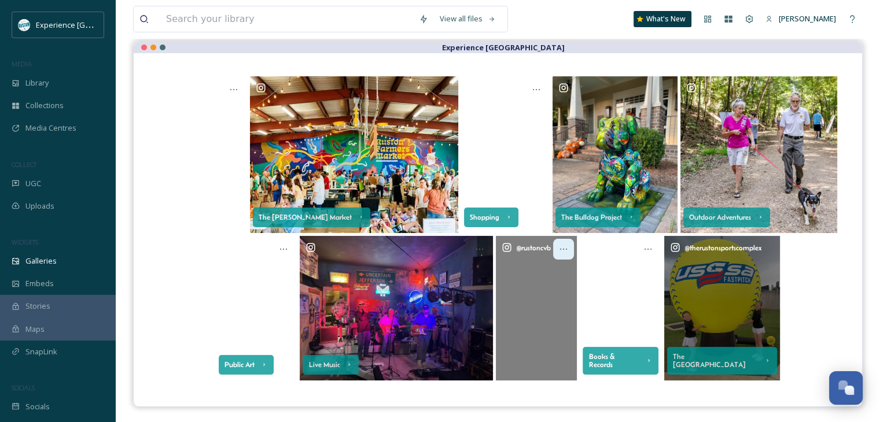
click at [561, 249] on icon at bounding box center [563, 249] width 9 height 9
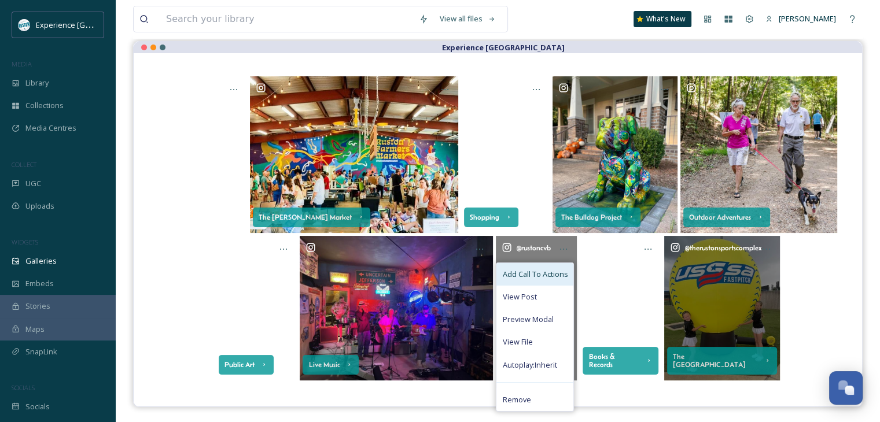
click at [536, 278] on span "Add Call To Actions" at bounding box center [534, 274] width 65 height 11
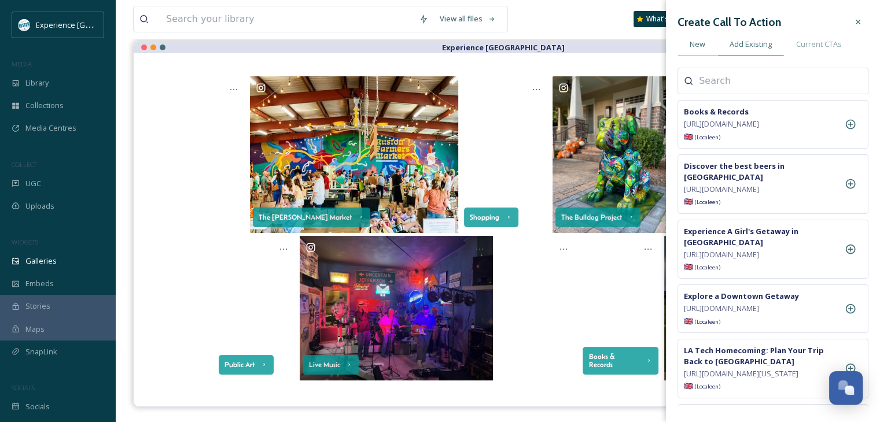
click at [700, 41] on span "New" at bounding box center [698, 44] width 16 height 11
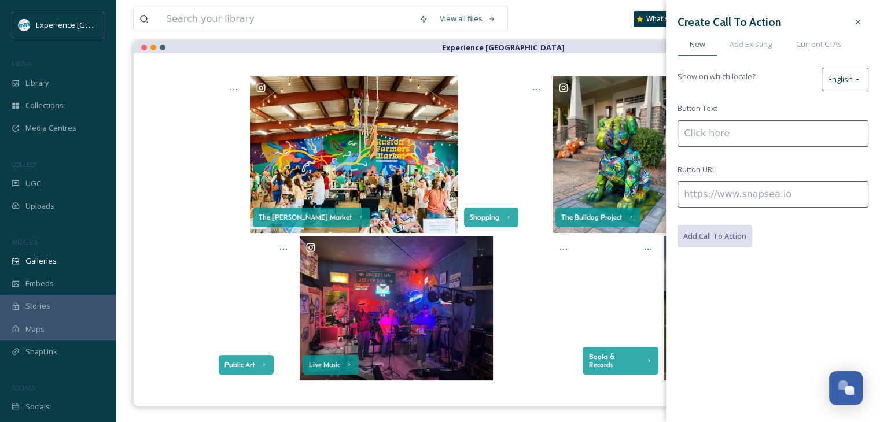
click at [720, 193] on input at bounding box center [773, 194] width 191 height 27
paste input "[URL][DOMAIN_NAME]"
type input "[URL][DOMAIN_NAME]"
click at [720, 127] on input at bounding box center [773, 133] width 191 height 27
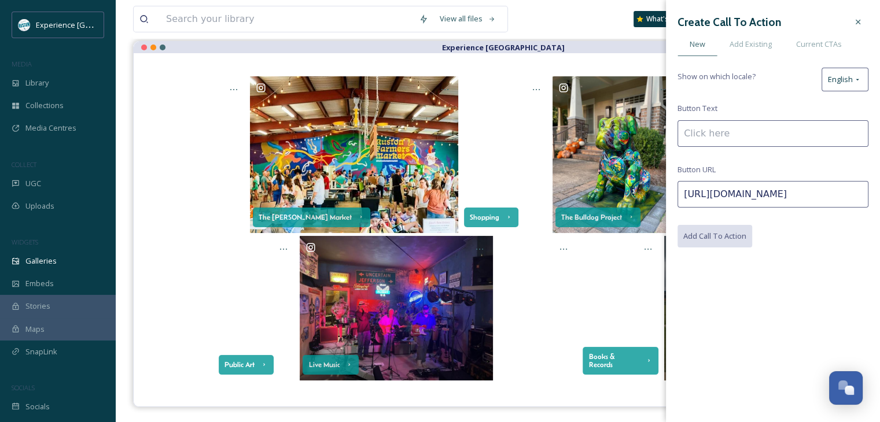
scroll to position [0, 0]
type input "Art & Entertainment"
click at [860, 21] on icon at bounding box center [858, 21] width 9 height 9
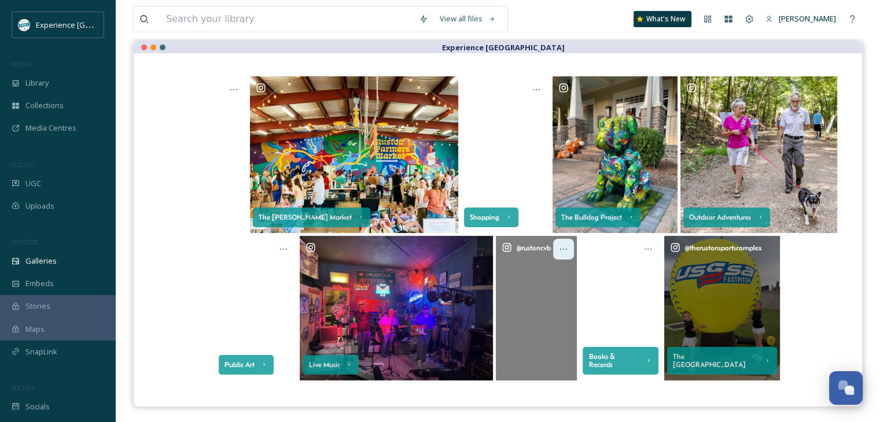
click at [567, 252] on icon at bounding box center [563, 249] width 9 height 9
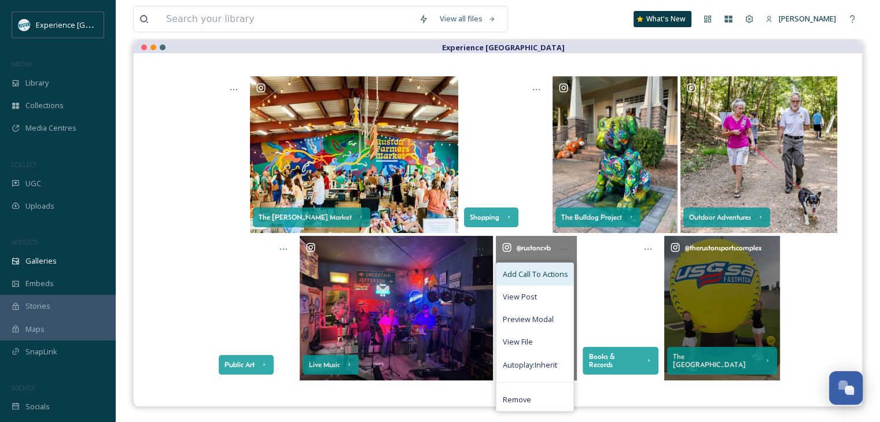
click at [544, 277] on span "Add Call To Actions" at bounding box center [534, 274] width 65 height 11
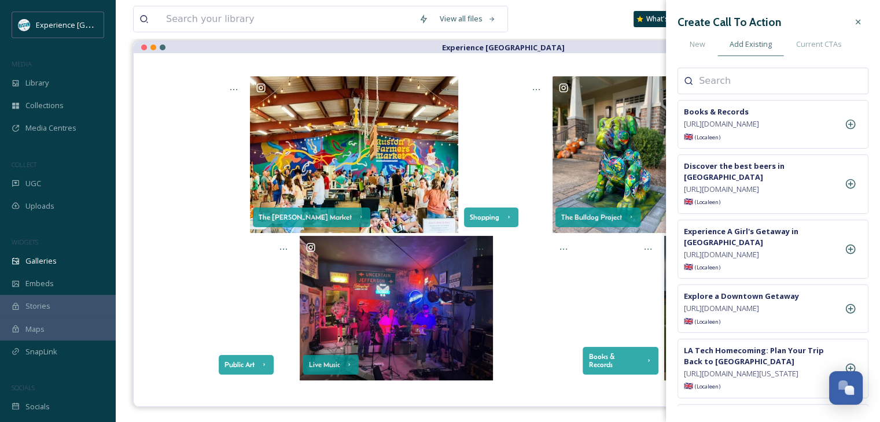
click at [750, 87] on input at bounding box center [757, 81] width 116 height 14
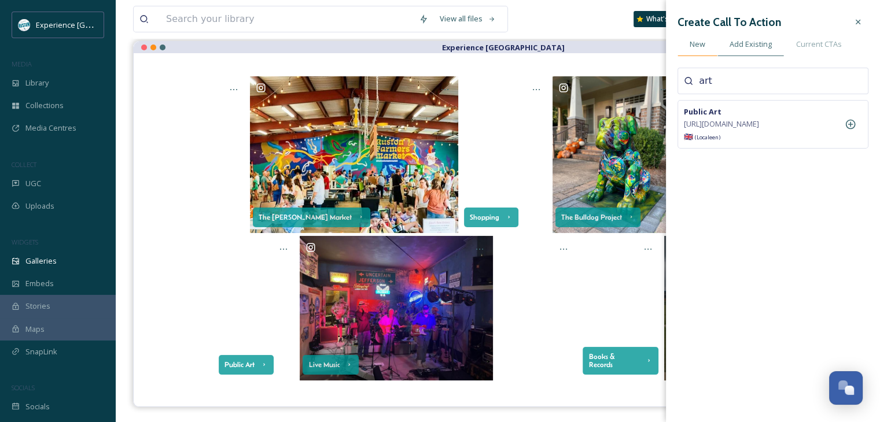
type input "art"
click at [707, 49] on div "New" at bounding box center [698, 44] width 40 height 24
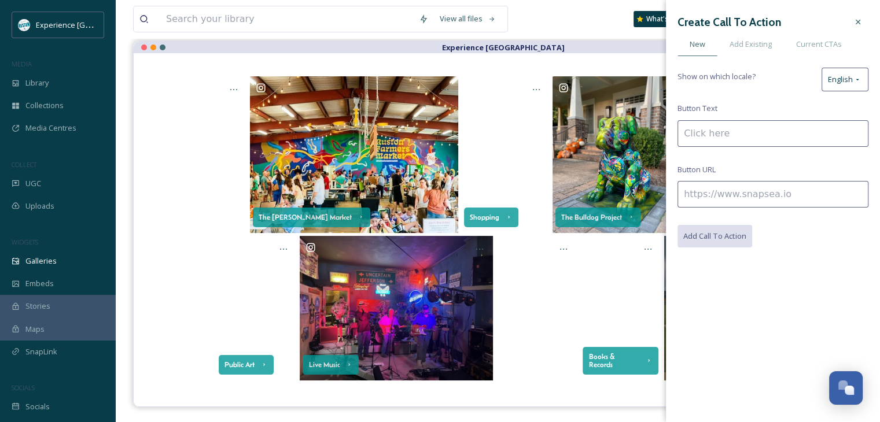
click at [738, 195] on input at bounding box center [773, 194] width 191 height 27
paste input "[URL][DOMAIN_NAME]"
type input "[URL][DOMAIN_NAME]"
click at [719, 132] on input at bounding box center [773, 133] width 191 height 27
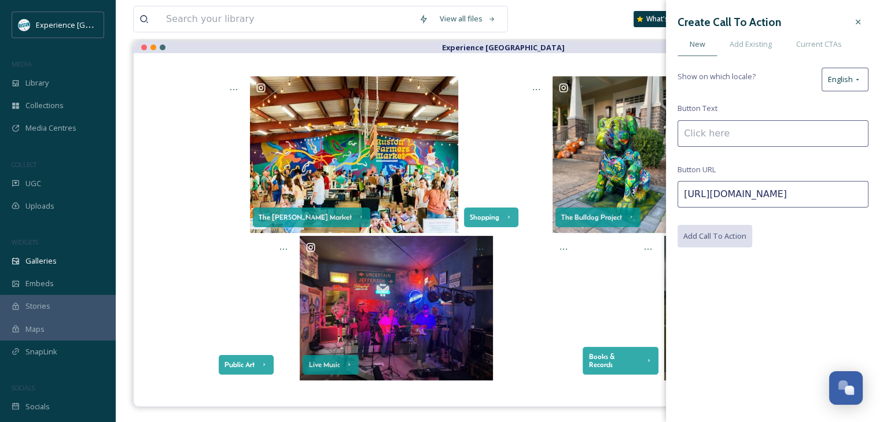
scroll to position [0, 0]
type input "Art & Entertainment"
click at [715, 241] on button "Add Call To Action" at bounding box center [716, 237] width 76 height 24
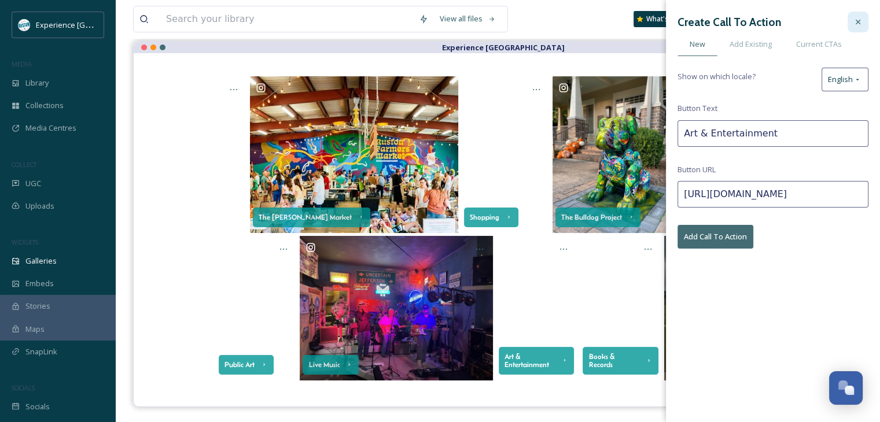
click at [861, 21] on icon at bounding box center [858, 21] width 9 height 9
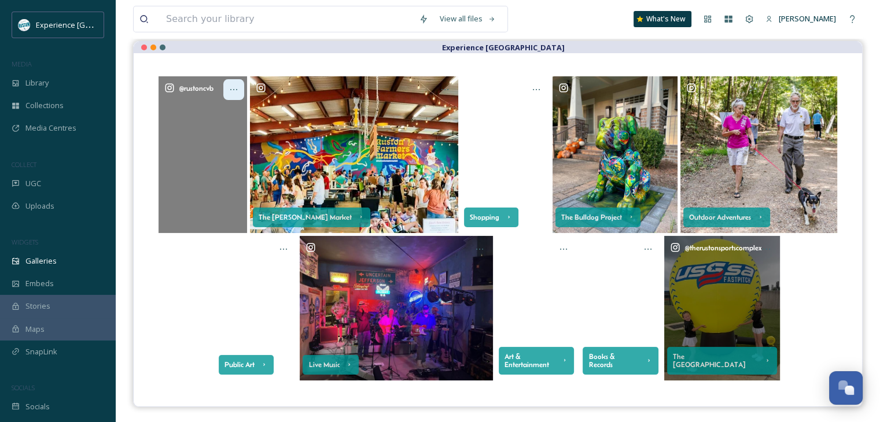
click at [231, 91] on icon at bounding box center [233, 89] width 9 height 9
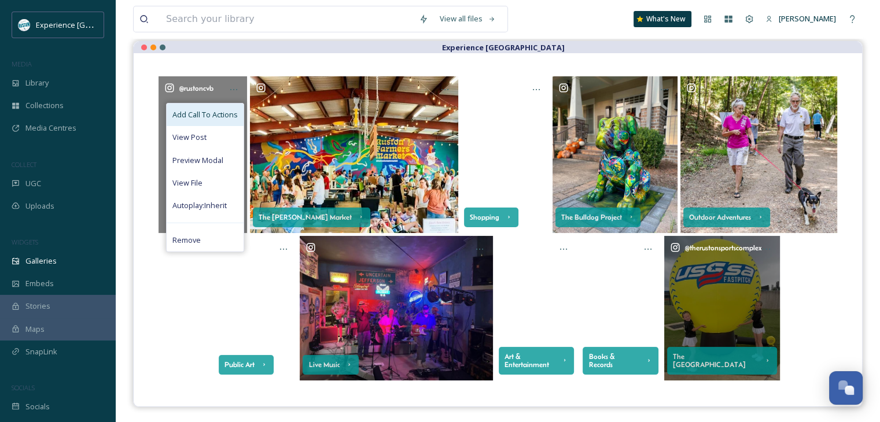
click at [203, 106] on div "Add Call To Actions" at bounding box center [205, 115] width 77 height 23
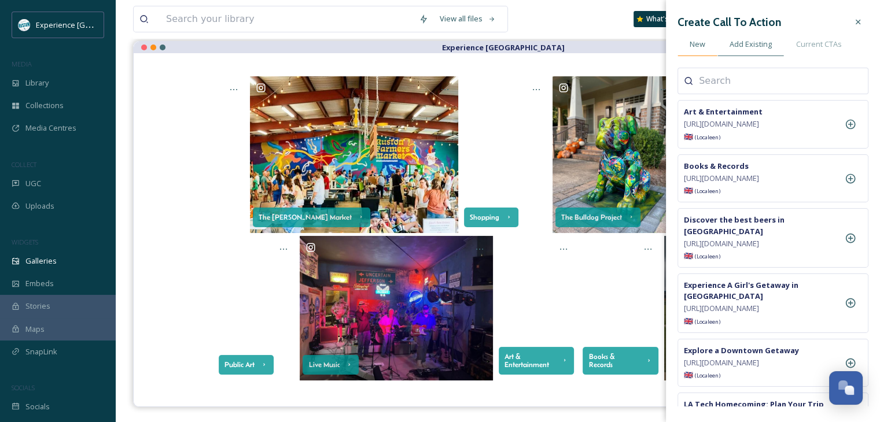
click at [699, 48] on span "New" at bounding box center [698, 44] width 16 height 11
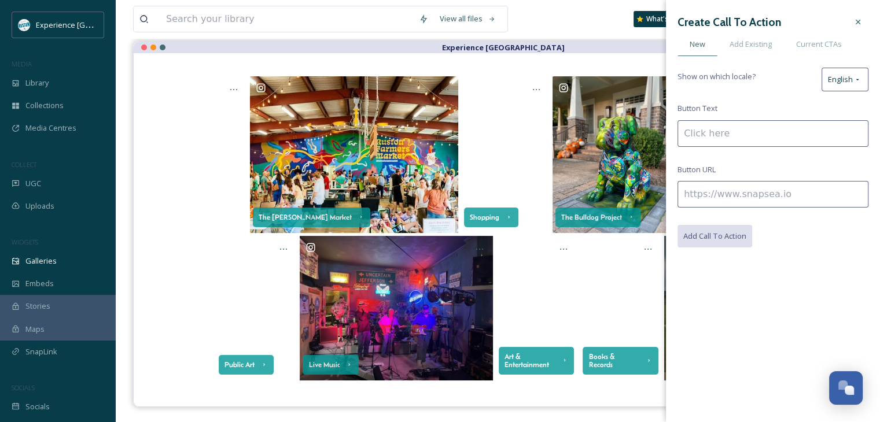
click at [721, 126] on input at bounding box center [773, 133] width 191 height 27
type input "Free Things to Do"
click at [716, 190] on input at bounding box center [773, 194] width 191 height 27
paste input "[URL][DOMAIN_NAME]"
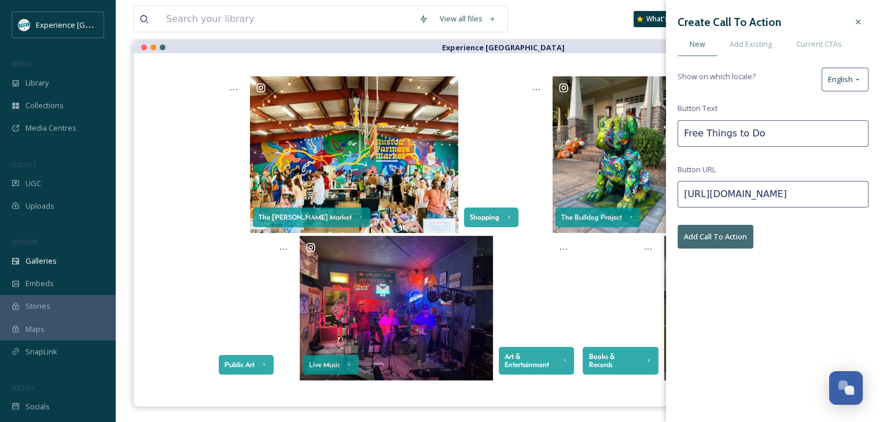
scroll to position [0, 141]
type input "[URL][DOMAIN_NAME]"
click at [738, 238] on button "Add Call To Action" at bounding box center [716, 237] width 76 height 24
click at [853, 24] on div at bounding box center [858, 22] width 21 height 21
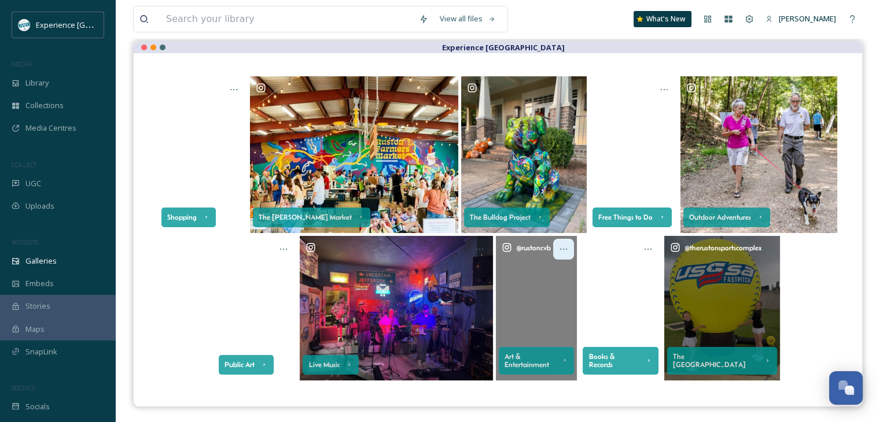
click at [564, 251] on icon at bounding box center [563, 249] width 9 height 9
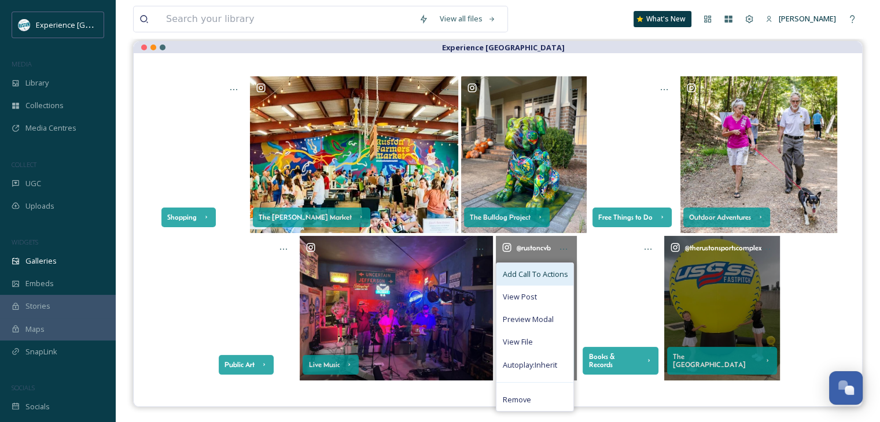
click at [553, 271] on span "Add Call To Actions" at bounding box center [534, 274] width 65 height 11
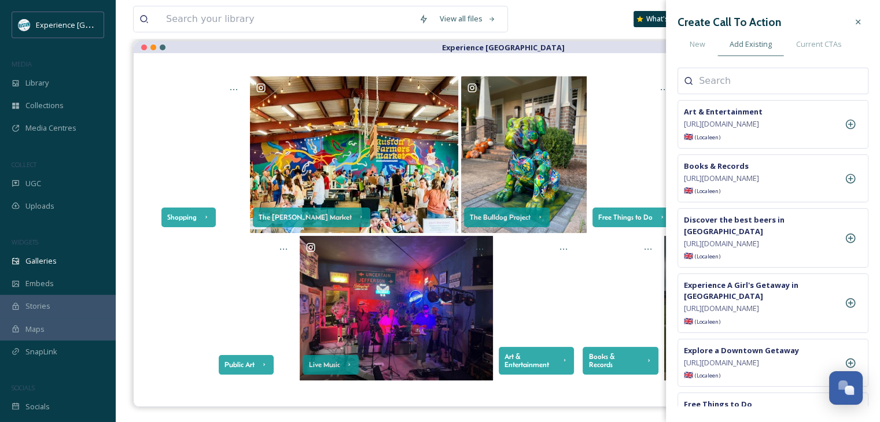
click at [744, 82] on input at bounding box center [757, 81] width 116 height 14
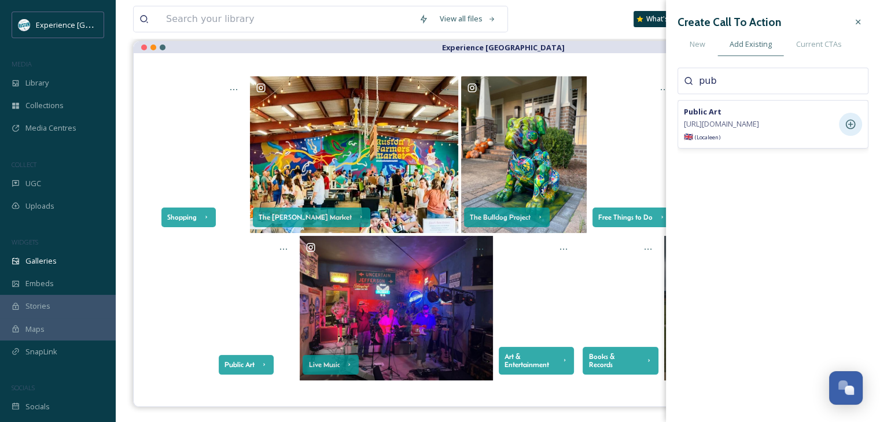
type input "pub"
click at [852, 128] on icon at bounding box center [851, 125] width 12 height 12
click at [860, 21] on icon at bounding box center [858, 21] width 9 height 9
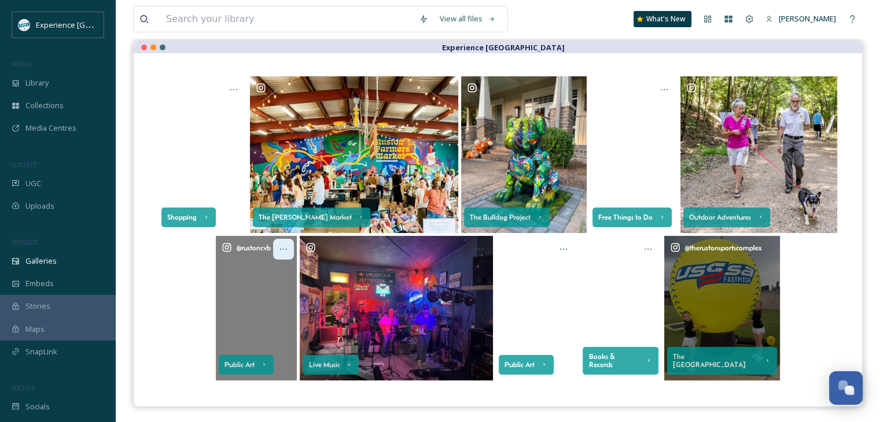
click at [286, 245] on icon at bounding box center [283, 249] width 9 height 9
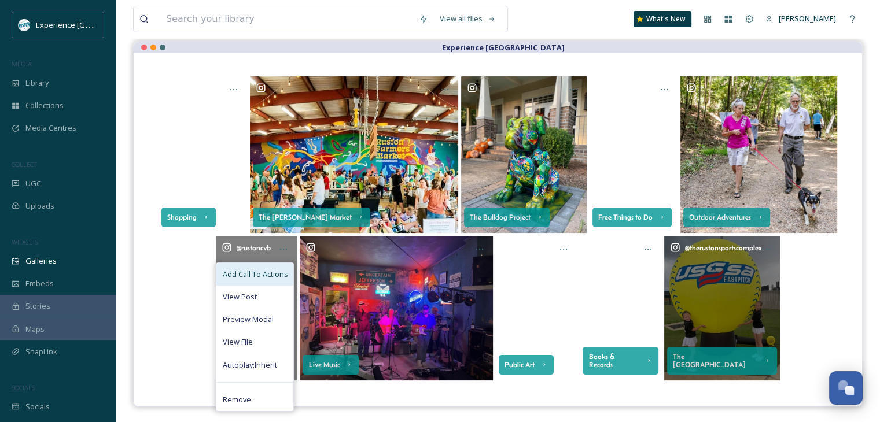
click at [264, 278] on span "Add Call To Actions" at bounding box center [254, 274] width 65 height 11
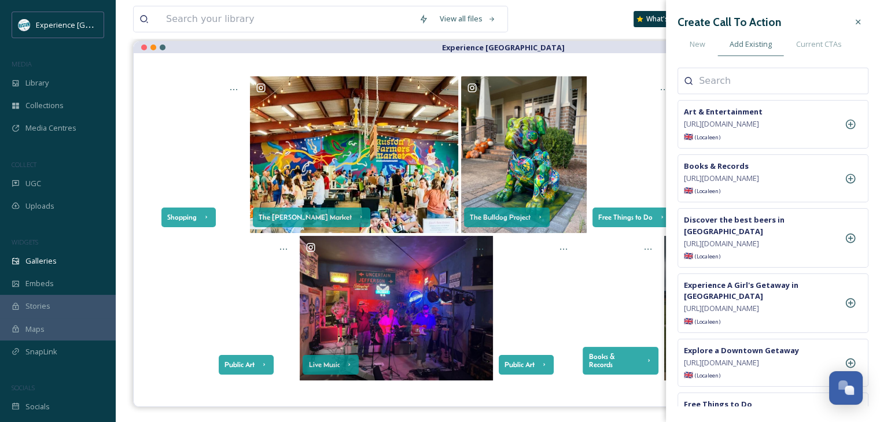
click at [176, 270] on div "Public Art Live Music Public Art Books & Records @ therustonsportscomplex The […" at bounding box center [498, 308] width 682 height 145
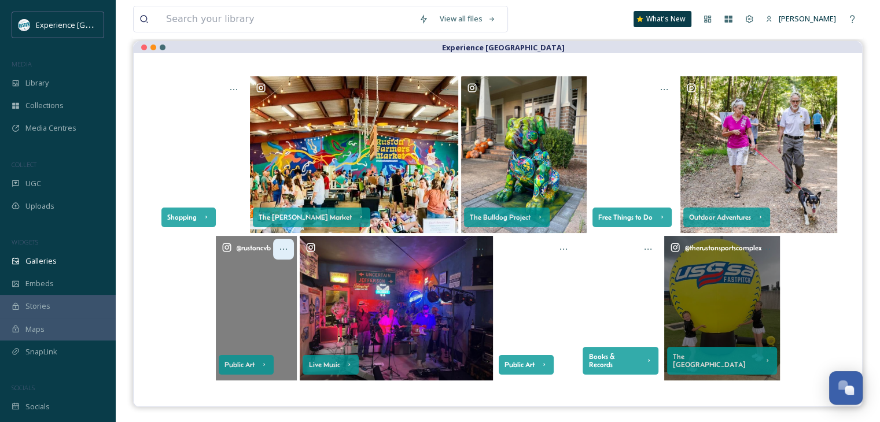
click at [282, 247] on icon at bounding box center [283, 249] width 9 height 9
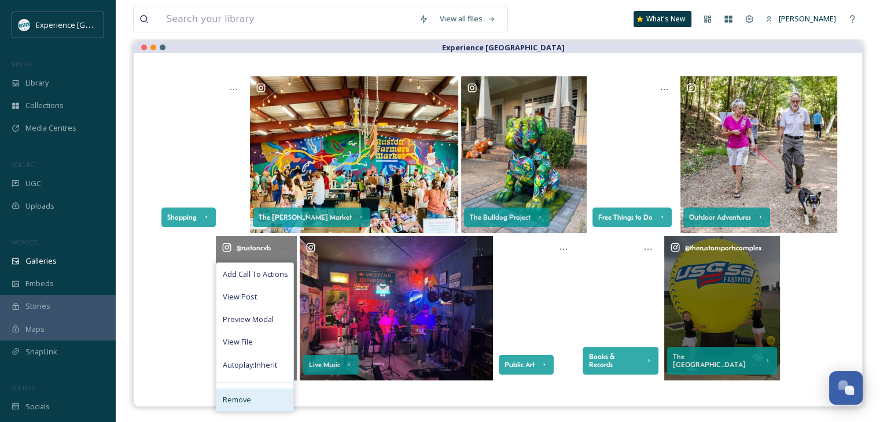
click at [248, 400] on span "Remove" at bounding box center [236, 400] width 28 height 11
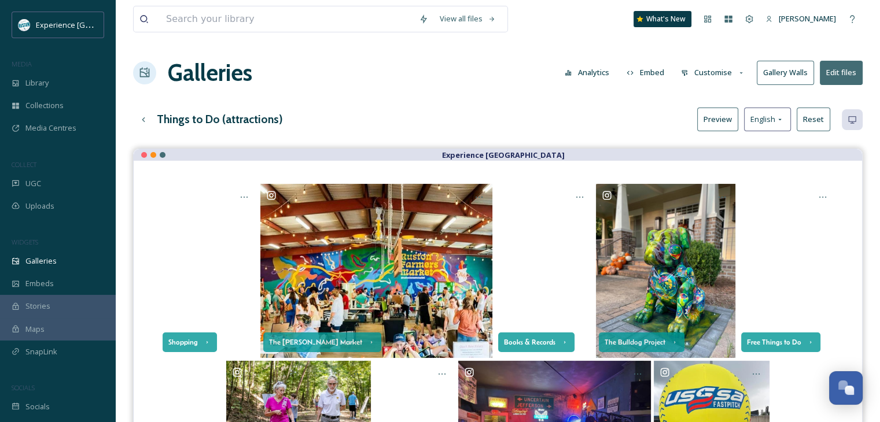
click at [726, 113] on button "Preview" at bounding box center [717, 120] width 41 height 24
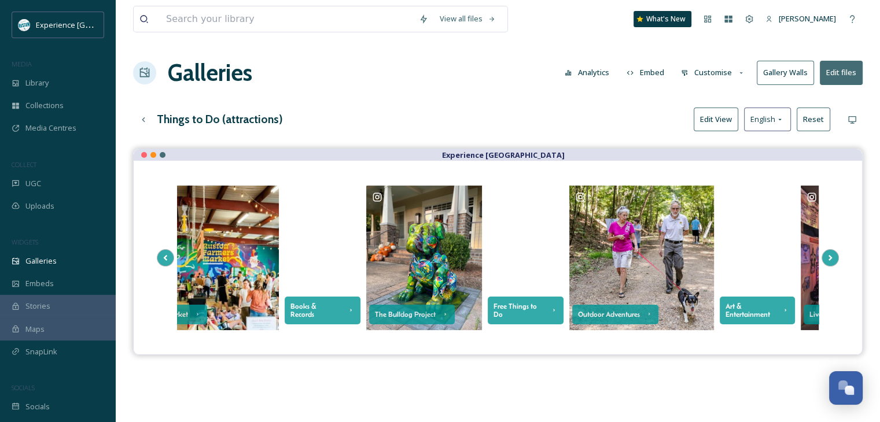
click at [712, 77] on button "Customise" at bounding box center [713, 72] width 76 height 23
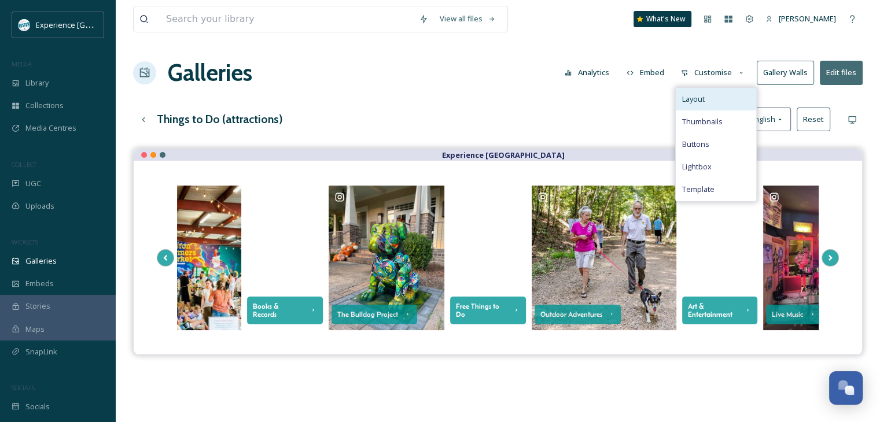
click at [711, 101] on div "Layout" at bounding box center [716, 99] width 80 height 23
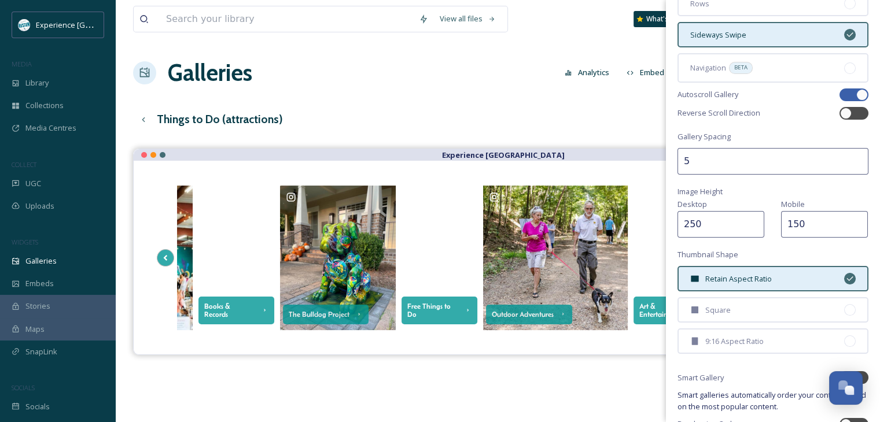
scroll to position [176, 0]
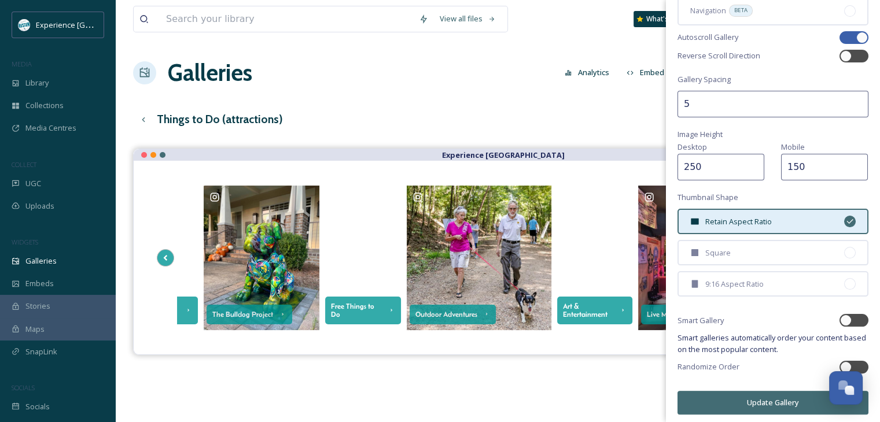
click at [844, 35] on div at bounding box center [854, 37] width 29 height 13
checkbox input "false"
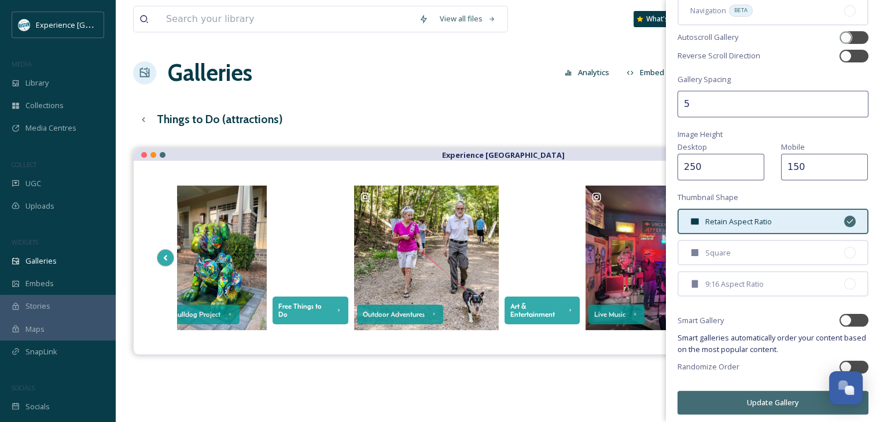
click at [734, 392] on button "Update Gallery" at bounding box center [773, 403] width 191 height 24
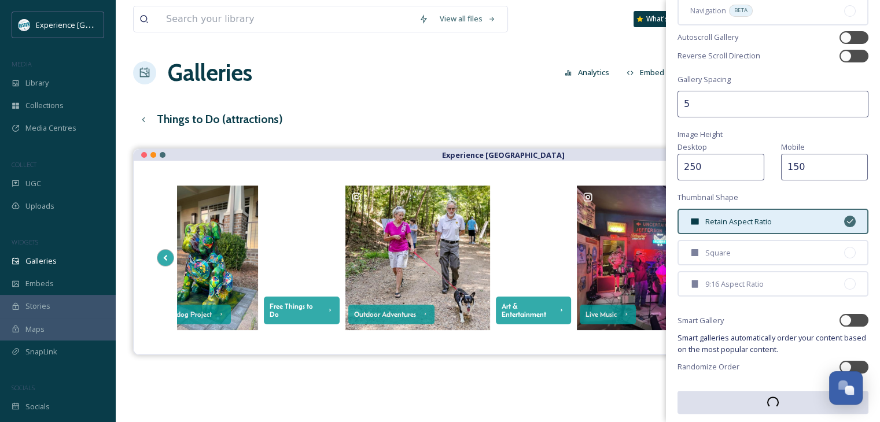
scroll to position [176, 0]
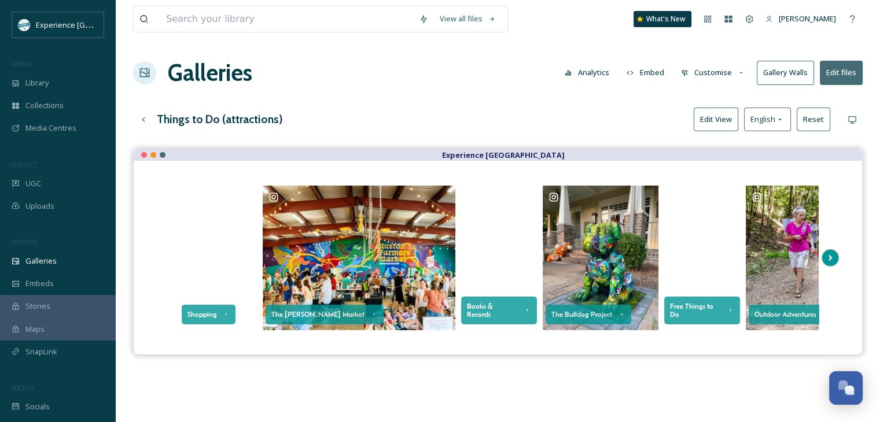
click at [829, 252] on icon at bounding box center [830, 257] width 16 height 17
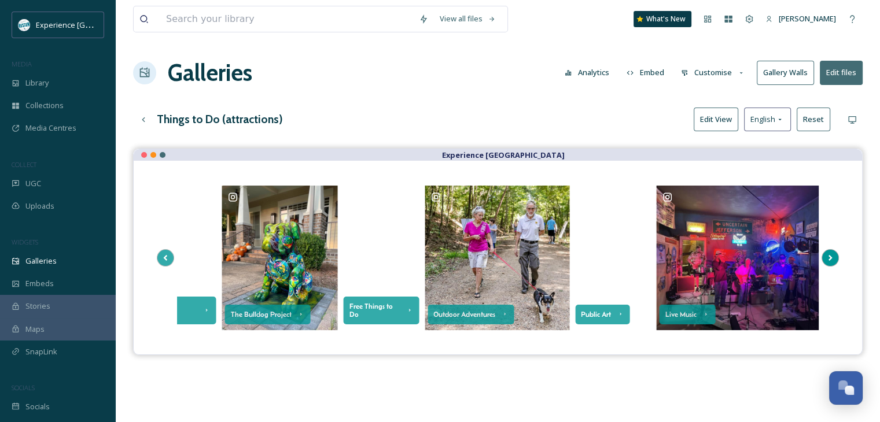
click at [829, 255] on icon at bounding box center [831, 258] width 4 height 6
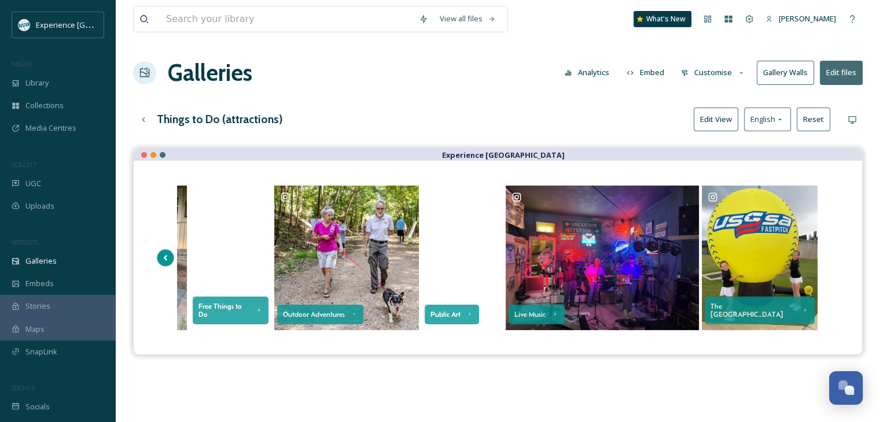
click at [167, 261] on icon at bounding box center [165, 257] width 16 height 17
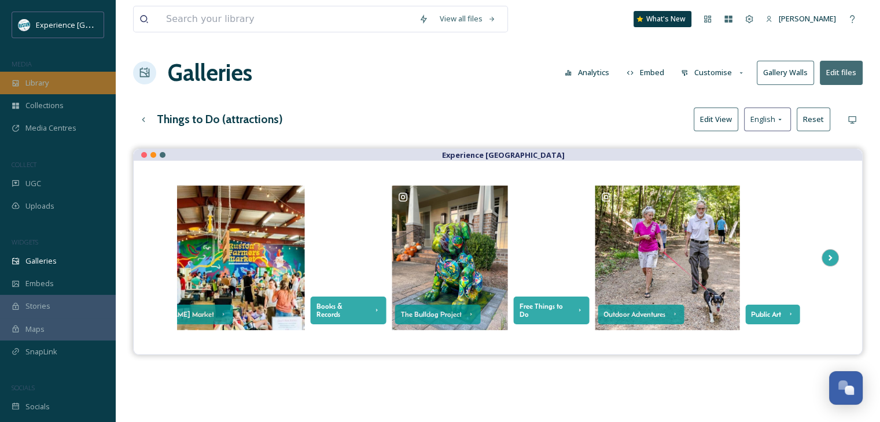
click at [52, 84] on div "Library" at bounding box center [58, 83] width 116 height 23
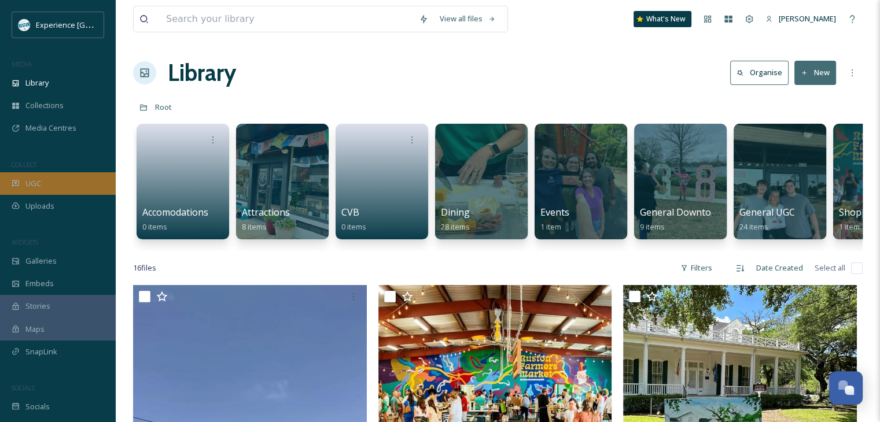
click at [36, 181] on span "UGC" at bounding box center [33, 183] width 16 height 11
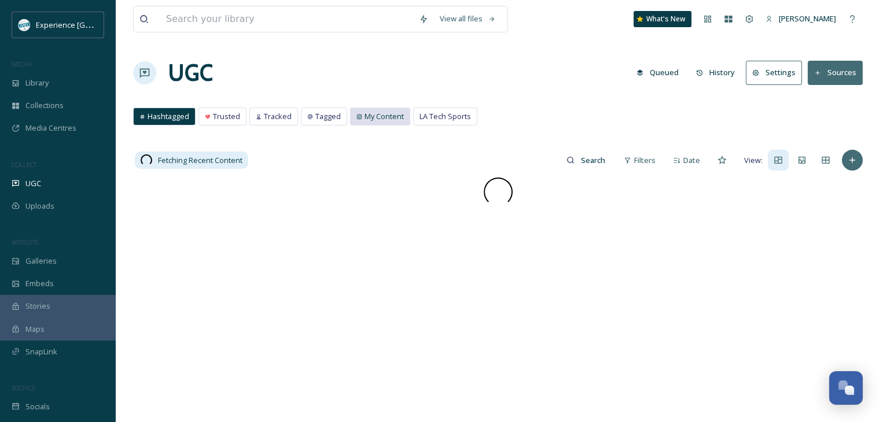
click at [378, 115] on span "My Content" at bounding box center [384, 116] width 39 height 11
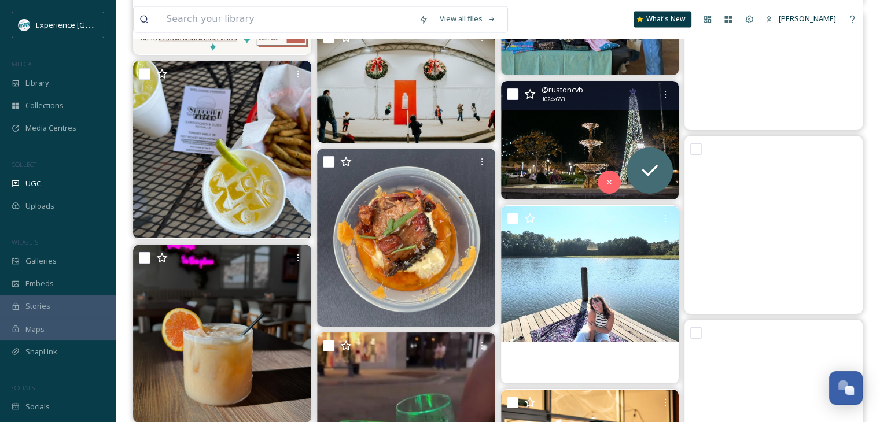
scroll to position [10937, 0]
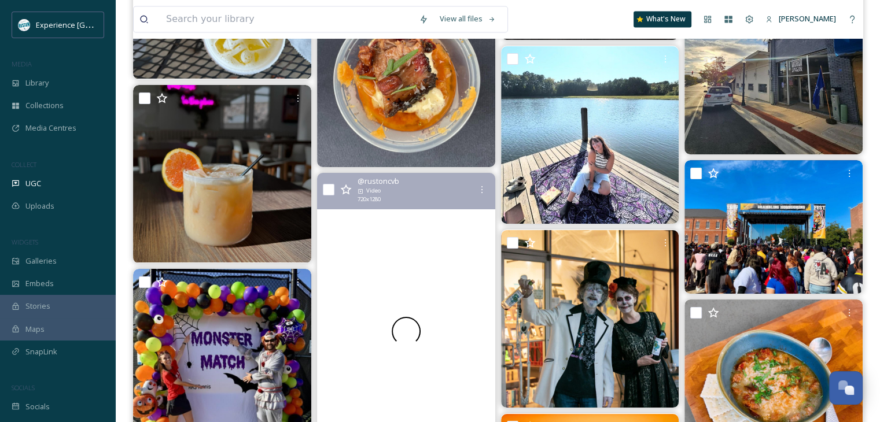
click at [329, 188] on input "checkbox" at bounding box center [329, 190] width 12 height 12
checkbox input "true"
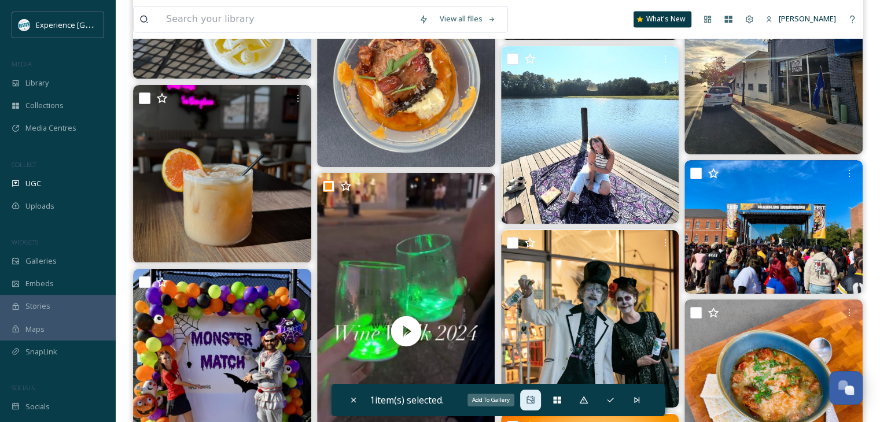
click at [524, 399] on div "Add To Gallery" at bounding box center [530, 400] width 21 height 21
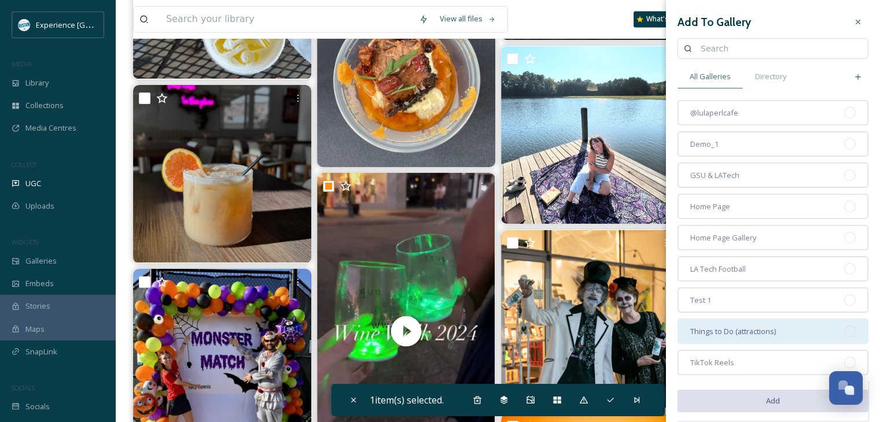
click at [741, 326] on span "Things to Do (attractions)" at bounding box center [733, 331] width 86 height 11
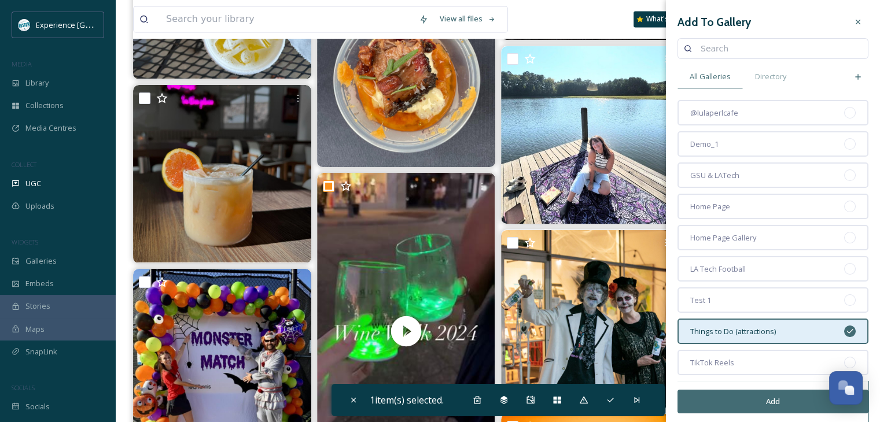
click at [766, 397] on button "Add" at bounding box center [773, 402] width 191 height 24
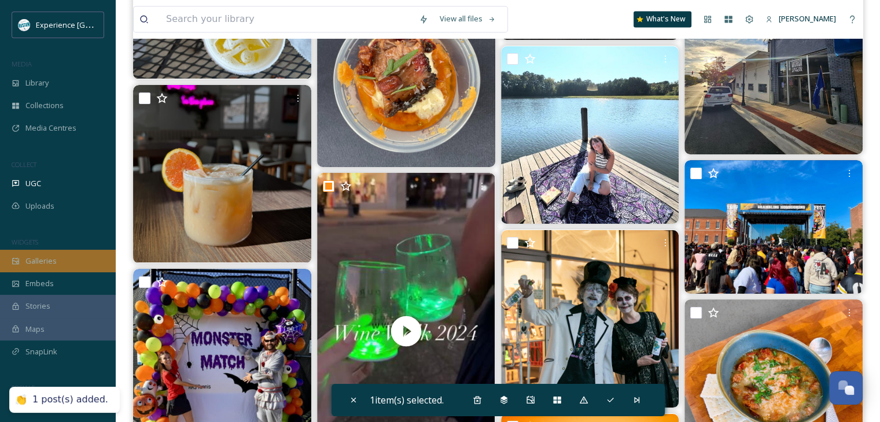
click at [72, 266] on div "Galleries" at bounding box center [58, 261] width 116 height 23
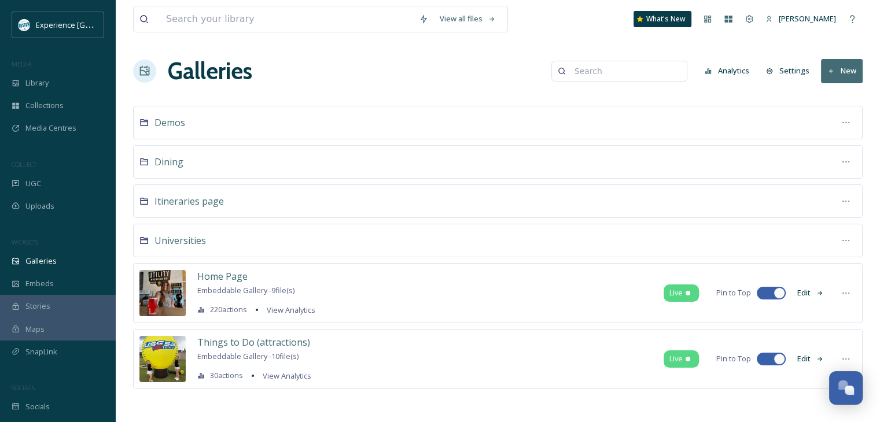
scroll to position [2, 0]
click at [274, 343] on span "Things to Do (attractions)" at bounding box center [253, 342] width 113 height 13
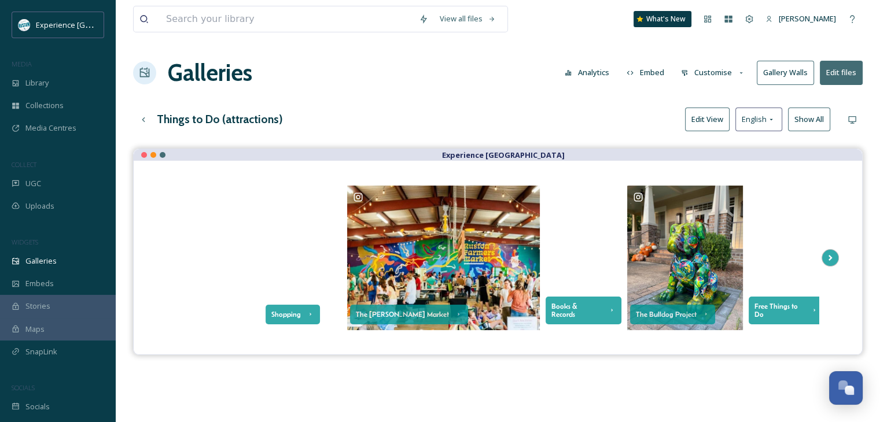
click at [723, 121] on button "Edit View" at bounding box center [707, 120] width 45 height 24
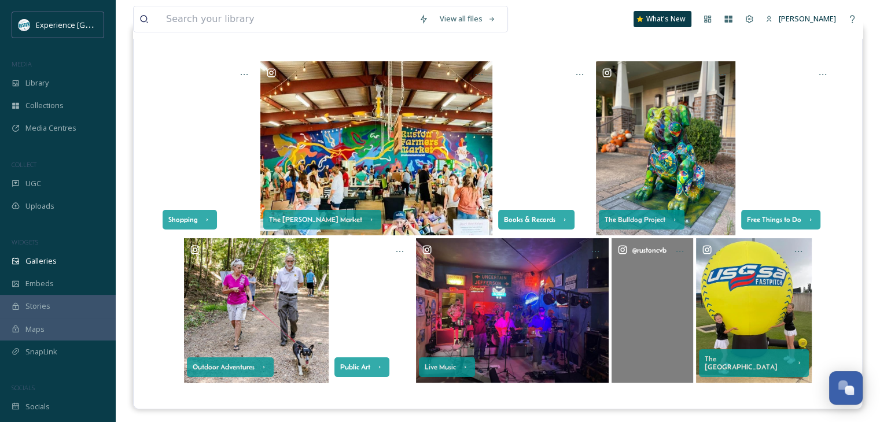
scroll to position [165, 0]
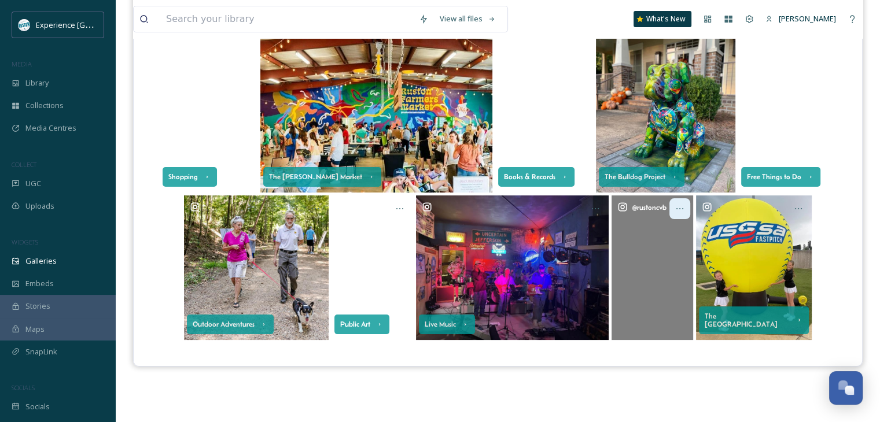
click at [676, 210] on icon at bounding box center [679, 208] width 9 height 9
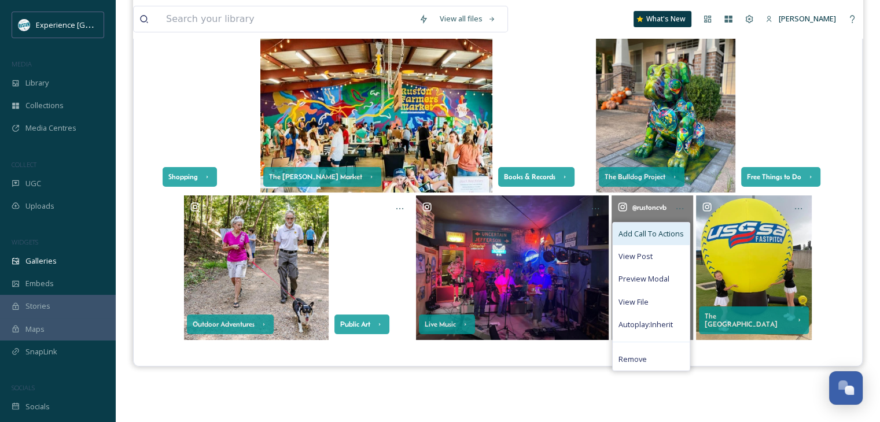
click at [664, 237] on span "Add Call To Actions" at bounding box center [651, 234] width 65 height 11
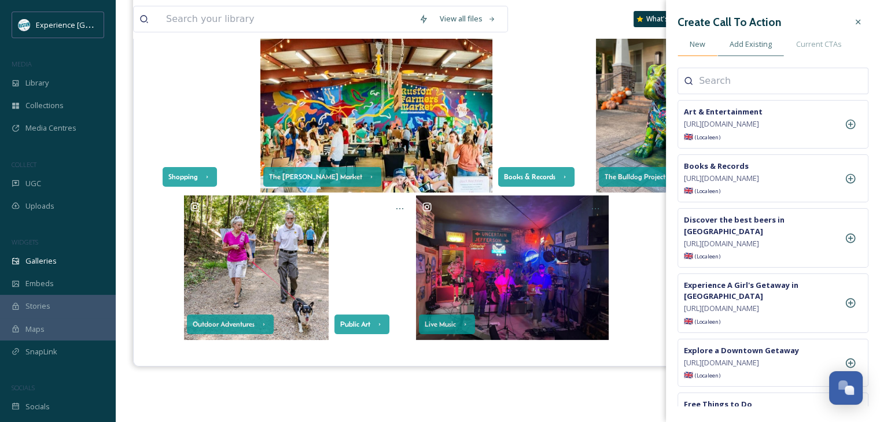
click at [706, 45] on div "New" at bounding box center [698, 44] width 40 height 24
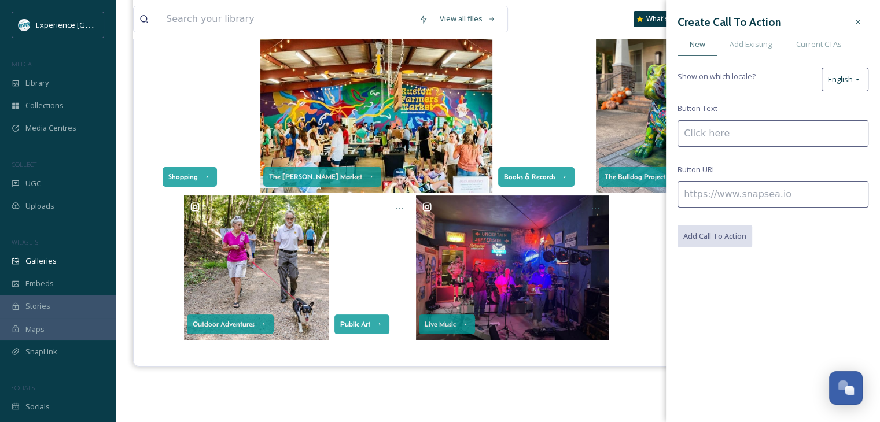
click at [729, 137] on input at bounding box center [773, 133] width 191 height 27
type input "Upcoming Events"
click at [716, 193] on input at bounding box center [773, 194] width 191 height 27
paste input "https://www.rustonlincoln.com/events/"
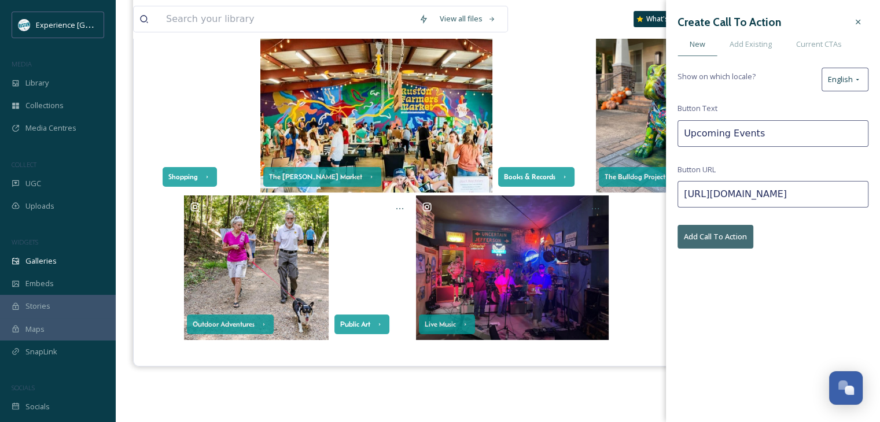
type input "https://www.rustonlincoln.com/events/"
click at [727, 238] on button "Add Call To Action" at bounding box center [716, 237] width 76 height 24
click at [621, 378] on div "Experience Ruston Shopping The Ruston Farmer's Market Books & Records The Bulld…" at bounding box center [498, 194] width 730 height 422
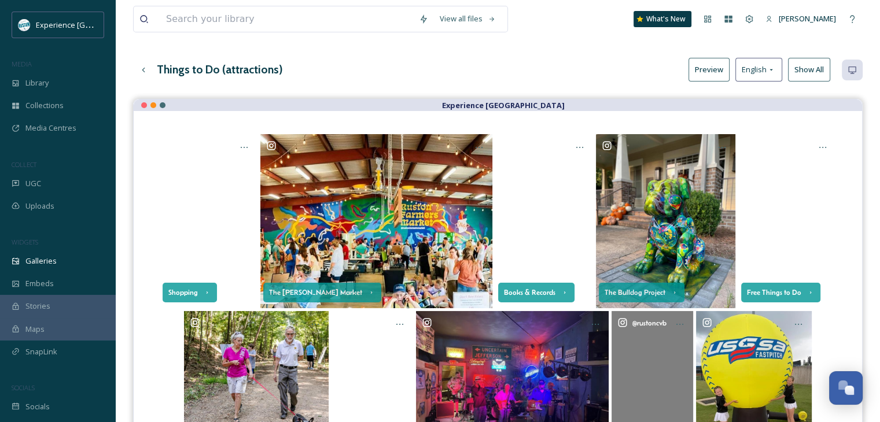
scroll to position [0, 0]
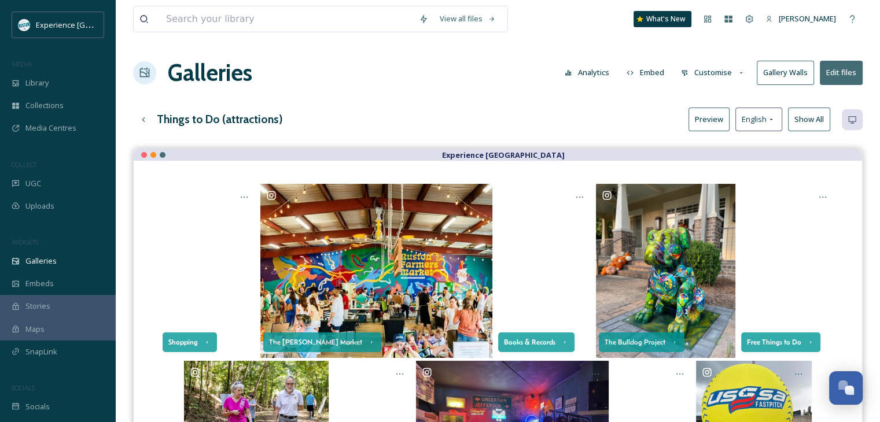
click at [704, 111] on button "Preview" at bounding box center [709, 120] width 41 height 24
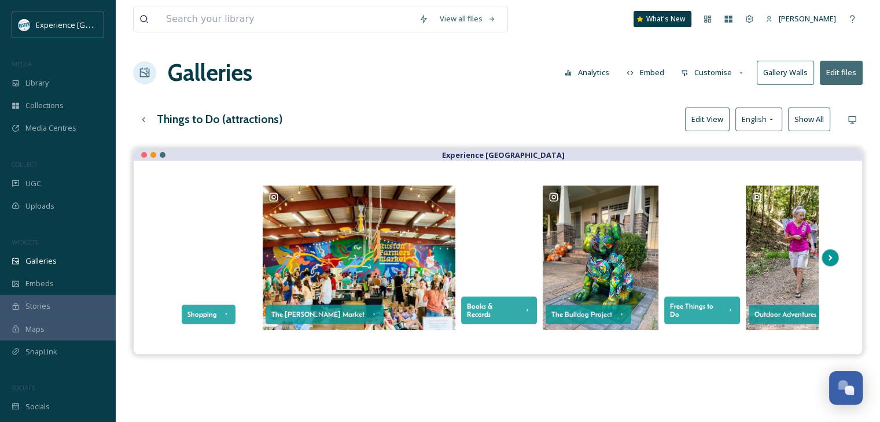
click at [829, 256] on icon at bounding box center [830, 257] width 16 height 17
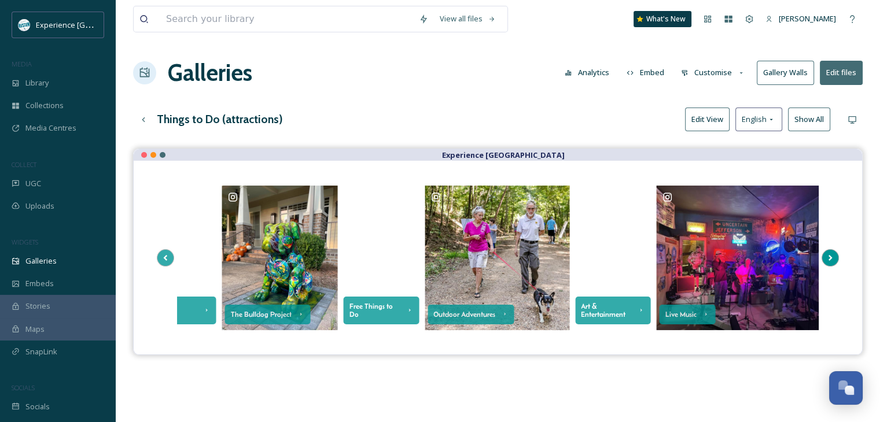
click at [829, 256] on icon at bounding box center [830, 257] width 16 height 17
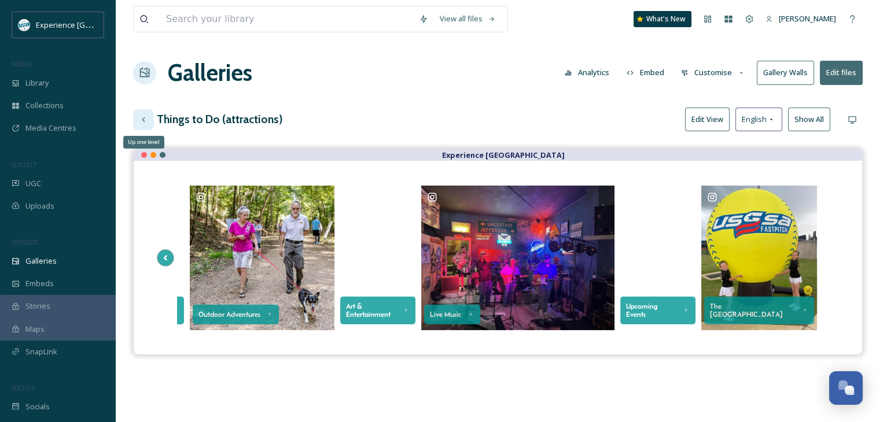
click at [146, 125] on div "Up one level" at bounding box center [143, 119] width 21 height 21
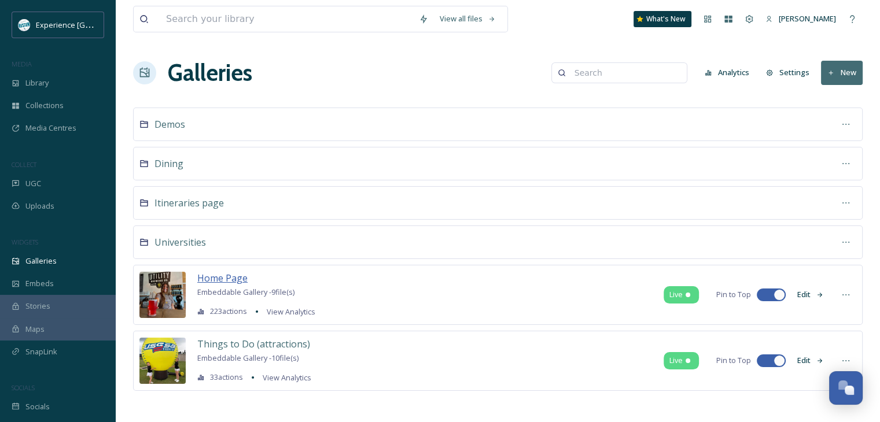
click at [223, 276] on span "Home Page" at bounding box center [222, 278] width 50 height 13
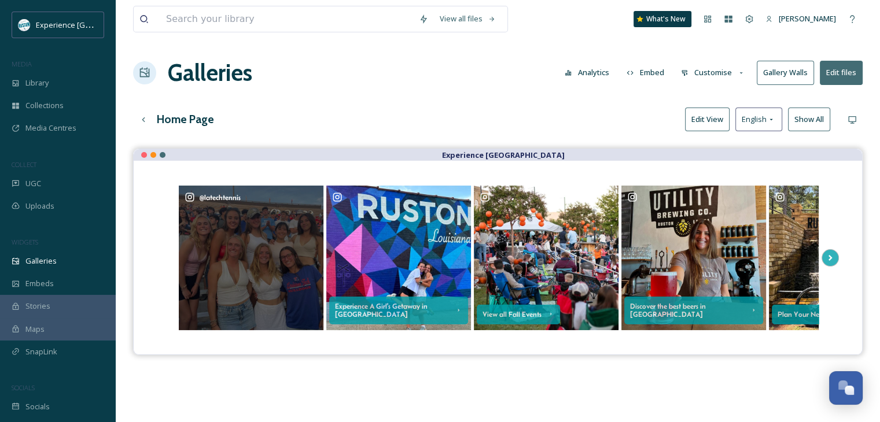
click at [313, 196] on div "@ latechtennis" at bounding box center [251, 198] width 133 height 12
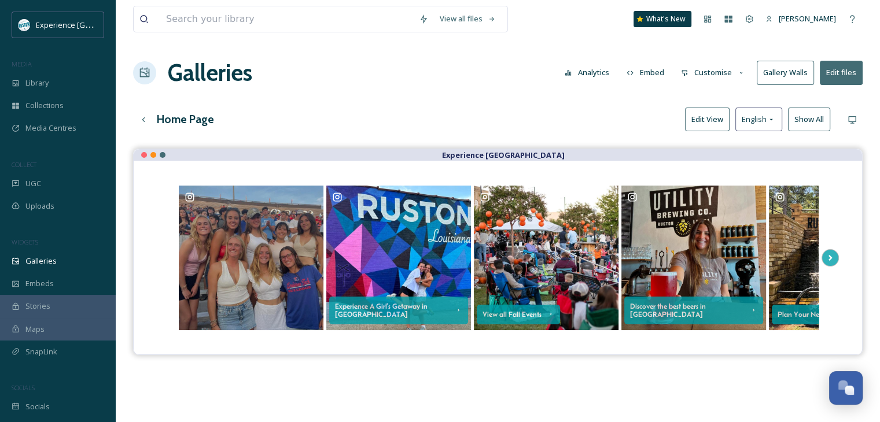
click at [693, 120] on button "Edit View" at bounding box center [707, 120] width 45 height 24
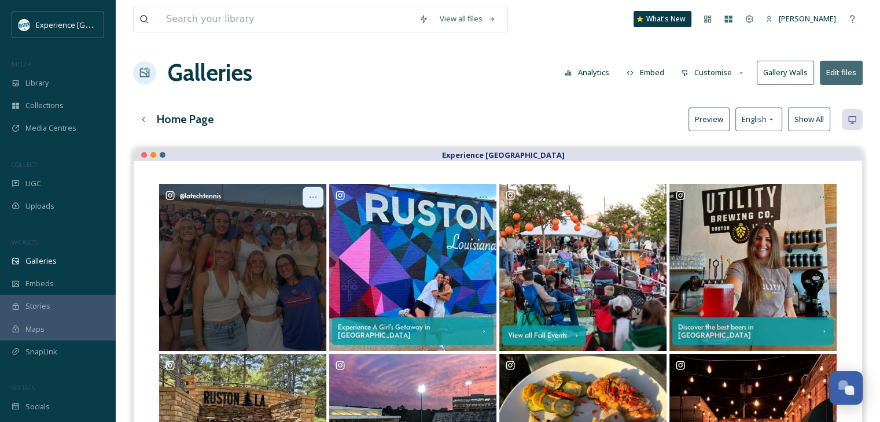
click at [308, 197] on icon at bounding box center [312, 197] width 9 height 9
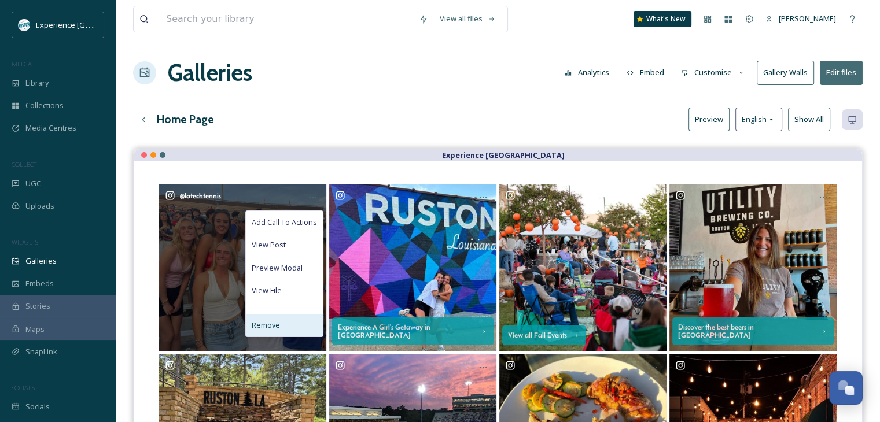
click at [277, 326] on span "Remove" at bounding box center [266, 325] width 28 height 11
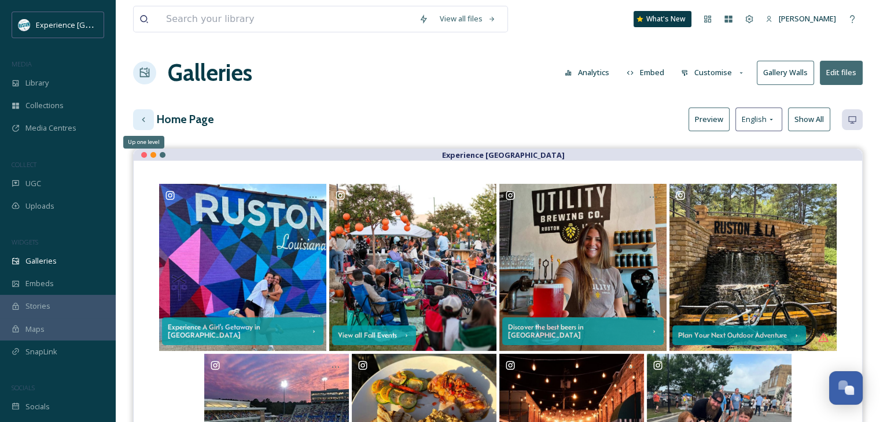
click at [138, 121] on div "Up one level" at bounding box center [143, 119] width 21 height 21
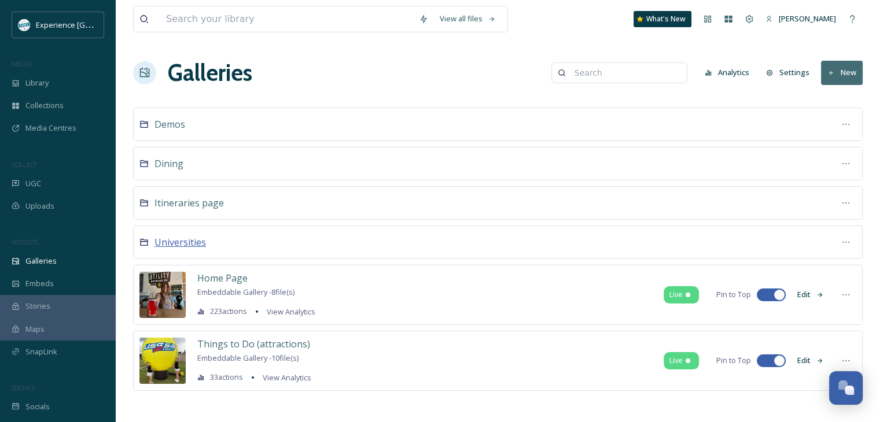
click at [192, 244] on span "Universities" at bounding box center [181, 242] width 52 height 13
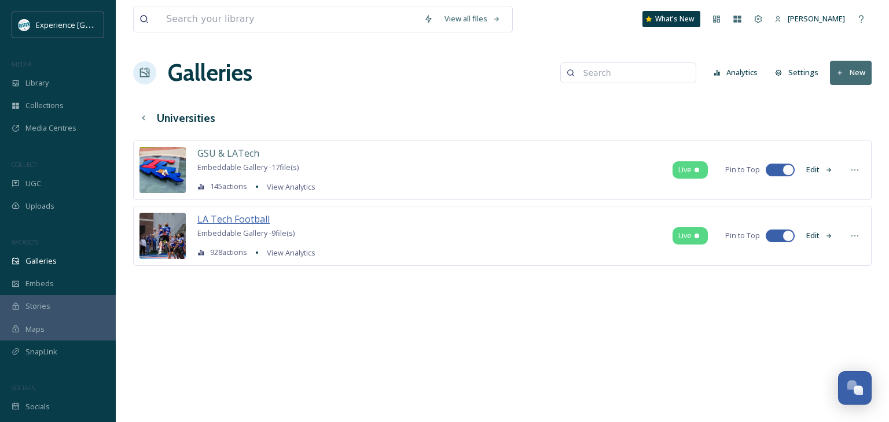
click at [234, 221] on span "LA Tech Football" at bounding box center [233, 219] width 72 height 13
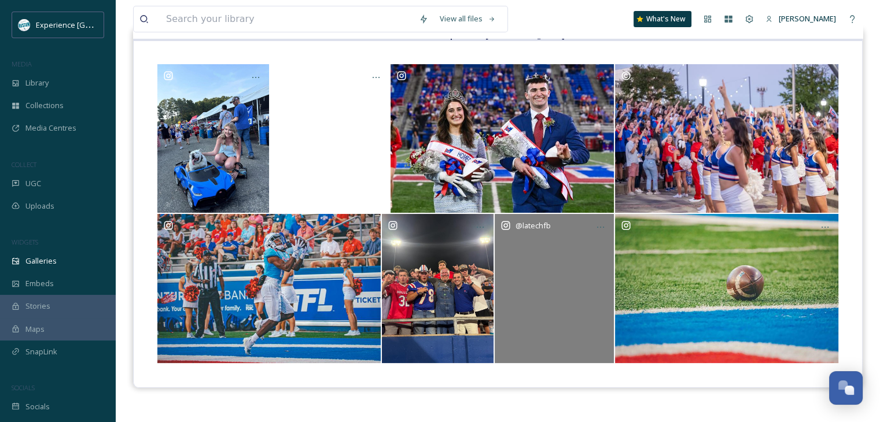
scroll to position [108, 0]
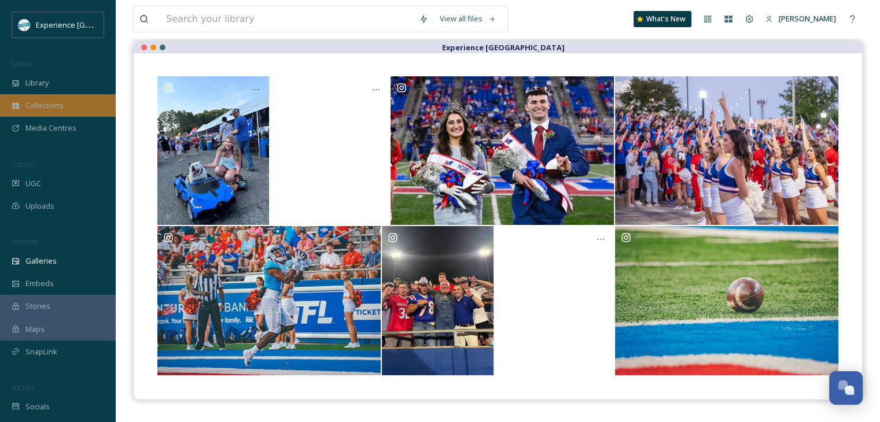
click at [57, 106] on span "Collections" at bounding box center [44, 105] width 38 height 11
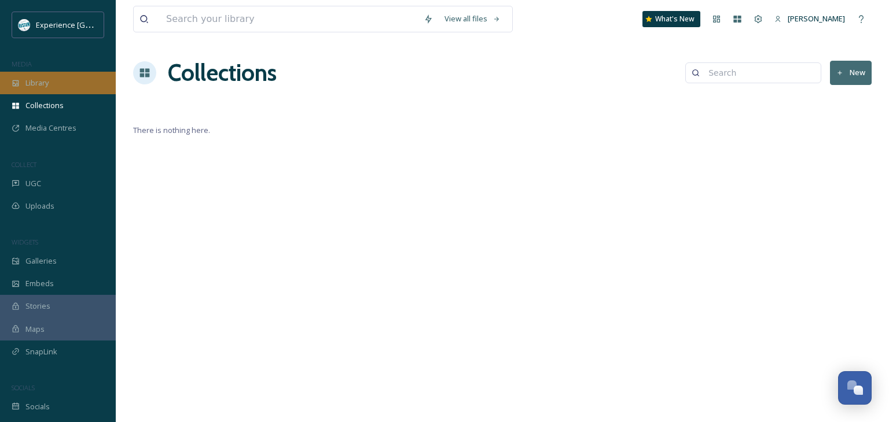
click at [53, 87] on div "Library" at bounding box center [58, 83] width 116 height 23
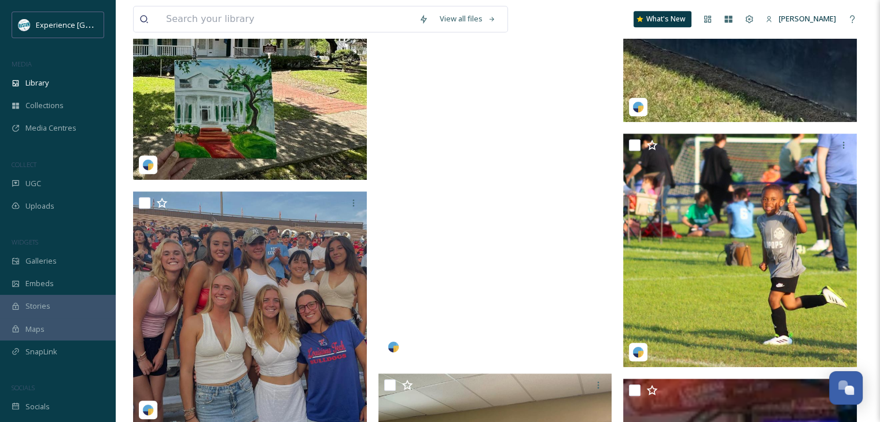
scroll to position [868, 0]
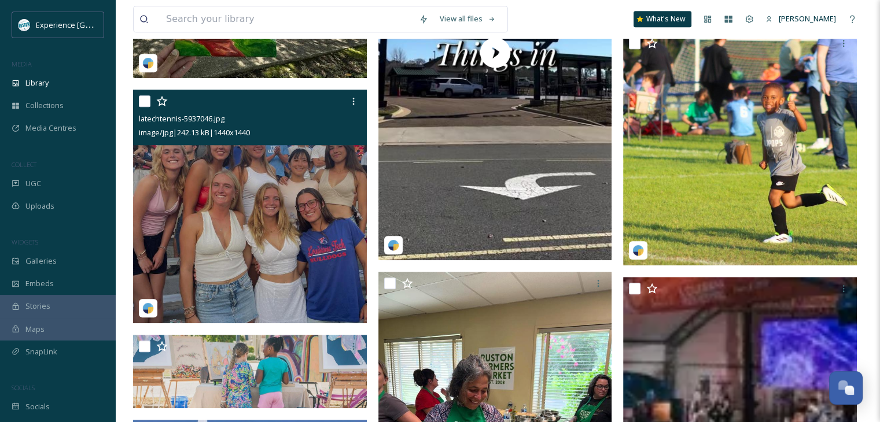
click at [144, 105] on input "checkbox" at bounding box center [145, 101] width 12 height 12
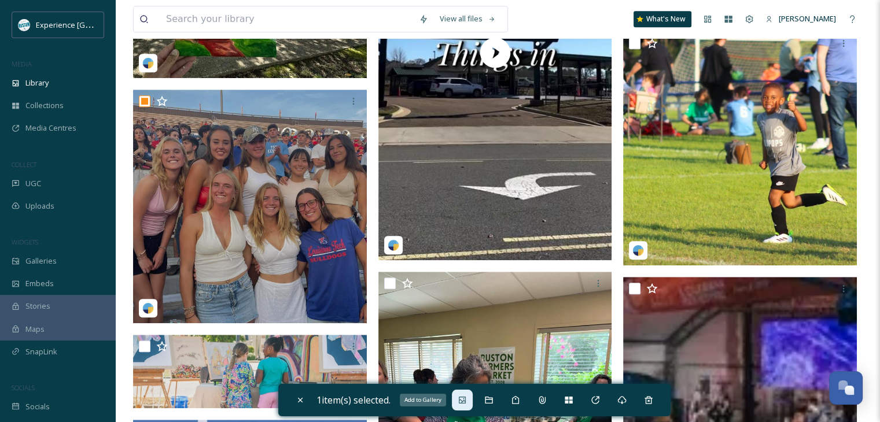
click at [467, 401] on icon at bounding box center [462, 400] width 9 height 9
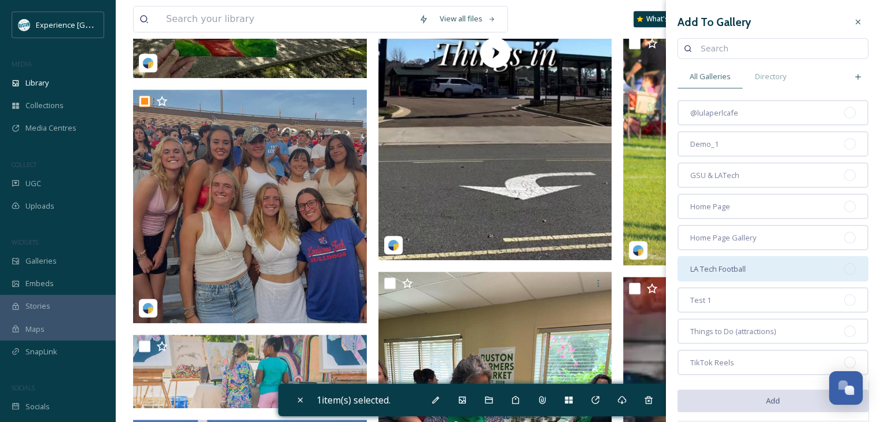
click at [752, 266] on div "LA Tech Football" at bounding box center [773, 268] width 191 height 25
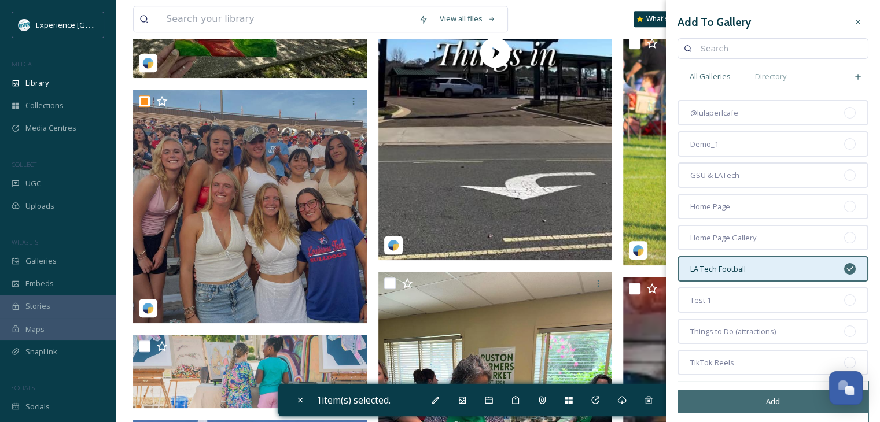
click at [743, 394] on button "Add" at bounding box center [773, 402] width 191 height 24
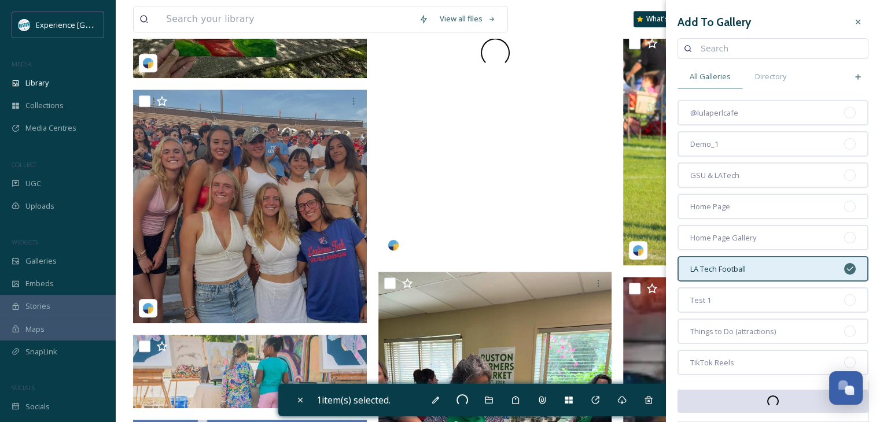
checkbox input "false"
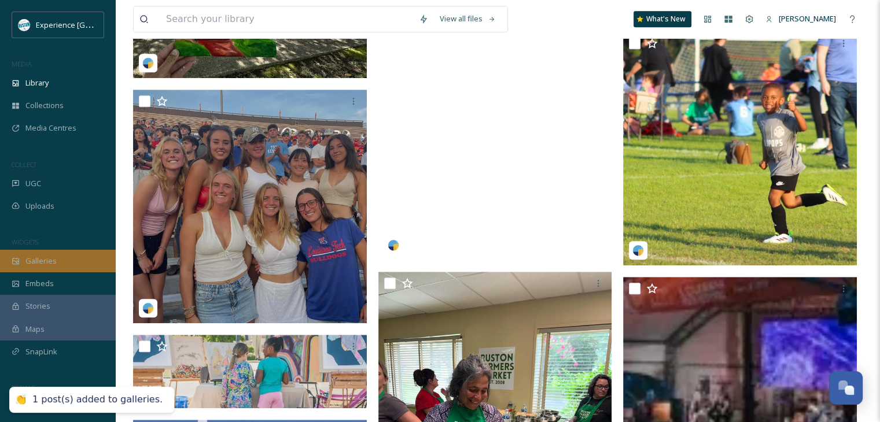
click at [51, 266] on span "Galleries" at bounding box center [40, 261] width 31 height 11
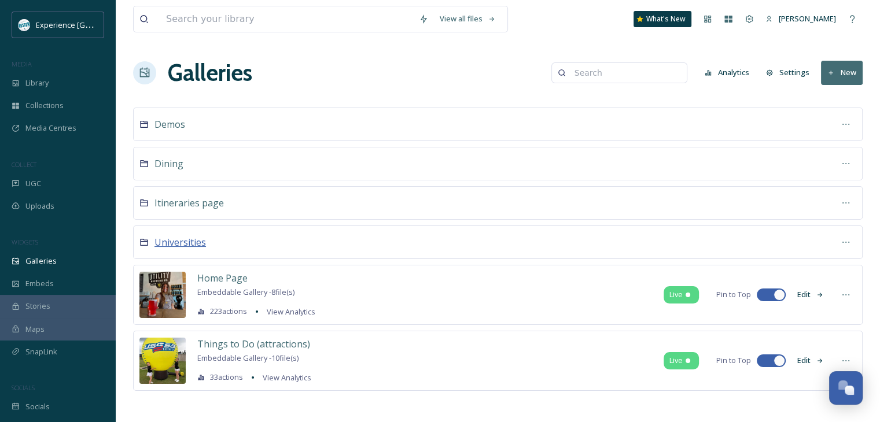
click at [197, 244] on span "Universities" at bounding box center [181, 242] width 52 height 13
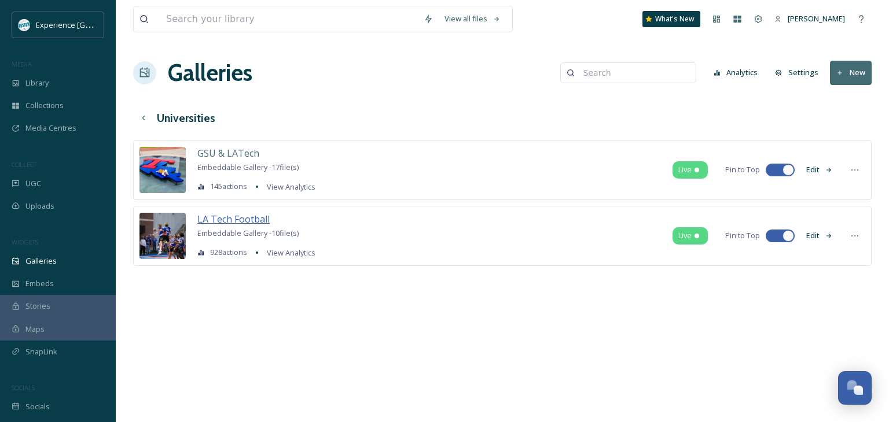
click at [222, 225] on span "LA Tech Football" at bounding box center [233, 219] width 72 height 13
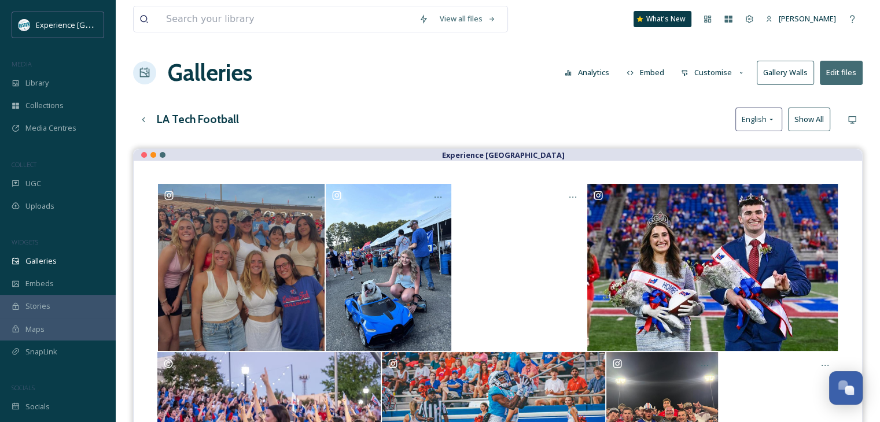
click at [723, 75] on button "Customise" at bounding box center [713, 72] width 76 height 23
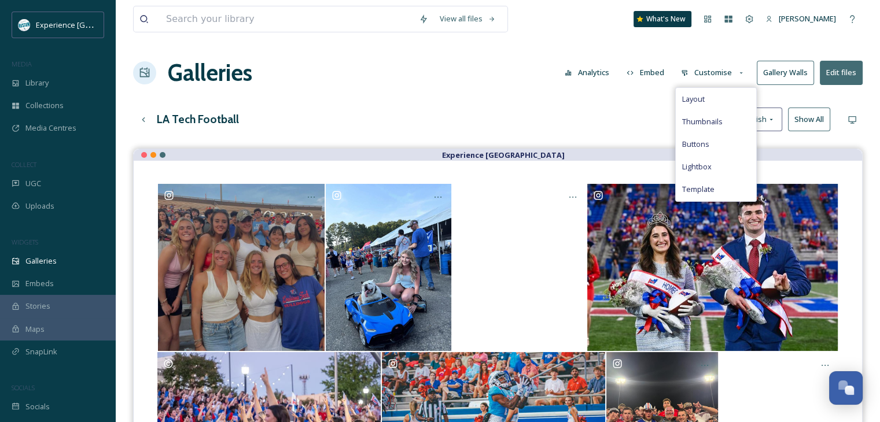
click at [649, 87] on div "Galleries Analytics Embed Customise Layout Thumbnails Buttons Lightbox Template…" at bounding box center [498, 73] width 730 height 35
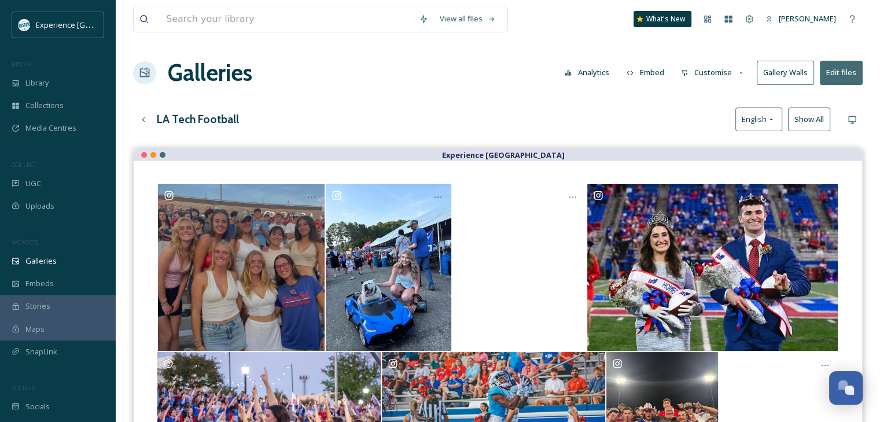
click at [716, 69] on button "Customise" at bounding box center [713, 72] width 76 height 23
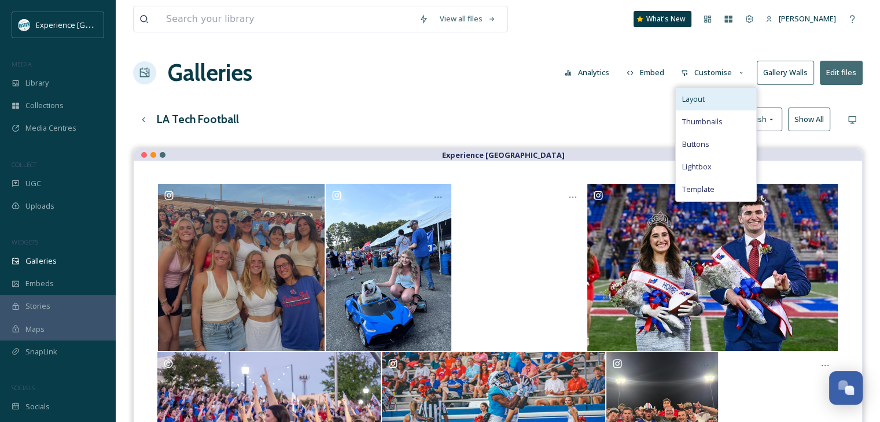
click at [719, 95] on div "Layout" at bounding box center [716, 99] width 80 height 23
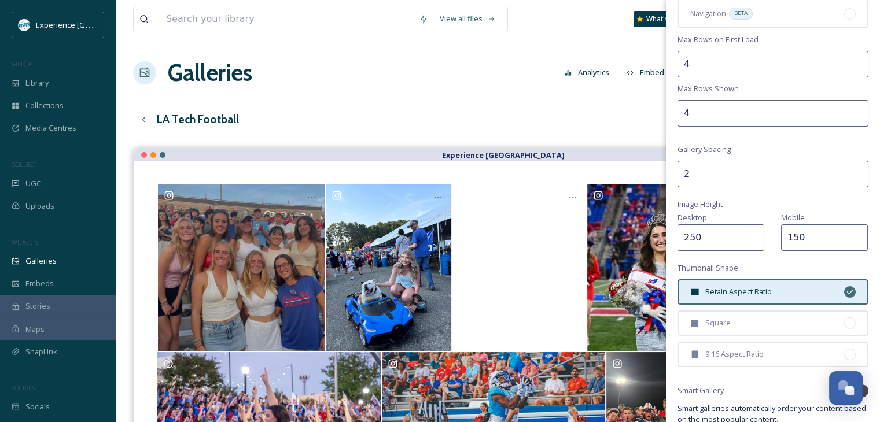
scroll to position [116, 0]
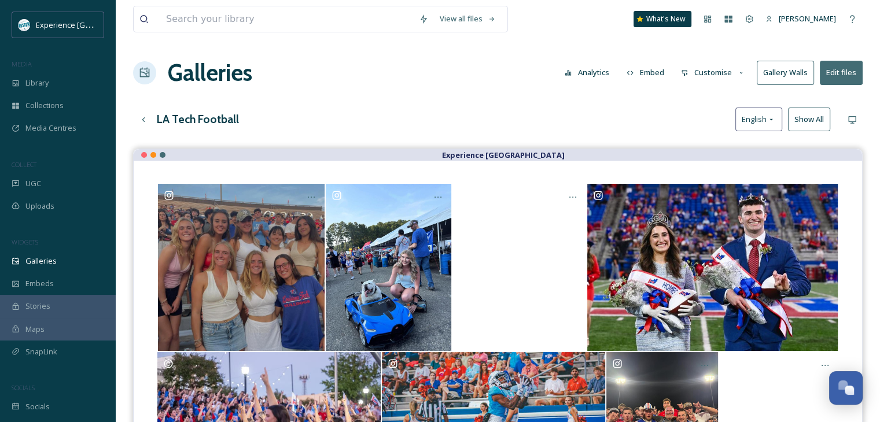
click at [626, 105] on div "View all files What's New Leah Freeman Galleries Analytics Embed Customise Gall…" at bounding box center [498, 294] width 764 height 588
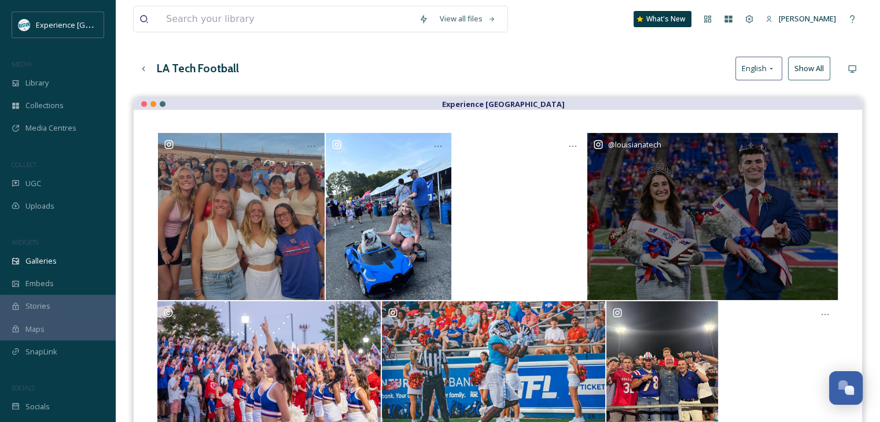
scroll to position [0, 0]
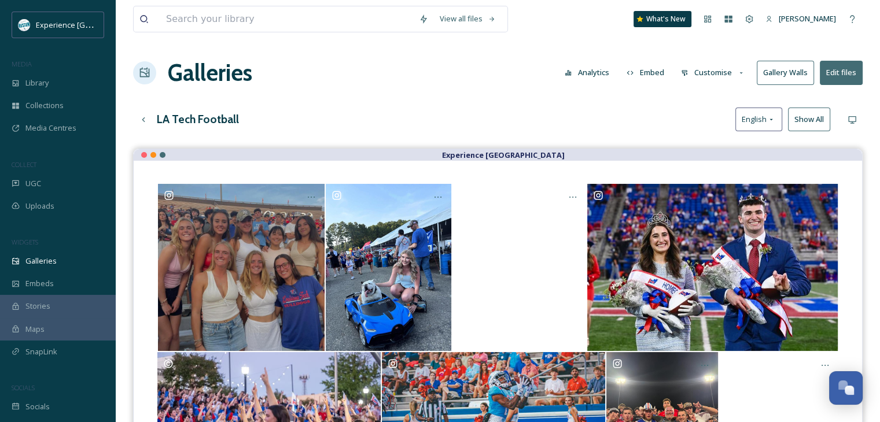
click at [715, 77] on button "Customise" at bounding box center [713, 72] width 76 height 23
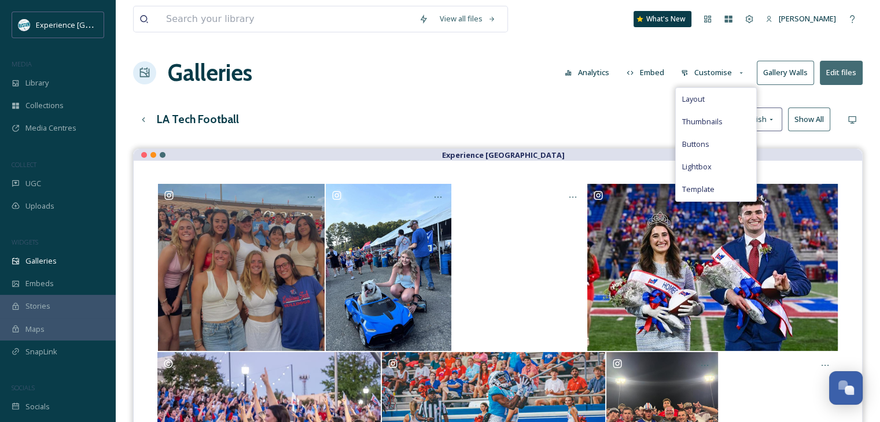
click at [715, 77] on button "Customise" at bounding box center [713, 72] width 76 height 23
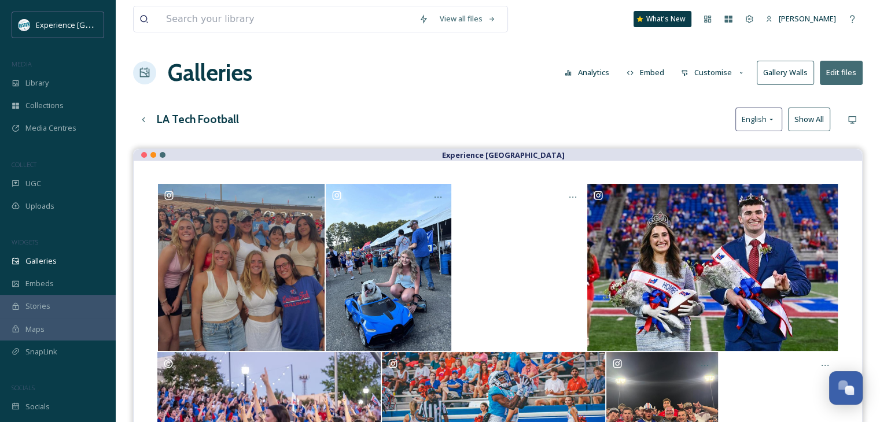
click at [797, 117] on button "Show All" at bounding box center [809, 120] width 42 height 24
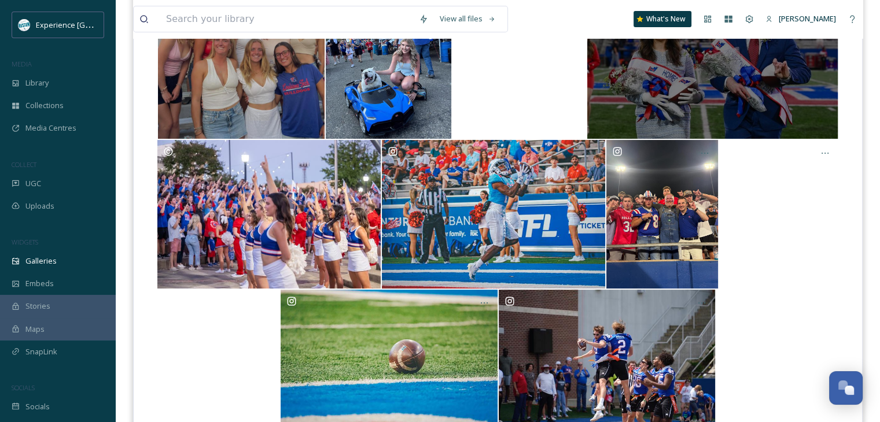
scroll to position [266, 0]
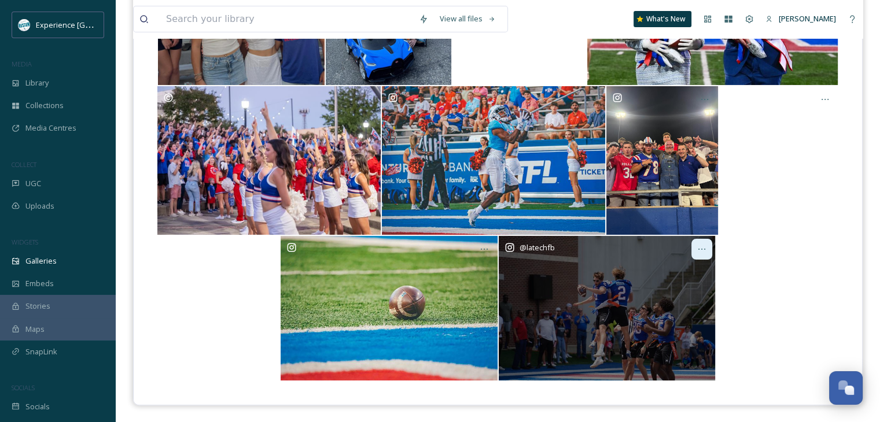
click at [704, 243] on div at bounding box center [701, 249] width 21 height 21
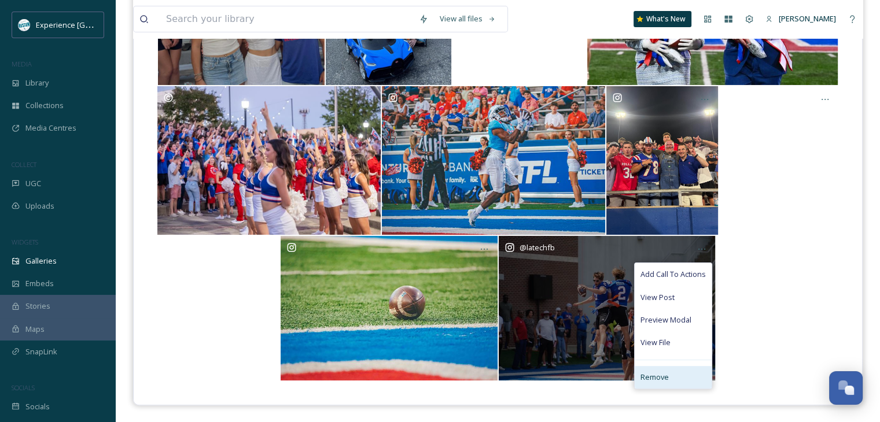
click at [668, 370] on div "Remove" at bounding box center [673, 377] width 77 height 23
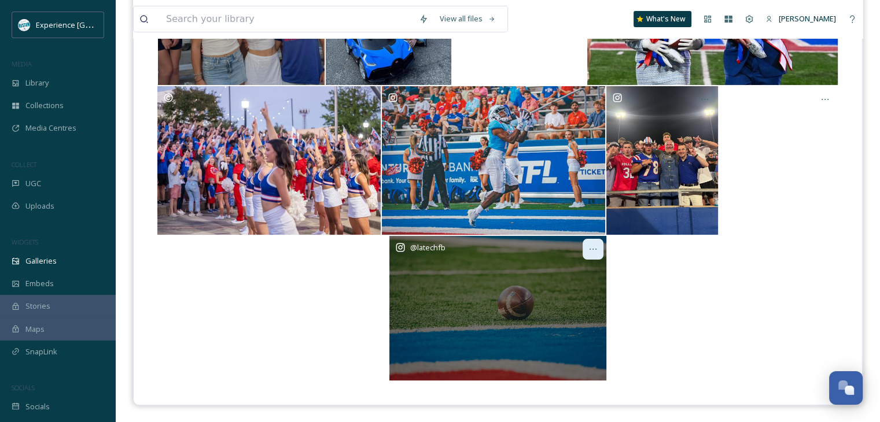
click at [595, 247] on icon at bounding box center [592, 249] width 9 height 9
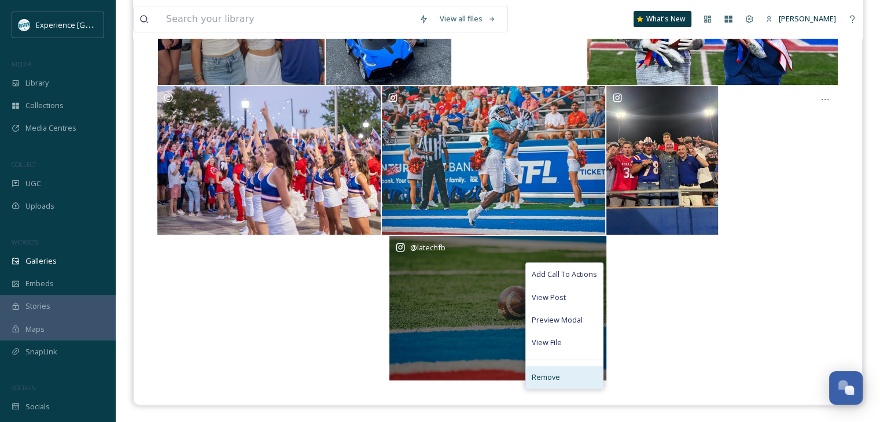
click at [568, 378] on div "Remove" at bounding box center [564, 377] width 77 height 23
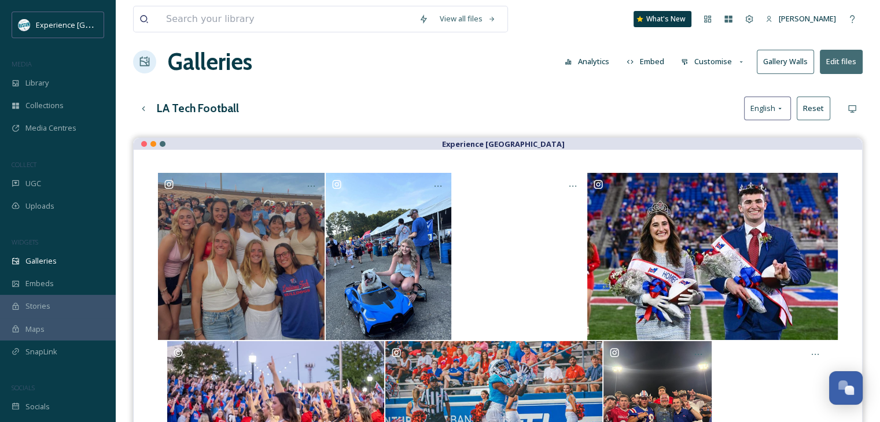
scroll to position [0, 0]
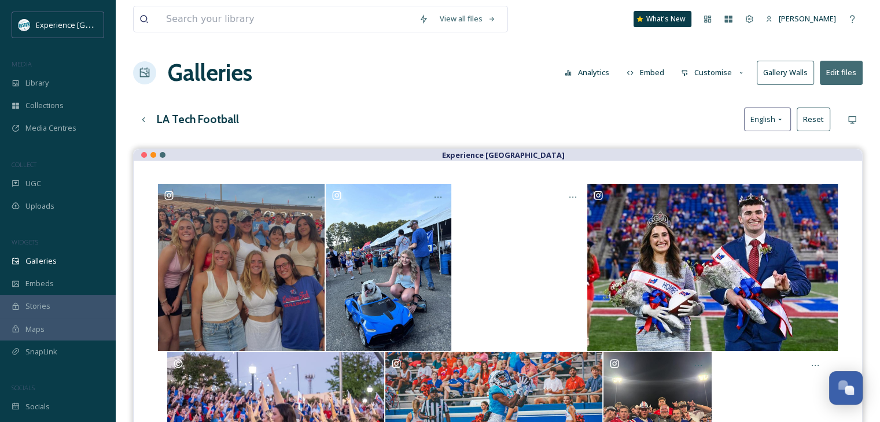
click at [738, 73] on icon at bounding box center [742, 73] width 8 height 8
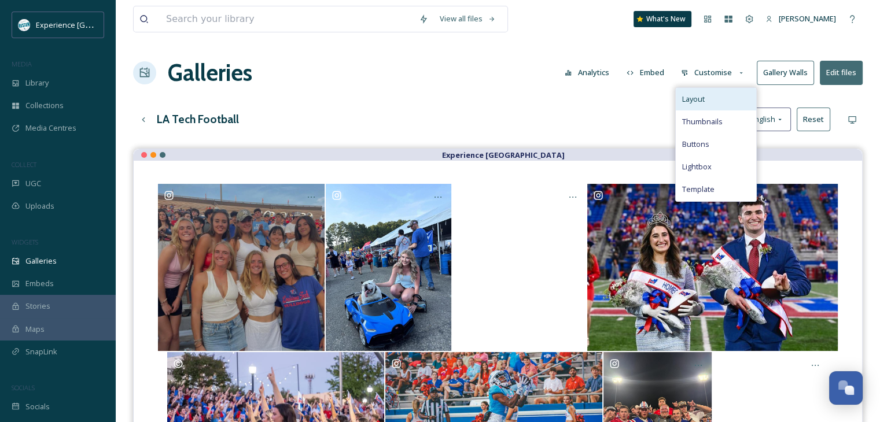
click at [727, 105] on div "Layout" at bounding box center [716, 99] width 80 height 23
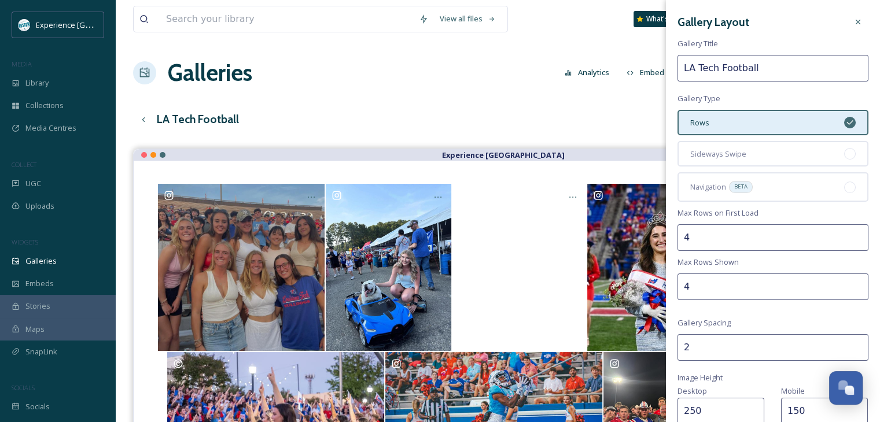
click at [727, 286] on input "4" at bounding box center [773, 287] width 191 height 27
click at [849, 279] on input "5" at bounding box center [773, 287] width 191 height 27
click at [849, 279] on input "6" at bounding box center [773, 287] width 191 height 27
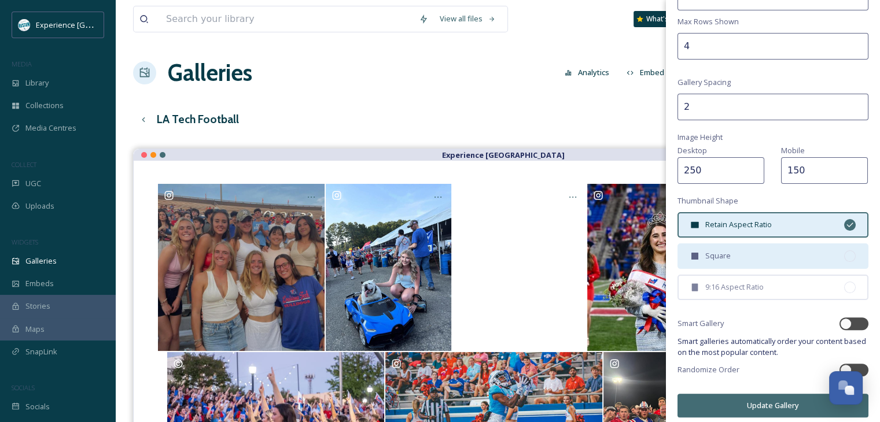
scroll to position [244, 0]
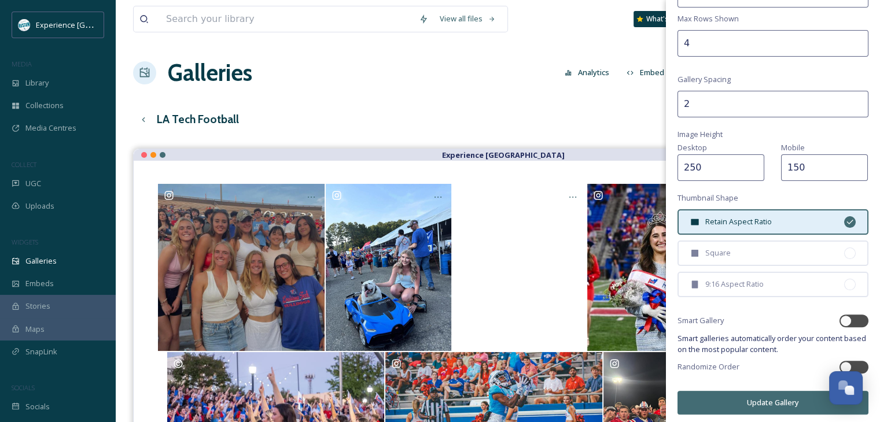
type input "4"
click at [772, 398] on button "Update Gallery" at bounding box center [773, 403] width 191 height 24
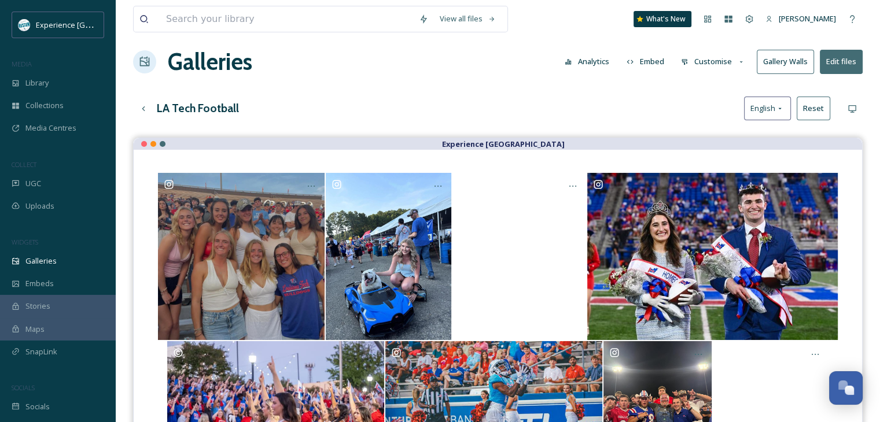
scroll to position [0, 0]
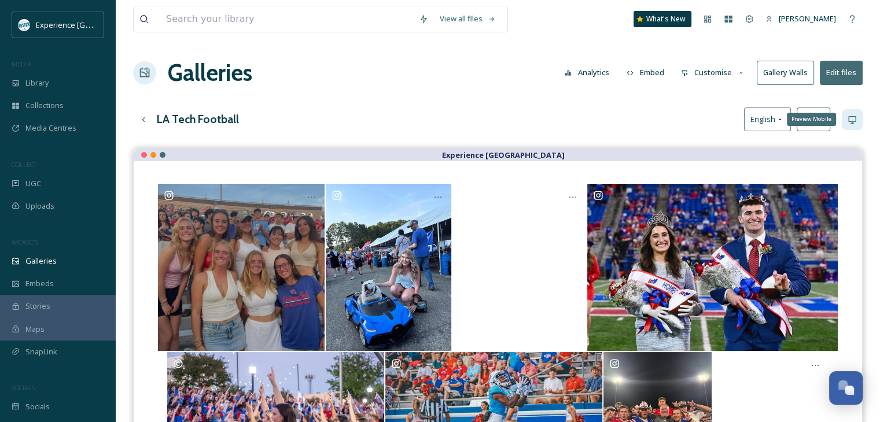
click at [855, 119] on icon at bounding box center [852, 119] width 9 height 9
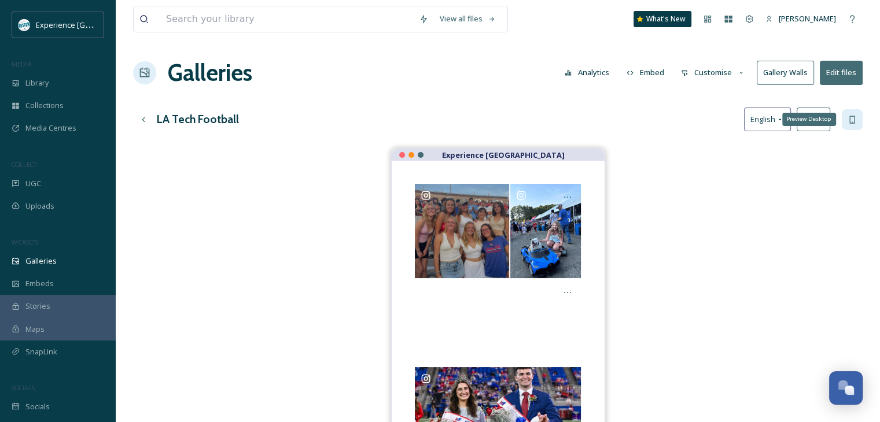
click at [859, 125] on div "Preview Desktop" at bounding box center [852, 119] width 21 height 21
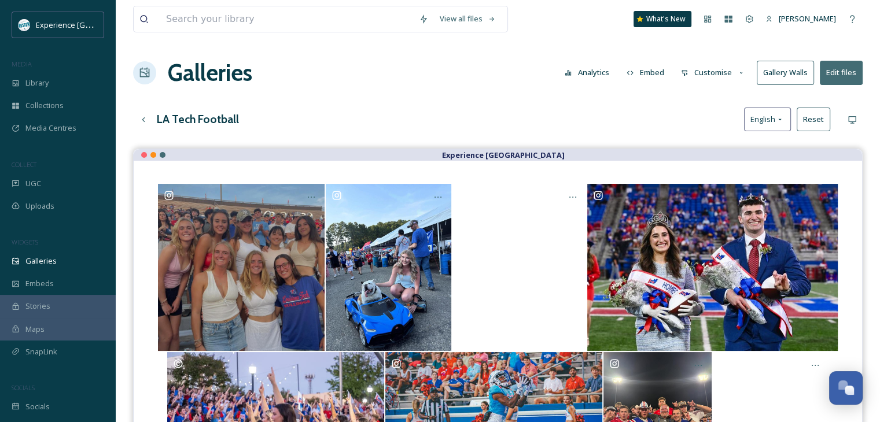
click at [704, 71] on button "Customise" at bounding box center [713, 72] width 76 height 23
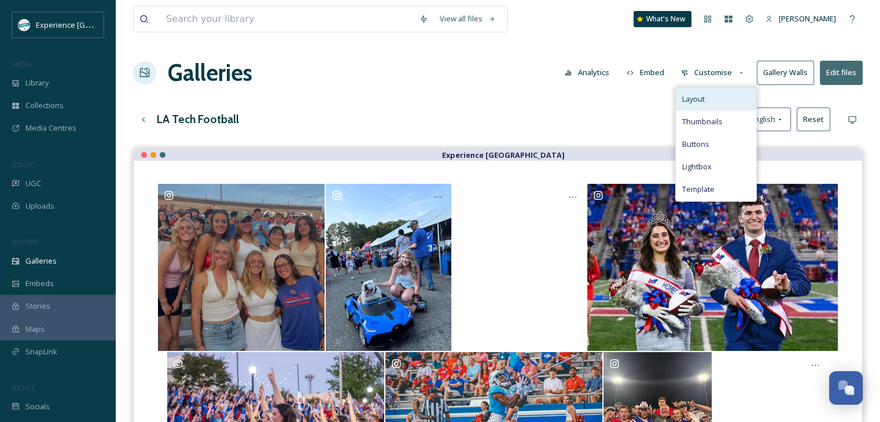
click at [708, 98] on div "Layout" at bounding box center [716, 99] width 80 height 23
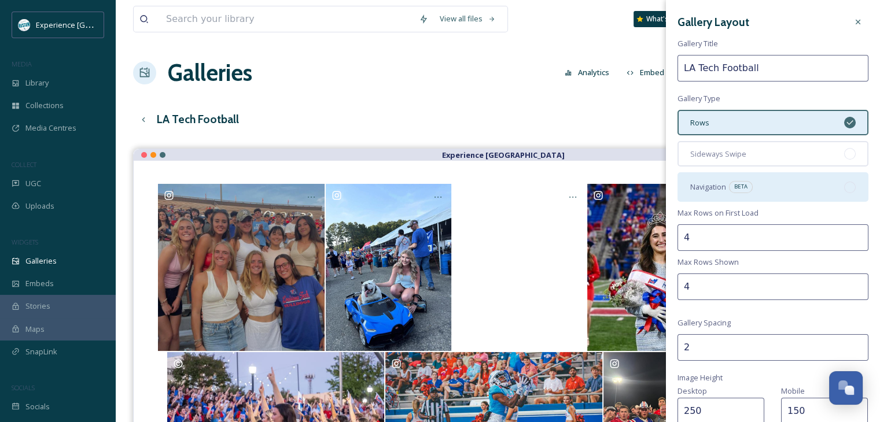
click at [844, 184] on div at bounding box center [850, 188] width 12 height 12
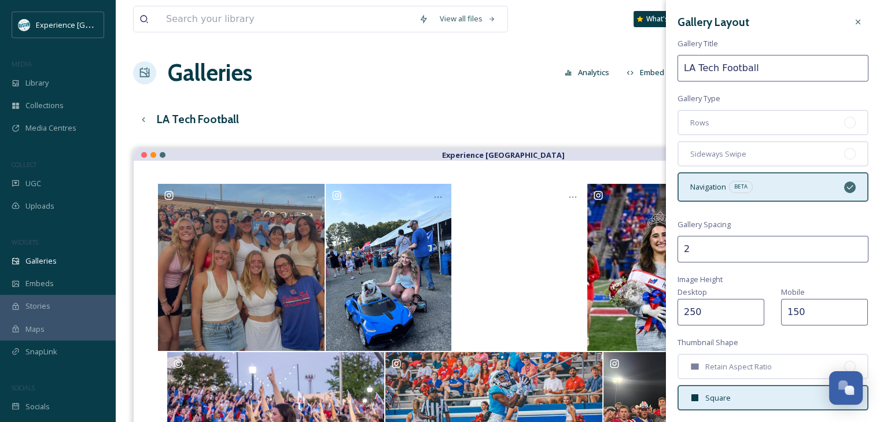
scroll to position [44, 0]
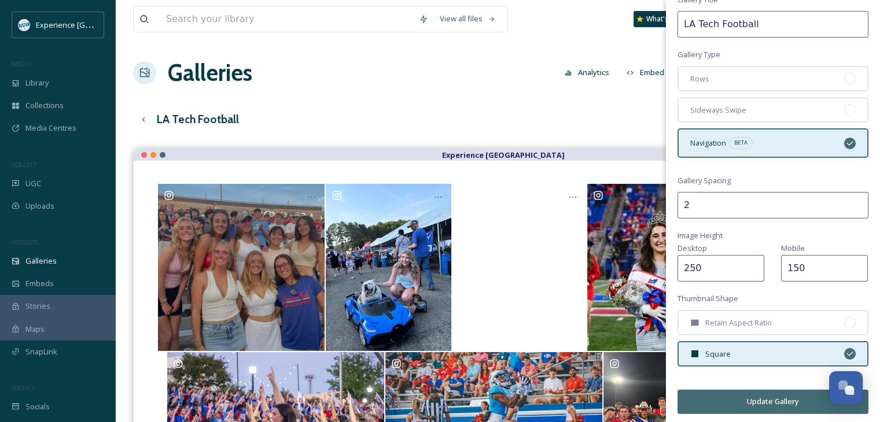
click at [775, 395] on button "Update Gallery" at bounding box center [773, 402] width 191 height 24
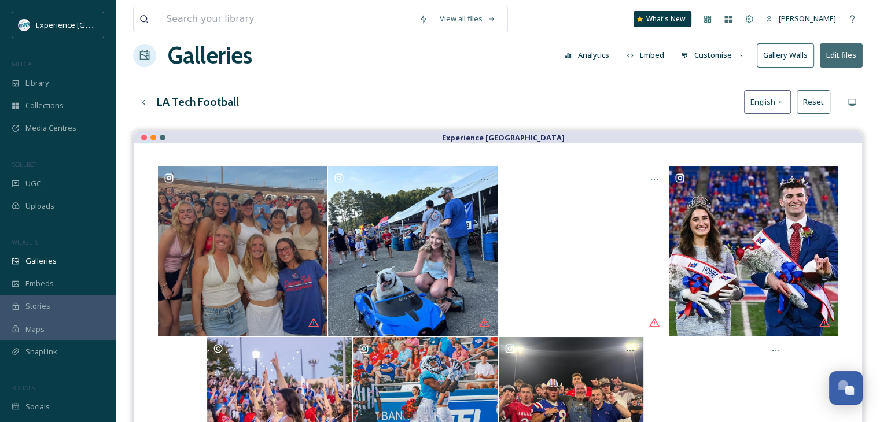
scroll to position [0, 0]
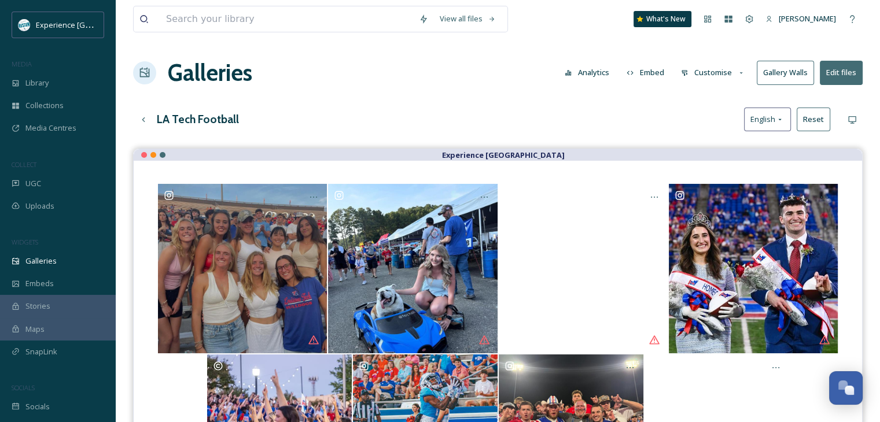
click at [713, 70] on button "Customise" at bounding box center [713, 72] width 76 height 23
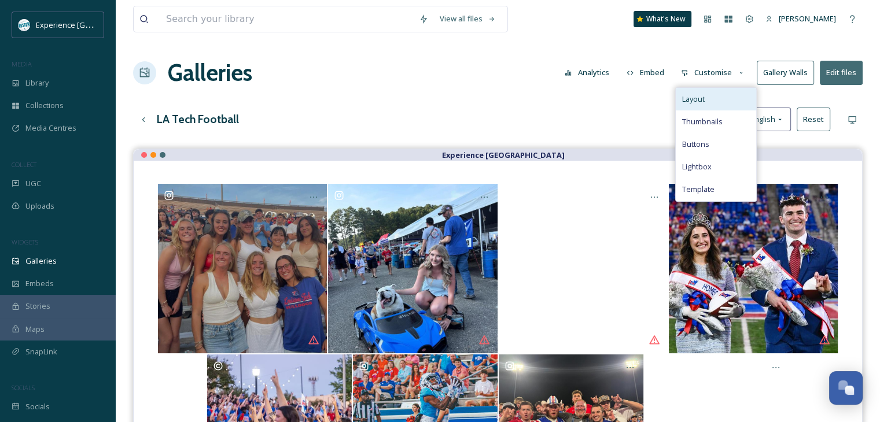
click at [708, 99] on div "Layout" at bounding box center [716, 99] width 80 height 23
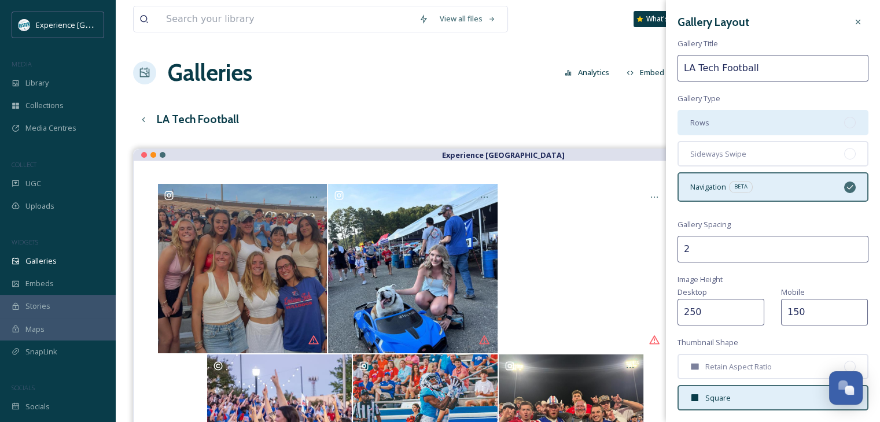
click at [748, 128] on div "Rows" at bounding box center [773, 122] width 191 height 25
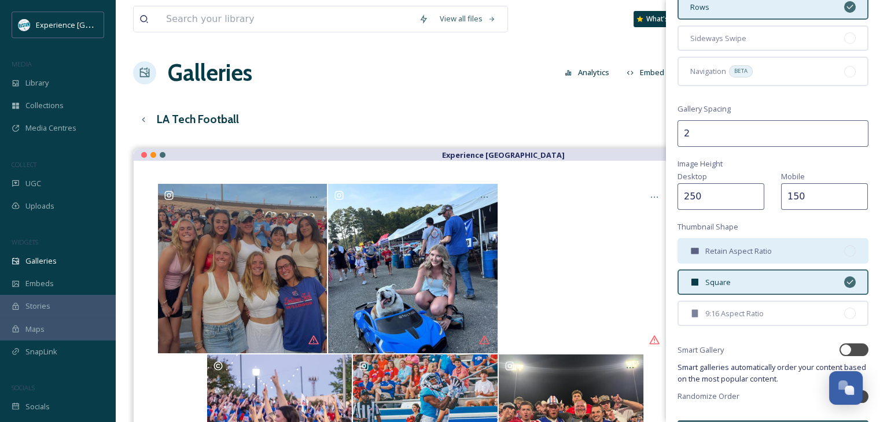
click at [770, 253] on span "Retain Aspect Ratio" at bounding box center [738, 251] width 67 height 11
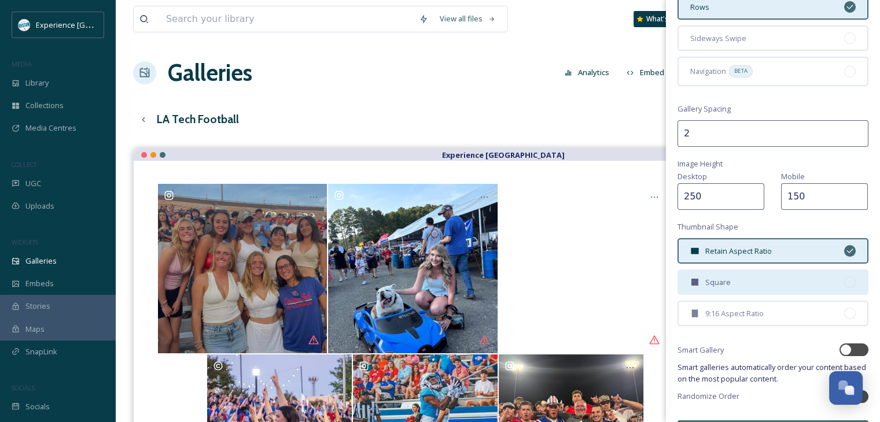
scroll to position [146, 0]
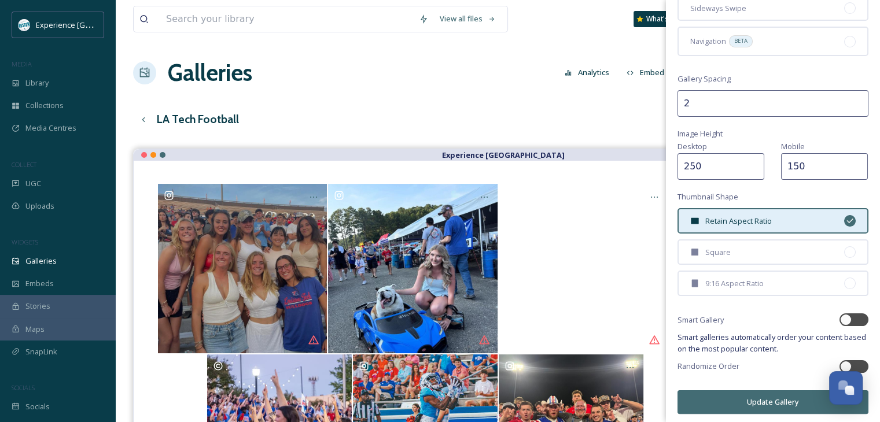
click at [778, 393] on button "Update Gallery" at bounding box center [773, 403] width 191 height 24
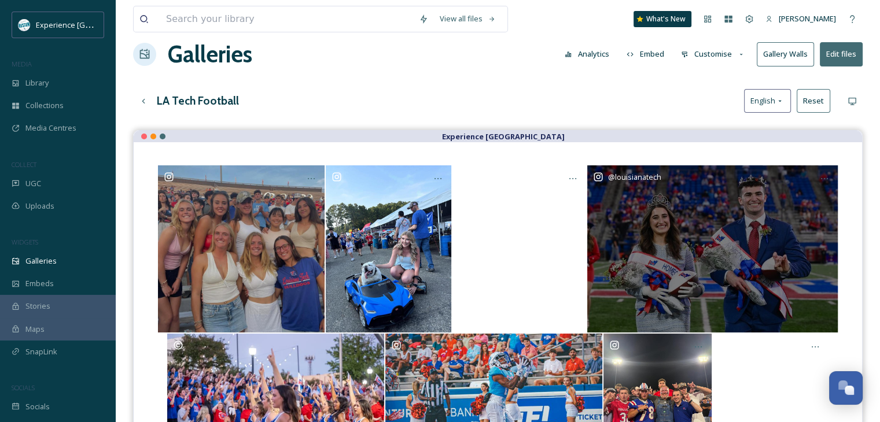
scroll to position [0, 0]
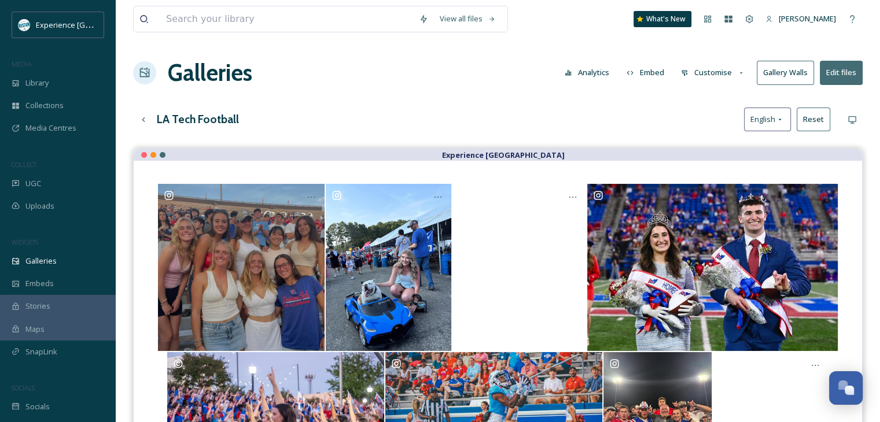
click at [711, 76] on button "Customise" at bounding box center [713, 72] width 76 height 23
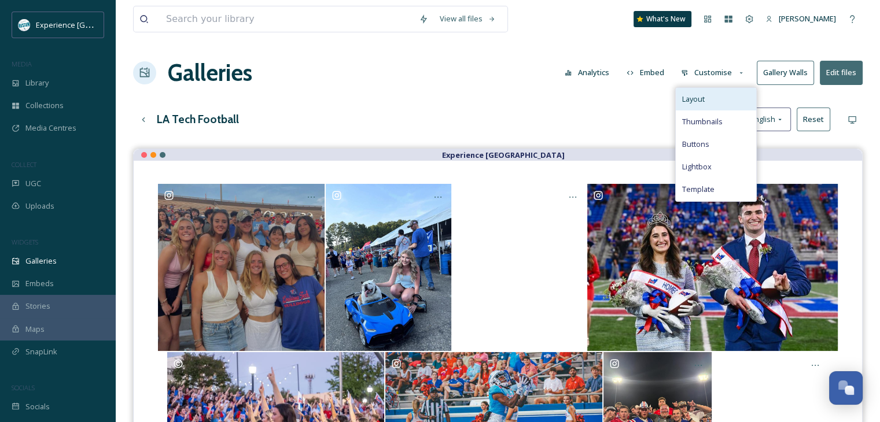
click at [709, 102] on div "Layout" at bounding box center [716, 99] width 80 height 23
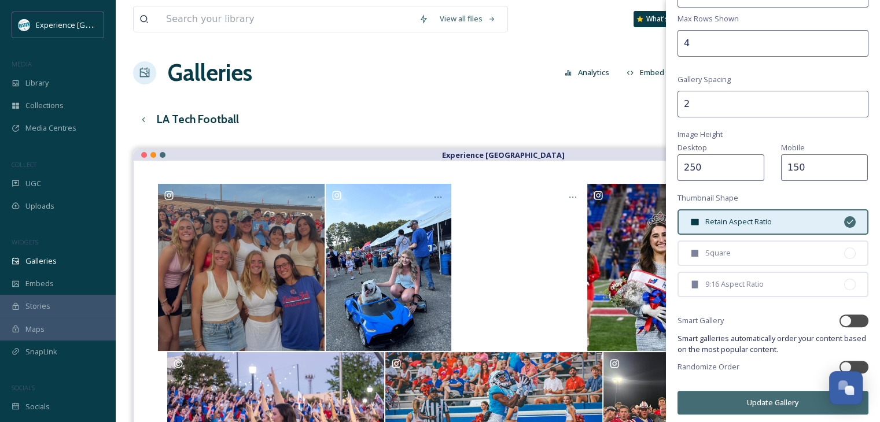
click at [763, 397] on button "Update Gallery" at bounding box center [773, 403] width 191 height 24
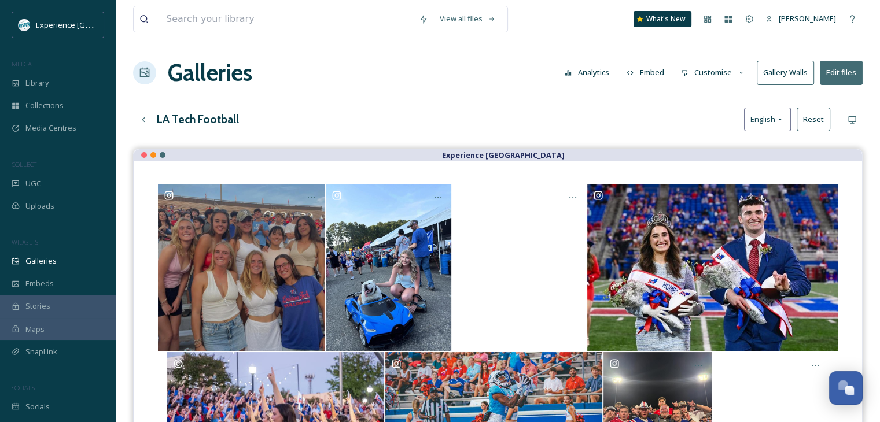
click at [711, 66] on button "Customise" at bounding box center [713, 72] width 76 height 23
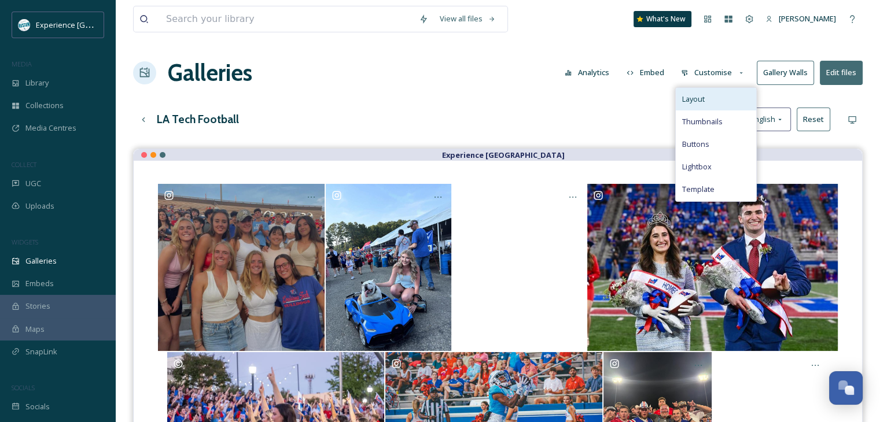
click at [714, 95] on div "Layout" at bounding box center [716, 99] width 80 height 23
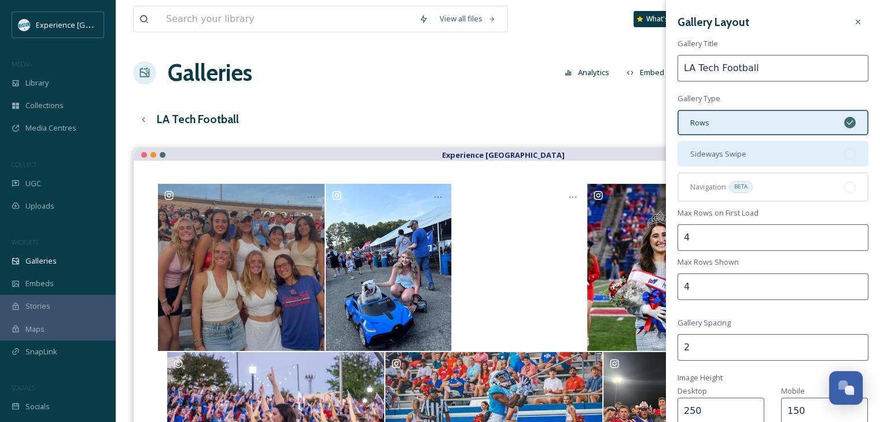
click at [740, 156] on span "Sideways Swipe" at bounding box center [718, 154] width 56 height 11
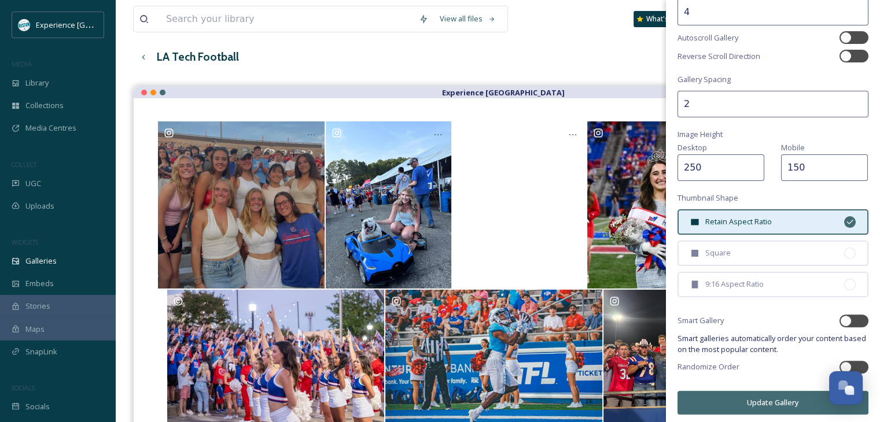
scroll to position [165, 0]
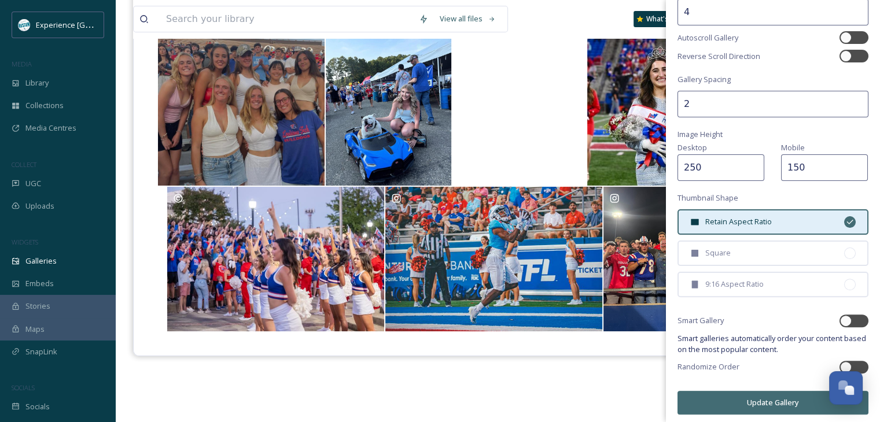
drag, startPoint x: 770, startPoint y: 401, endPoint x: 773, endPoint y: 394, distance: 7.3
click at [770, 401] on button "Update Gallery" at bounding box center [773, 403] width 191 height 24
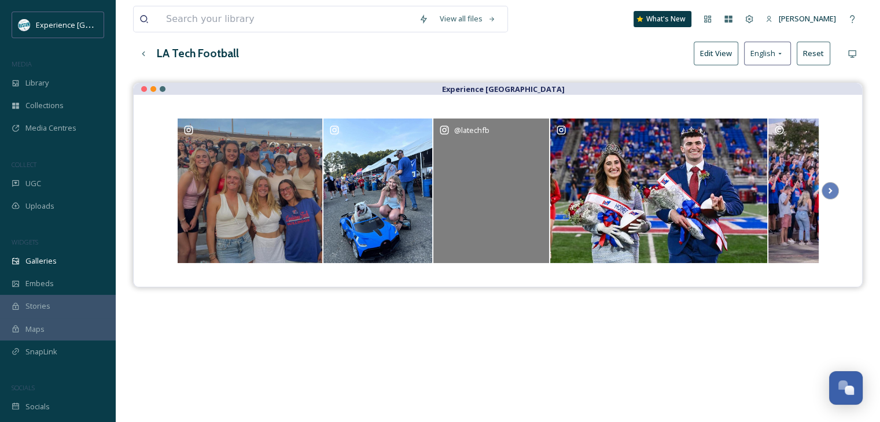
scroll to position [0, 0]
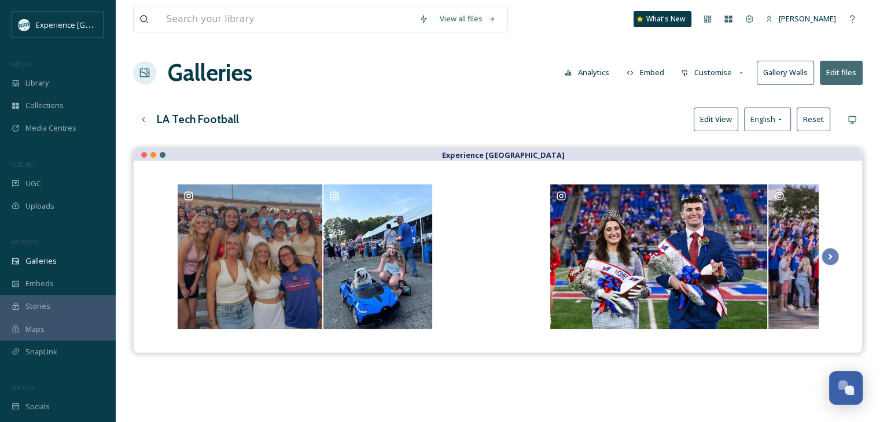
click at [709, 75] on button "Customise" at bounding box center [713, 72] width 76 height 23
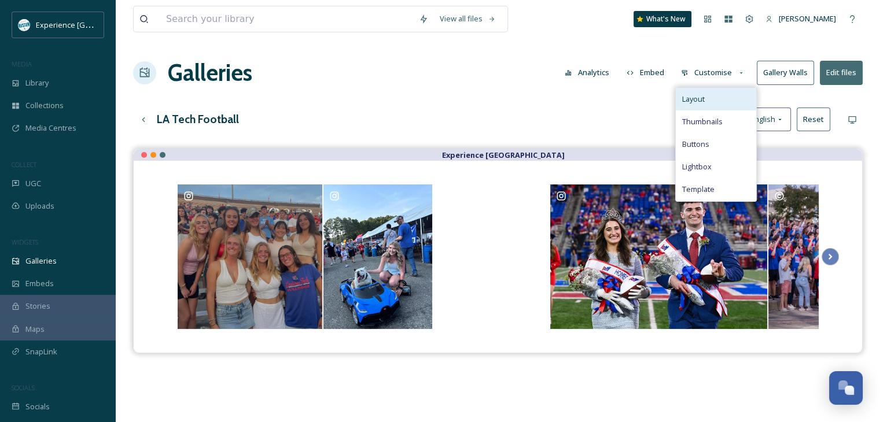
click at [709, 94] on div "Layout" at bounding box center [716, 99] width 80 height 23
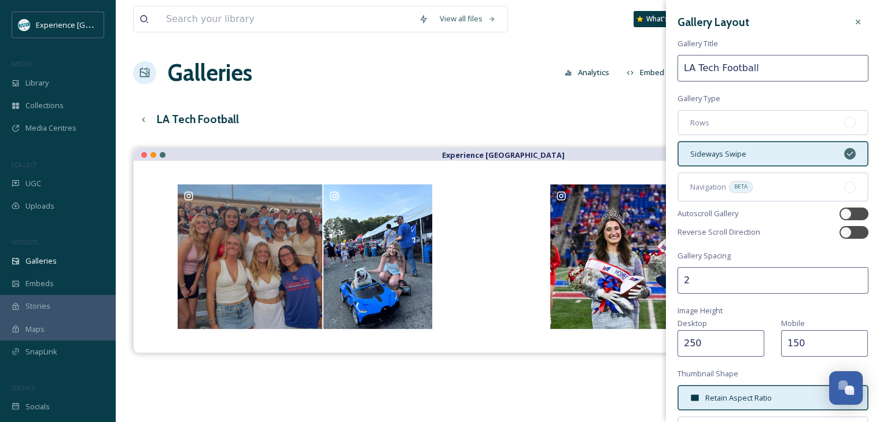
scroll to position [116, 0]
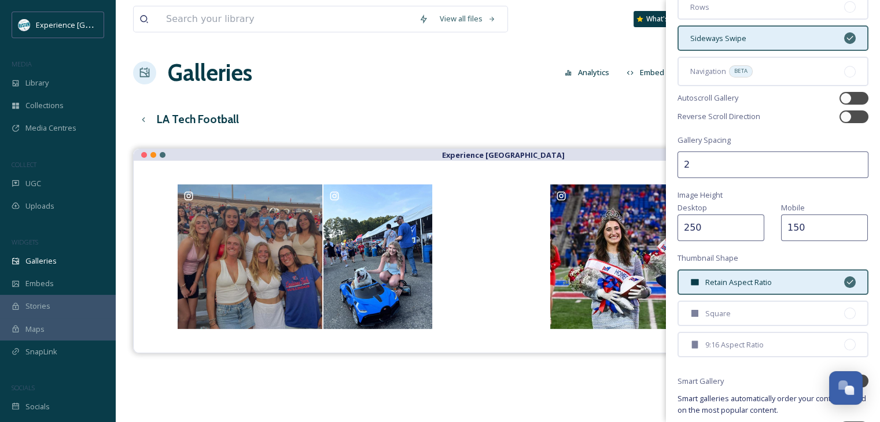
click at [786, 226] on input "150" at bounding box center [824, 228] width 87 height 27
type input "250"
click at [803, 190] on div "Gallery Layout Gallery Title LA Tech Football Gallery Type Rows Sideways Swipe …" at bounding box center [773, 185] width 214 height 603
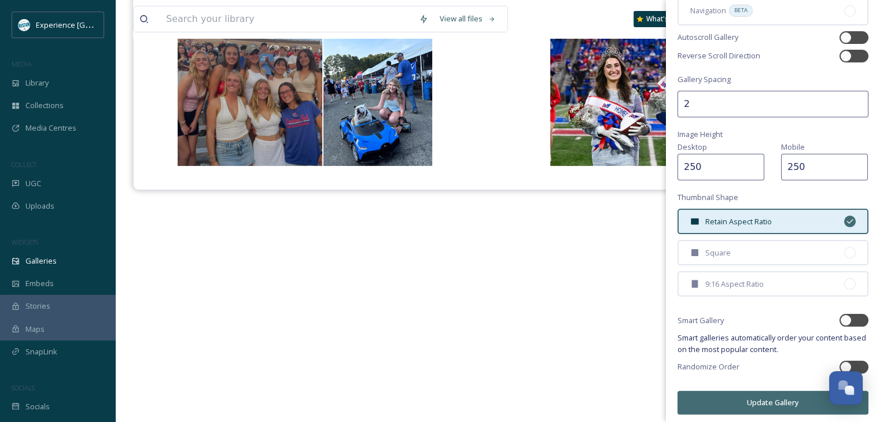
scroll to position [165, 0]
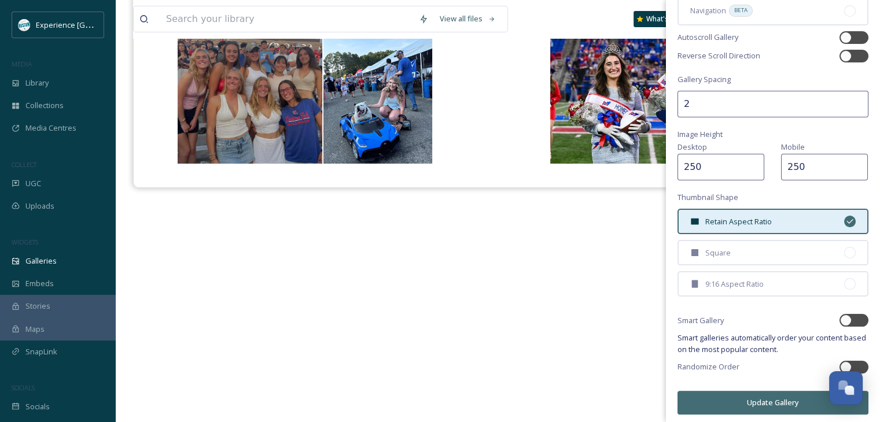
click at [781, 392] on button "Update Gallery" at bounding box center [773, 403] width 191 height 24
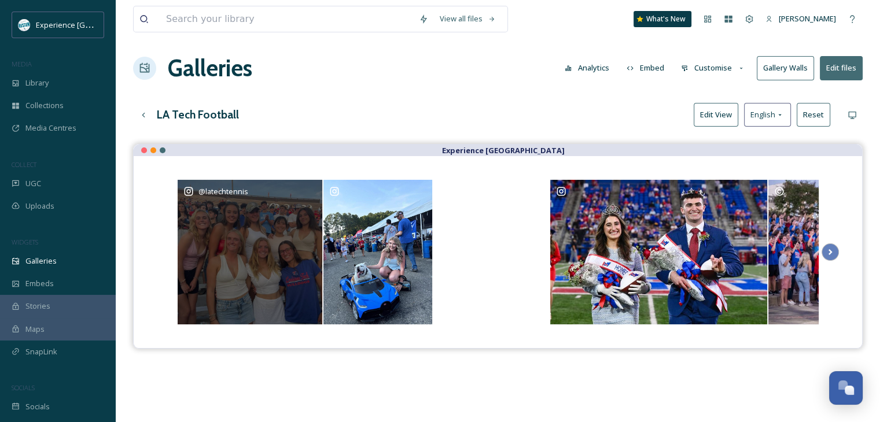
scroll to position [0, 0]
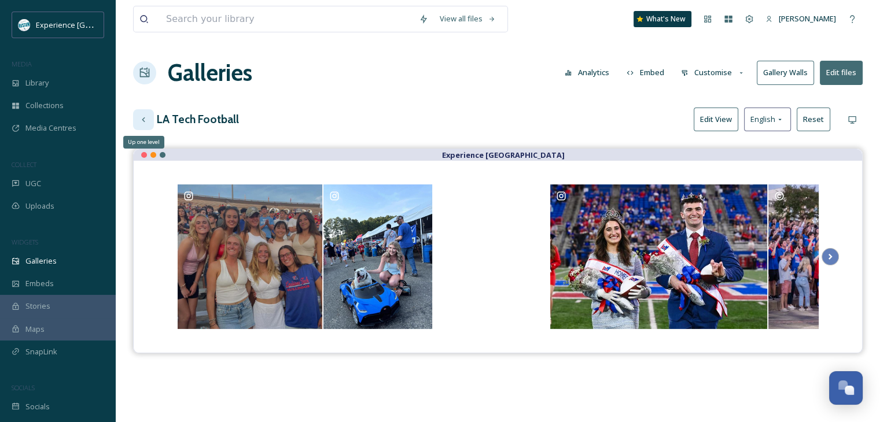
click at [138, 117] on div "Up one level" at bounding box center [143, 119] width 21 height 21
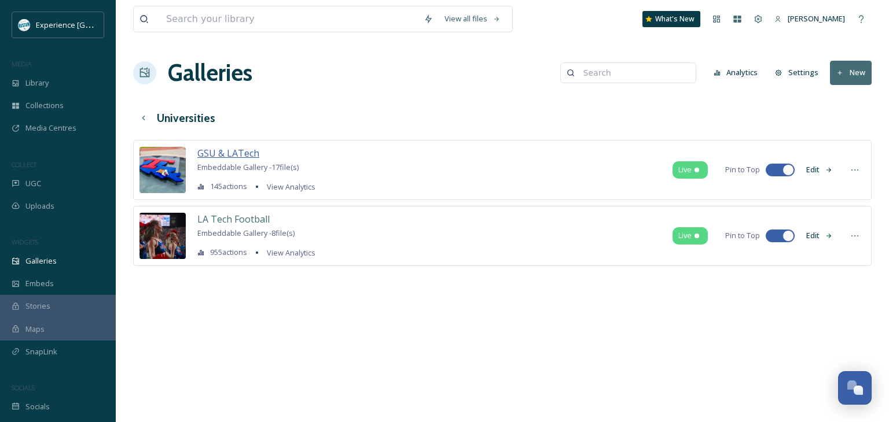
click at [231, 155] on span "GSU & LATech" at bounding box center [228, 153] width 62 height 13
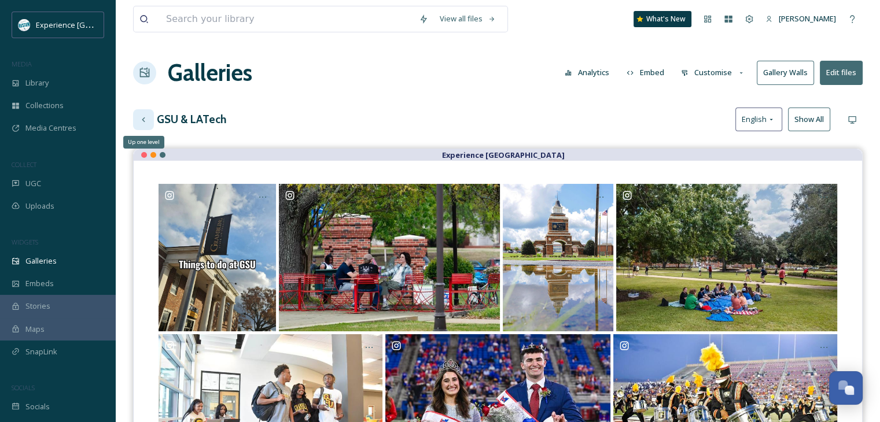
click at [143, 121] on icon at bounding box center [143, 119] width 9 height 9
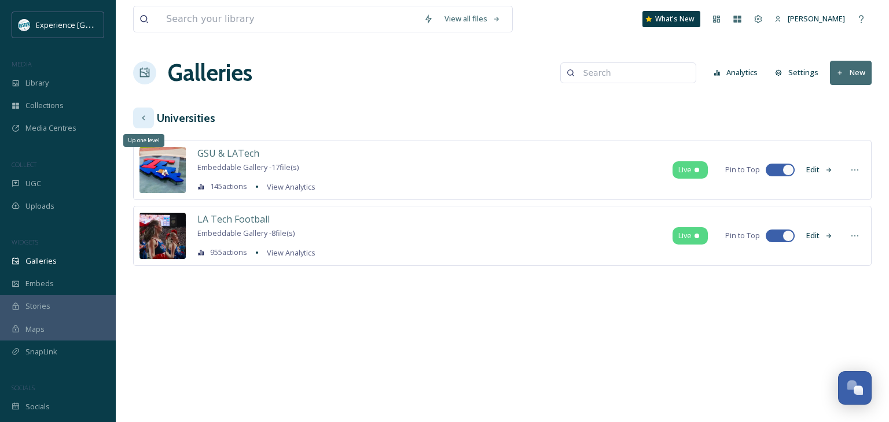
click at [143, 116] on icon at bounding box center [143, 118] width 3 height 5
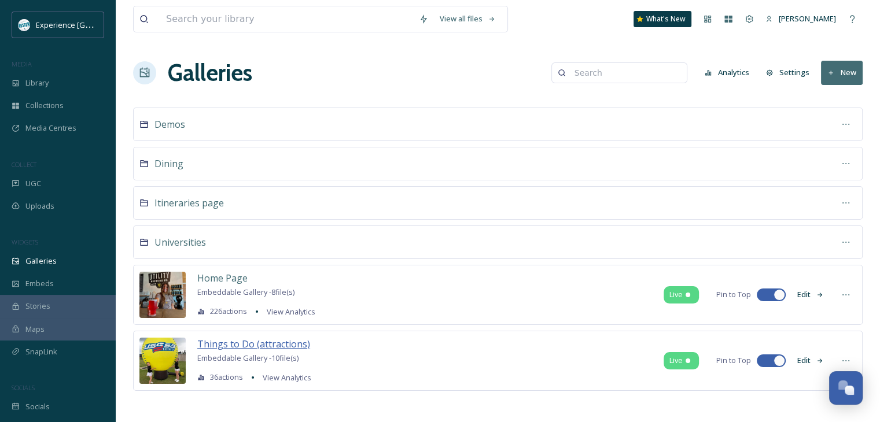
click at [223, 345] on span "Things to Do (attractions)" at bounding box center [253, 344] width 113 height 13
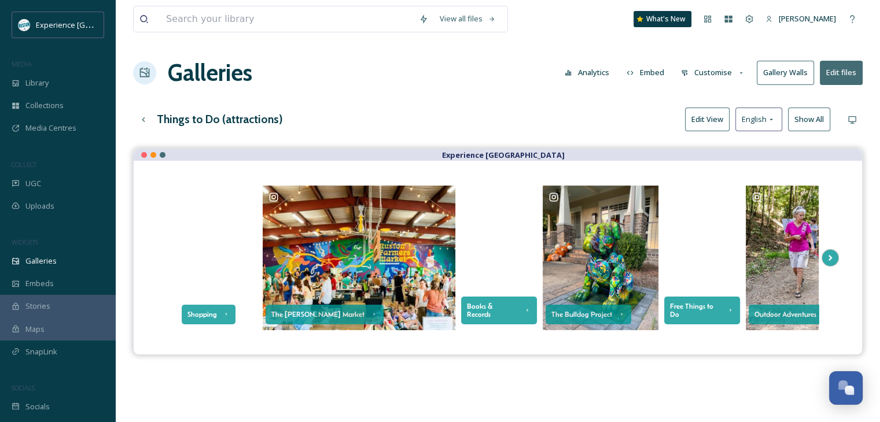
click at [709, 75] on button "Customise" at bounding box center [713, 72] width 76 height 23
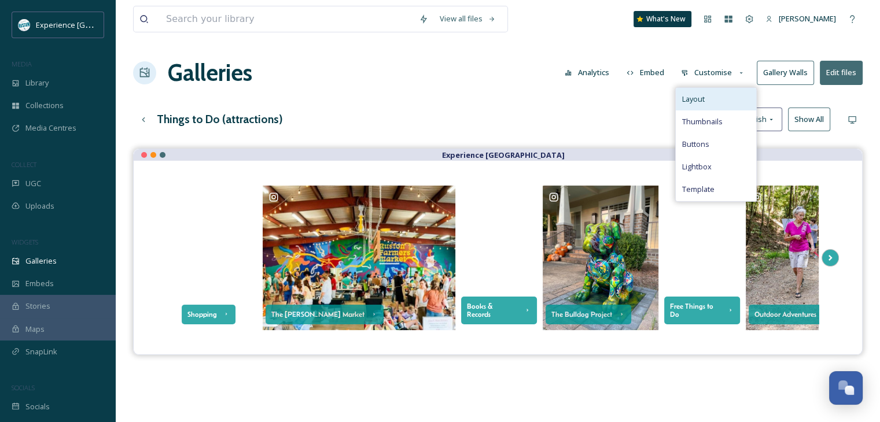
click at [708, 102] on div "Layout" at bounding box center [716, 99] width 80 height 23
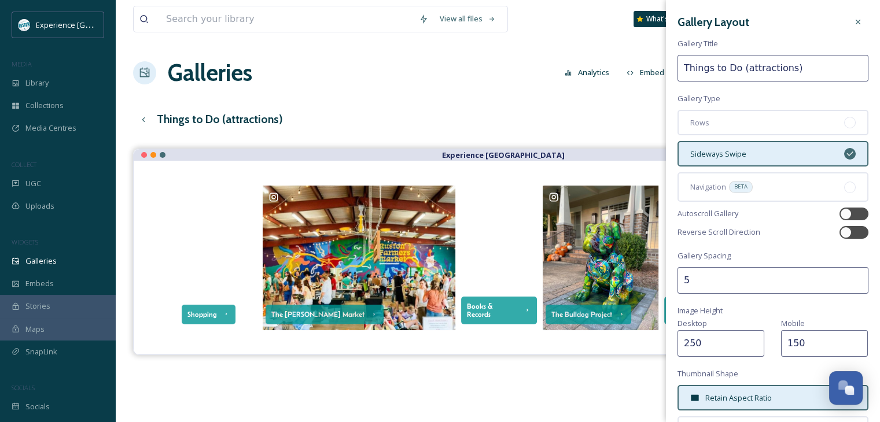
click at [805, 347] on input "150" at bounding box center [824, 343] width 87 height 27
click at [787, 346] on input "150" at bounding box center [824, 343] width 87 height 27
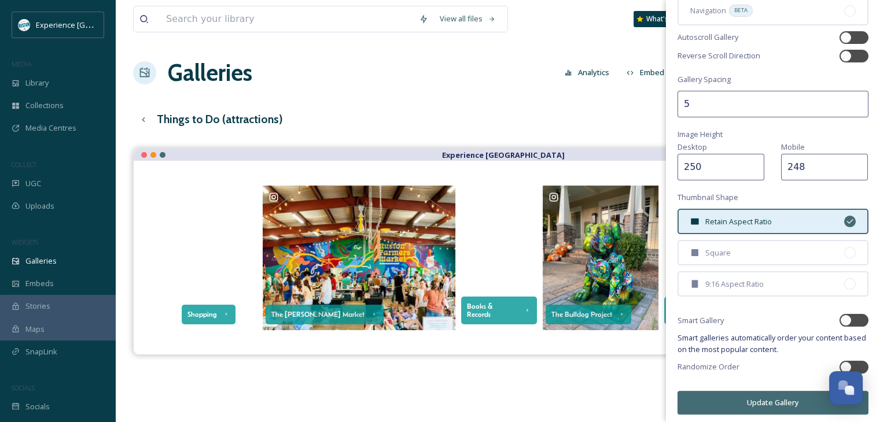
type input "248"
click at [770, 398] on button "Update Gallery" at bounding box center [773, 403] width 191 height 24
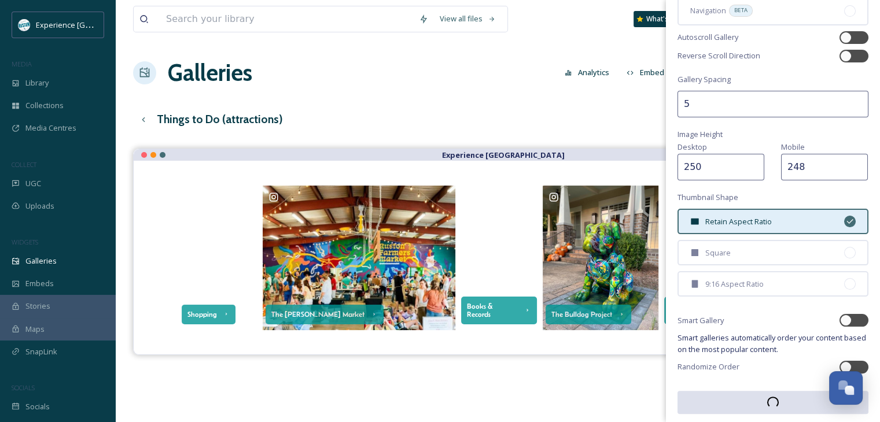
scroll to position [176, 0]
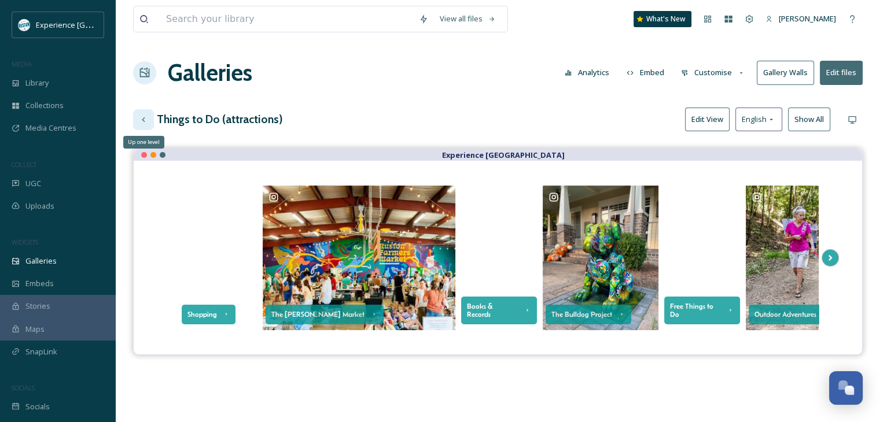
click at [144, 123] on icon at bounding box center [143, 119] width 9 height 9
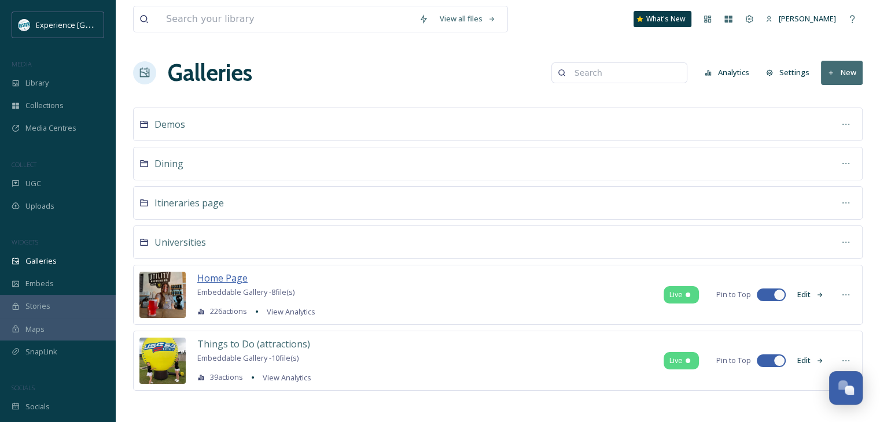
click at [239, 276] on span "Home Page" at bounding box center [222, 278] width 50 height 13
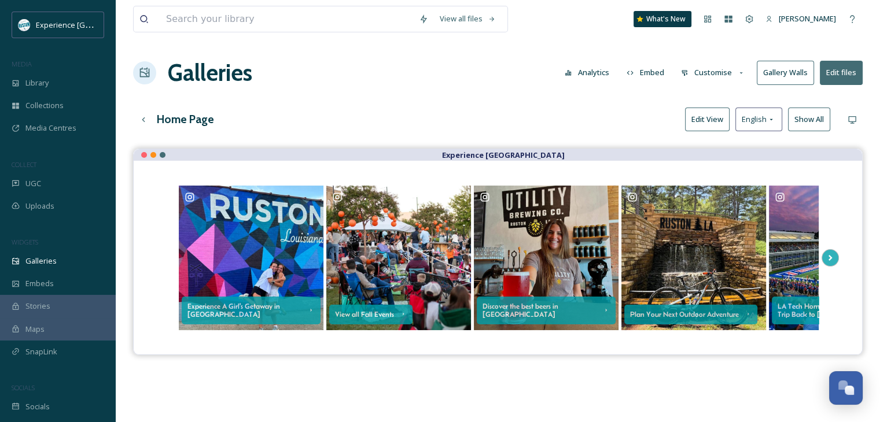
click at [701, 73] on button "Customise" at bounding box center [713, 72] width 76 height 23
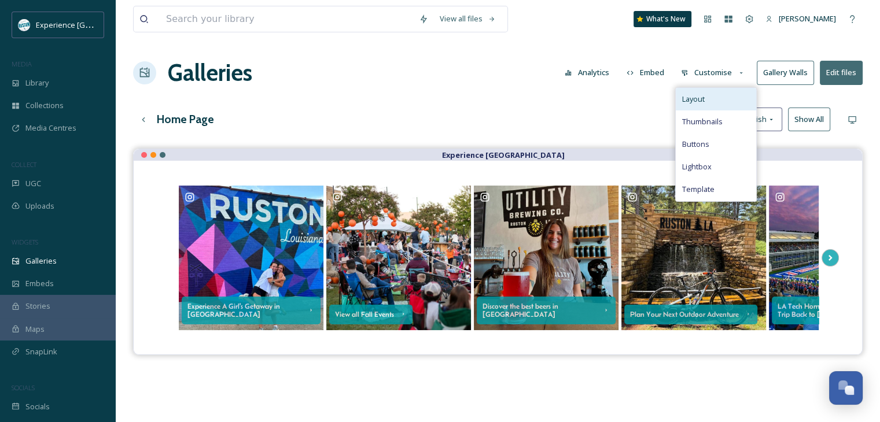
click at [704, 100] on span "Layout" at bounding box center [693, 99] width 23 height 11
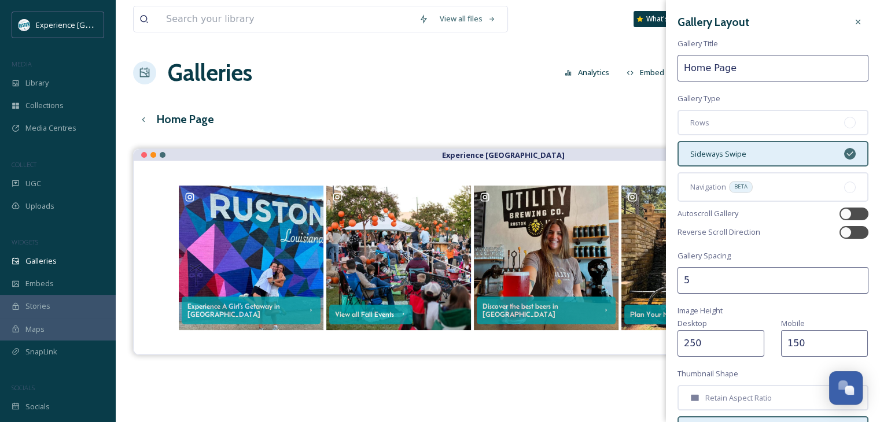
click at [798, 347] on input "150" at bounding box center [824, 343] width 87 height 27
click at [799, 345] on input "150" at bounding box center [824, 343] width 87 height 27
click at [789, 344] on input "150" at bounding box center [824, 343] width 87 height 27
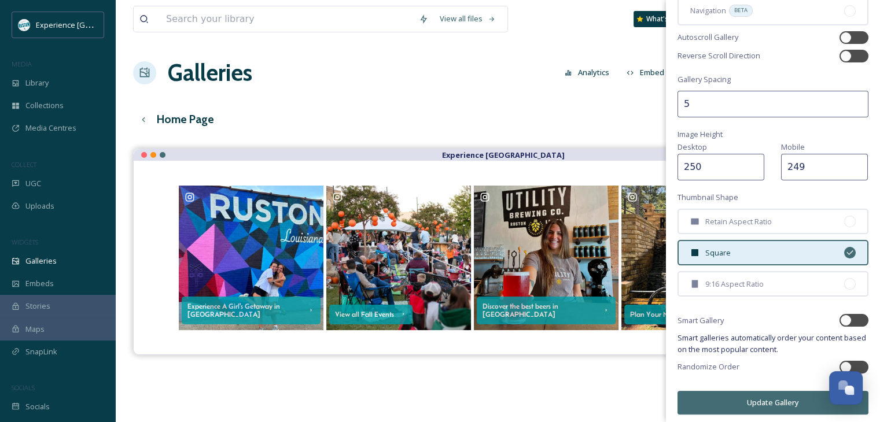
type input "249"
click at [768, 403] on button "Update Gallery" at bounding box center [773, 403] width 191 height 24
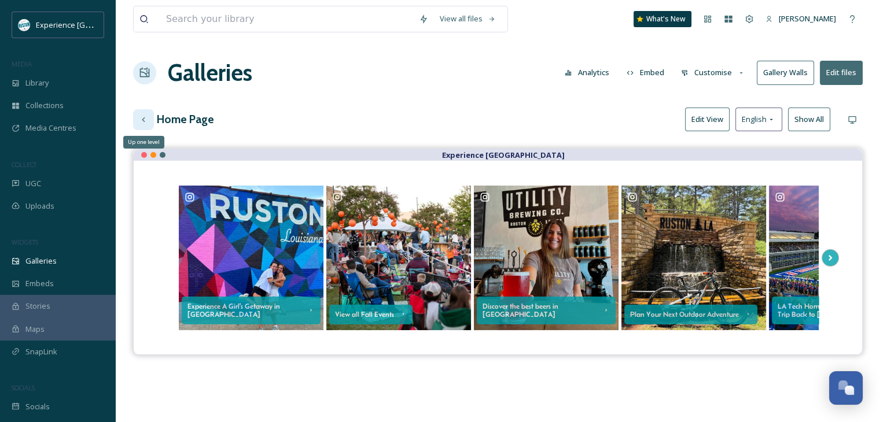
click at [144, 121] on icon at bounding box center [143, 119] width 3 height 5
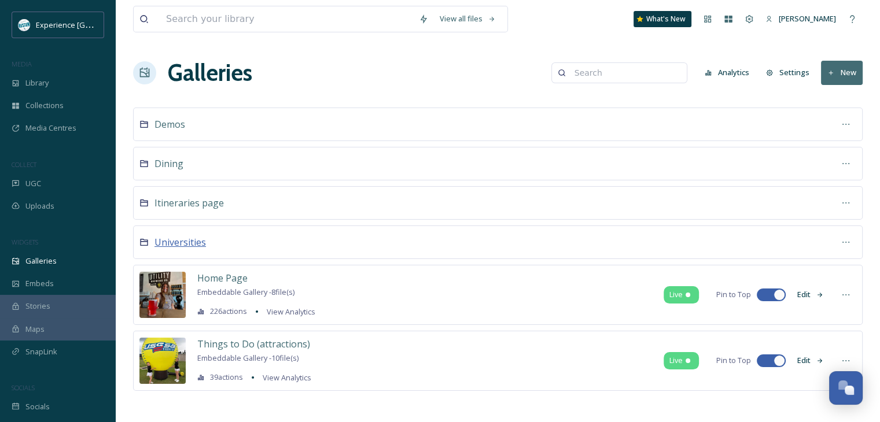
click at [189, 244] on span "Universities" at bounding box center [181, 242] width 52 height 13
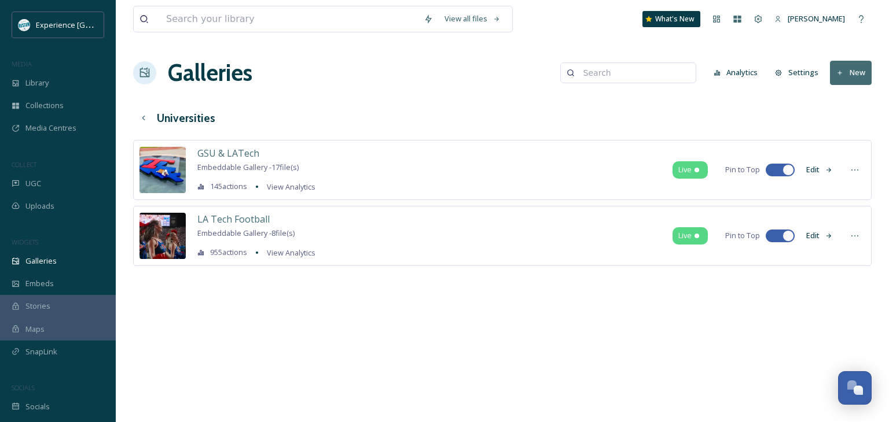
click at [222, 160] on div "GSU & LATech Embeddable Gallery - 17 file(s) 145 actions View Analytics" at bounding box center [256, 169] width 118 height 47
click at [227, 151] on span "GSU & LATech" at bounding box center [228, 153] width 62 height 13
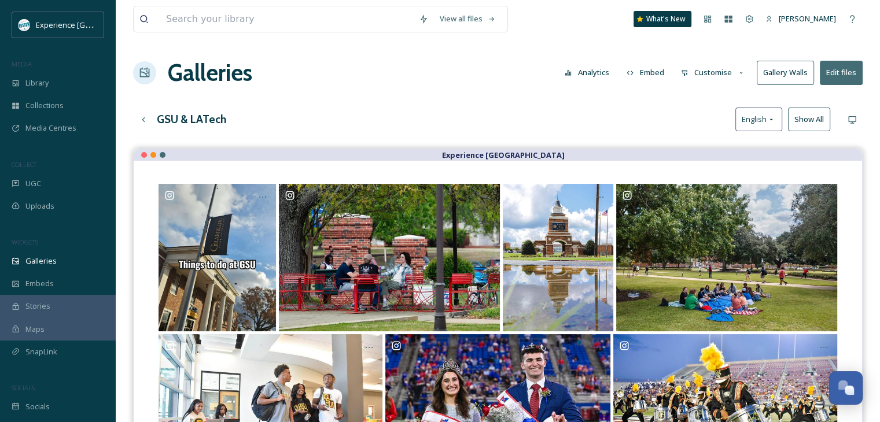
click at [712, 76] on button "Customise" at bounding box center [713, 72] width 76 height 23
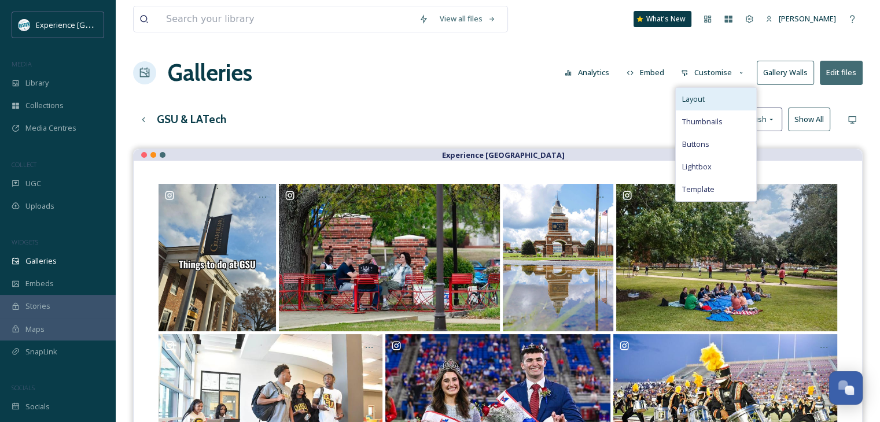
click at [720, 104] on div "Layout" at bounding box center [716, 99] width 80 height 23
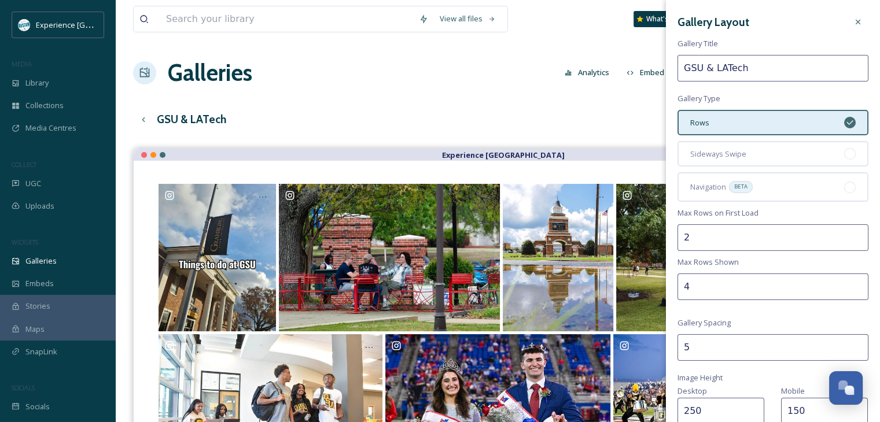
scroll to position [174, 0]
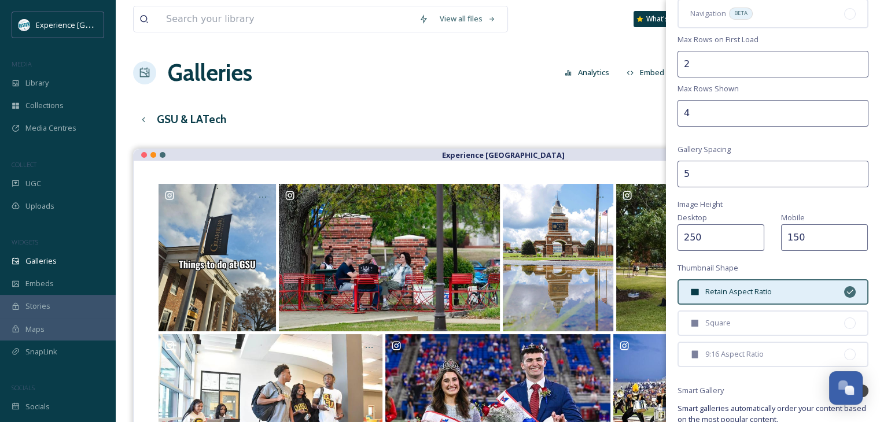
click at [787, 231] on input "150" at bounding box center [824, 238] width 87 height 27
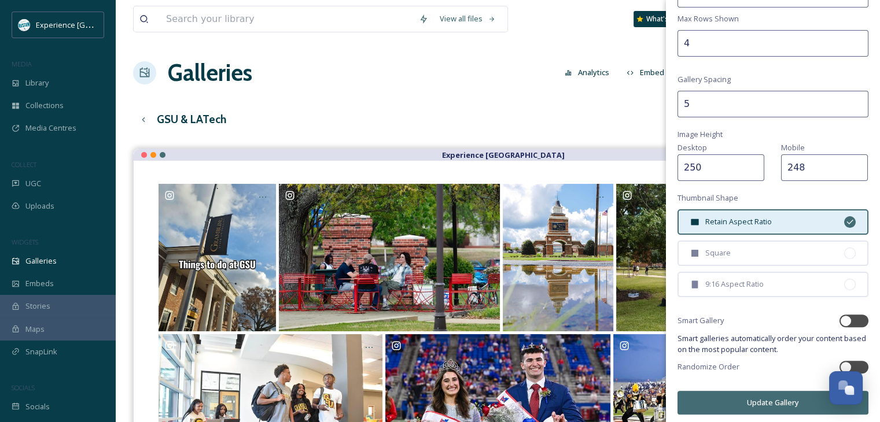
type input "248"
click at [782, 395] on button "Update Gallery" at bounding box center [773, 403] width 191 height 24
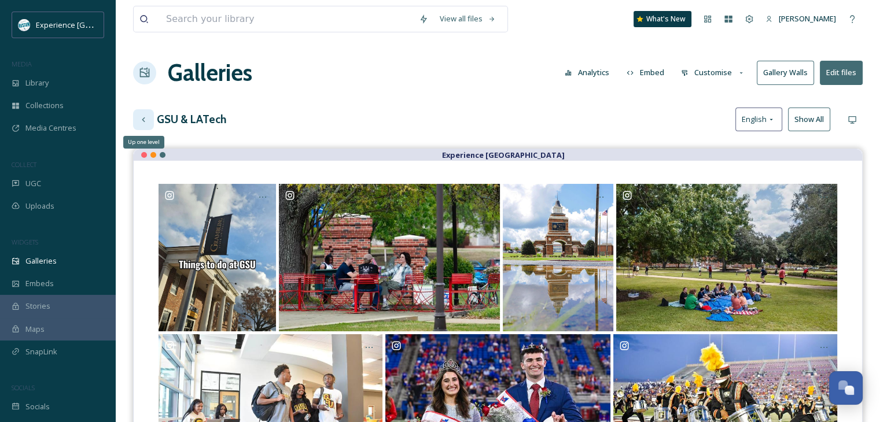
click at [146, 118] on icon at bounding box center [143, 119] width 9 height 9
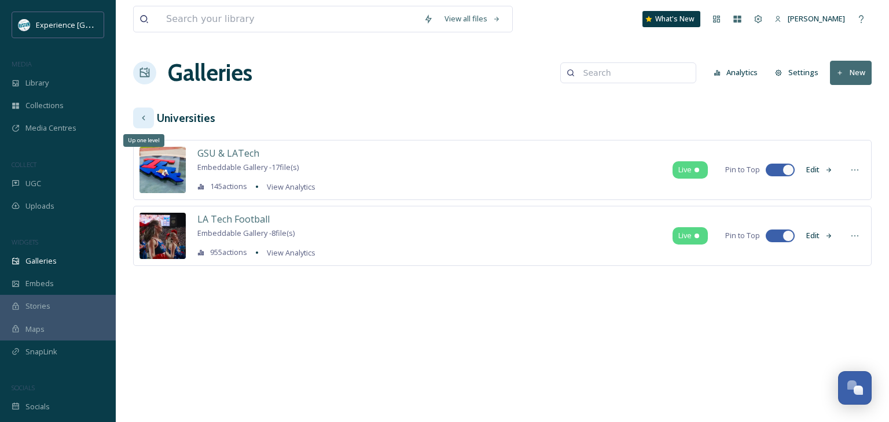
click at [150, 116] on div "Up one level" at bounding box center [143, 118] width 21 height 21
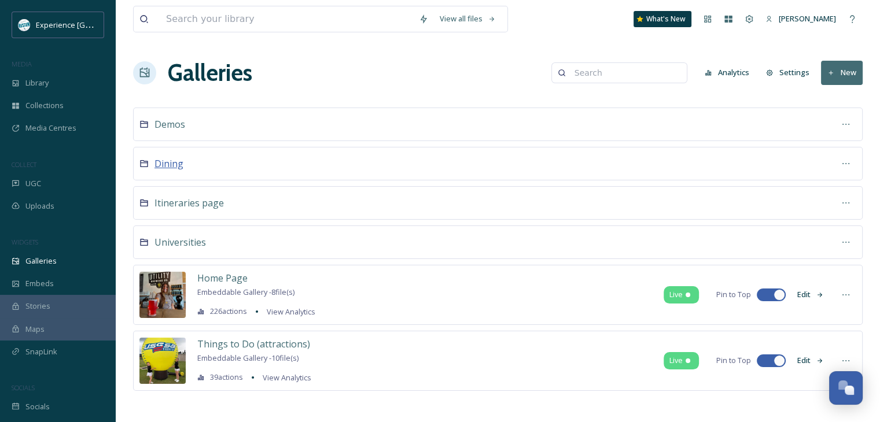
click at [171, 163] on span "Dining" at bounding box center [169, 163] width 29 height 13
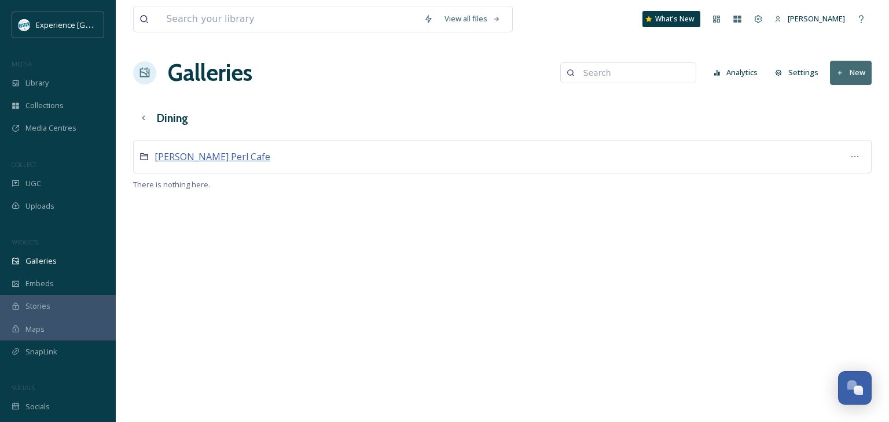
click at [203, 153] on span "[PERSON_NAME] Perl Cafe" at bounding box center [213, 156] width 116 height 13
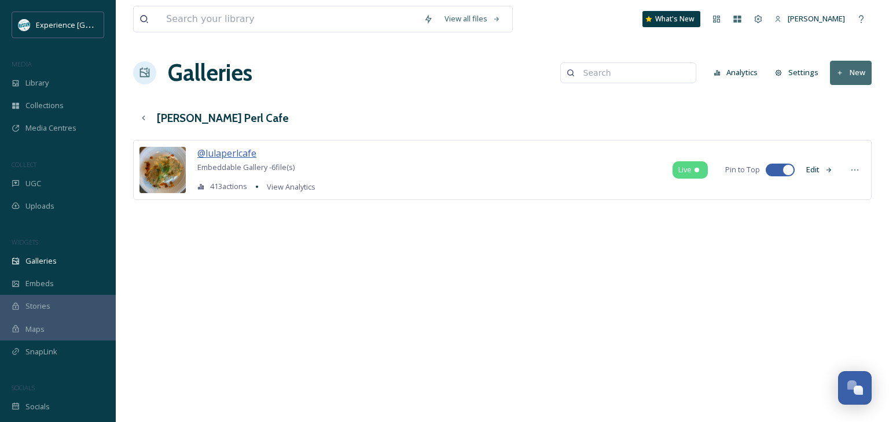
click at [233, 156] on span "@lulaperlcafe" at bounding box center [226, 153] width 59 height 13
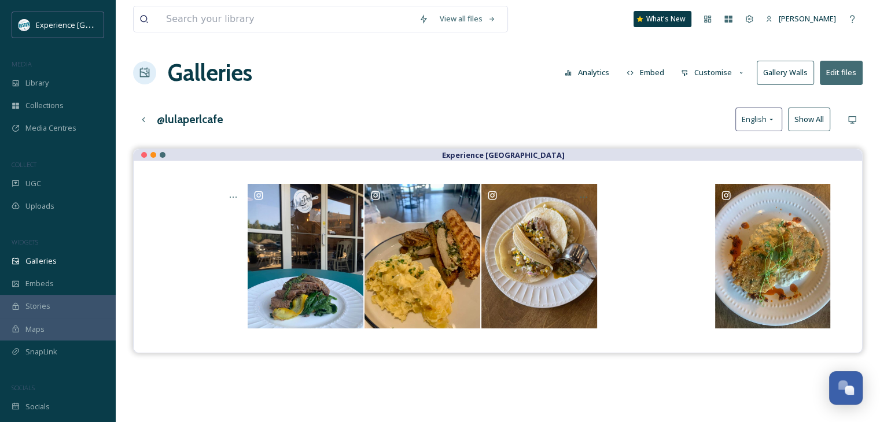
click at [705, 73] on button "Customise" at bounding box center [713, 72] width 76 height 23
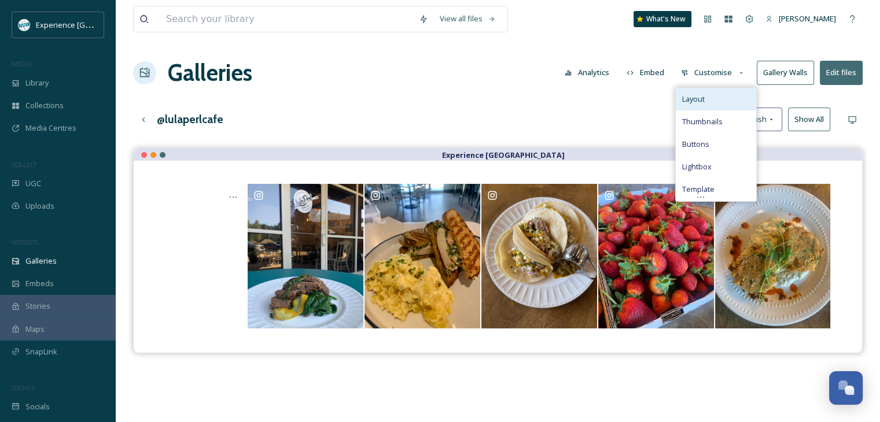
click at [702, 102] on span "Layout" at bounding box center [693, 99] width 23 height 11
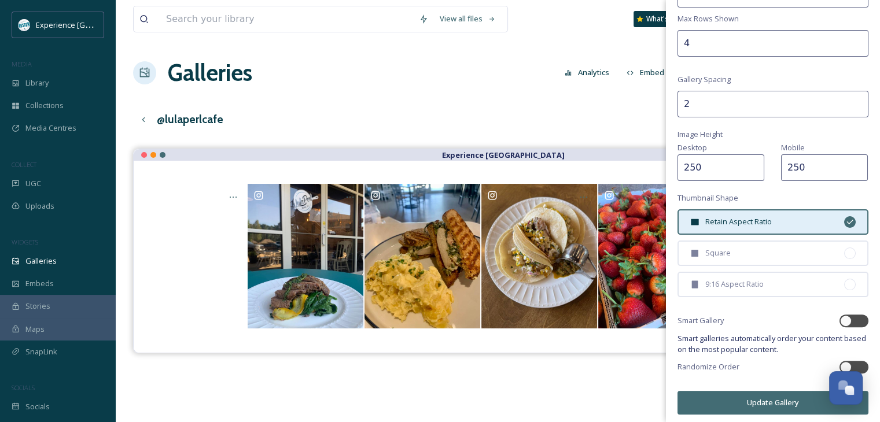
click at [742, 400] on button "Update Gallery" at bounding box center [773, 403] width 191 height 24
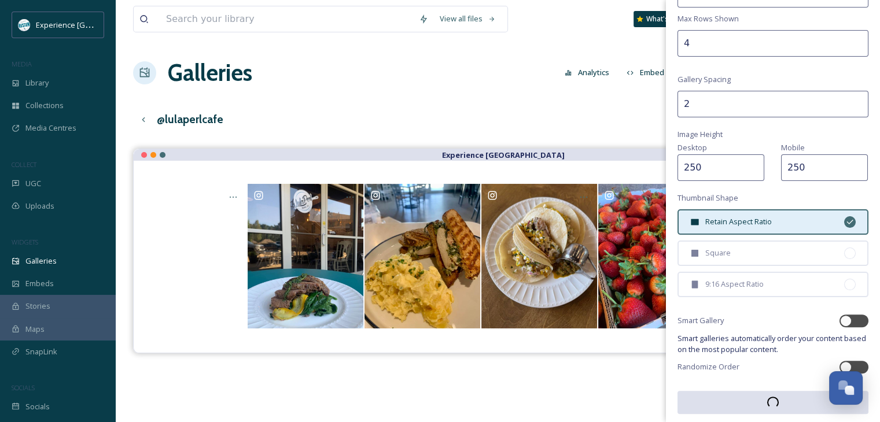
scroll to position [243, 0]
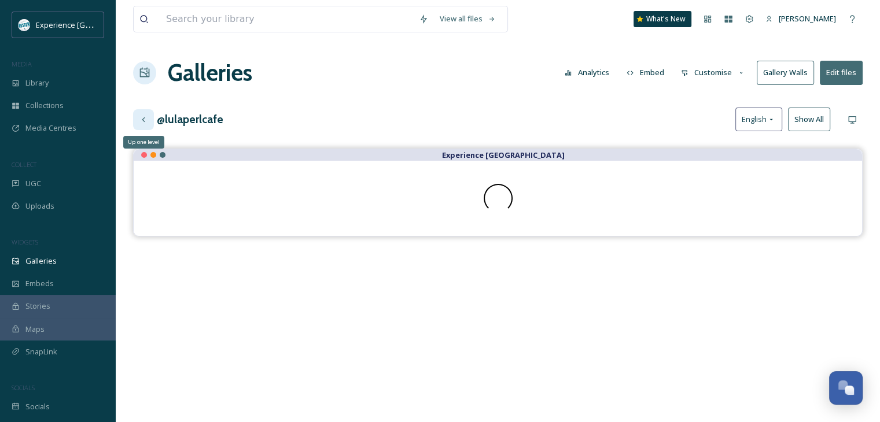
click at [145, 116] on icon at bounding box center [143, 119] width 9 height 9
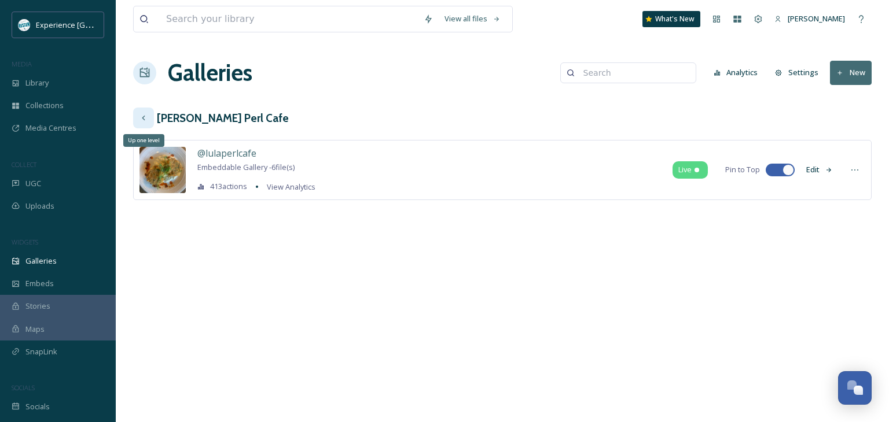
click at [146, 120] on icon at bounding box center [143, 117] width 9 height 9
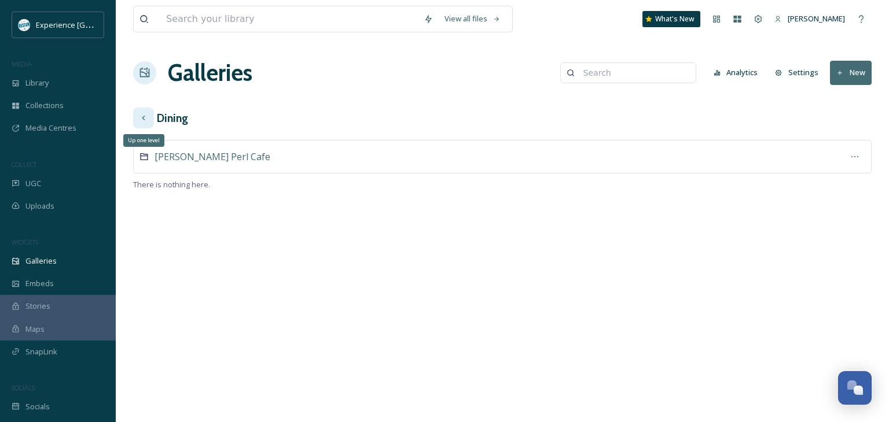
click at [143, 116] on icon at bounding box center [143, 117] width 9 height 9
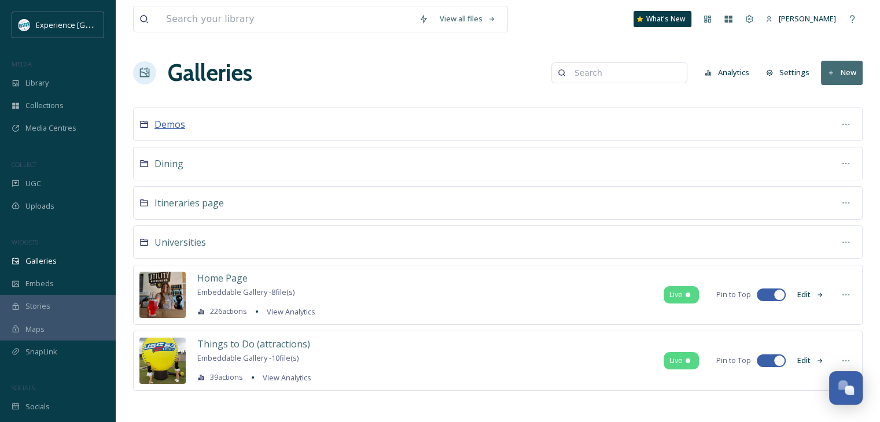
click at [175, 124] on span "Demos" at bounding box center [170, 124] width 31 height 13
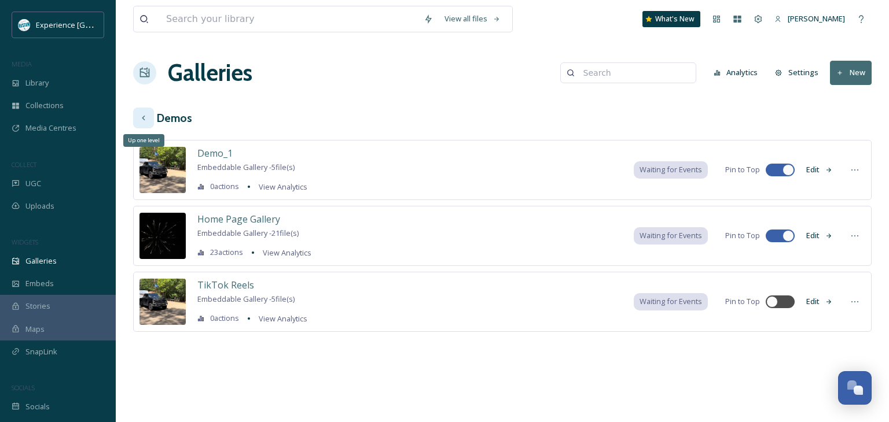
click at [147, 115] on icon at bounding box center [143, 117] width 9 height 9
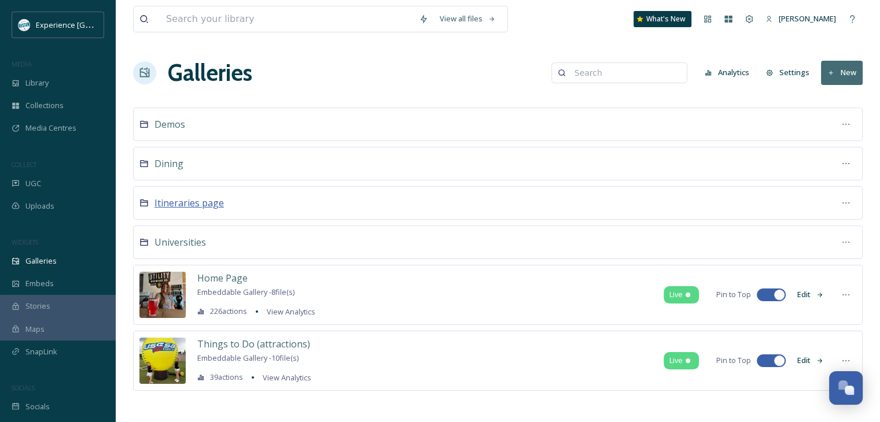
click at [204, 203] on span "Itineraries page" at bounding box center [189, 203] width 69 height 13
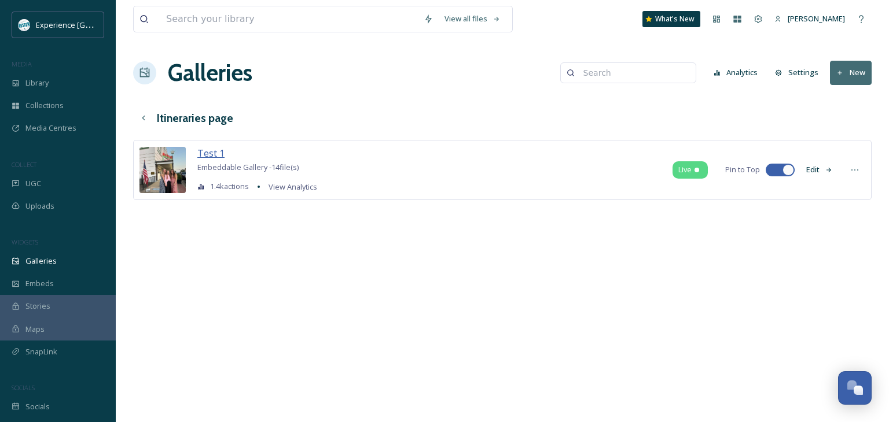
click at [211, 156] on span "Test 1" at bounding box center [210, 153] width 27 height 13
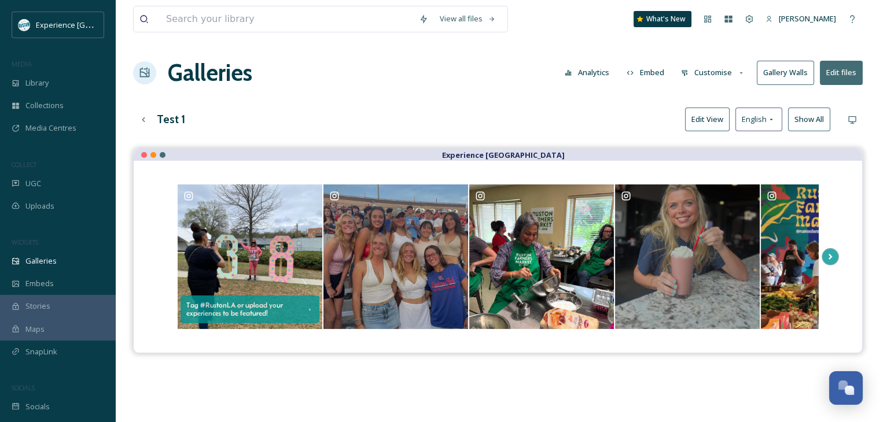
click at [702, 76] on button "Customise" at bounding box center [713, 72] width 76 height 23
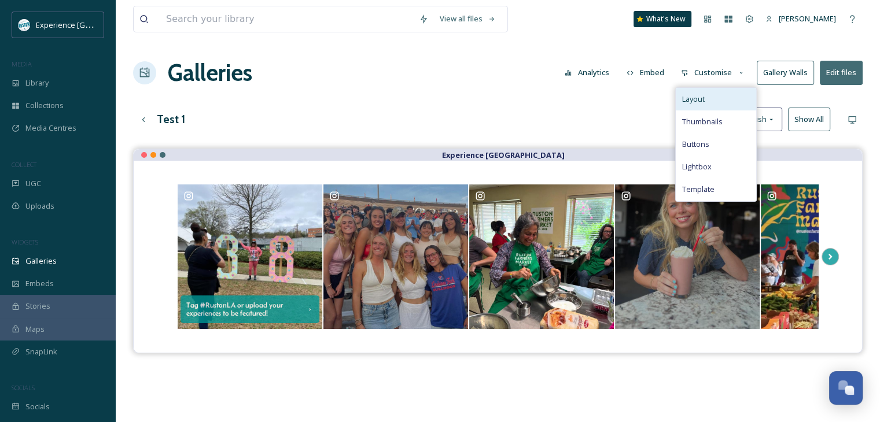
click at [707, 97] on div "Layout" at bounding box center [716, 99] width 80 height 23
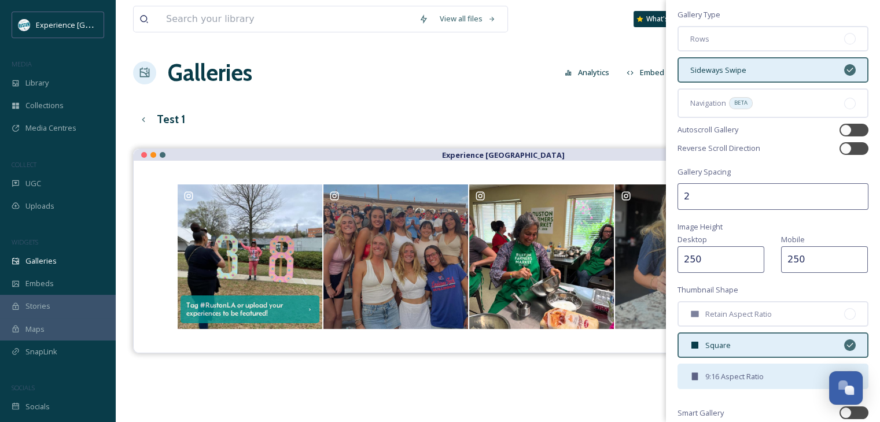
scroll to position [176, 0]
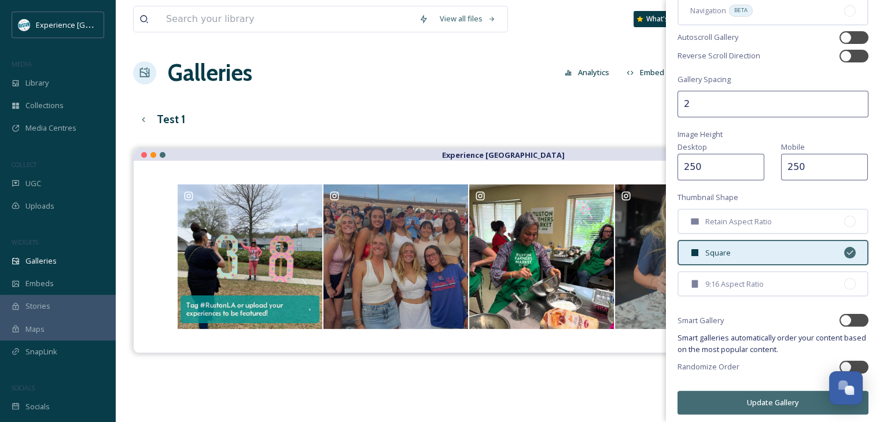
click at [730, 393] on button "Update Gallery" at bounding box center [773, 403] width 191 height 24
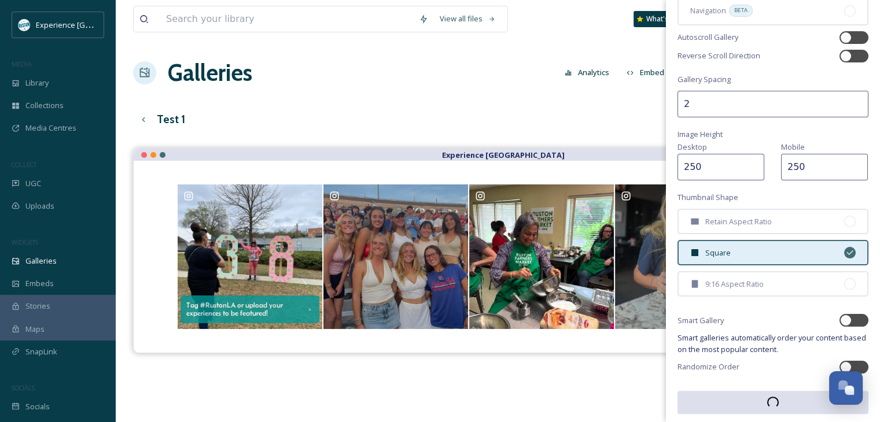
scroll to position [176, 0]
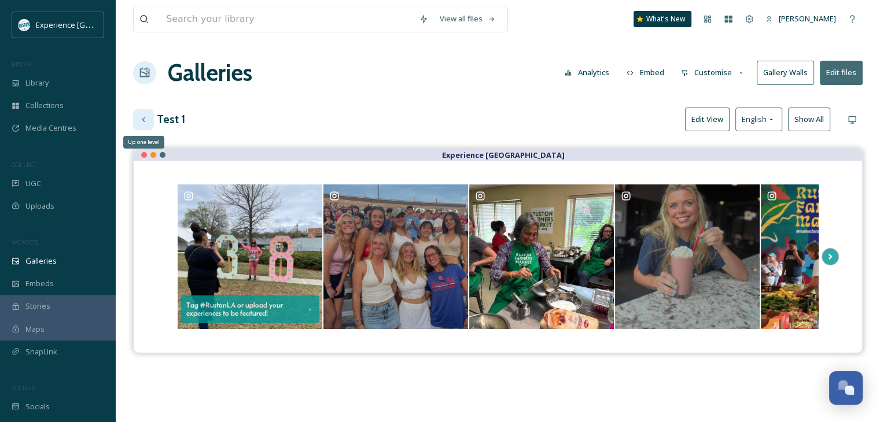
click at [144, 123] on icon at bounding box center [143, 119] width 9 height 9
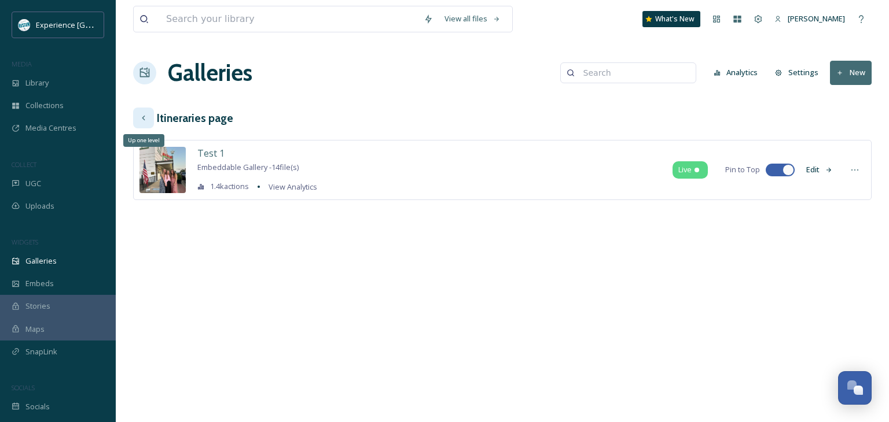
click at [148, 117] on div "Up one level" at bounding box center [143, 118] width 21 height 21
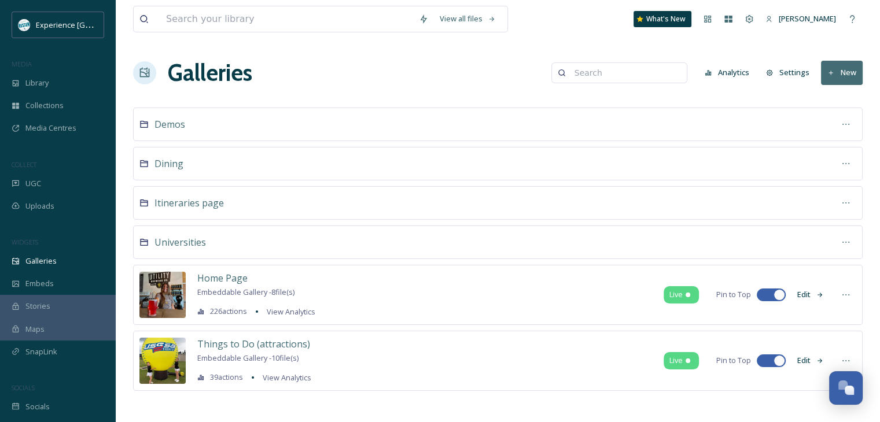
click at [829, 72] on icon at bounding box center [831, 73] width 8 height 8
click at [835, 105] on div "Gallery" at bounding box center [836, 100] width 51 height 23
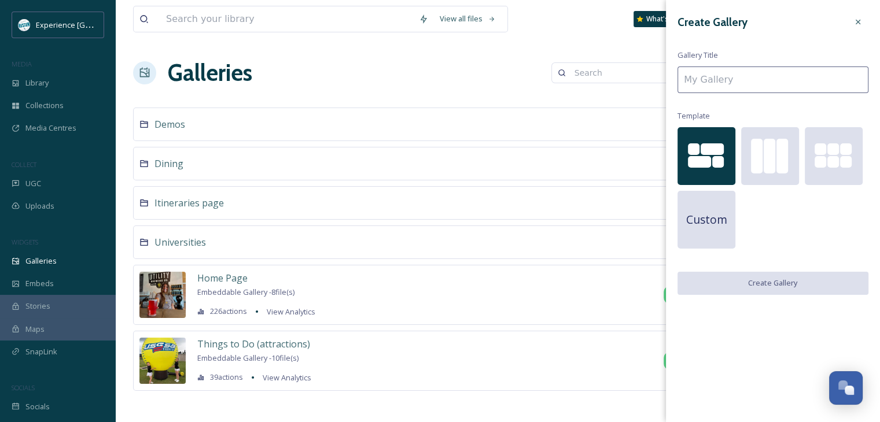
click at [731, 74] on input at bounding box center [773, 80] width 191 height 27
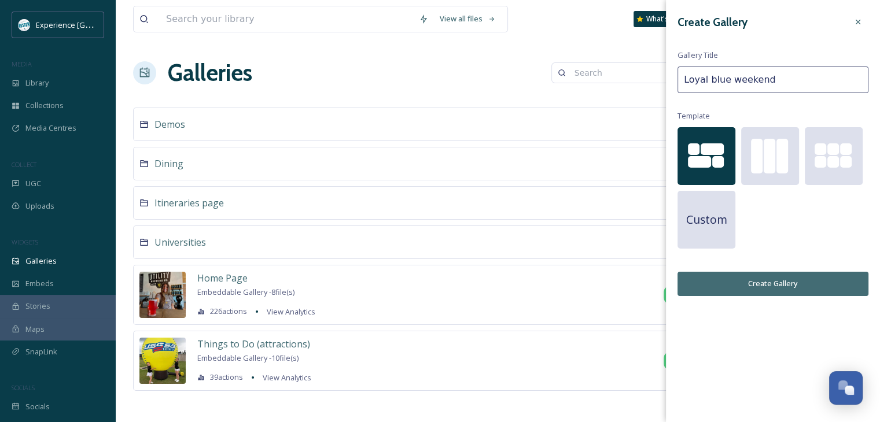
type input "Loyal blue weekend"
click at [755, 279] on button "Create Gallery" at bounding box center [773, 284] width 191 height 24
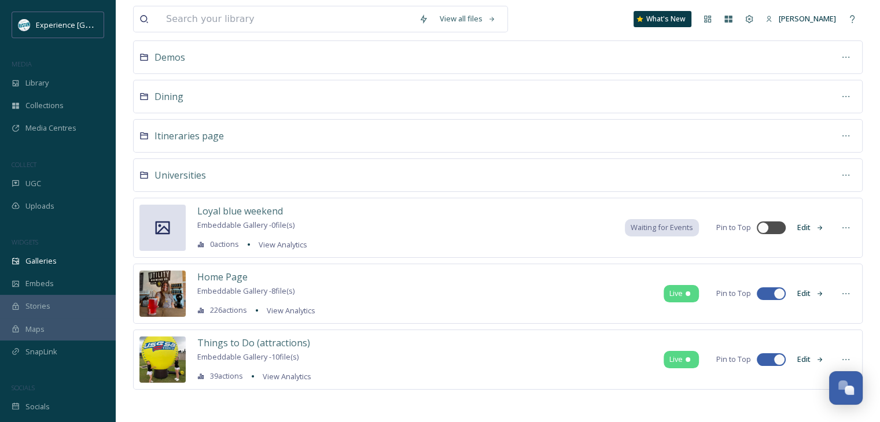
scroll to position [68, 0]
click at [60, 183] on div "UGC" at bounding box center [58, 183] width 116 height 23
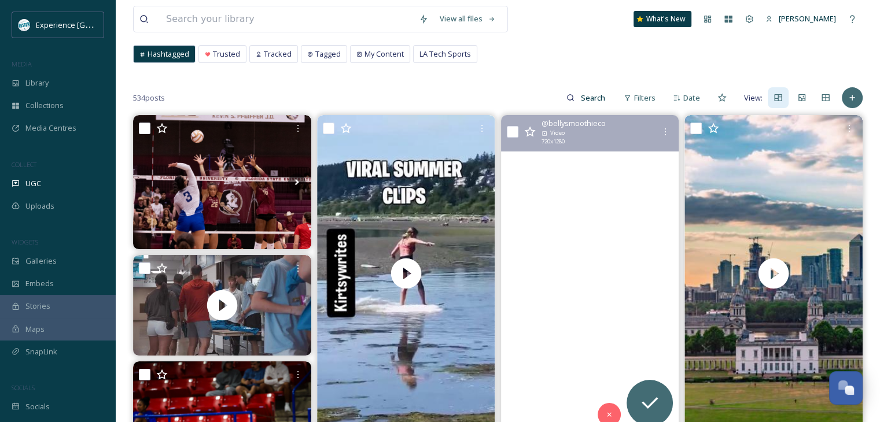
scroll to position [58, 0]
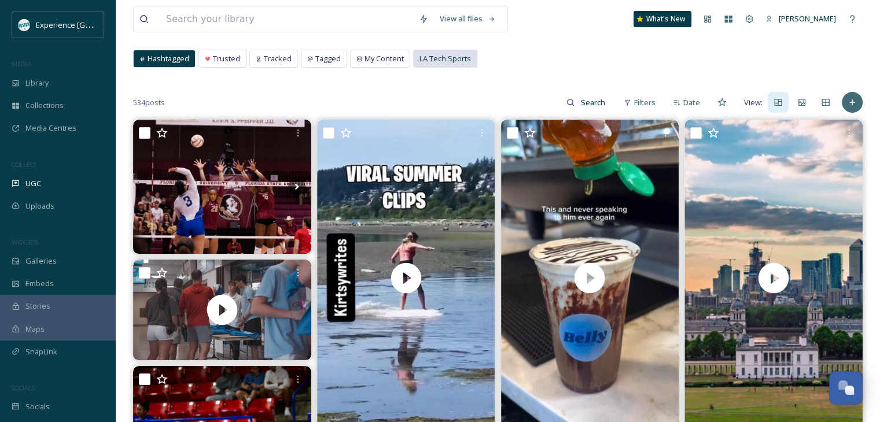
click at [431, 62] on span "LA Tech Sports" at bounding box center [446, 58] width 52 height 11
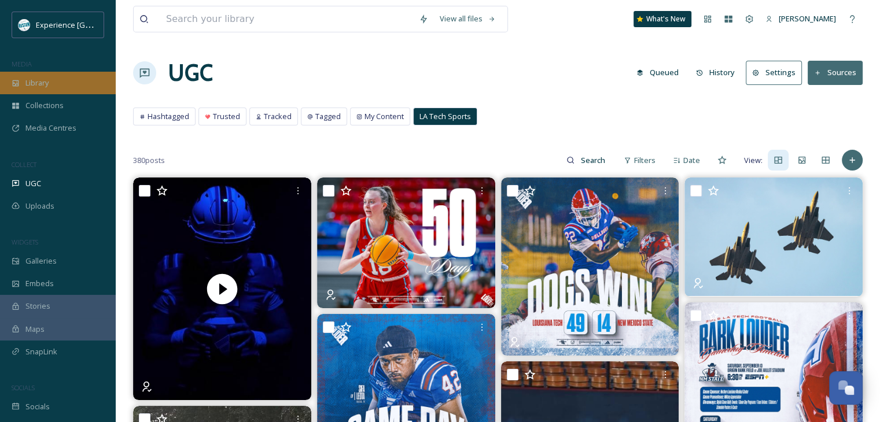
click at [63, 86] on div "Library" at bounding box center [58, 83] width 116 height 23
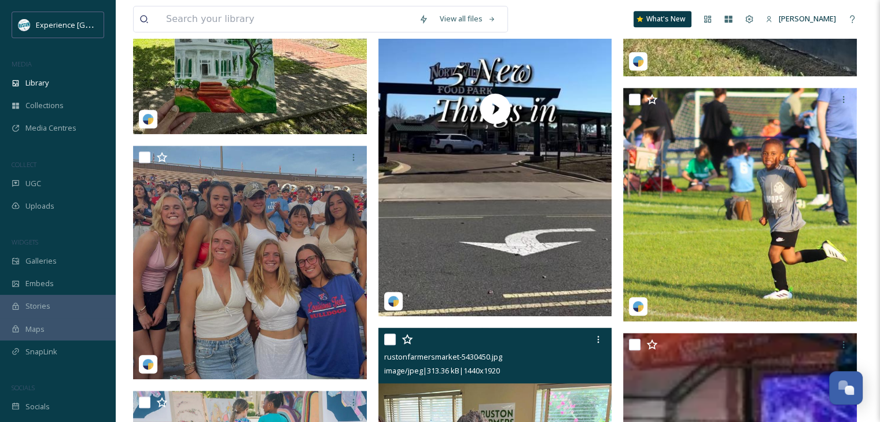
scroll to position [926, 0]
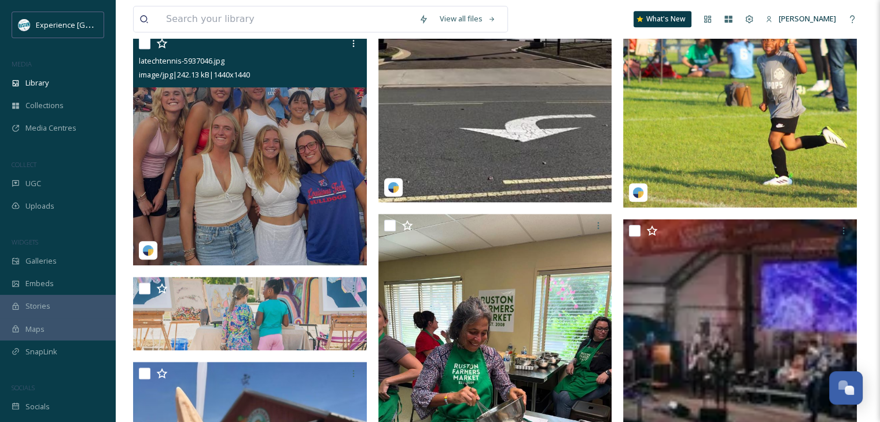
click at [143, 49] on input "checkbox" at bounding box center [145, 44] width 12 height 12
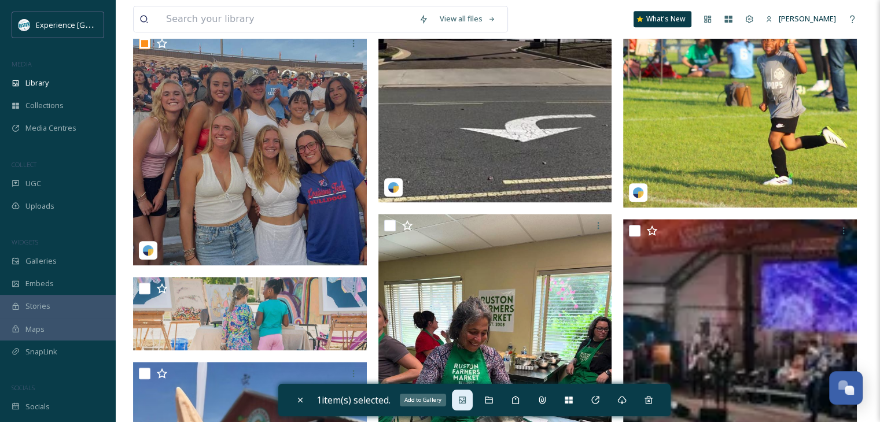
click at [467, 396] on icon at bounding box center [462, 400] width 9 height 9
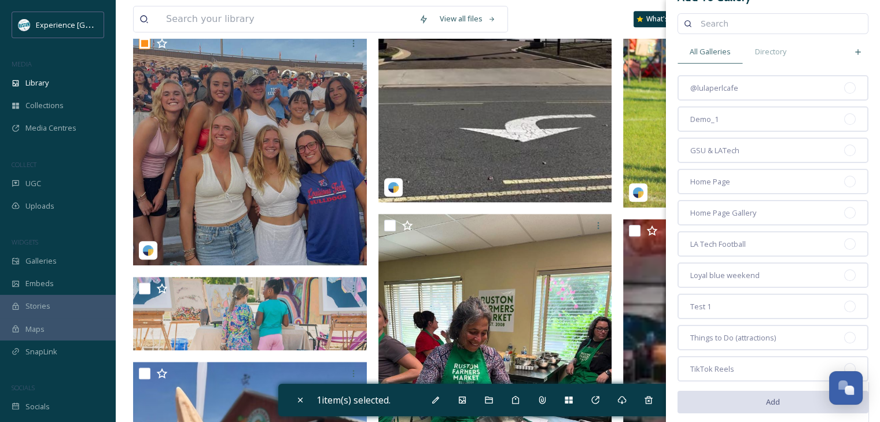
scroll to position [37, 0]
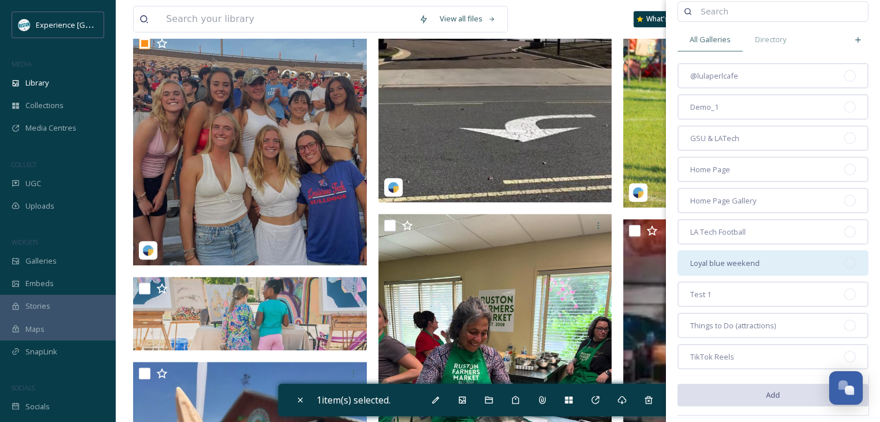
click at [773, 260] on div "Loyal blue weekend" at bounding box center [773, 263] width 191 height 25
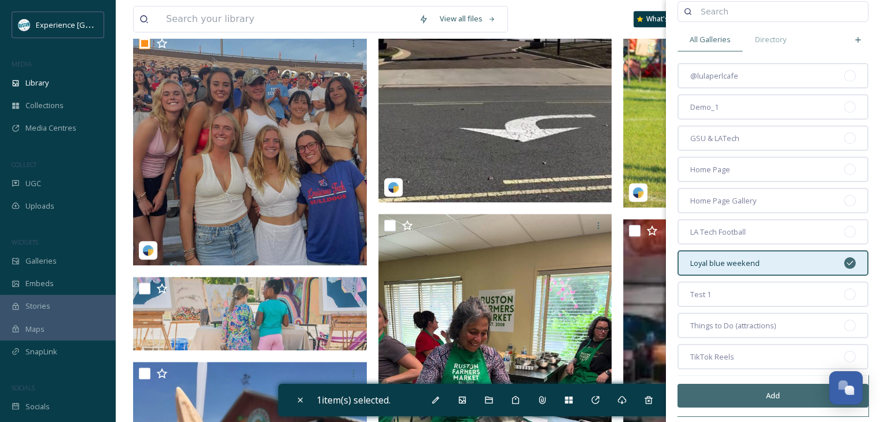
click at [775, 392] on button "Add" at bounding box center [773, 396] width 191 height 24
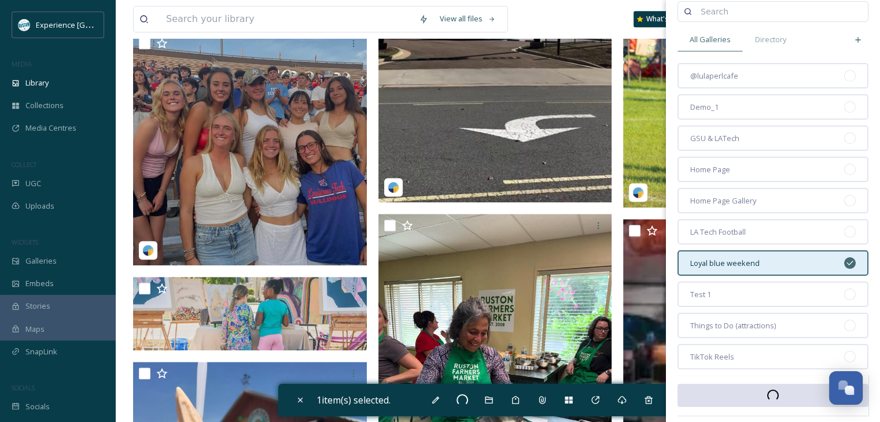
checkbox input "false"
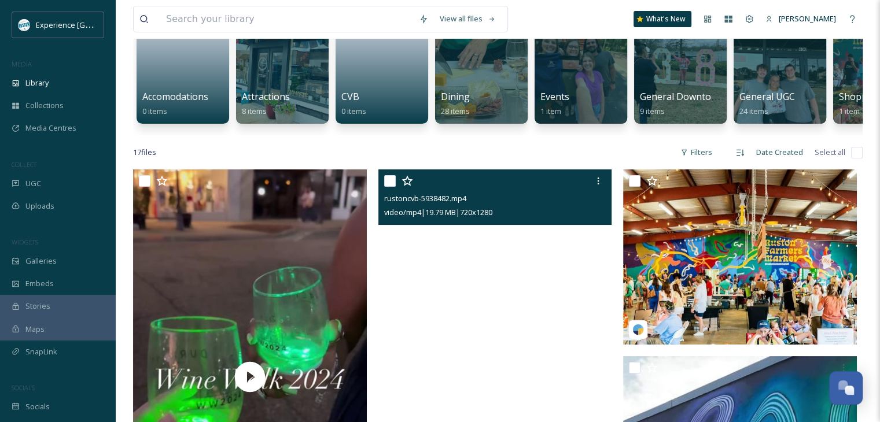
scroll to position [0, 0]
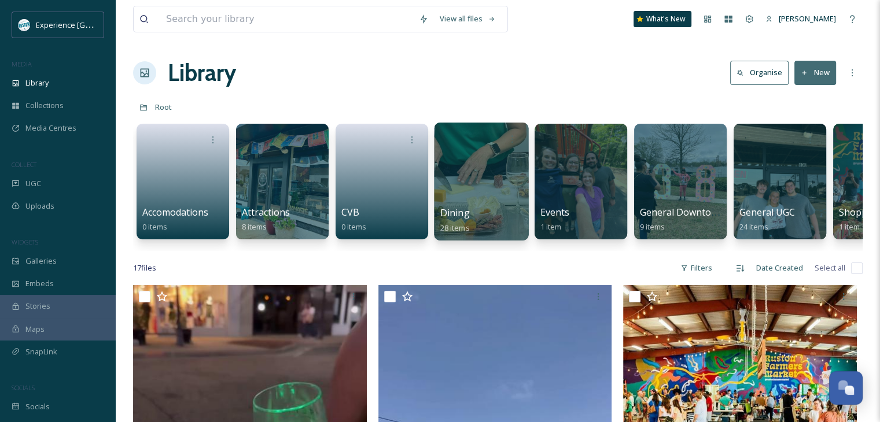
click at [490, 191] on div at bounding box center [481, 182] width 94 height 118
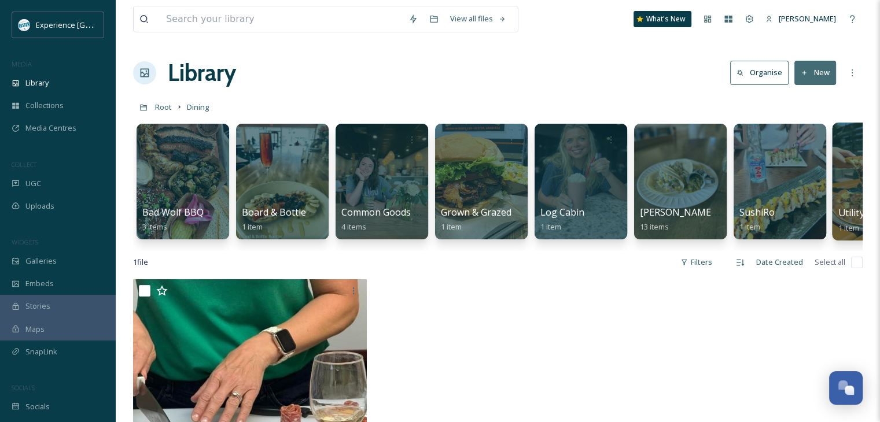
click at [851, 182] on div at bounding box center [879, 182] width 94 height 118
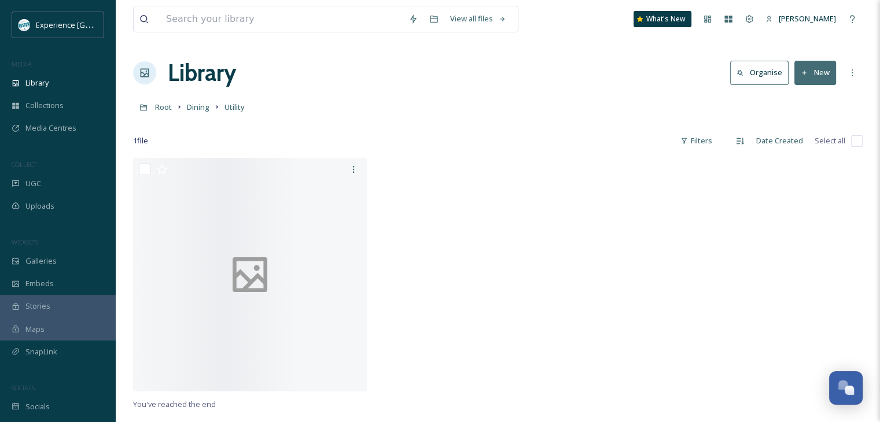
click at [843, 164] on div at bounding box center [743, 278] width 240 height 240
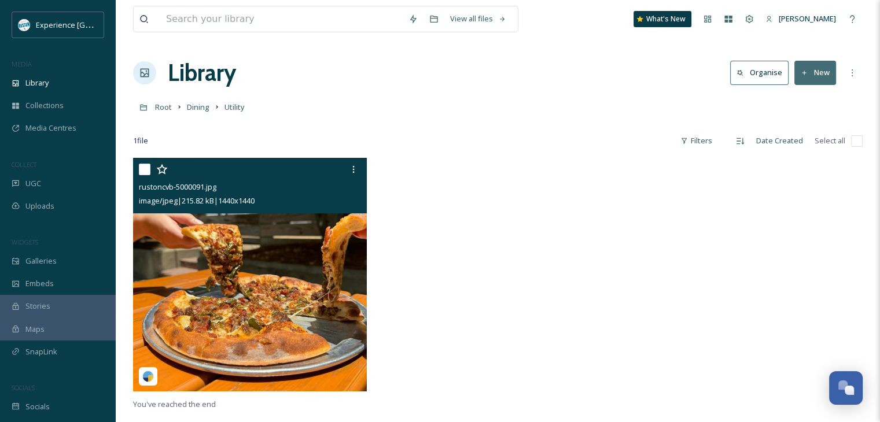
click at [148, 167] on input "checkbox" at bounding box center [145, 170] width 12 height 12
checkbox input "true"
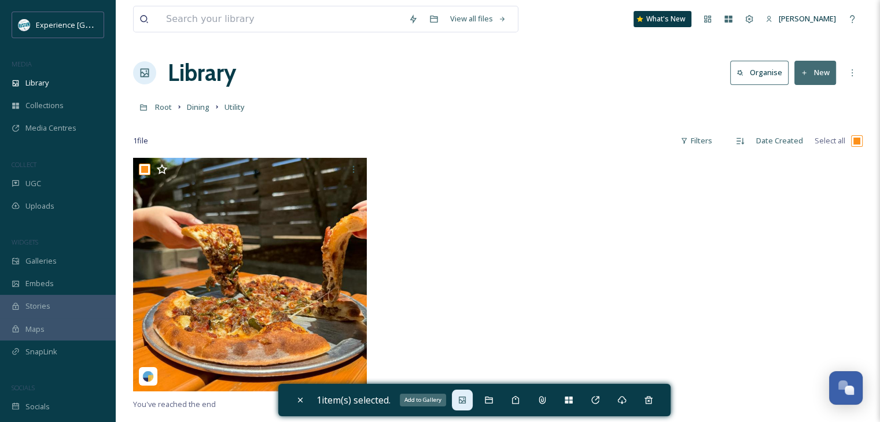
click at [466, 403] on icon at bounding box center [462, 400] width 7 height 7
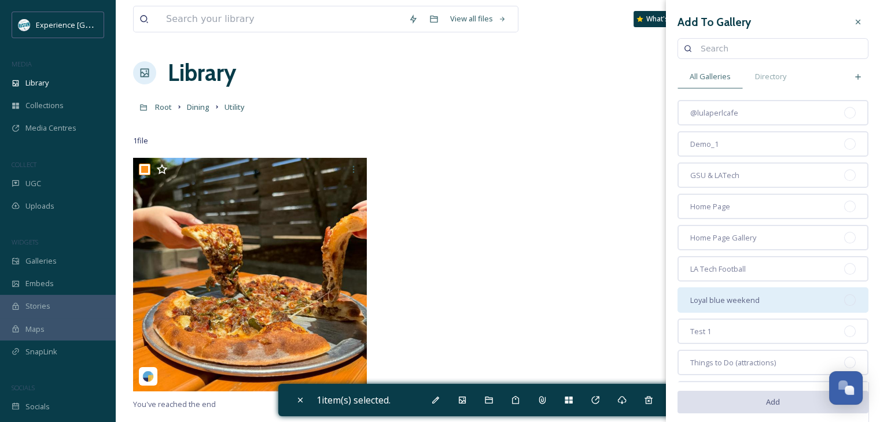
click at [734, 300] on span "Loyal blue weekend" at bounding box center [724, 300] width 69 height 11
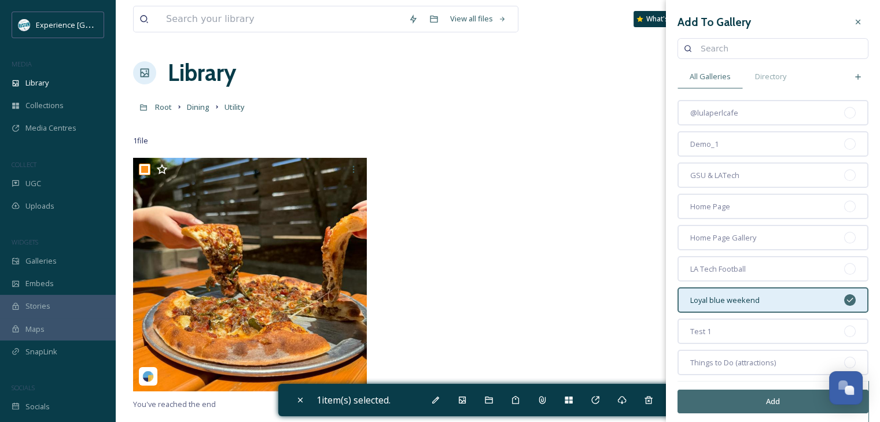
click at [742, 405] on button "Add" at bounding box center [773, 402] width 191 height 24
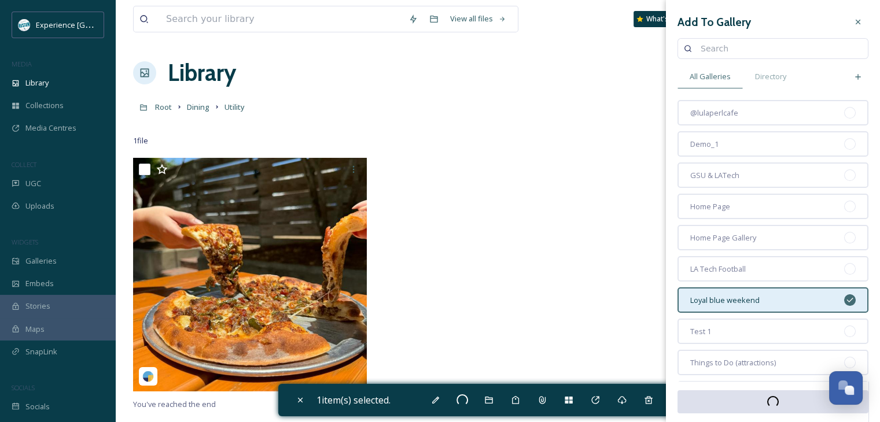
checkbox input "false"
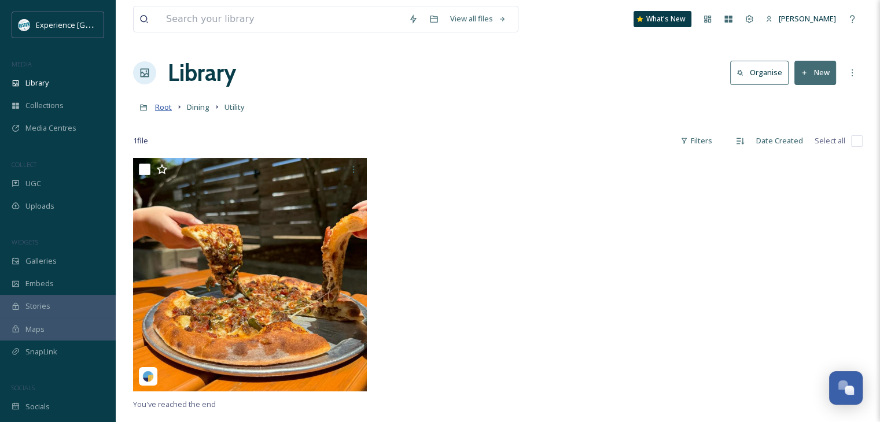
click at [170, 107] on span "Root" at bounding box center [163, 107] width 17 height 10
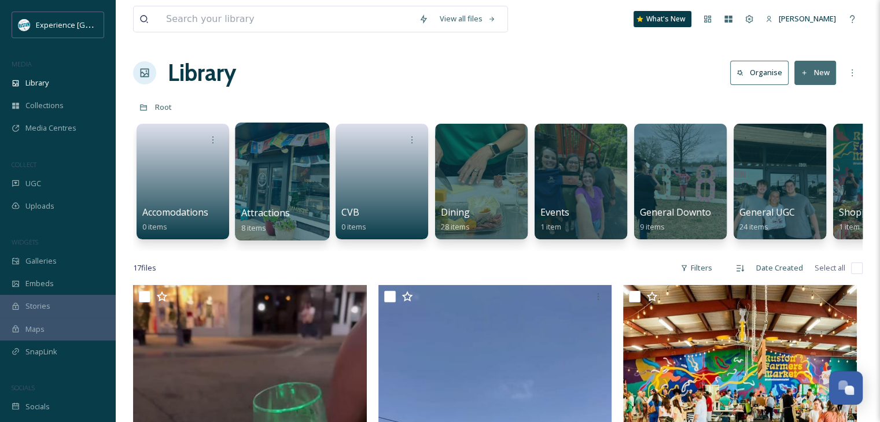
click at [296, 202] on div at bounding box center [282, 182] width 94 height 118
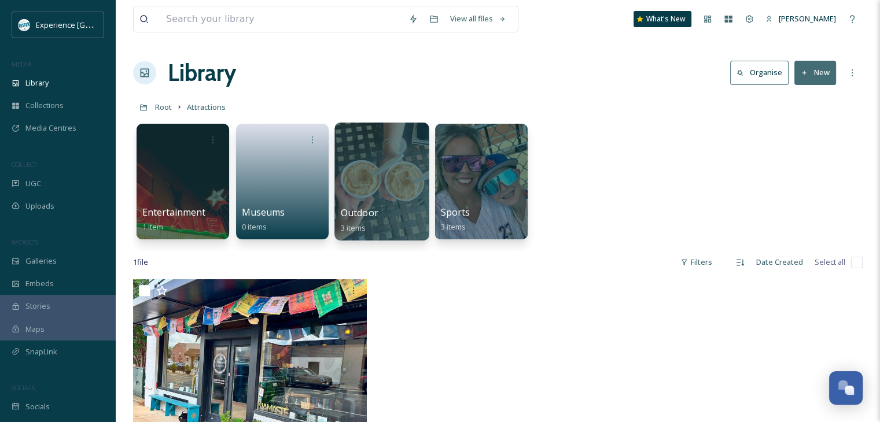
click at [385, 198] on div at bounding box center [381, 182] width 94 height 118
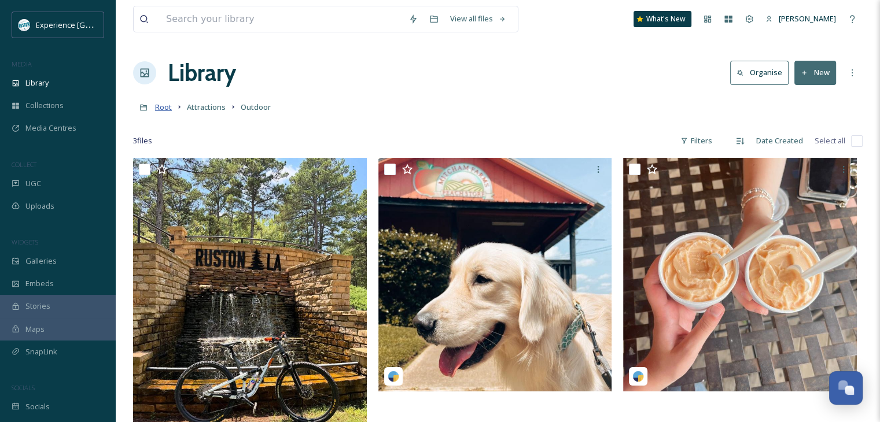
click at [164, 111] on span "Root" at bounding box center [163, 107] width 17 height 10
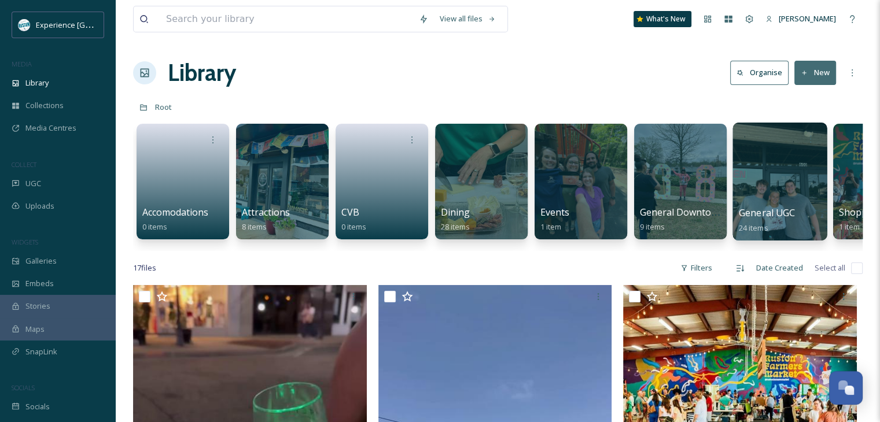
click at [752, 179] on div at bounding box center [780, 182] width 94 height 118
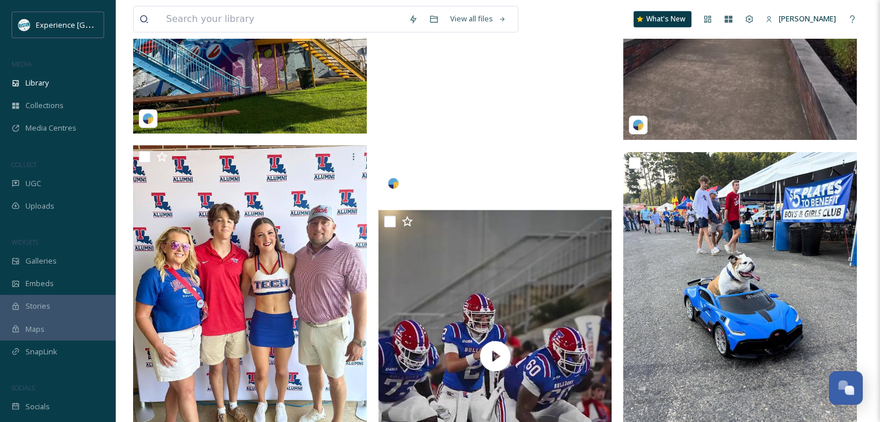
scroll to position [694, 0]
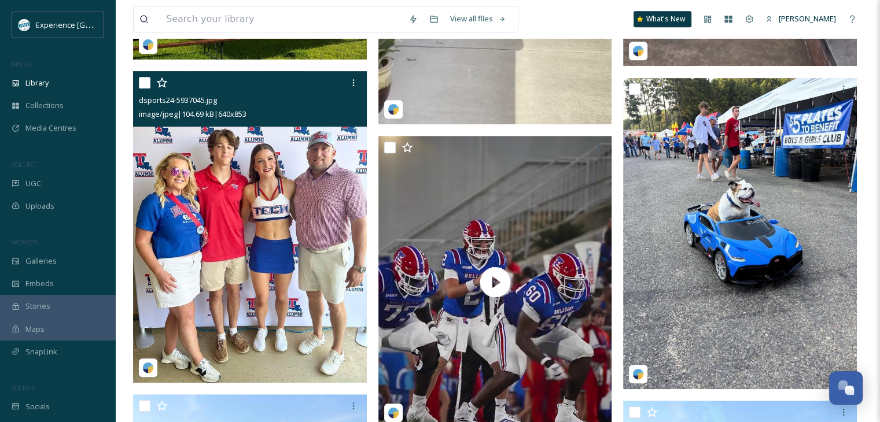
click at [145, 82] on input "checkbox" at bounding box center [145, 83] width 12 height 12
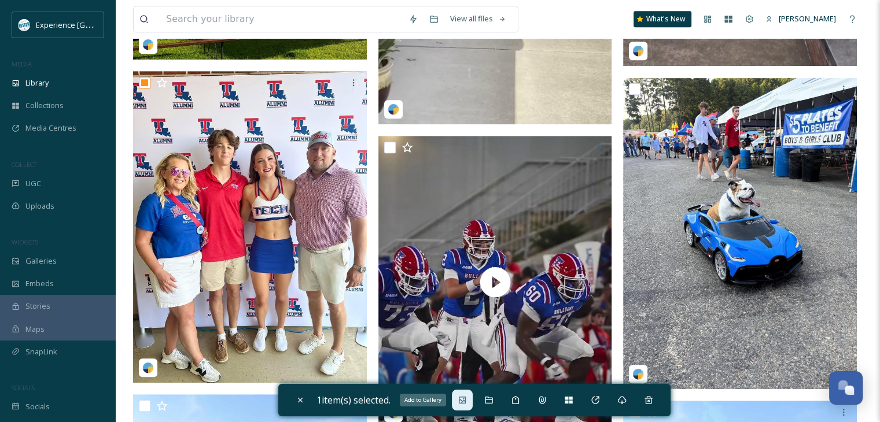
click at [464, 401] on icon at bounding box center [462, 400] width 9 height 9
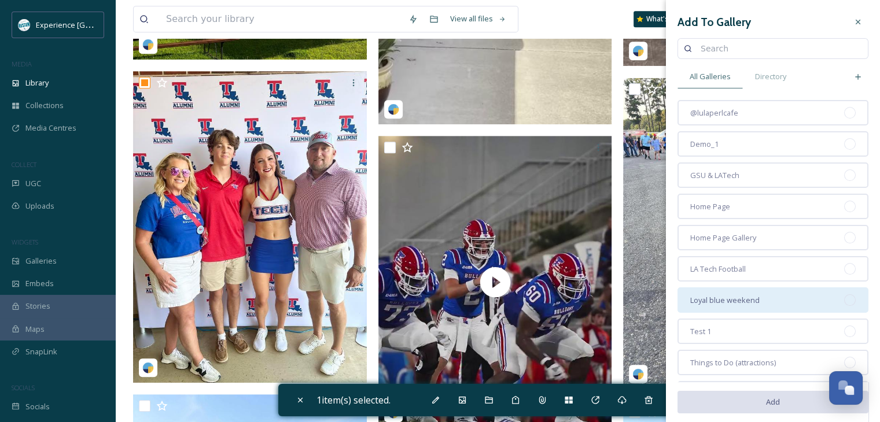
click at [764, 295] on div "Loyal blue weekend" at bounding box center [773, 300] width 191 height 25
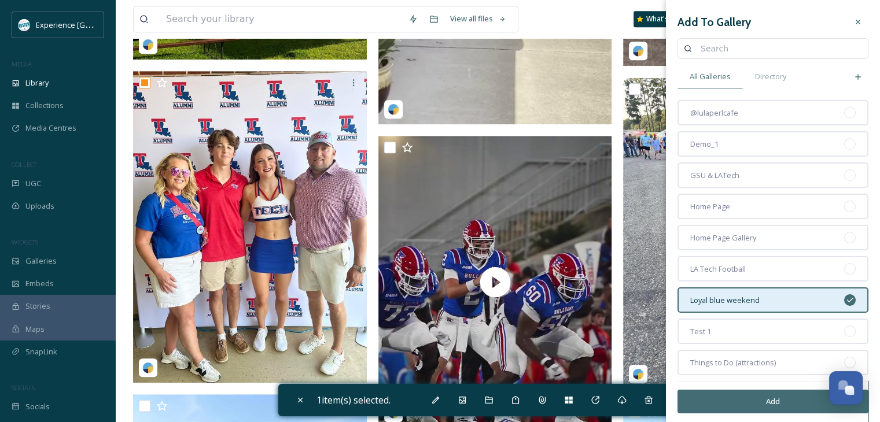
click at [766, 402] on button "Add" at bounding box center [773, 402] width 191 height 24
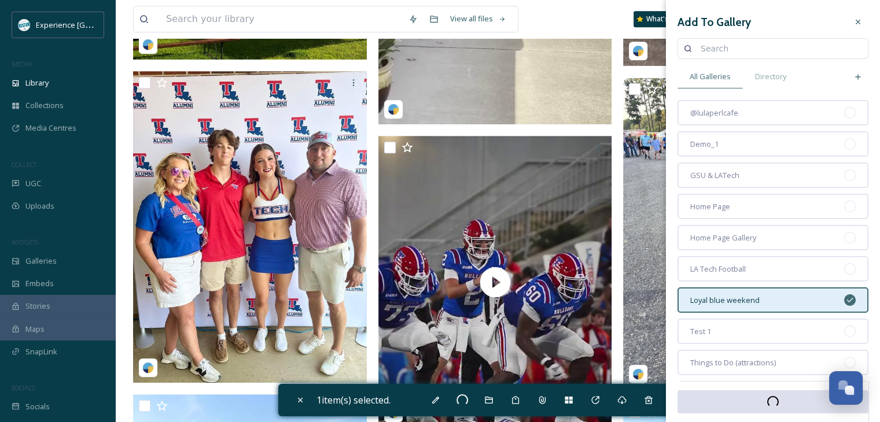
checkbox input "false"
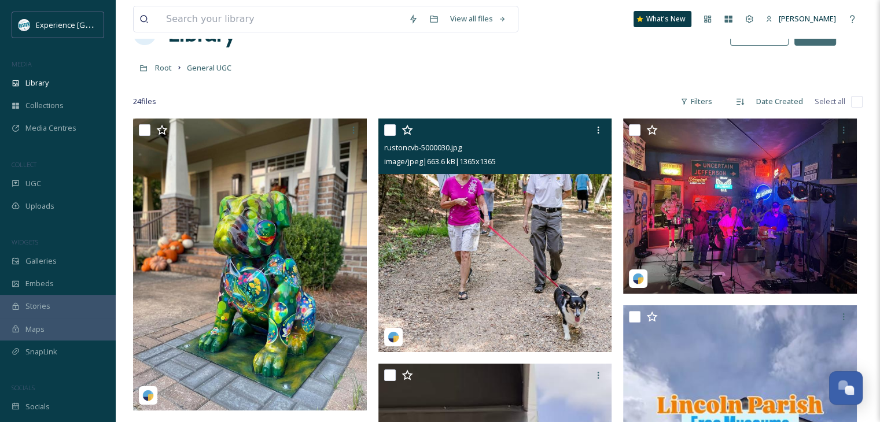
scroll to position [0, 0]
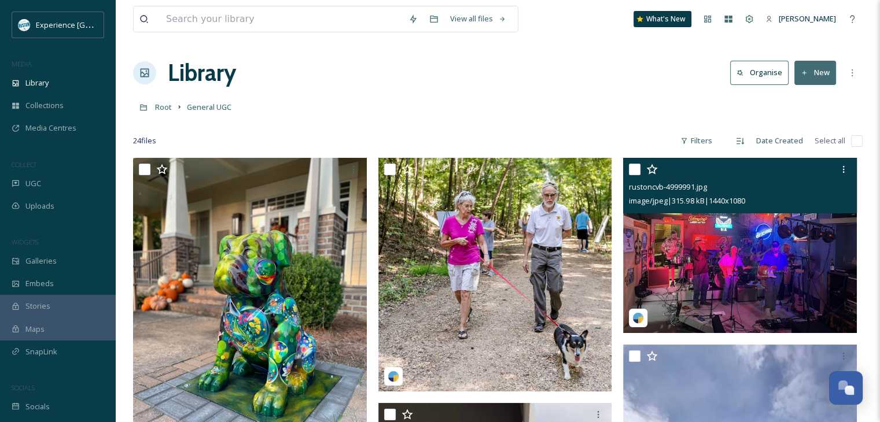
click at [634, 170] on input "checkbox" at bounding box center [635, 170] width 12 height 12
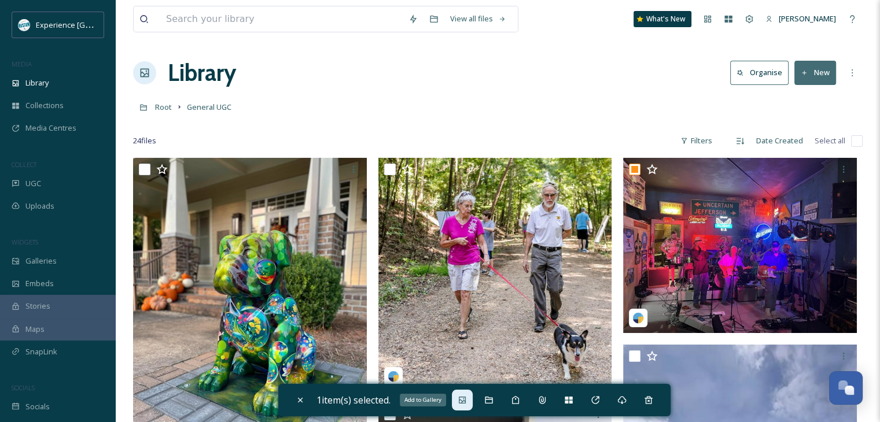
drag, startPoint x: 463, startPoint y: 407, endPoint x: 468, endPoint y: 402, distance: 7.4
click at [464, 407] on div "Add to Gallery" at bounding box center [462, 400] width 21 height 21
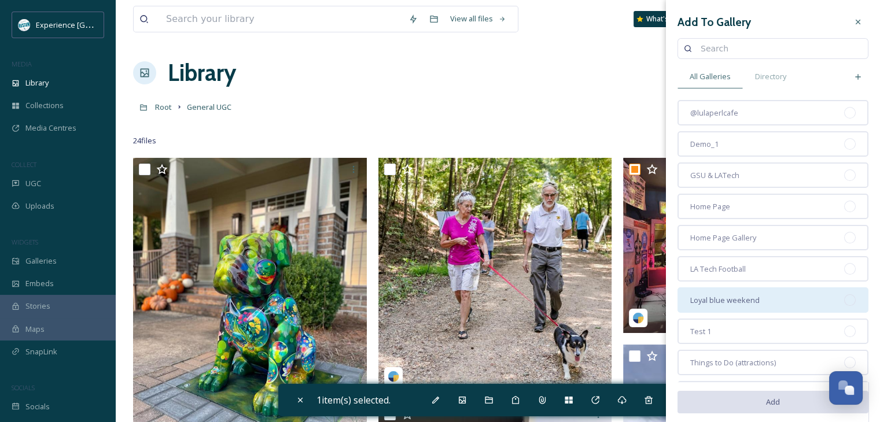
click at [762, 295] on div "Loyal blue weekend" at bounding box center [773, 300] width 191 height 25
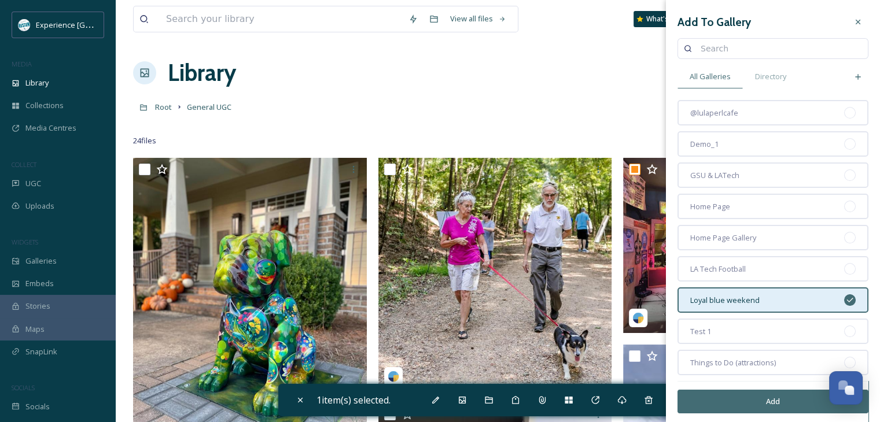
click at [741, 398] on button "Add" at bounding box center [773, 402] width 191 height 24
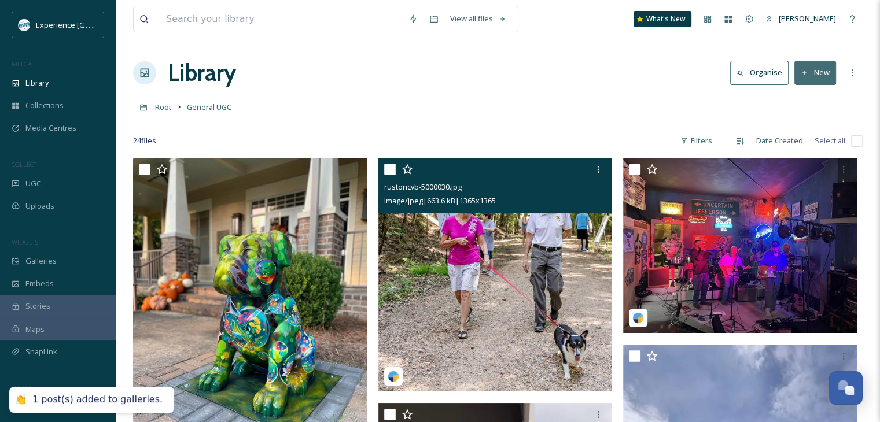
checkbox input "false"
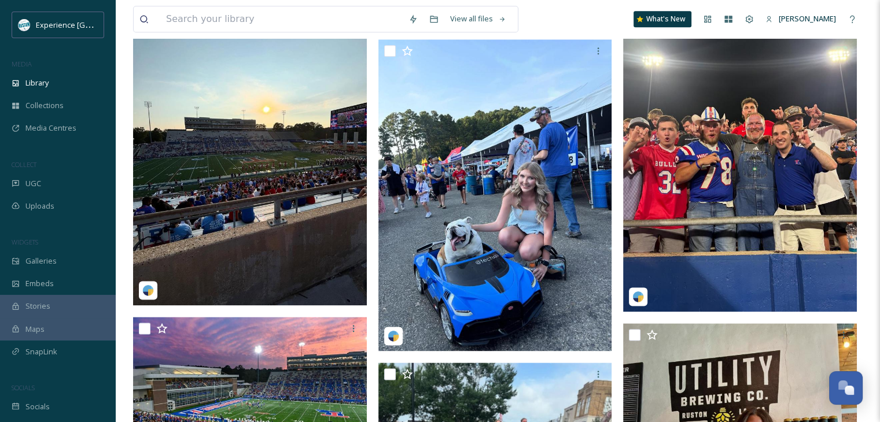
scroll to position [1504, 0]
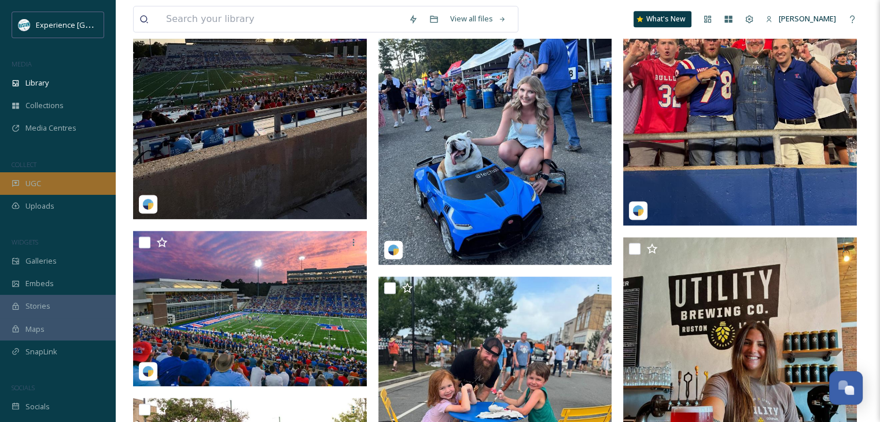
click at [60, 186] on div "UGC" at bounding box center [58, 183] width 116 height 23
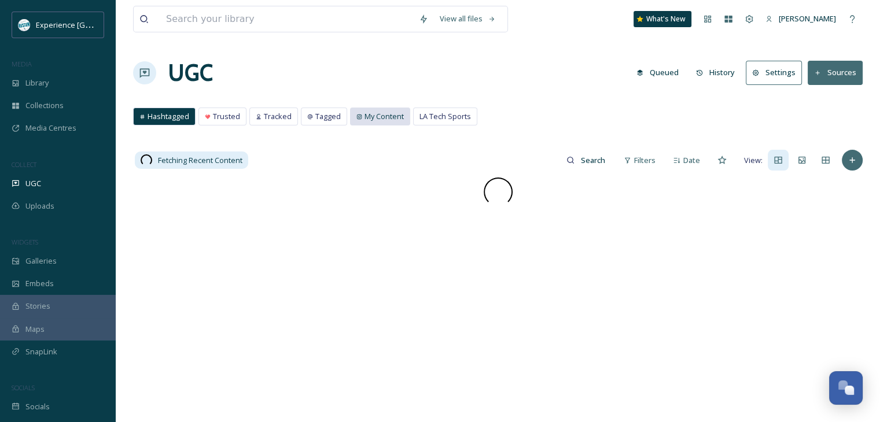
click at [376, 121] on span "My Content" at bounding box center [384, 116] width 39 height 11
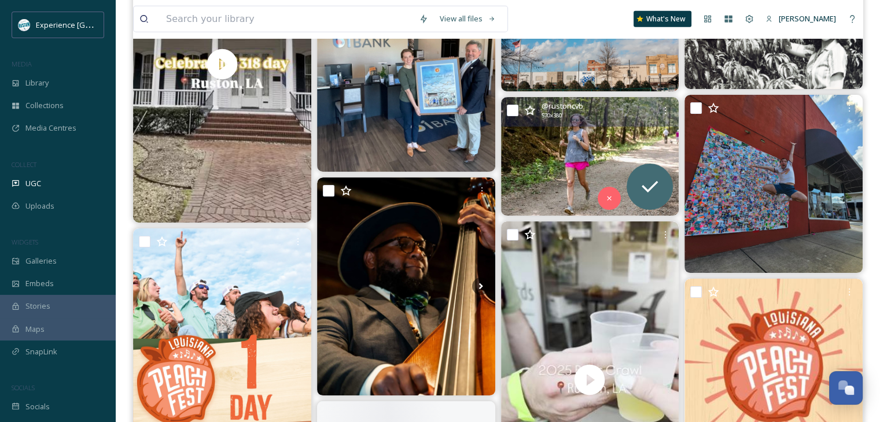
scroll to position [7522, 0]
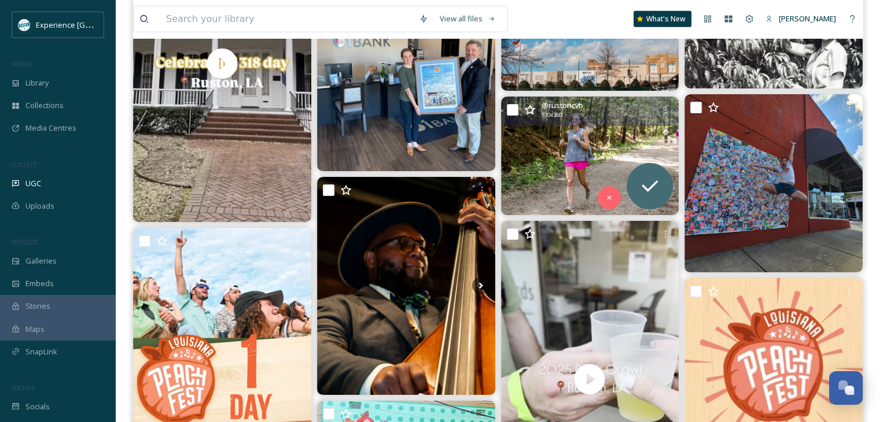
click at [513, 105] on input "checkbox" at bounding box center [513, 110] width 12 height 12
checkbox input "true"
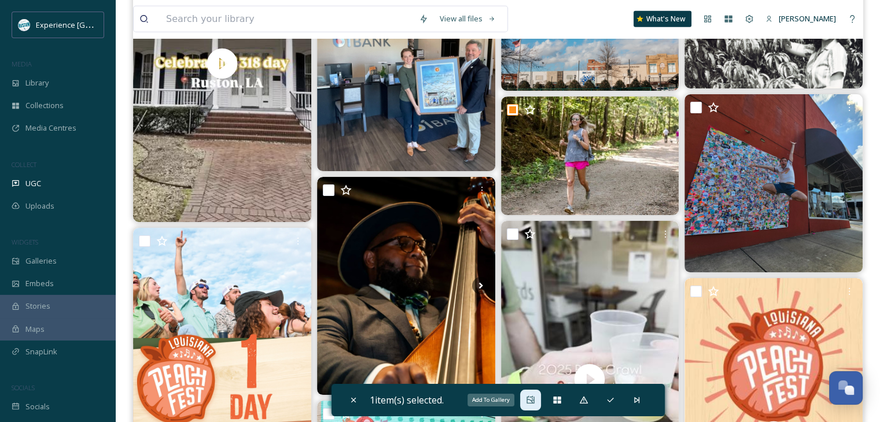
click at [528, 397] on icon at bounding box center [530, 400] width 9 height 9
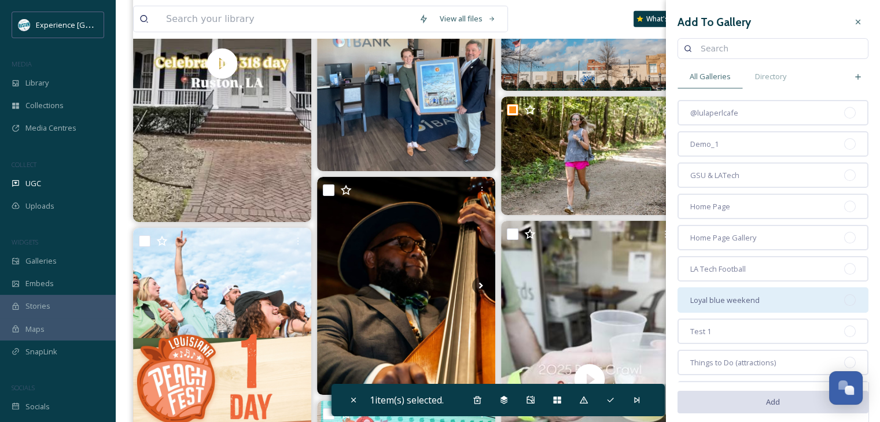
click at [749, 297] on span "Loyal blue weekend" at bounding box center [724, 300] width 69 height 11
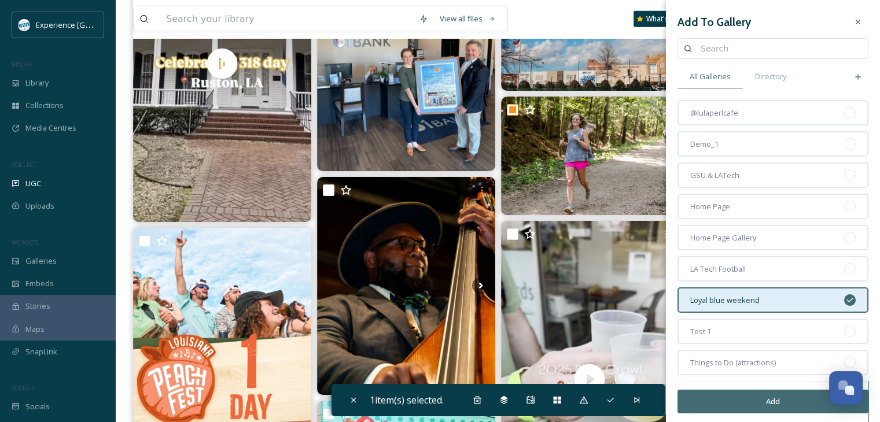
click at [736, 399] on button "Add" at bounding box center [773, 402] width 191 height 24
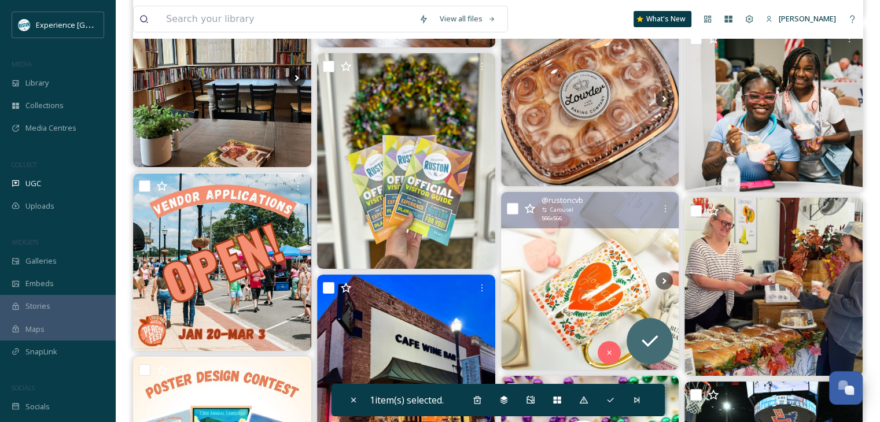
scroll to position [9201, 0]
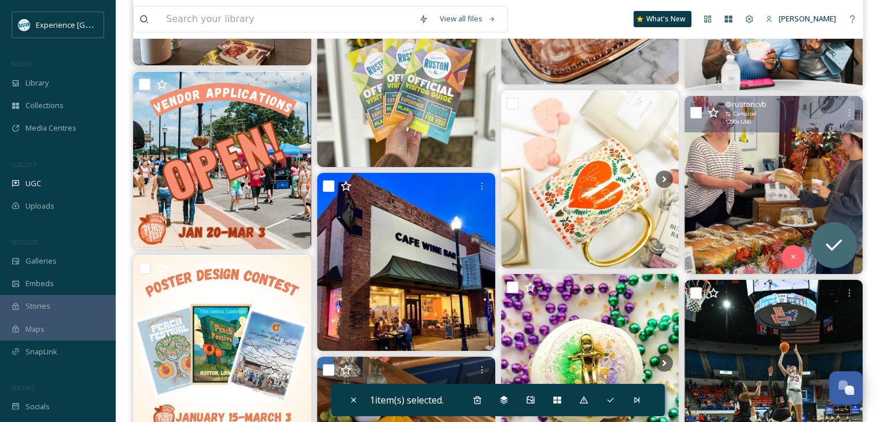
click at [697, 108] on input "checkbox" at bounding box center [696, 113] width 12 height 12
checkbox input "true"
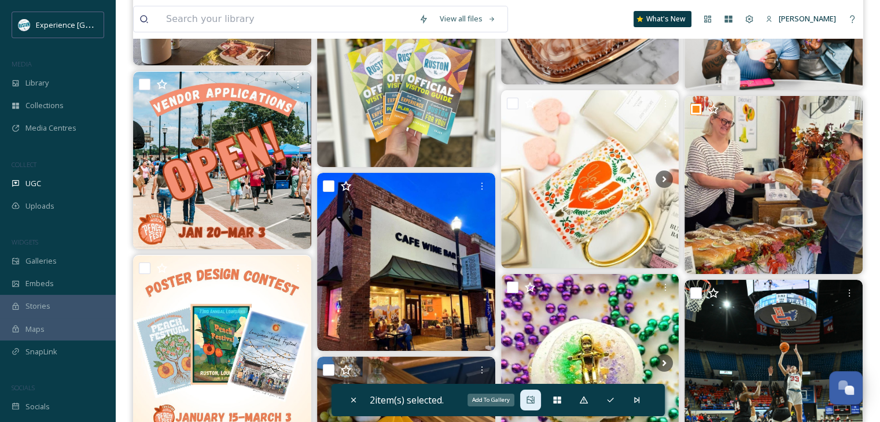
click at [529, 399] on icon at bounding box center [530, 400] width 9 height 9
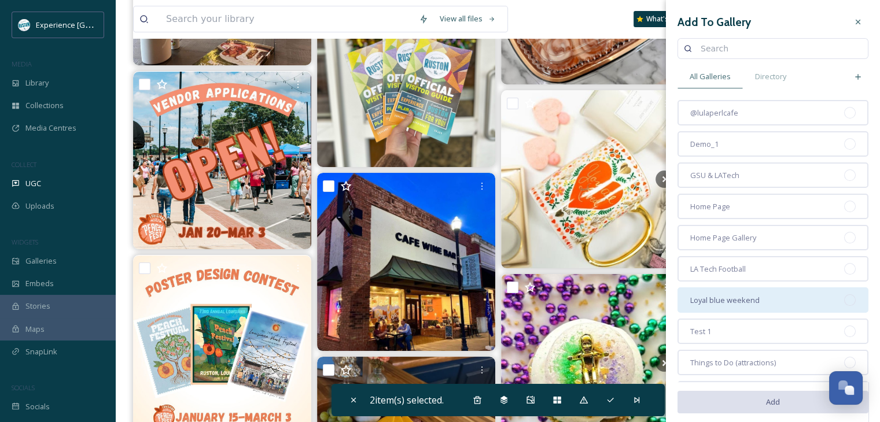
click at [744, 297] on span "Loyal blue weekend" at bounding box center [724, 300] width 69 height 11
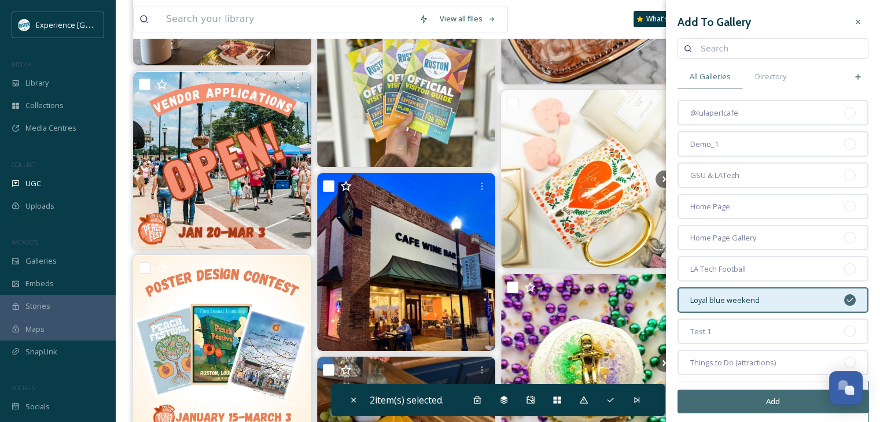
click at [738, 397] on button "Add" at bounding box center [773, 402] width 191 height 24
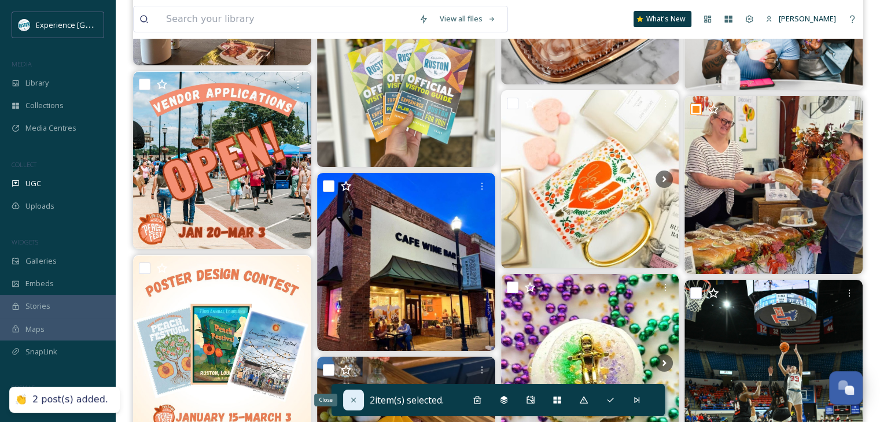
click at [354, 400] on icon at bounding box center [353, 400] width 9 height 9
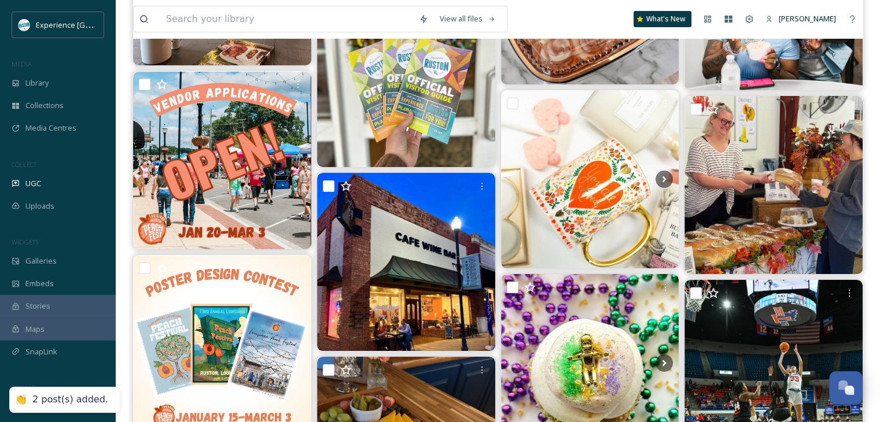
checkbox input "false"
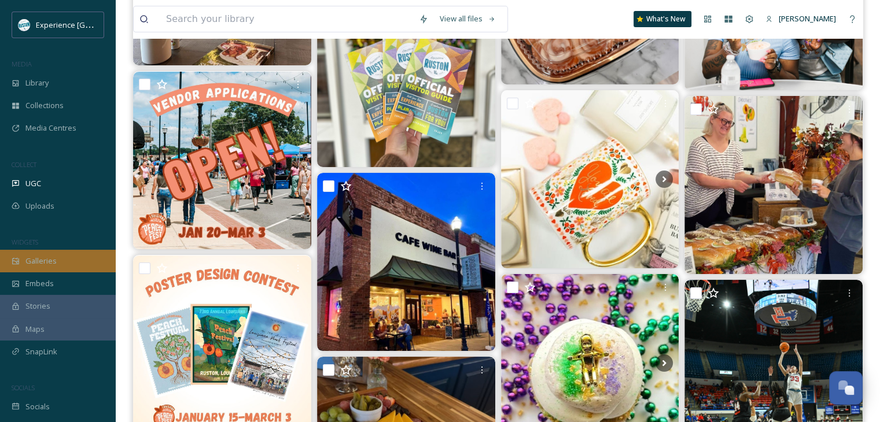
click at [81, 260] on div "Galleries" at bounding box center [58, 261] width 116 height 23
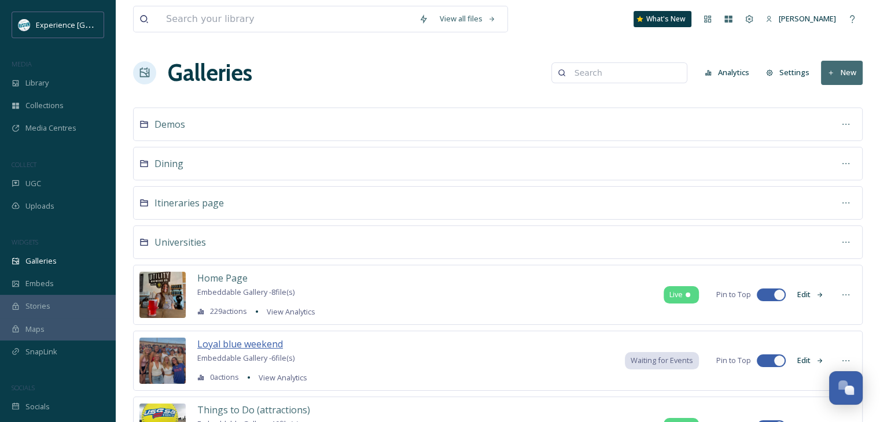
click at [234, 344] on span "Loyal blue weekend" at bounding box center [240, 344] width 86 height 13
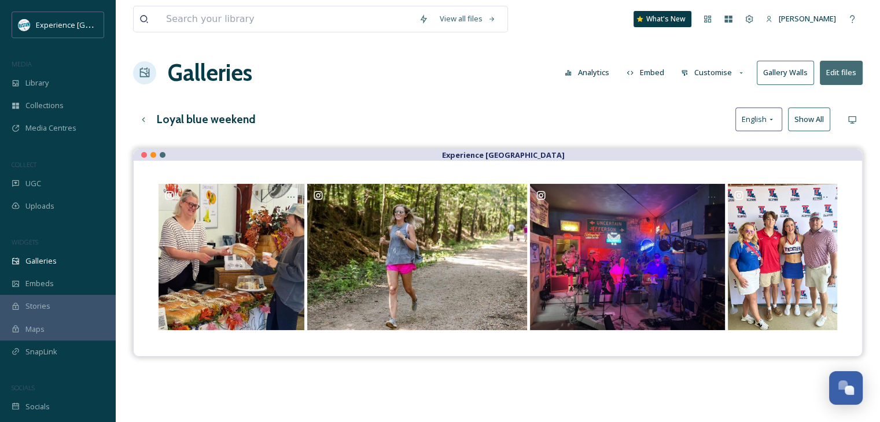
click at [815, 114] on button "Show All" at bounding box center [809, 120] width 42 height 24
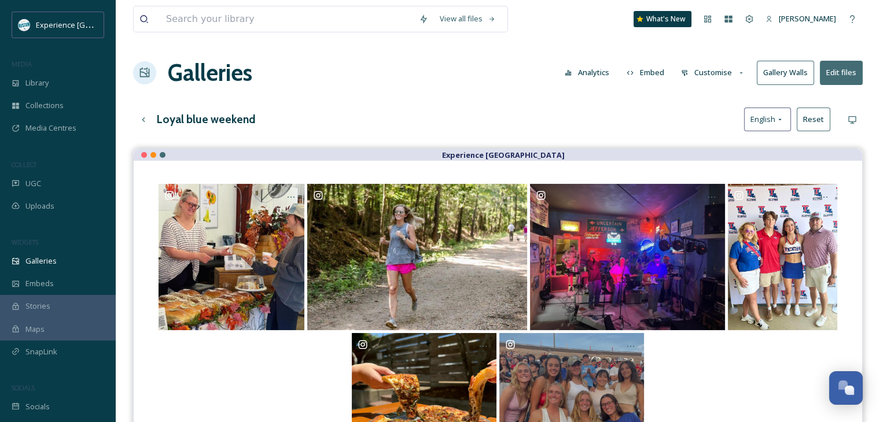
click at [702, 73] on button "Customise" at bounding box center [713, 72] width 76 height 23
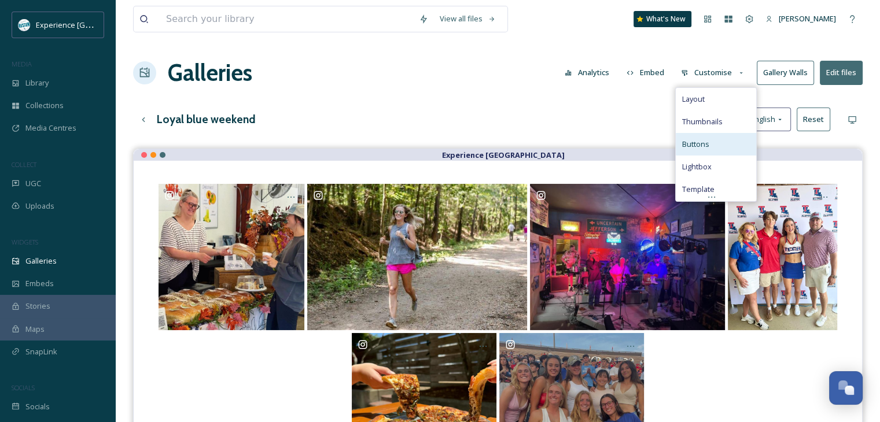
click at [700, 141] on span "Buttons" at bounding box center [695, 144] width 27 height 11
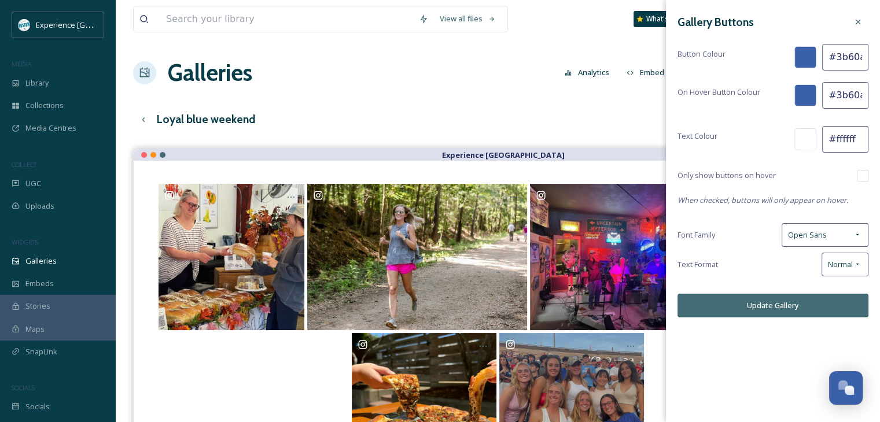
click at [840, 56] on input "#3b60aa" at bounding box center [845, 57] width 46 height 27
click at [839, 57] on input "#3b60aa" at bounding box center [845, 57] width 46 height 27
paste input "009695"
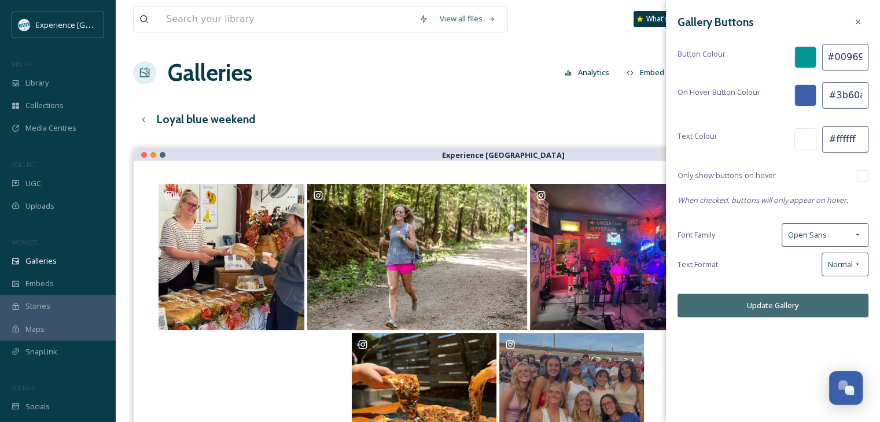
type input "#009695"
click at [849, 90] on input "#3b60aa" at bounding box center [845, 95] width 46 height 27
click at [848, 91] on input "#3b60aa" at bounding box center [845, 95] width 46 height 27
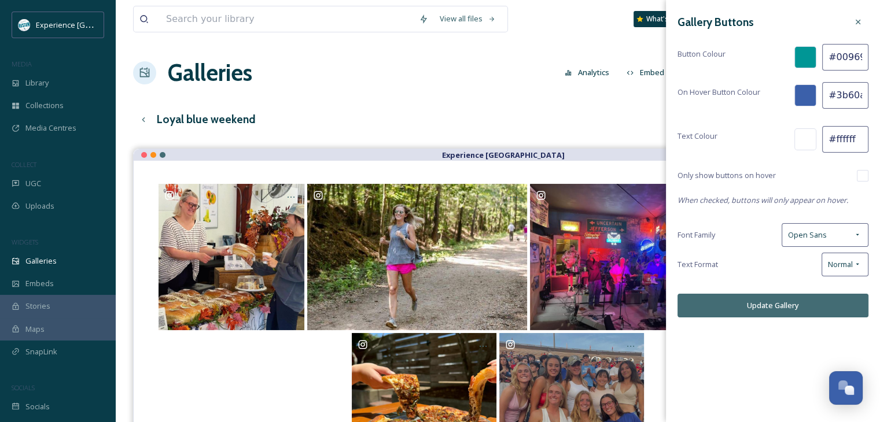
paste input "009695"
type input "#009695"
click at [832, 230] on div "Open Sans" at bounding box center [825, 235] width 87 height 24
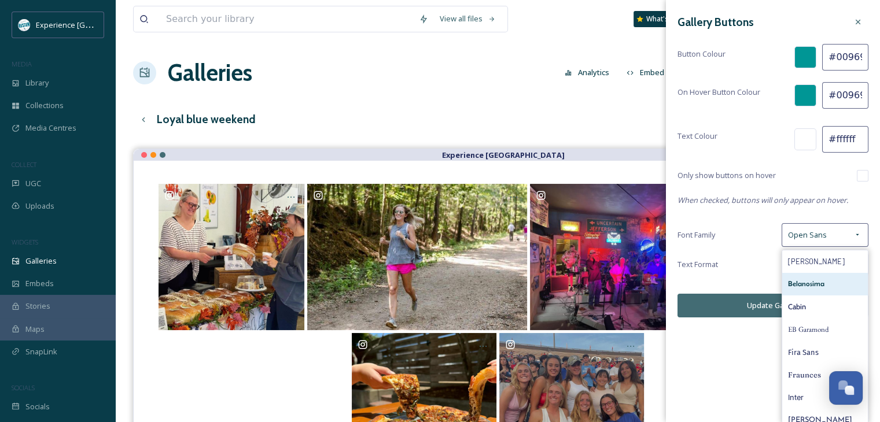
click at [807, 282] on span "Belanosima" at bounding box center [806, 284] width 36 height 11
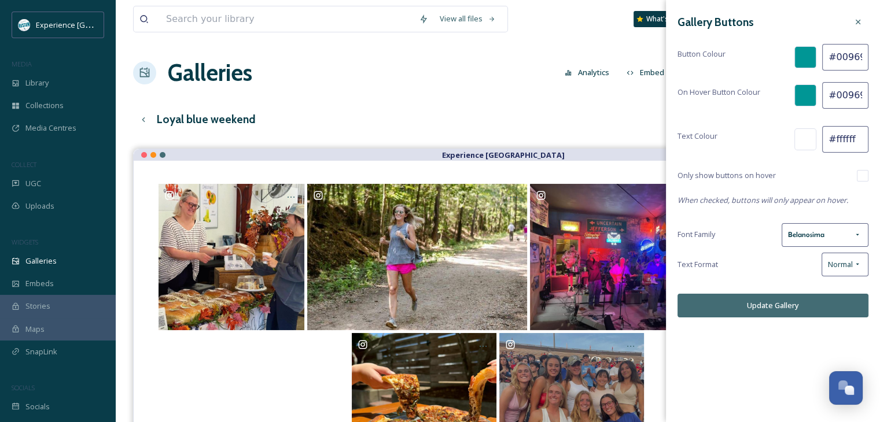
click at [786, 300] on button "Update Gallery" at bounding box center [773, 306] width 191 height 24
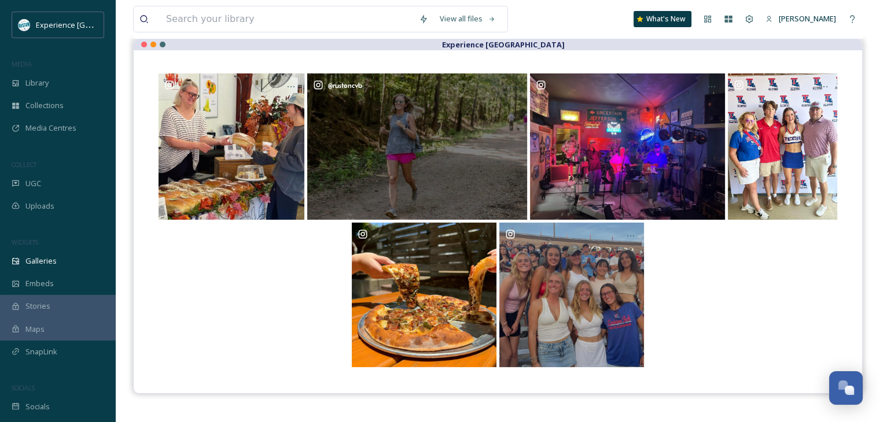
scroll to position [116, 0]
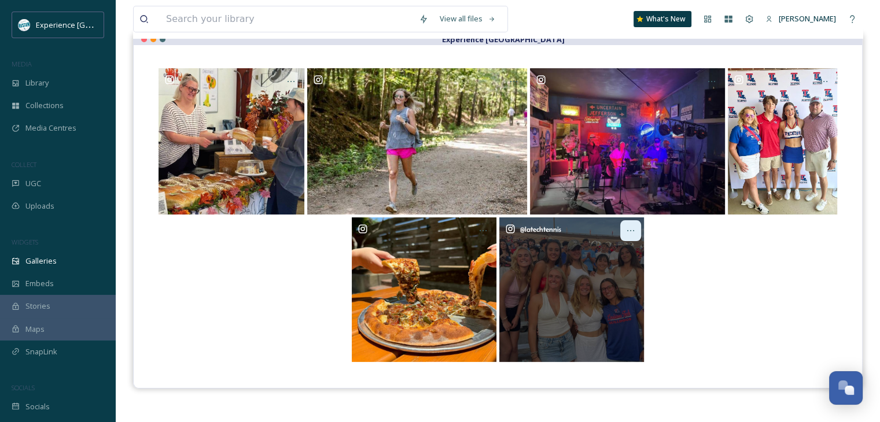
click at [632, 231] on icon at bounding box center [630, 230] width 9 height 9
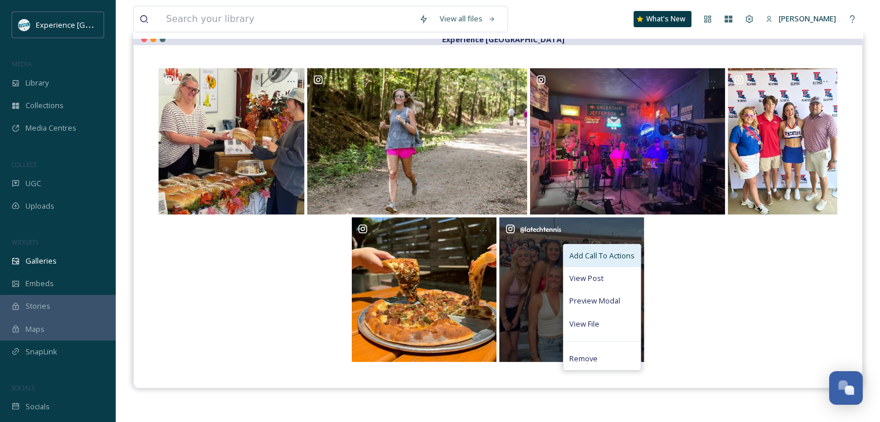
click at [613, 258] on span "Add Call To Actions" at bounding box center [601, 256] width 65 height 11
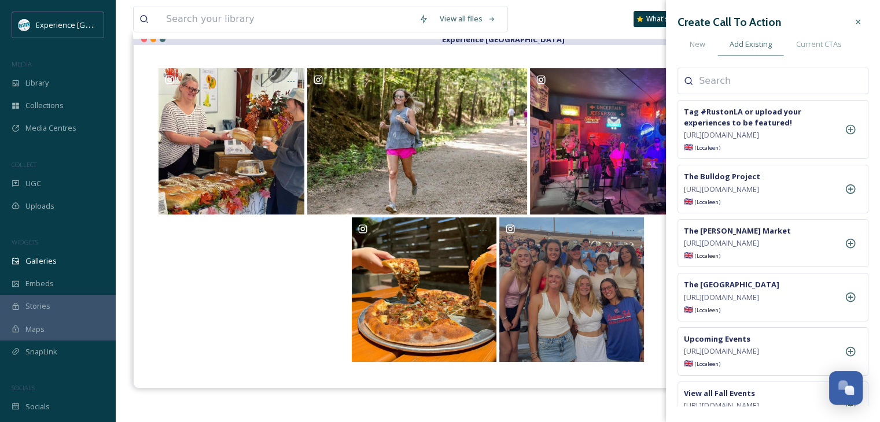
scroll to position [926, 0]
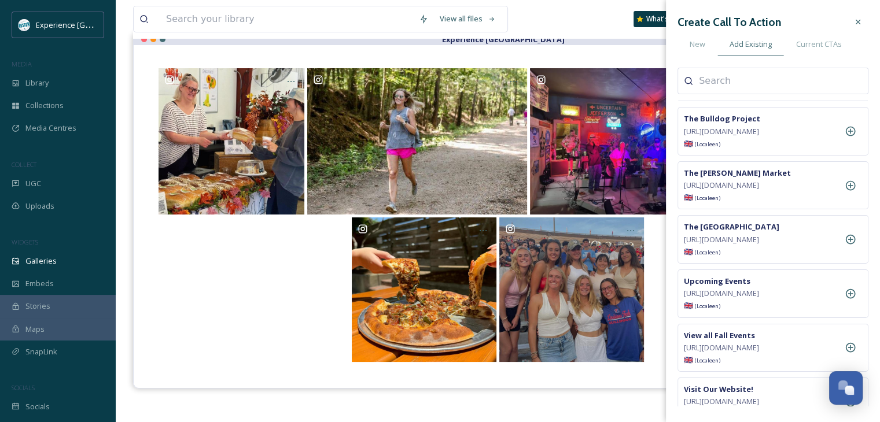
click at [845, 12] on icon at bounding box center [851, 7] width 12 height 12
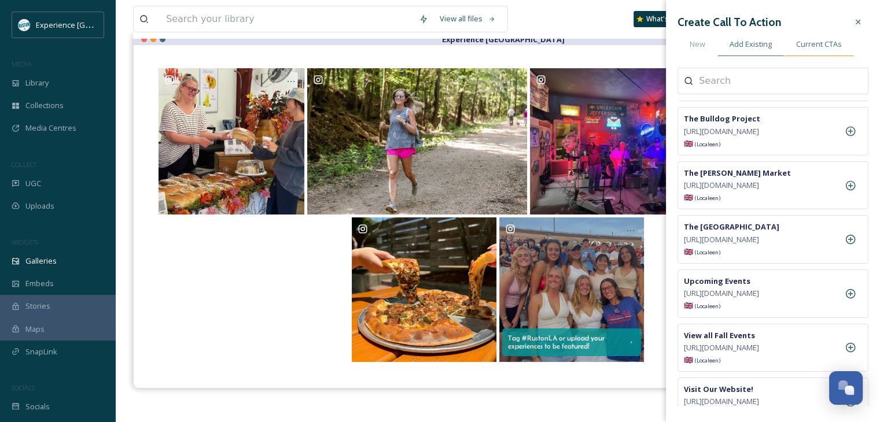
click at [808, 45] on span "Current CTAs" at bounding box center [819, 44] width 46 height 11
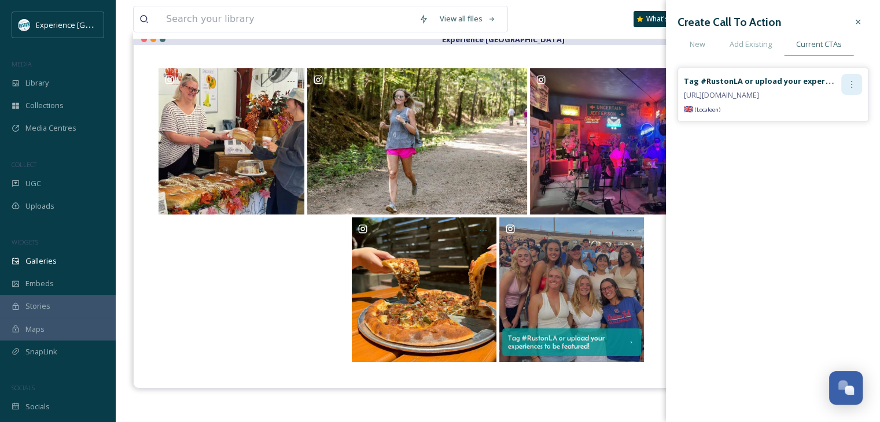
click at [850, 82] on icon at bounding box center [851, 84] width 9 height 9
click at [833, 111] on div "Edit" at bounding box center [827, 109] width 69 height 23
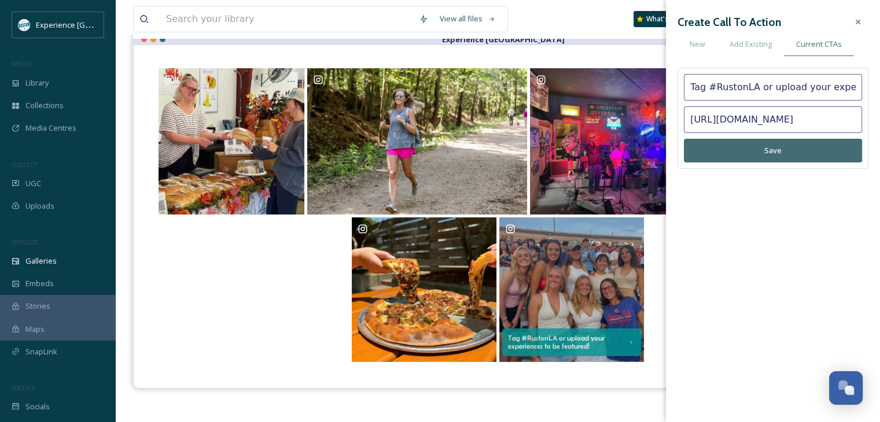
drag, startPoint x: 769, startPoint y: 88, endPoint x: 686, endPoint y: 87, distance: 83.3
click at [686, 87] on input "Tag #RustonLA or upload your experiences to be featured!" at bounding box center [773, 87] width 178 height 27
type input "Upload your experiences to be featured!"
click at [740, 150] on button "Save" at bounding box center [773, 151] width 178 height 24
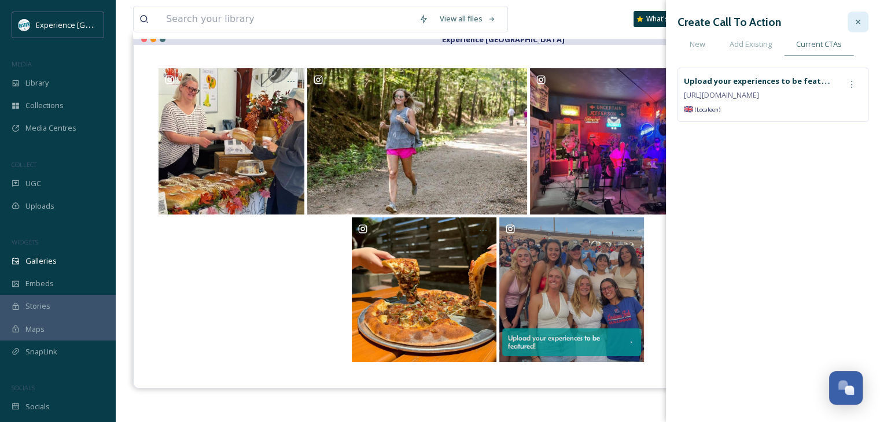
click at [857, 24] on icon at bounding box center [858, 21] width 9 height 9
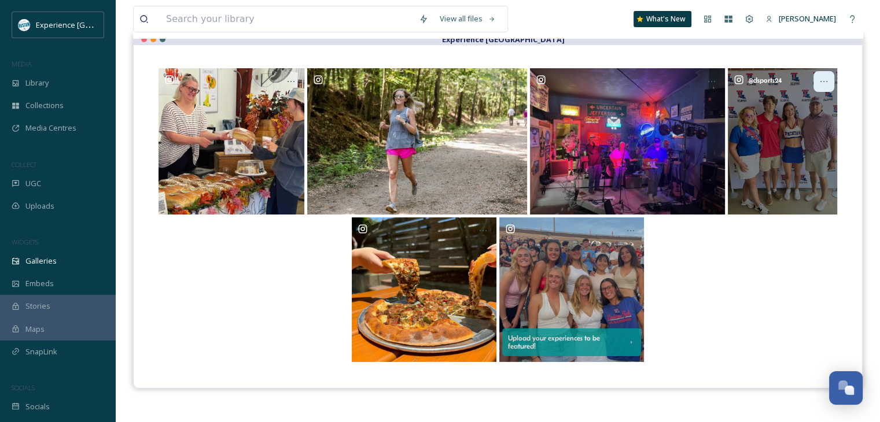
click at [822, 76] on div at bounding box center [824, 81] width 21 height 21
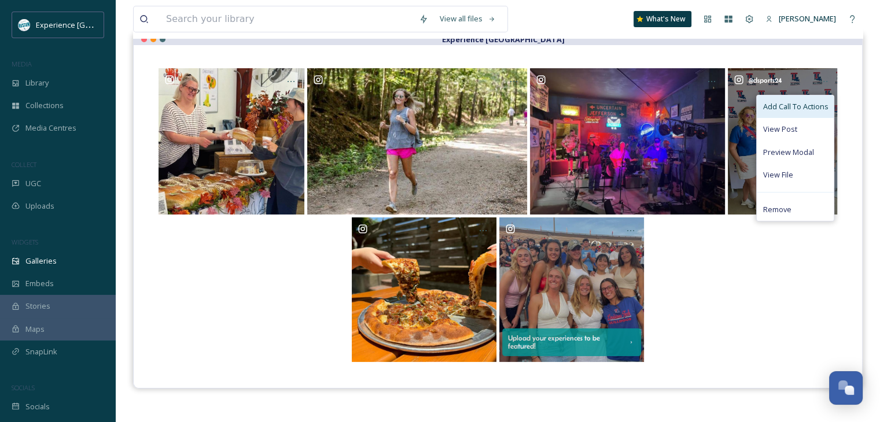
click at [796, 110] on span "Add Call To Actions" at bounding box center [795, 106] width 65 height 11
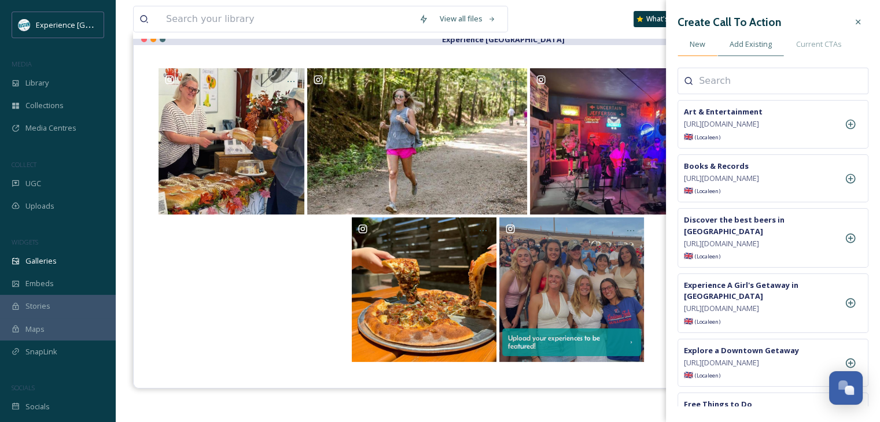
click at [699, 45] on span "New" at bounding box center [698, 44] width 16 height 11
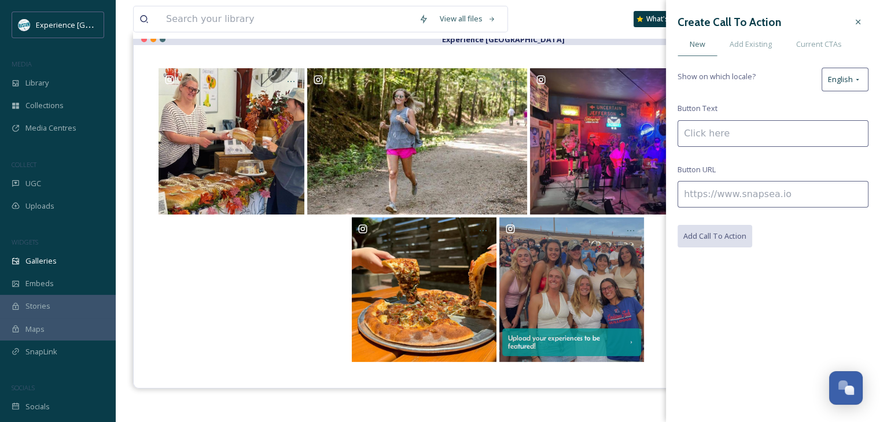
click at [723, 127] on input at bounding box center [773, 133] width 191 height 27
type input "Tag @rustoncvb!"
click at [724, 189] on input at bounding box center [773, 194] width 191 height 27
paste input "https://www.instagram.com/rustoncvb/"
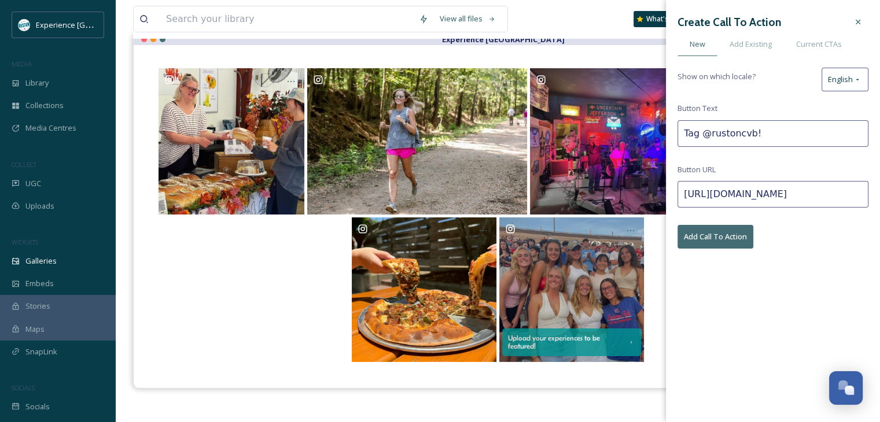
type input "https://www.instagram.com/rustoncvb/"
click at [720, 233] on button "Add Call To Action" at bounding box center [716, 237] width 76 height 24
click at [863, 24] on div at bounding box center [858, 22] width 21 height 21
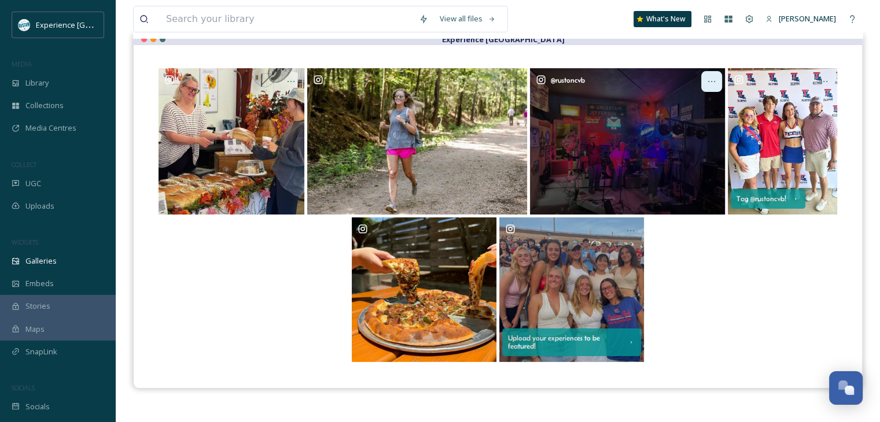
click at [709, 84] on icon at bounding box center [711, 81] width 9 height 9
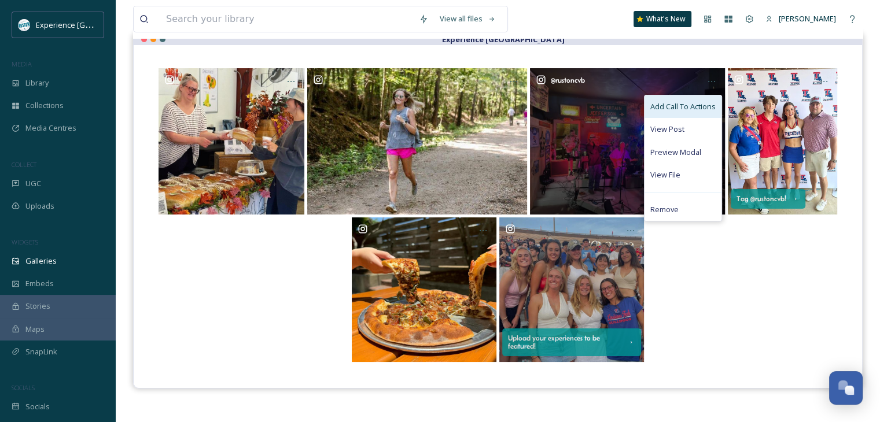
click at [673, 107] on span "Add Call To Actions" at bounding box center [682, 106] width 65 height 11
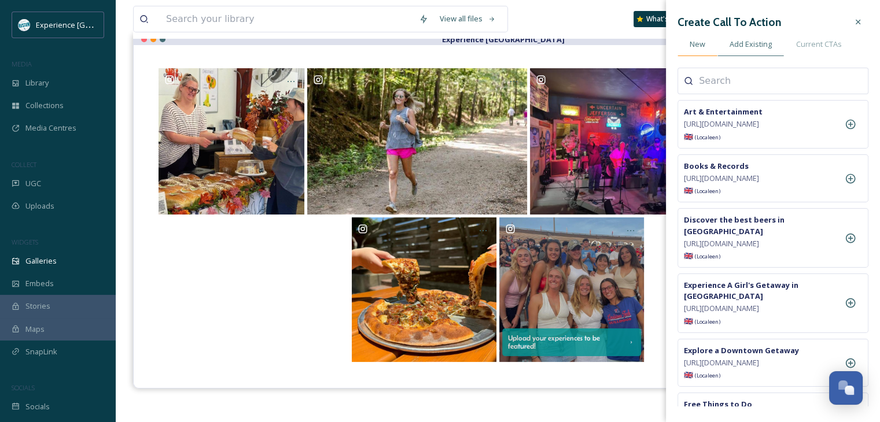
click at [703, 48] on span "New" at bounding box center [698, 44] width 16 height 11
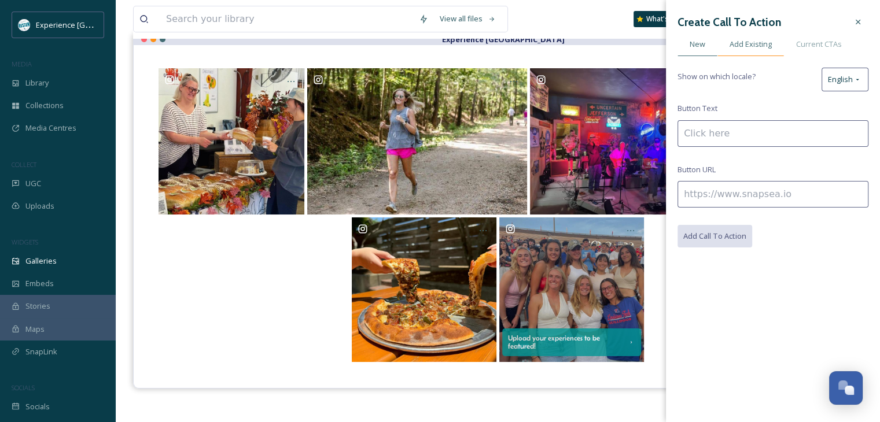
click at [737, 49] on span "Add Existing" at bounding box center [751, 44] width 42 height 11
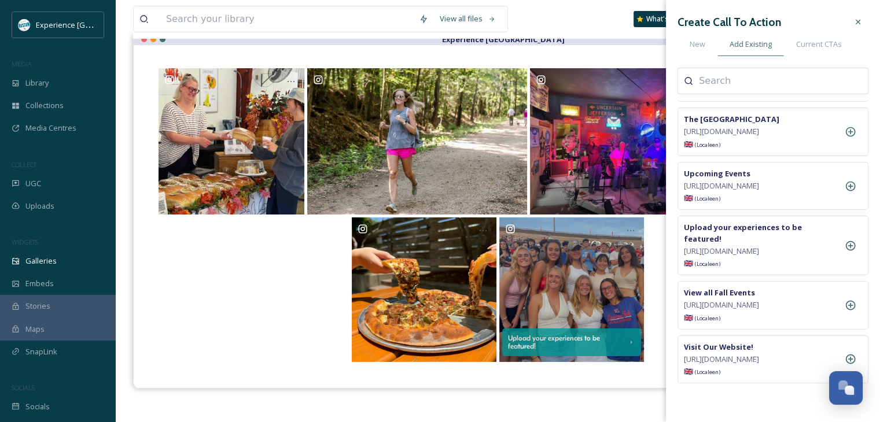
scroll to position [1157, 0]
click at [845, 192] on icon at bounding box center [851, 187] width 12 height 12
click at [815, 39] on span "Current CTAs" at bounding box center [819, 44] width 46 height 11
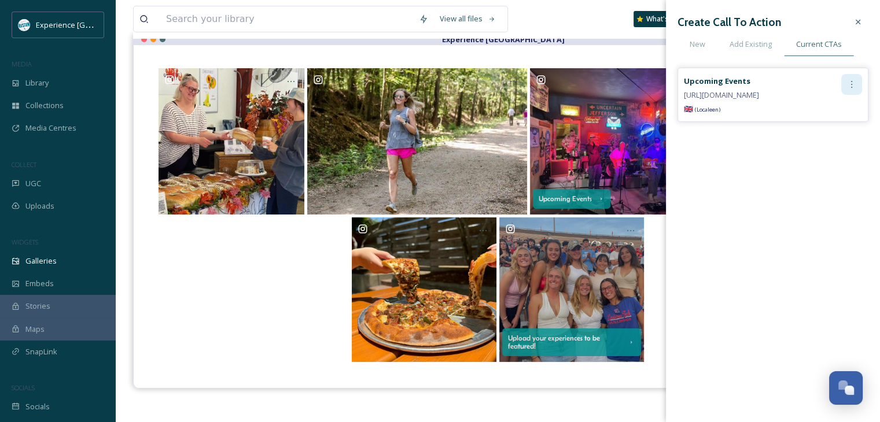
click at [854, 89] on div at bounding box center [851, 84] width 21 height 21
click at [826, 106] on div "Edit" at bounding box center [827, 109] width 69 height 23
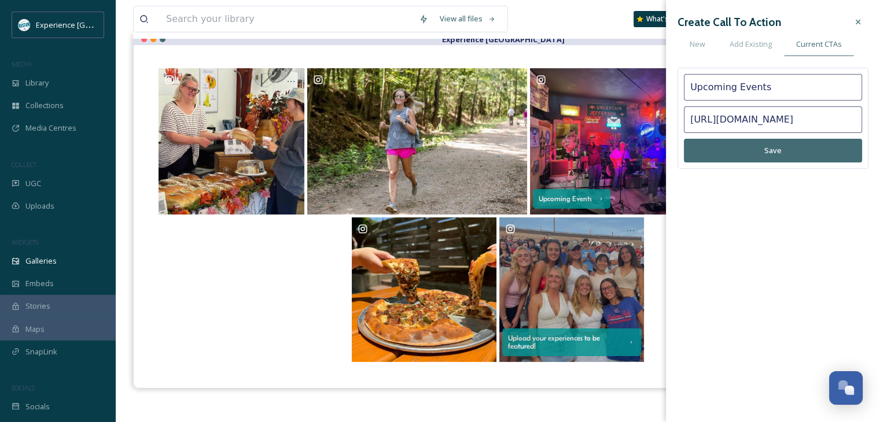
click at [720, 92] on input "Upcoming Events" at bounding box center [773, 87] width 178 height 27
click at [720, 93] on input "Upcoming Events" at bounding box center [773, 87] width 178 height 27
type input "Attend Local Events"
click at [759, 149] on button "Save" at bounding box center [773, 151] width 178 height 24
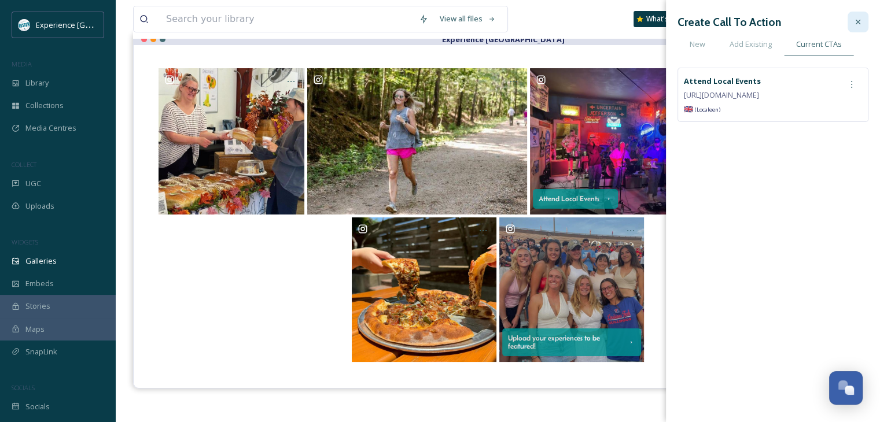
click at [852, 19] on div at bounding box center [858, 22] width 21 height 21
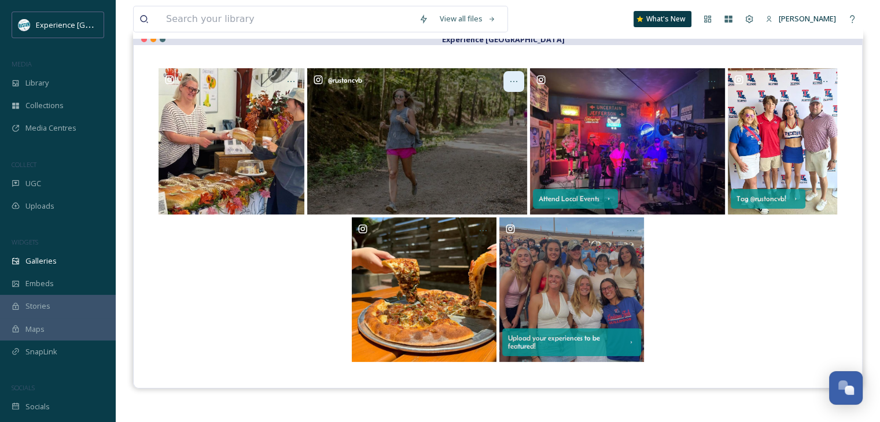
click at [516, 79] on icon at bounding box center [513, 81] width 9 height 9
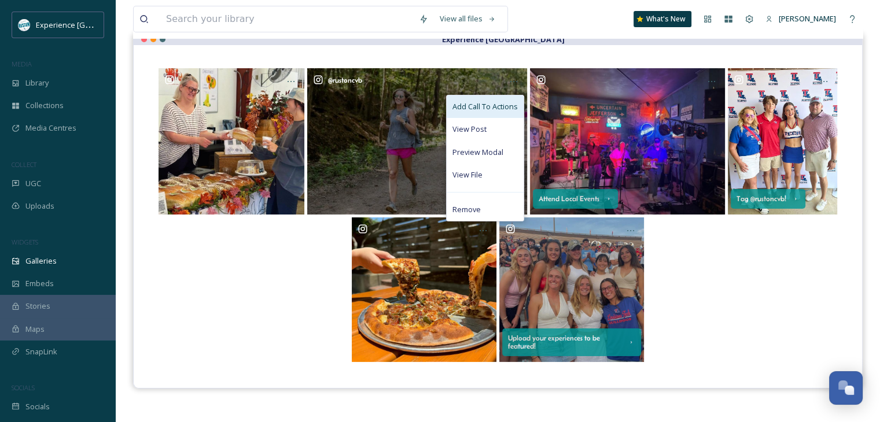
click at [488, 103] on span "Add Call To Actions" at bounding box center [485, 106] width 65 height 11
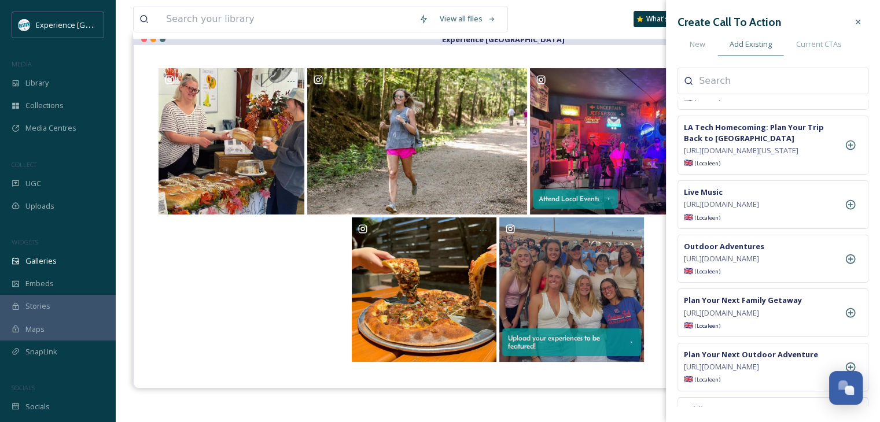
scroll to position [405, 0]
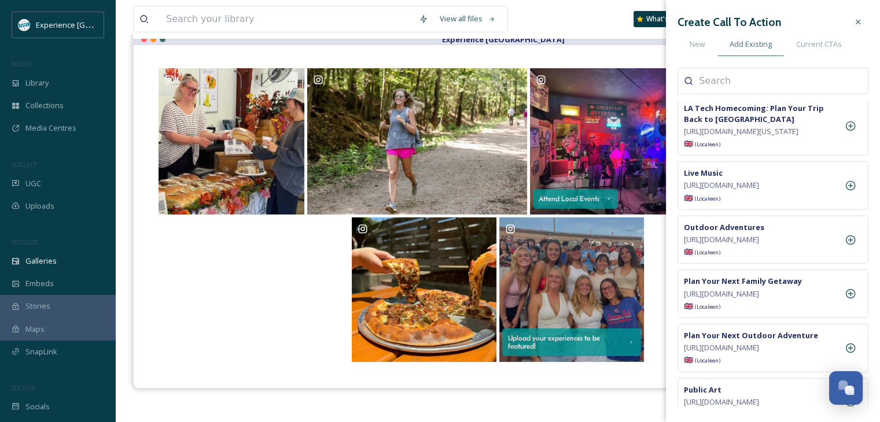
click at [731, 82] on input at bounding box center [757, 81] width 116 height 14
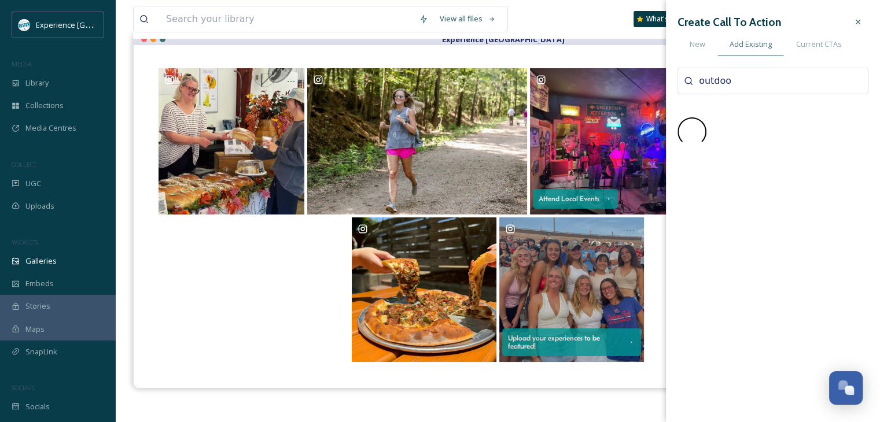
scroll to position [0, 0]
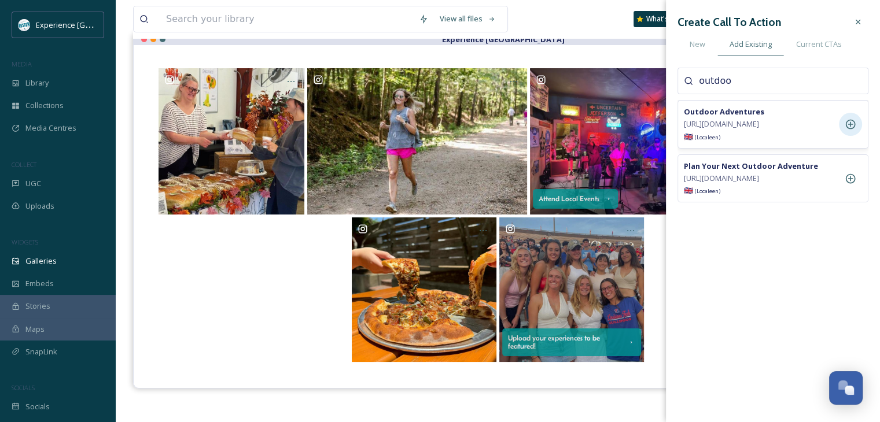
type input "outdoo"
click at [856, 130] on icon at bounding box center [851, 125] width 12 height 12
click at [809, 47] on span "Current CTAs" at bounding box center [819, 44] width 46 height 11
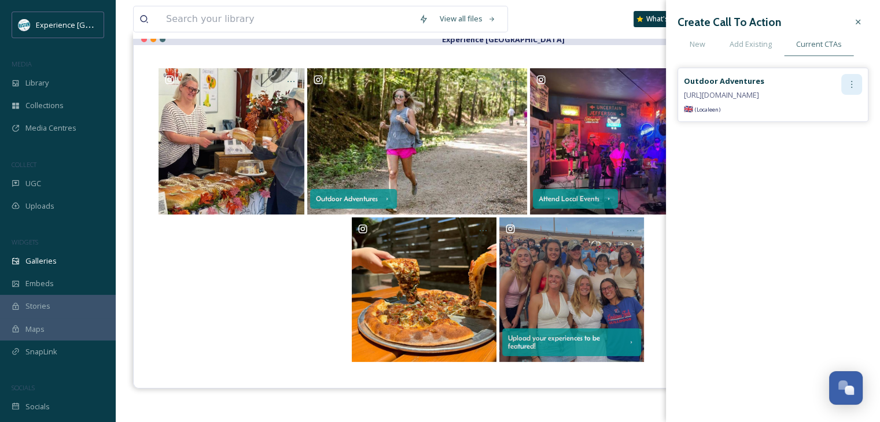
click at [847, 81] on icon at bounding box center [851, 84] width 9 height 9
click at [813, 115] on div "Edit" at bounding box center [827, 109] width 69 height 23
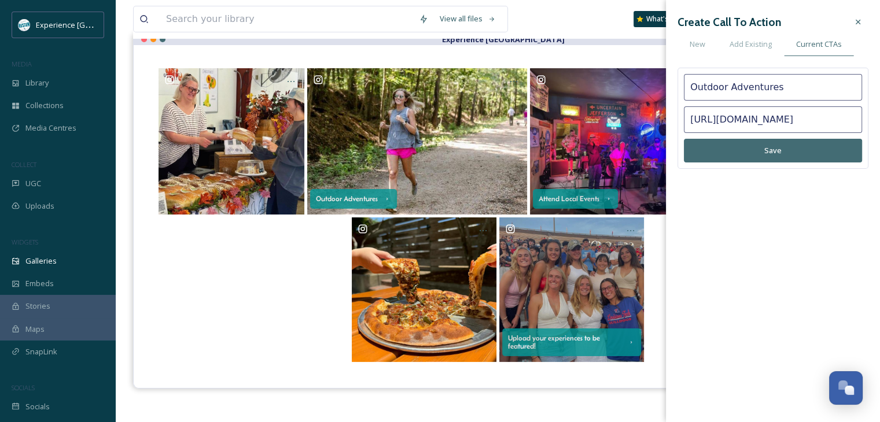
click at [755, 84] on input "Outdoor Adventures" at bounding box center [773, 87] width 178 height 27
type input "e"
type input "Experience the Outdoors"
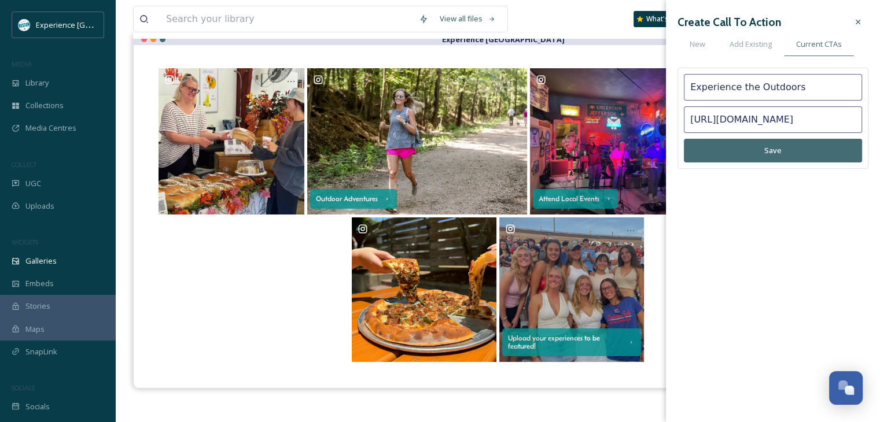
click at [803, 148] on button "Save" at bounding box center [773, 151] width 178 height 24
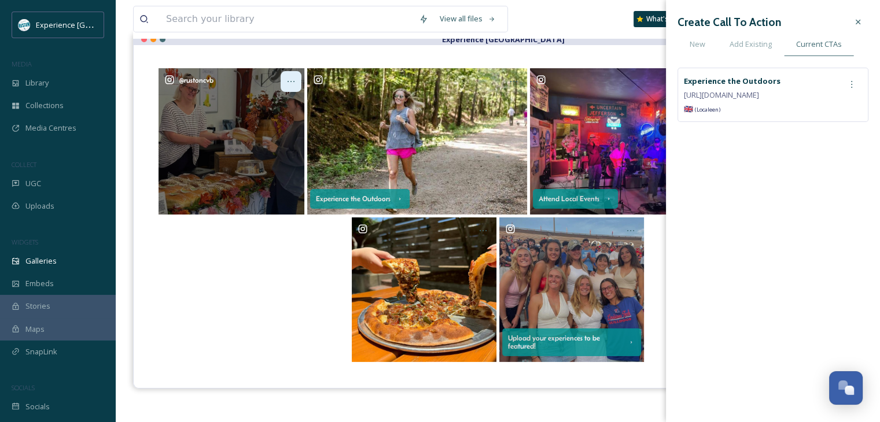
click at [289, 79] on icon at bounding box center [290, 81] width 9 height 9
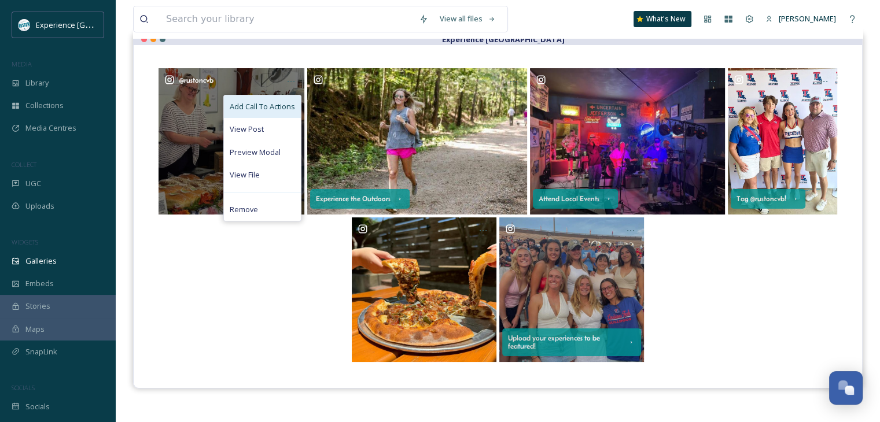
click at [277, 109] on span "Add Call To Actions" at bounding box center [262, 106] width 65 height 11
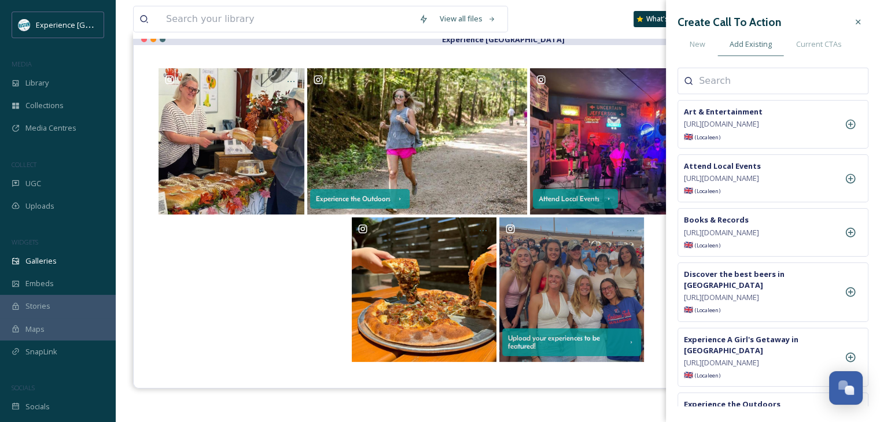
click at [833, 80] on div at bounding box center [773, 81] width 191 height 27
click at [820, 73] on div at bounding box center [773, 81] width 191 height 27
click at [719, 83] on input at bounding box center [757, 81] width 116 height 14
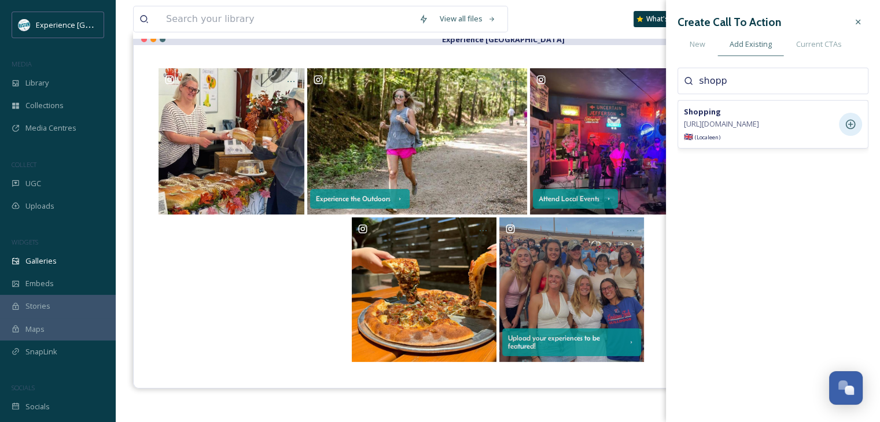
type input "shopp"
click at [849, 124] on icon at bounding box center [851, 125] width 12 height 12
click at [824, 44] on span "Current CTAs" at bounding box center [819, 44] width 46 height 11
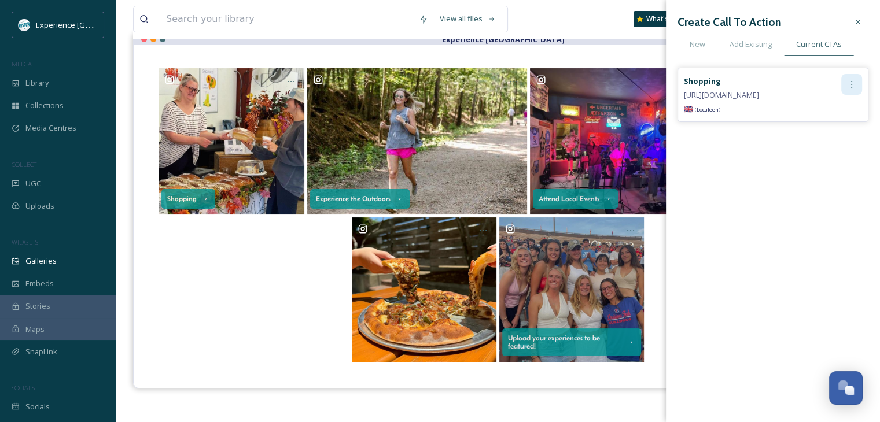
click at [852, 87] on icon at bounding box center [851, 84] width 9 height 9
click at [829, 109] on div "Edit" at bounding box center [827, 109] width 69 height 23
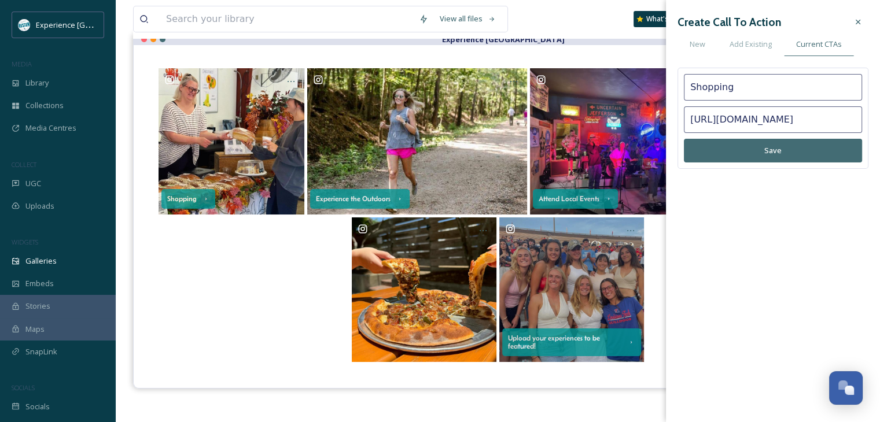
click at [723, 93] on input "Shopping" at bounding box center [773, 87] width 178 height 27
click at [724, 92] on input "Shopping" at bounding box center [773, 87] width 178 height 27
type input "Discover must see shops"
click at [736, 146] on button "Save" at bounding box center [773, 151] width 178 height 24
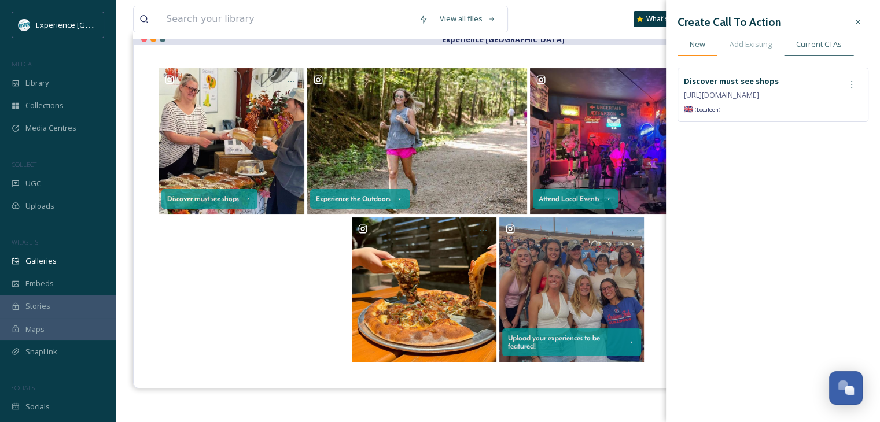
click at [701, 47] on span "New" at bounding box center [698, 44] width 16 height 11
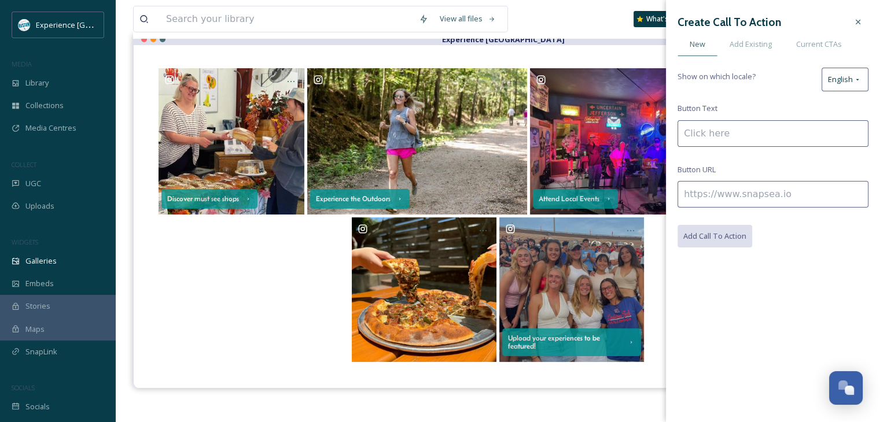
click at [771, 124] on input at bounding box center [773, 133] width 191 height 27
click at [741, 46] on span "Add Existing" at bounding box center [751, 44] width 42 height 11
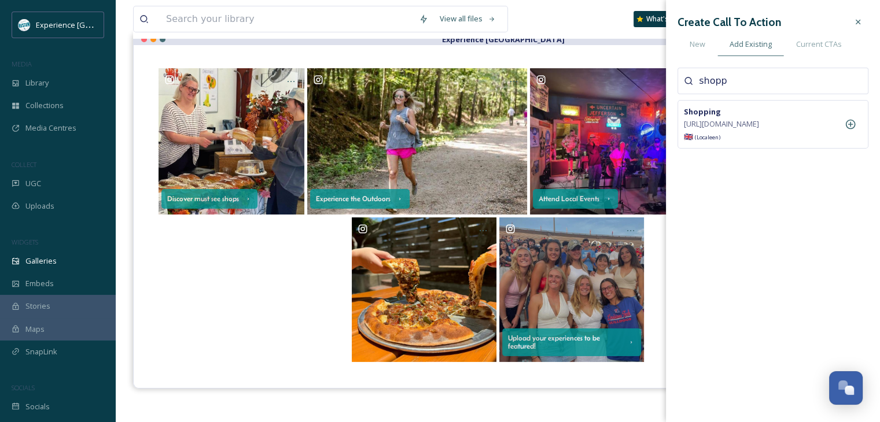
click at [736, 82] on input "shopp" at bounding box center [757, 81] width 116 height 14
click at [736, 80] on input "shopp" at bounding box center [757, 81] width 116 height 14
type input "f"
type input "d"
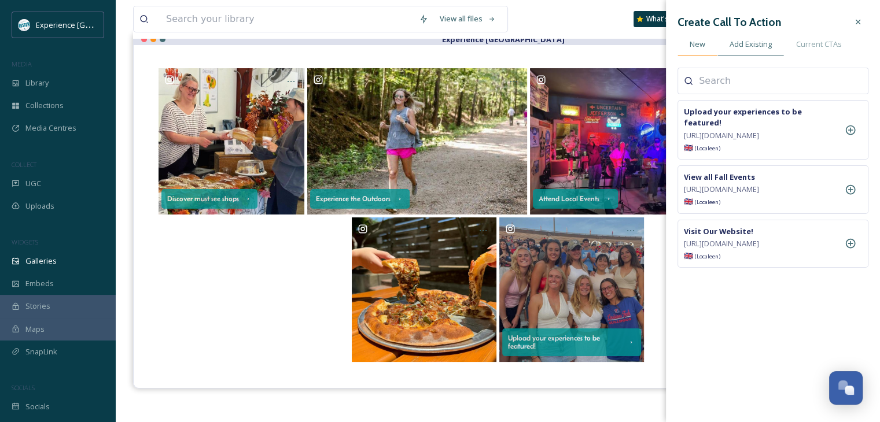
click at [704, 47] on span "New" at bounding box center [698, 44] width 16 height 11
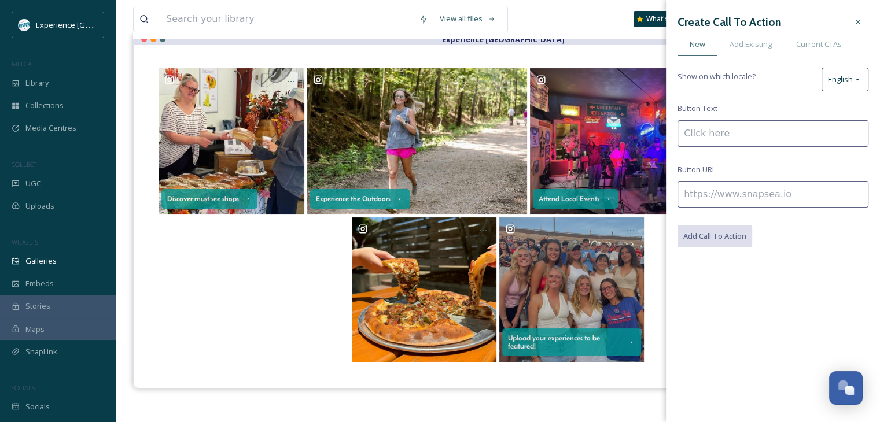
click at [750, 139] on input at bounding box center [773, 133] width 191 height 27
type input "Indulge in Culinary Experiences"
click at [746, 190] on input at bounding box center [773, 194] width 191 height 27
paste input "https://www.rustonlincoln.com/dining/"
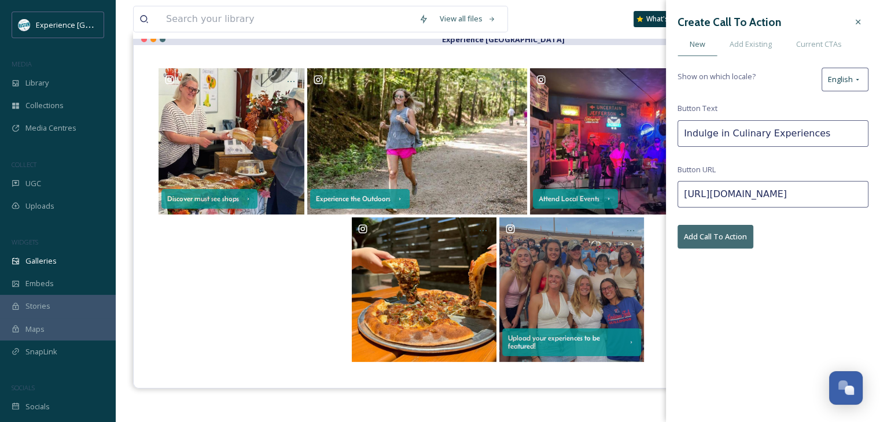
type input "https://www.rustonlincoln.com/dining/"
click at [723, 237] on button "Add Call To Action" at bounding box center [716, 237] width 76 height 24
click at [730, 236] on button "Add Call To Action" at bounding box center [716, 237] width 76 height 24
click at [766, 50] on div "Add Existing" at bounding box center [751, 44] width 67 height 24
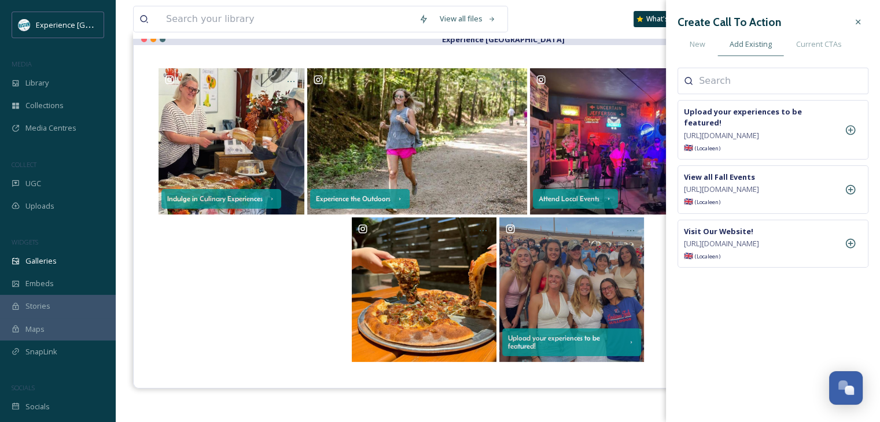
click at [776, 90] on div at bounding box center [773, 81] width 191 height 27
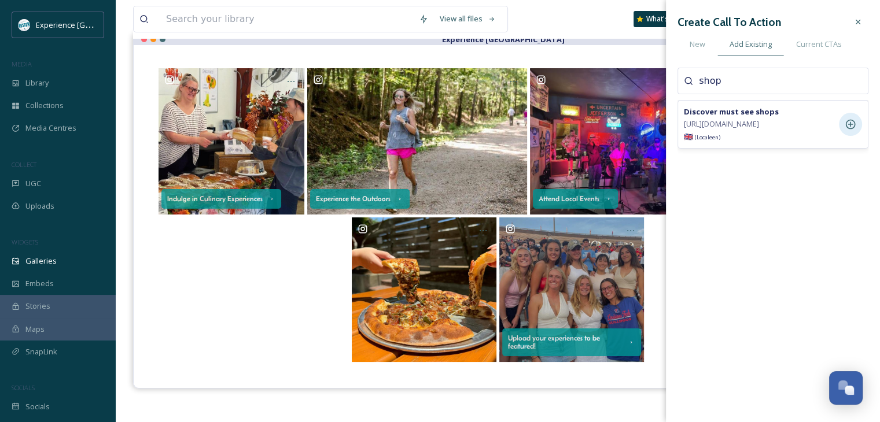
type input "shop"
click at [854, 128] on icon at bounding box center [851, 125] width 12 height 12
click at [823, 46] on span "Current CTAs" at bounding box center [819, 44] width 46 height 11
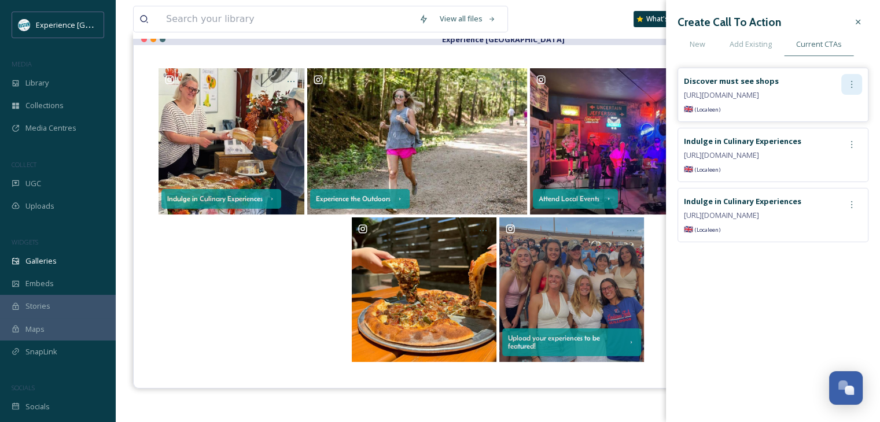
click at [848, 86] on icon at bounding box center [851, 84] width 9 height 9
click at [813, 112] on div "Edit" at bounding box center [827, 109] width 69 height 23
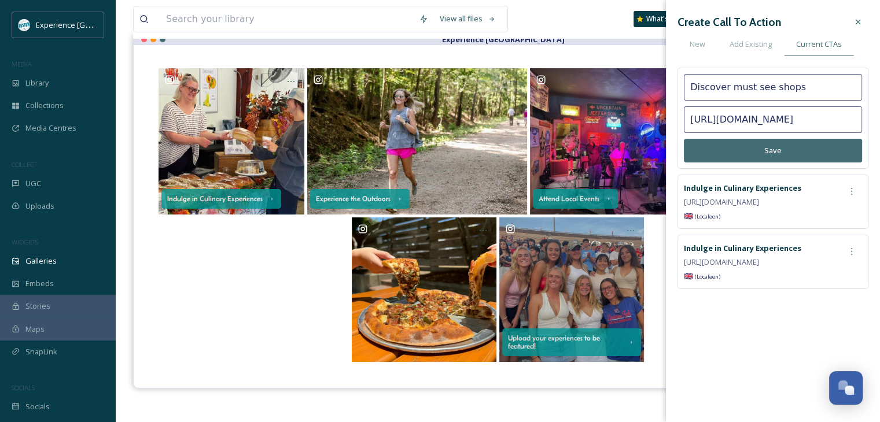
click at [735, 89] on input "Discover must see shops" at bounding box center [773, 87] width 178 height 27
type input "Discover Must See Shops"
click at [767, 156] on button "Save" at bounding box center [773, 151] width 178 height 24
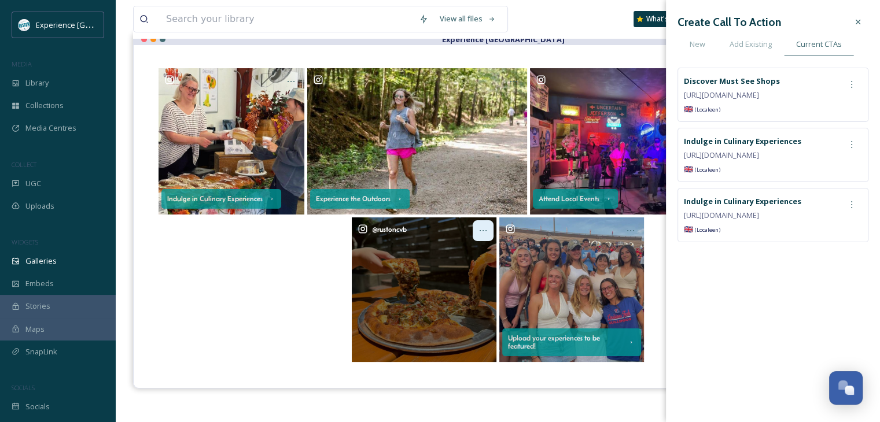
click at [481, 229] on icon at bounding box center [483, 230] width 9 height 9
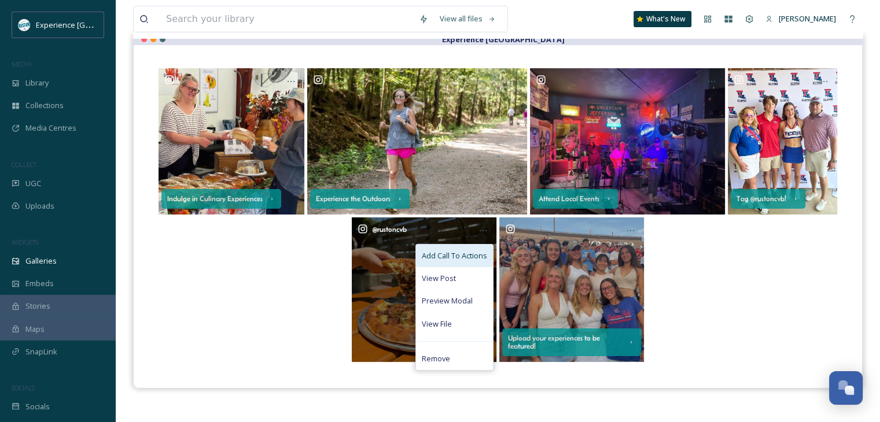
click at [470, 254] on span "Add Call To Actions" at bounding box center [454, 256] width 65 height 11
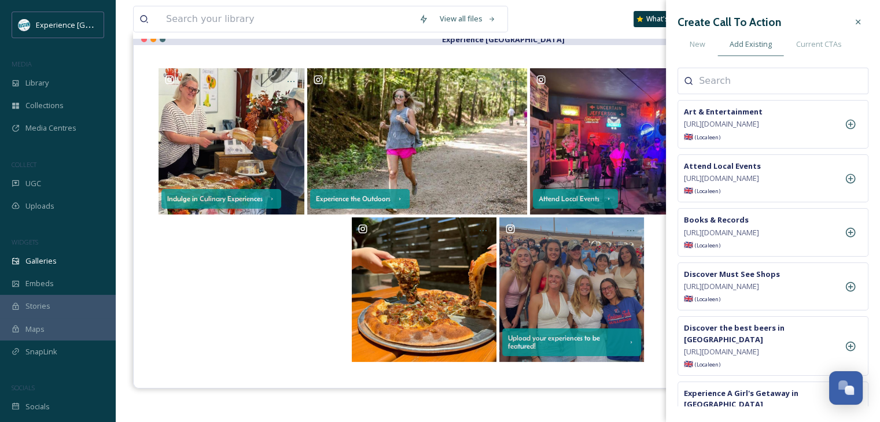
click at [746, 82] on input at bounding box center [757, 81] width 116 height 14
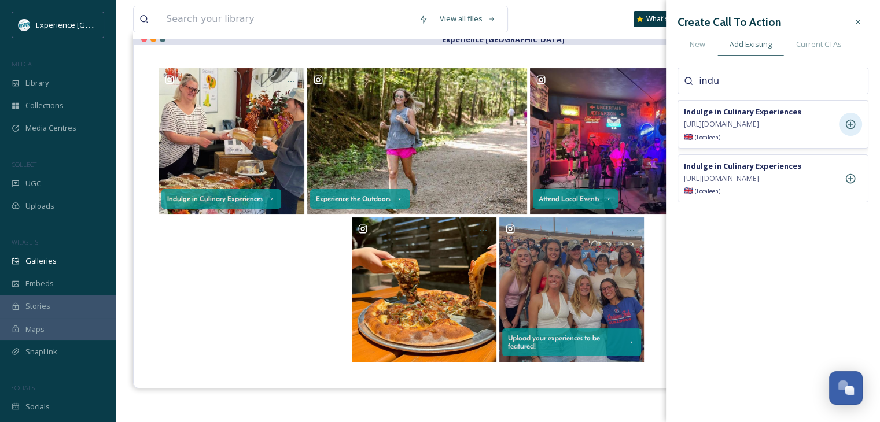
type input "indu"
click at [845, 119] on icon at bounding box center [851, 125] width 12 height 12
click at [857, 25] on icon at bounding box center [858, 21] width 9 height 9
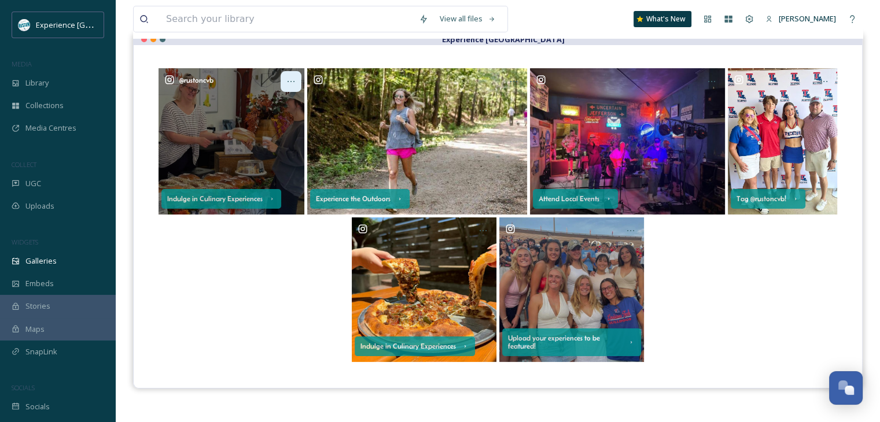
click at [296, 89] on div at bounding box center [291, 81] width 21 height 21
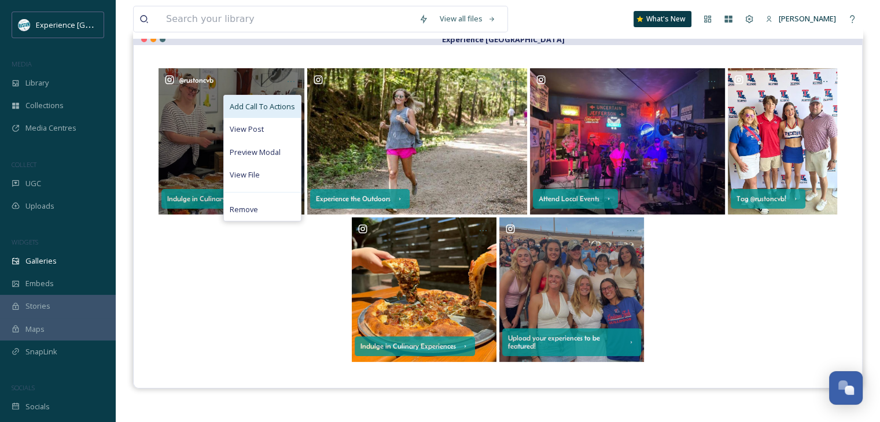
click at [287, 109] on span "Add Call To Actions" at bounding box center [262, 106] width 65 height 11
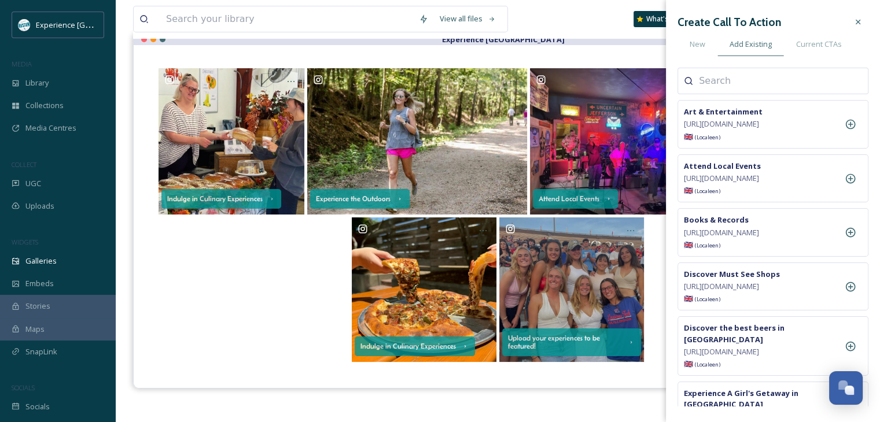
click at [740, 84] on input at bounding box center [757, 81] width 116 height 14
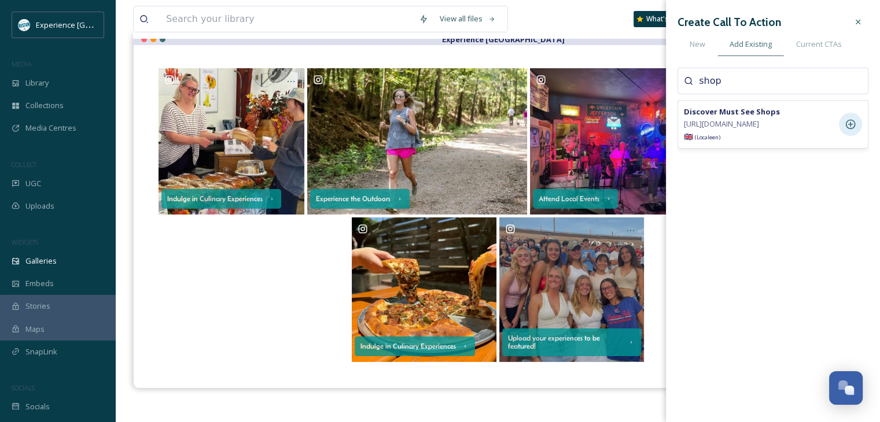
type input "shop"
click at [855, 130] on icon at bounding box center [851, 125] width 12 height 12
click at [855, 25] on icon at bounding box center [858, 21] width 9 height 9
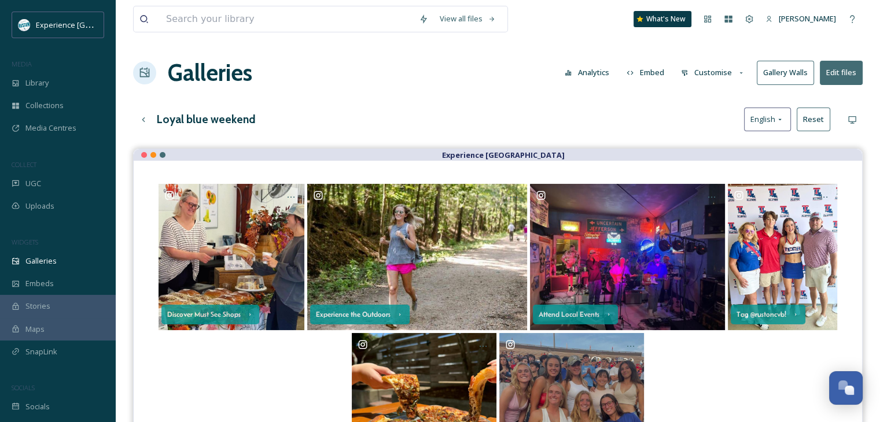
click at [720, 71] on button "Customise" at bounding box center [713, 72] width 76 height 23
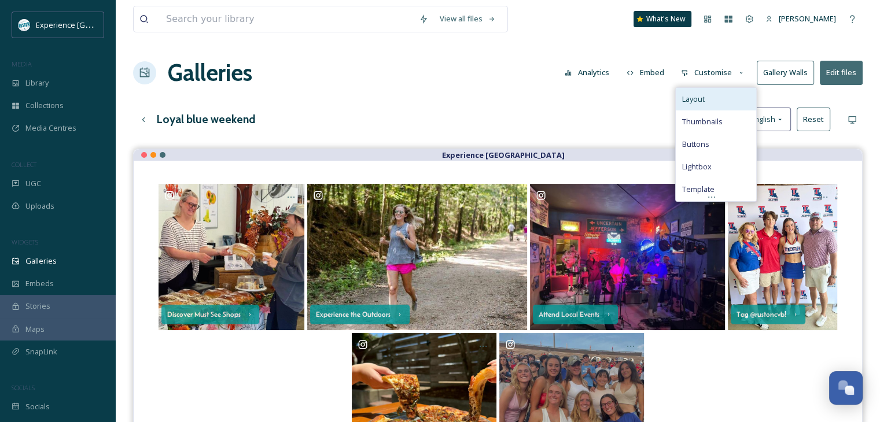
click at [716, 104] on div "Layout" at bounding box center [716, 99] width 80 height 23
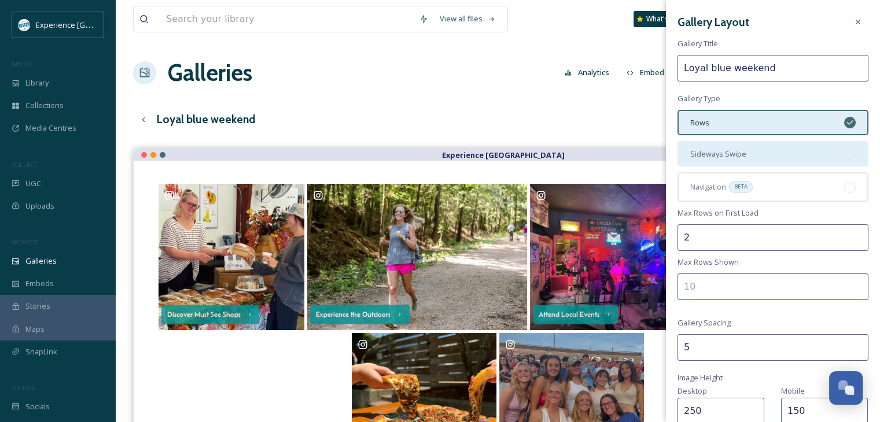
click at [789, 151] on div "Sideways Swipe" at bounding box center [773, 153] width 191 height 25
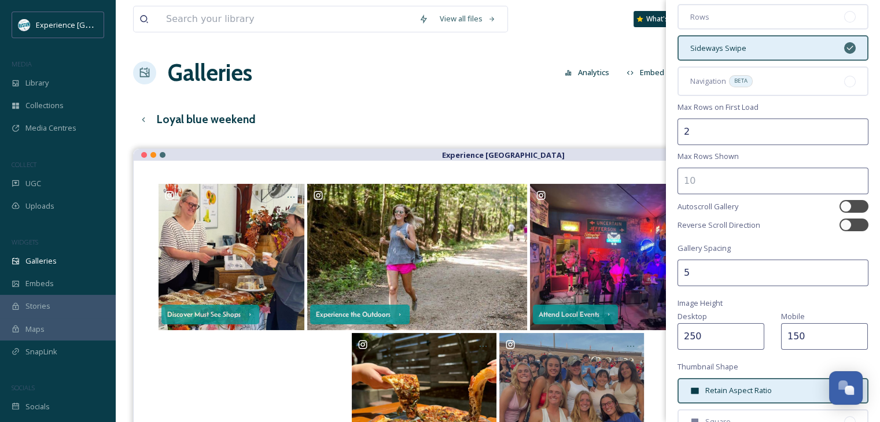
scroll to position [116, 0]
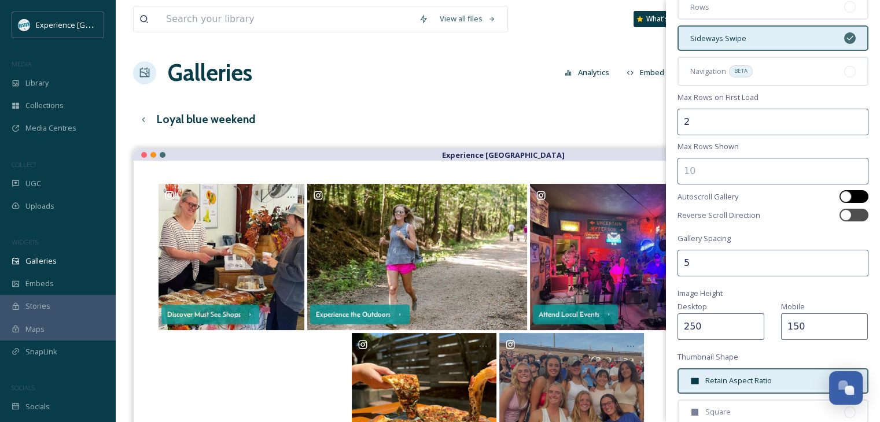
click at [840, 195] on div at bounding box center [846, 197] width 12 height 12
checkbox input "true"
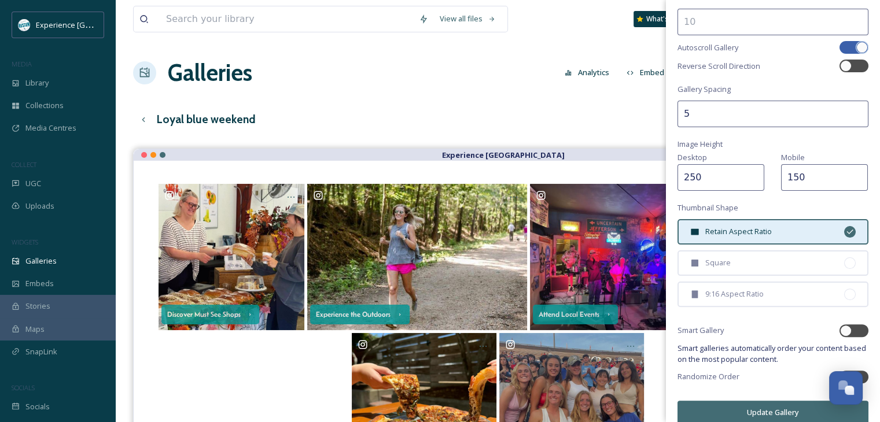
scroll to position [275, 0]
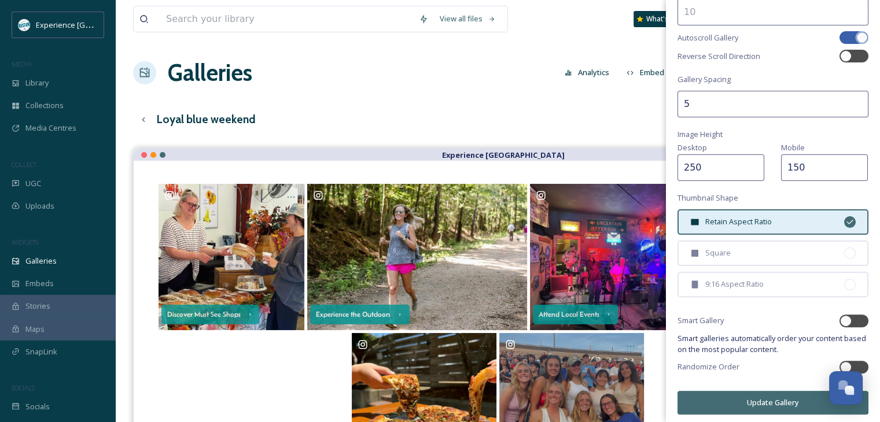
click at [807, 167] on input "150" at bounding box center [824, 168] width 87 height 27
drag, startPoint x: 807, startPoint y: 167, endPoint x: 800, endPoint y: 165, distance: 7.9
click at [804, 165] on input "150" at bounding box center [824, 168] width 87 height 27
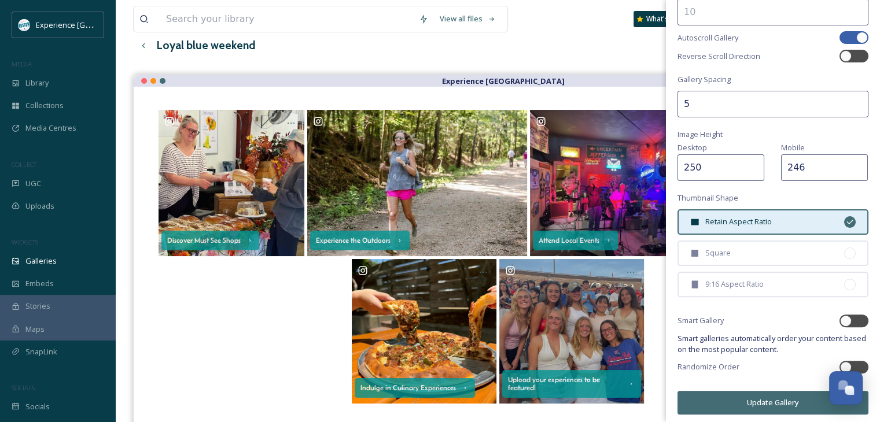
scroll to position [165, 0]
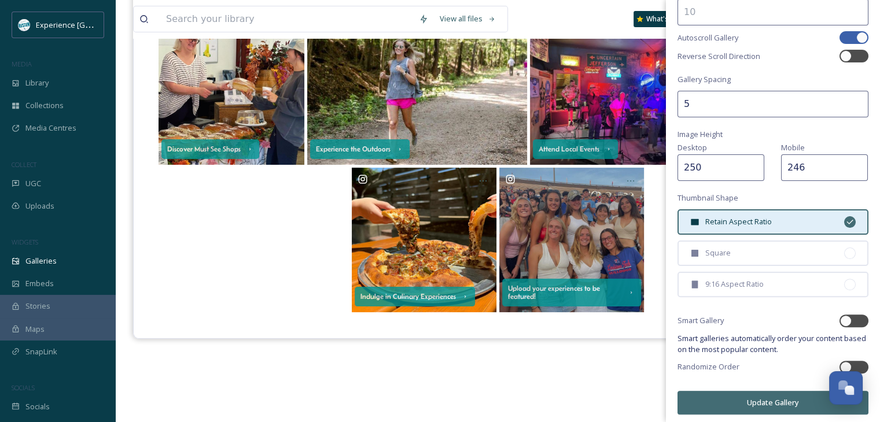
type input "246"
click at [748, 395] on button "Update Gallery" at bounding box center [773, 403] width 191 height 24
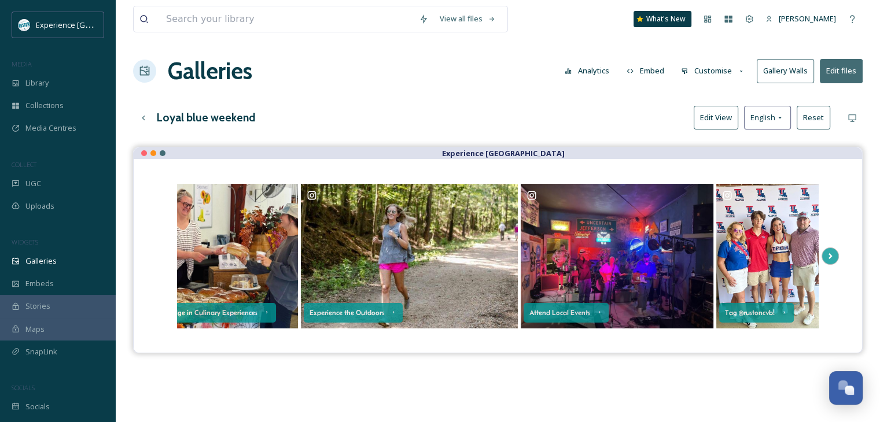
scroll to position [0, 0]
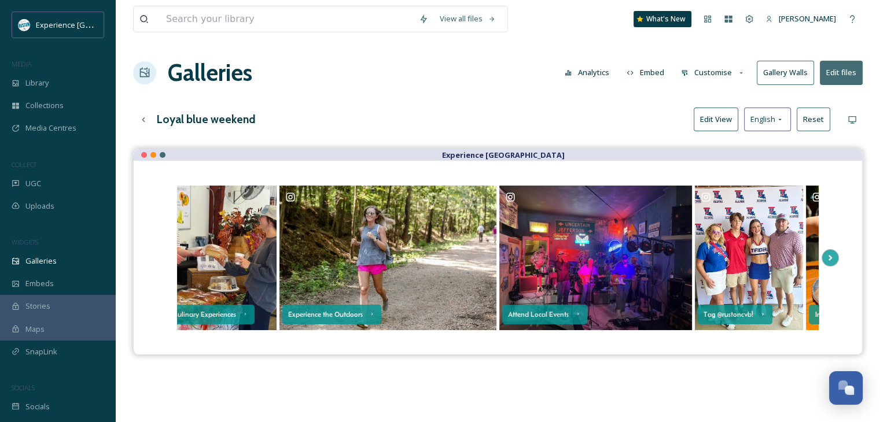
click at [706, 121] on button "Edit View" at bounding box center [716, 120] width 45 height 24
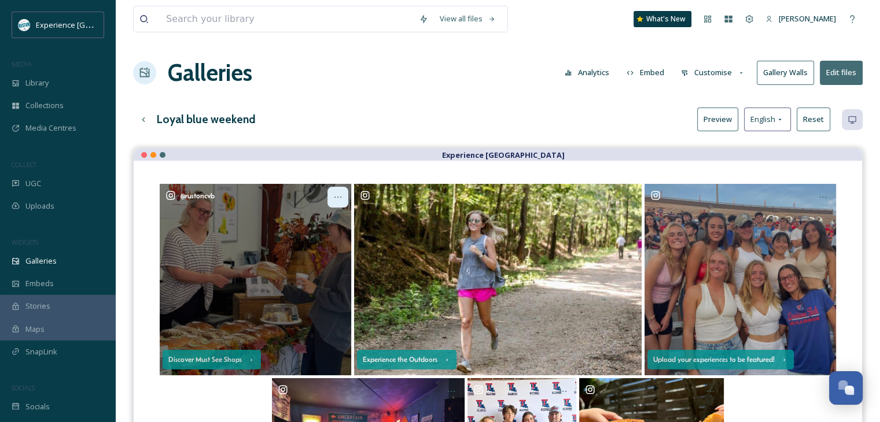
click at [340, 195] on icon at bounding box center [337, 197] width 9 height 9
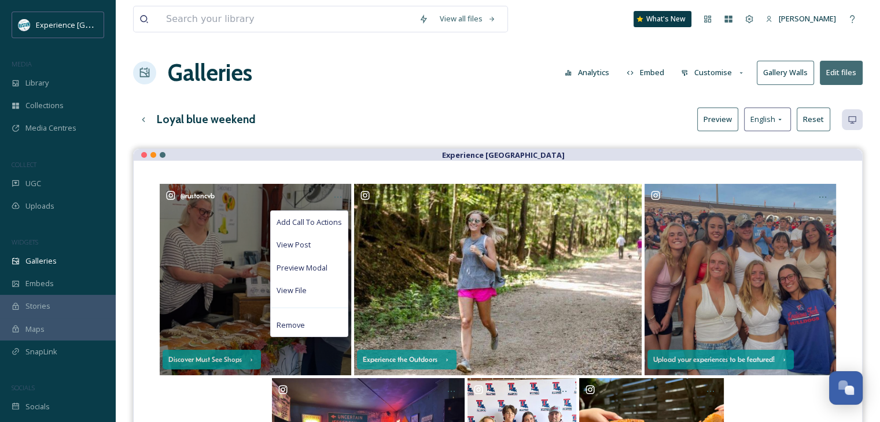
click at [329, 224] on span "Add Call To Actions" at bounding box center [309, 222] width 65 height 11
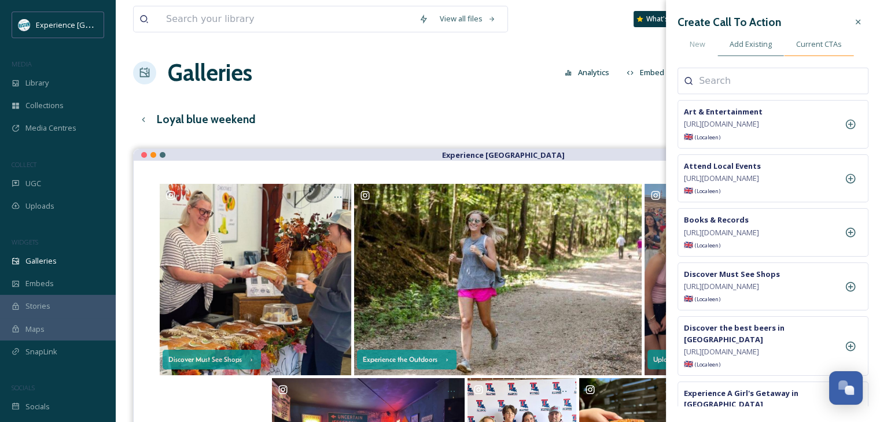
click at [835, 40] on span "Current CTAs" at bounding box center [819, 44] width 46 height 11
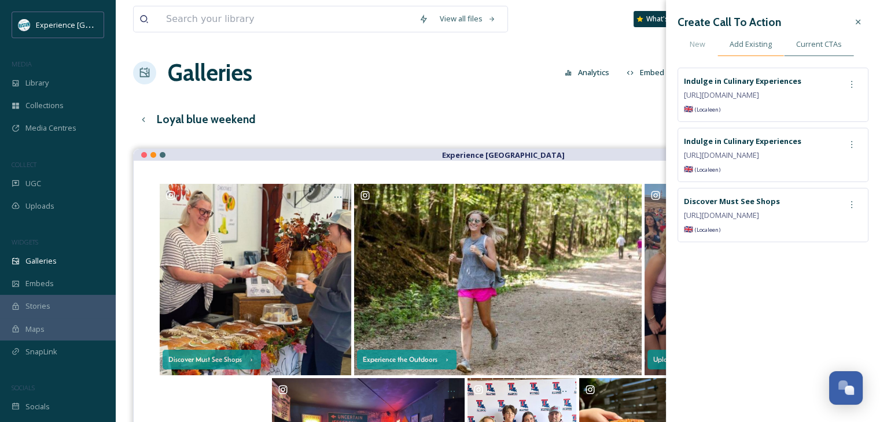
click at [759, 47] on span "Add Existing" at bounding box center [751, 44] width 42 height 11
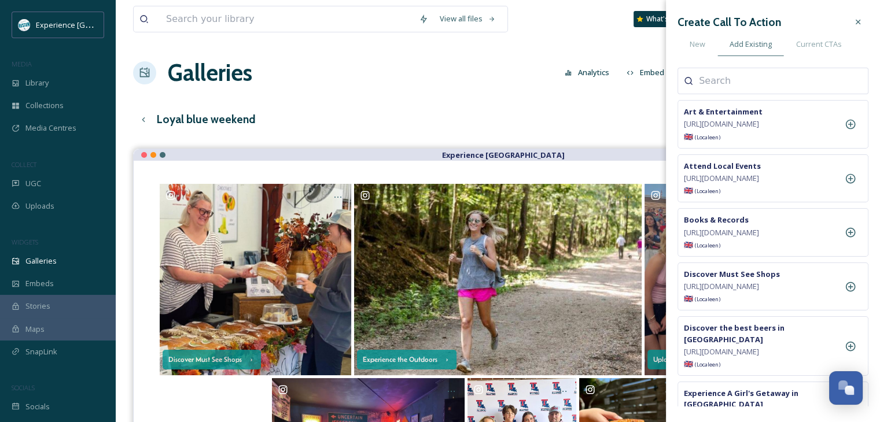
click at [733, 83] on input at bounding box center [757, 81] width 116 height 14
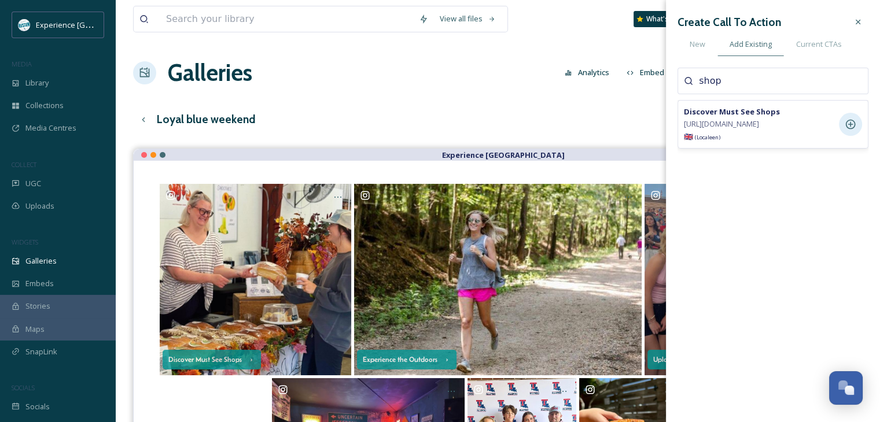
type input "shop"
click at [847, 130] on icon at bounding box center [851, 125] width 10 height 10
click at [856, 28] on div at bounding box center [858, 22] width 21 height 21
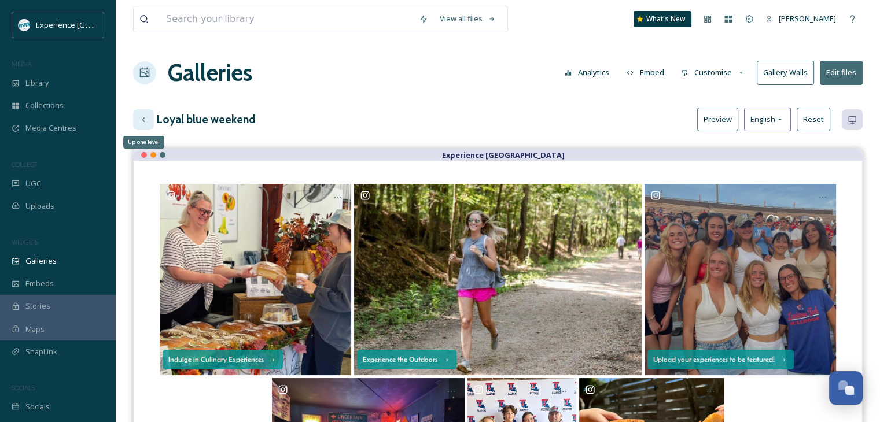
click at [144, 117] on icon at bounding box center [143, 119] width 3 height 5
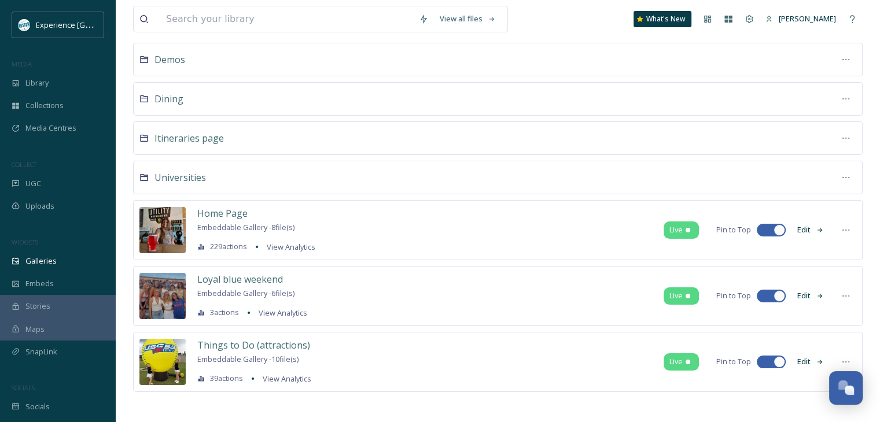
scroll to position [68, 0]
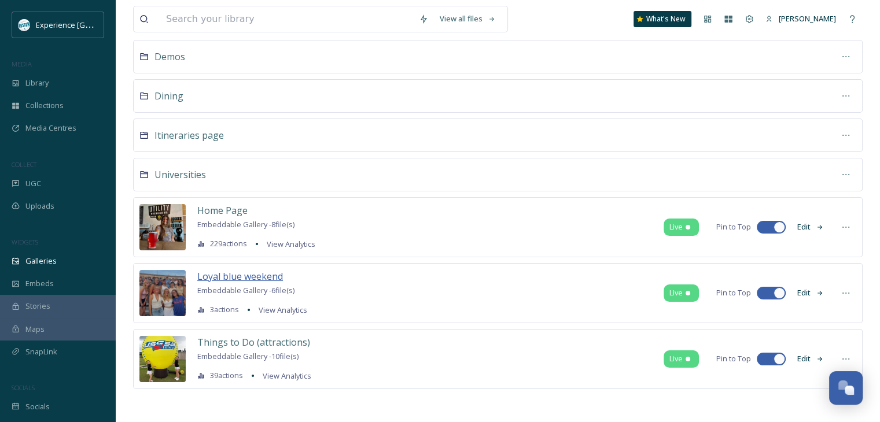
click at [264, 279] on span "Loyal blue weekend" at bounding box center [240, 276] width 86 height 13
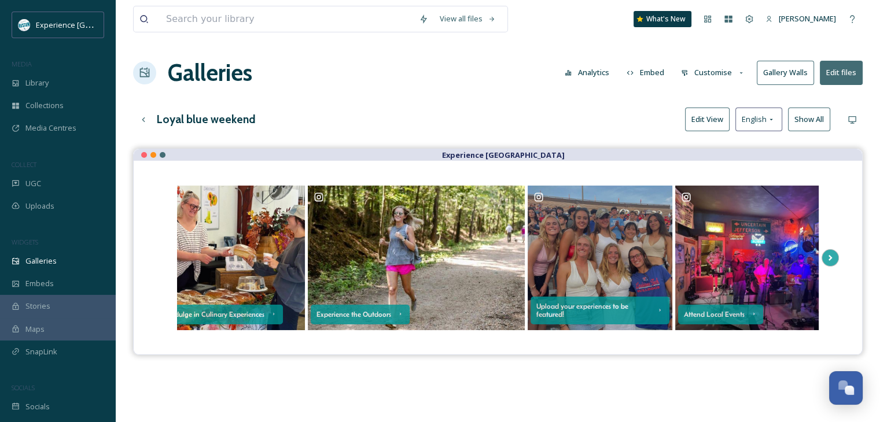
click at [686, 123] on button "Edit View" at bounding box center [707, 120] width 45 height 24
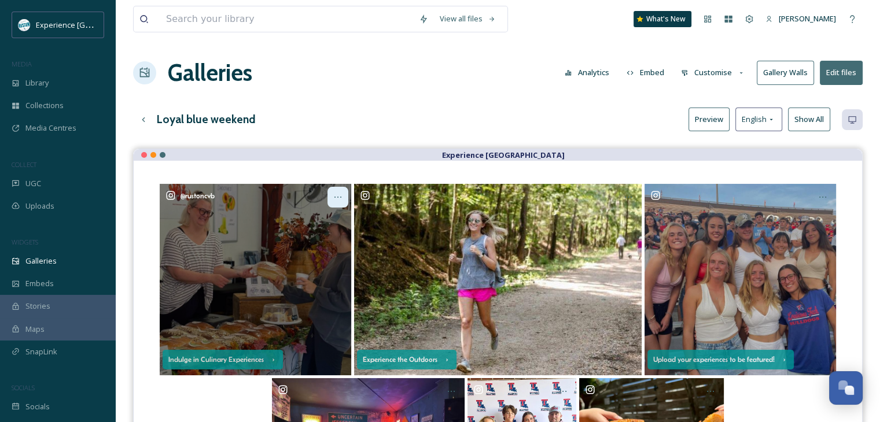
click at [337, 198] on icon at bounding box center [337, 197] width 9 height 9
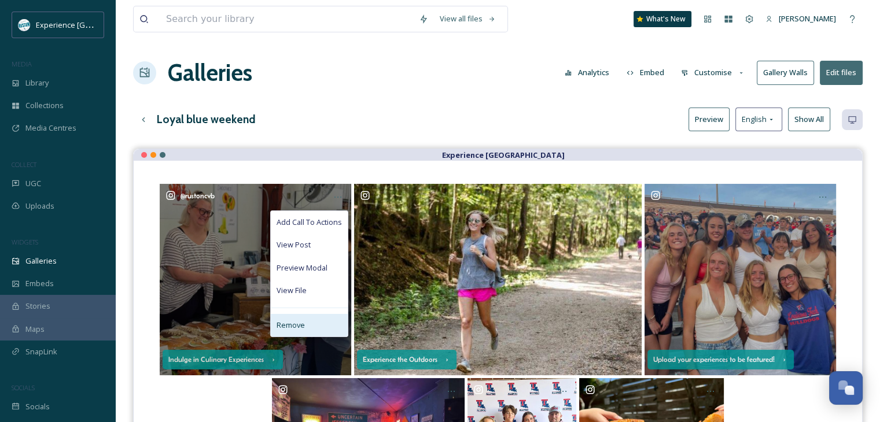
click at [299, 320] on span "Remove" at bounding box center [291, 325] width 28 height 11
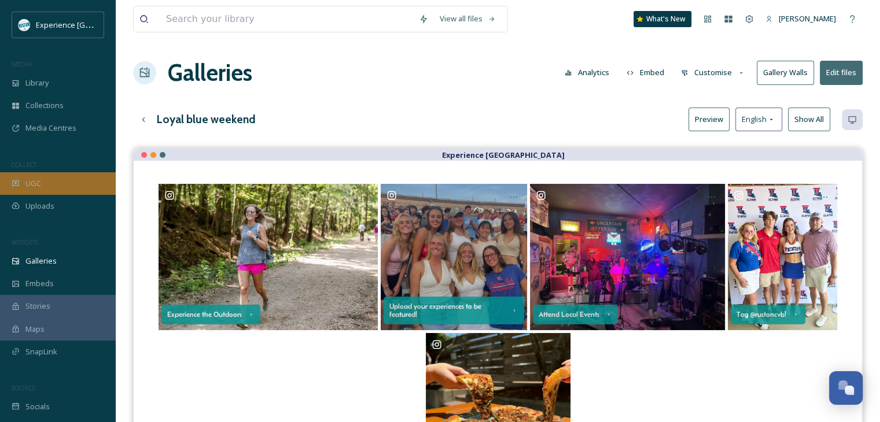
click at [50, 180] on div "UGC" at bounding box center [58, 183] width 116 height 23
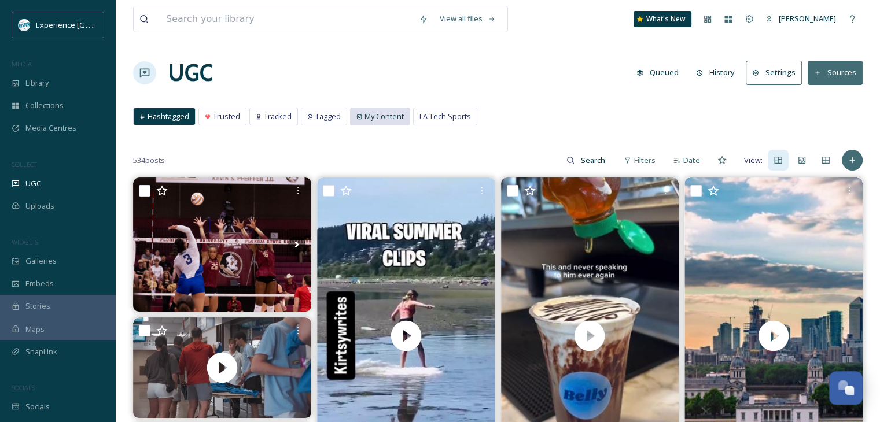
click at [386, 113] on span "My Content" at bounding box center [384, 116] width 39 height 11
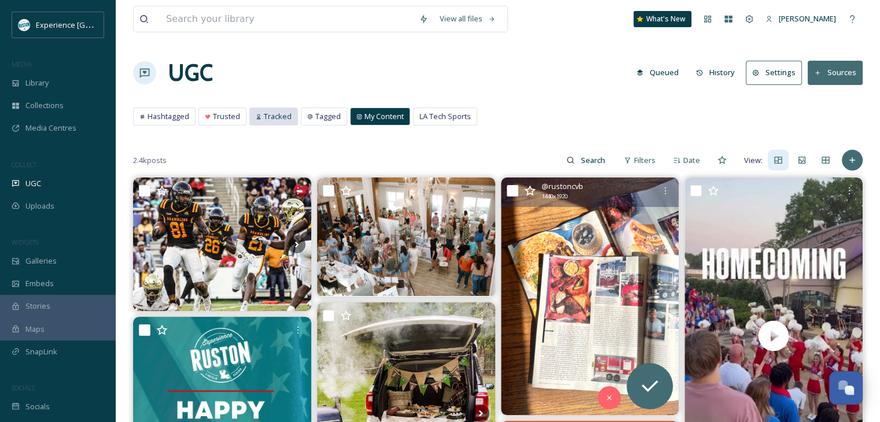
click at [260, 114] on div "Tracked" at bounding box center [273, 116] width 47 height 17
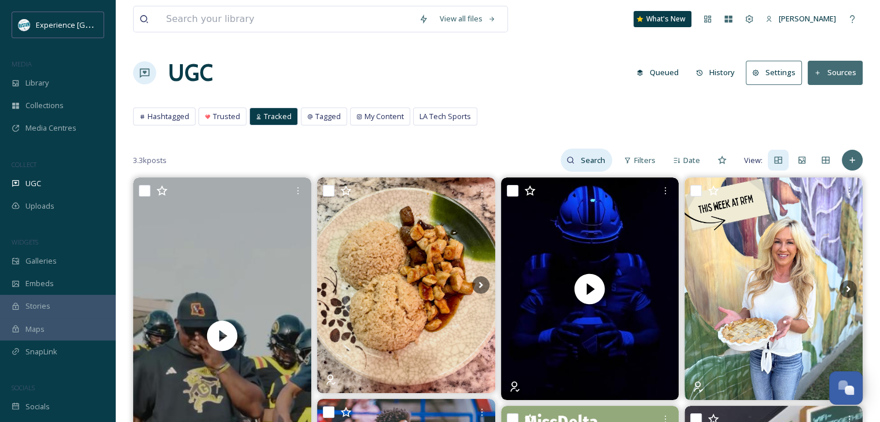
click at [576, 157] on input at bounding box center [594, 160] width 38 height 23
type input "rustonfarmersmarket"
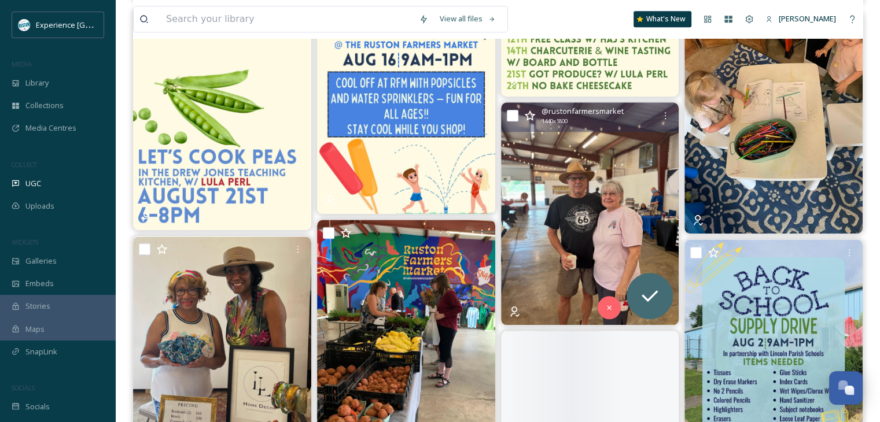
scroll to position [1099, 0]
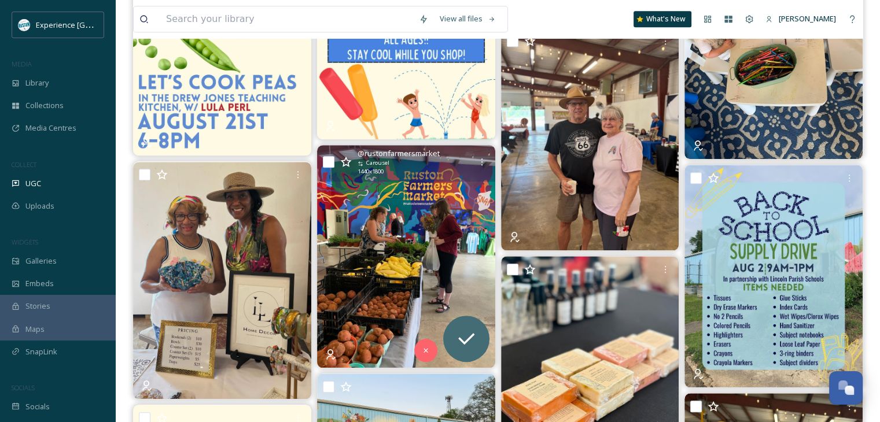
click at [324, 163] on input "checkbox" at bounding box center [329, 162] width 12 height 12
checkbox input "true"
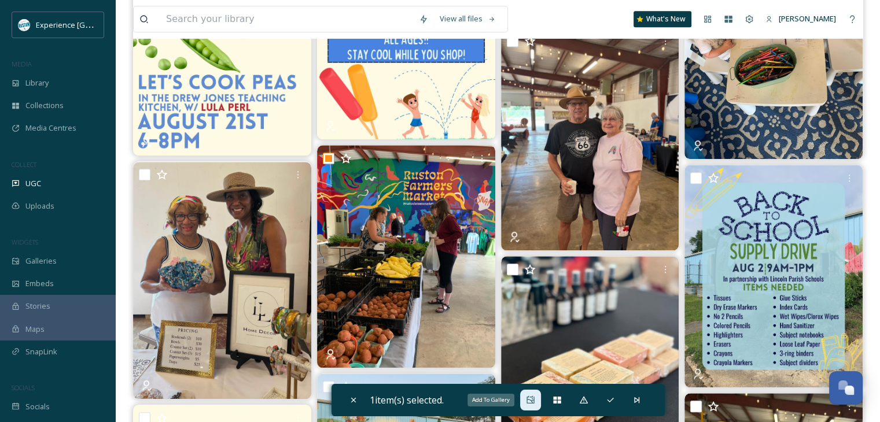
click at [525, 402] on div "Add To Gallery" at bounding box center [530, 400] width 21 height 21
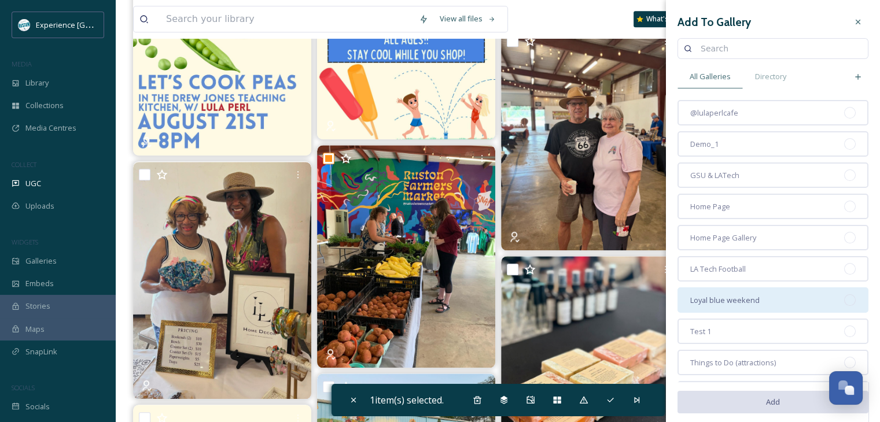
click at [731, 295] on span "Loyal blue weekend" at bounding box center [724, 300] width 69 height 11
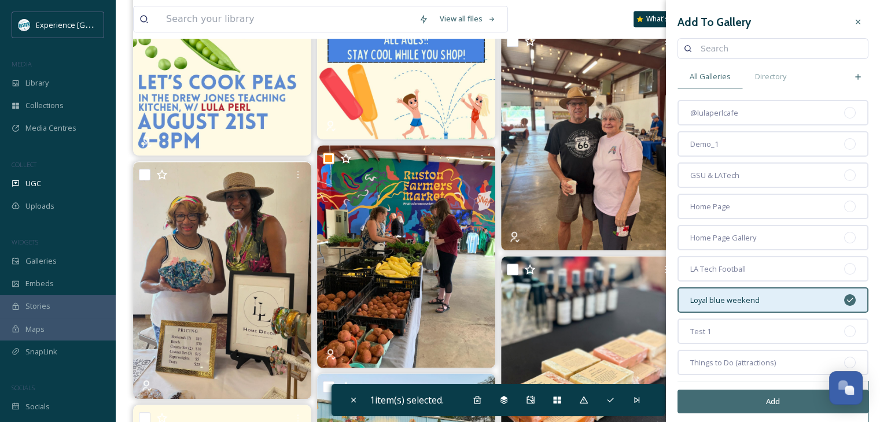
click at [741, 399] on button "Add" at bounding box center [773, 402] width 191 height 24
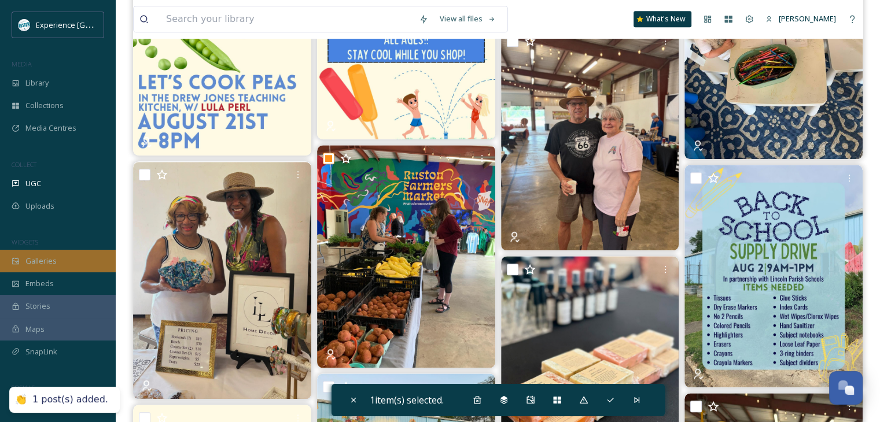
click at [49, 258] on span "Galleries" at bounding box center [40, 261] width 31 height 11
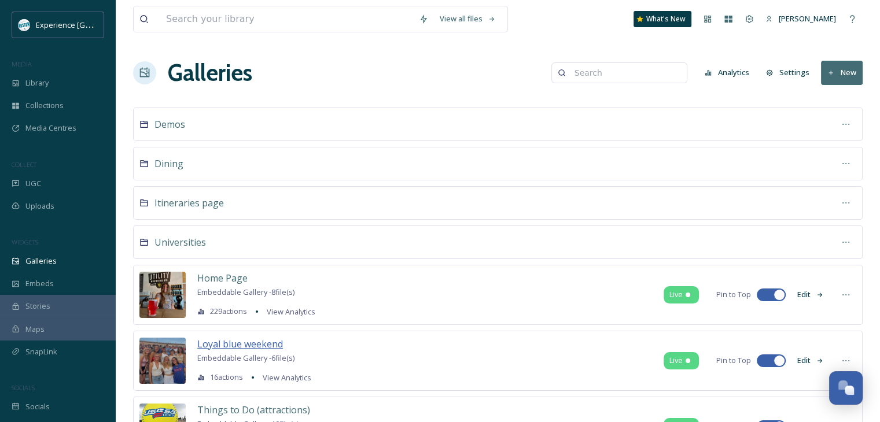
click at [230, 340] on span "Loyal blue weekend" at bounding box center [240, 344] width 86 height 13
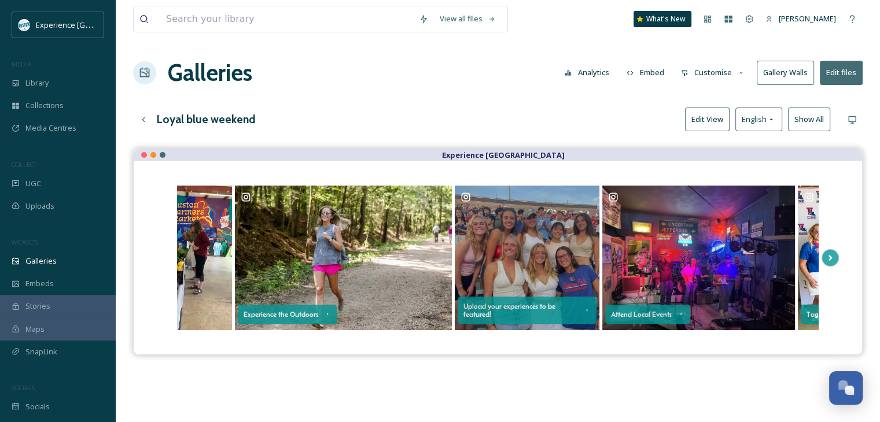
click at [831, 72] on button "Edit files" at bounding box center [841, 73] width 43 height 24
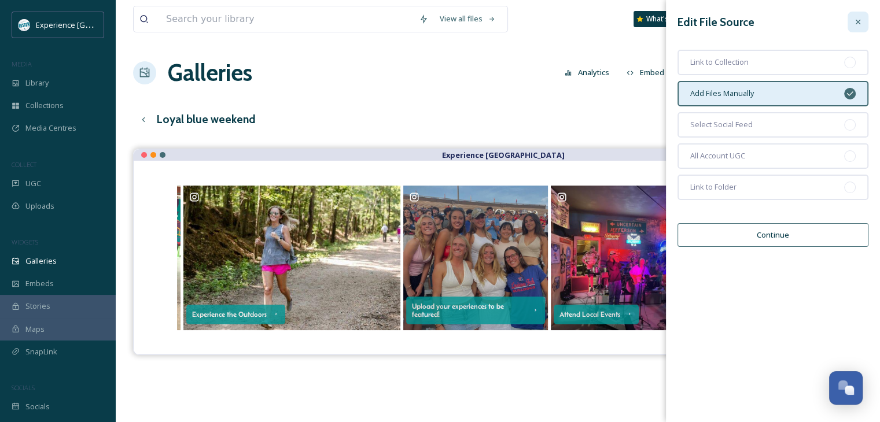
click at [859, 28] on div at bounding box center [858, 22] width 21 height 21
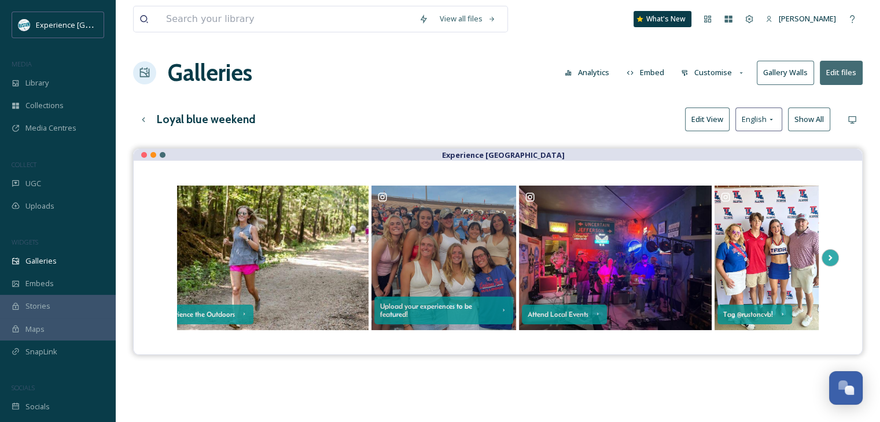
click at [697, 119] on button "Edit View" at bounding box center [707, 120] width 45 height 24
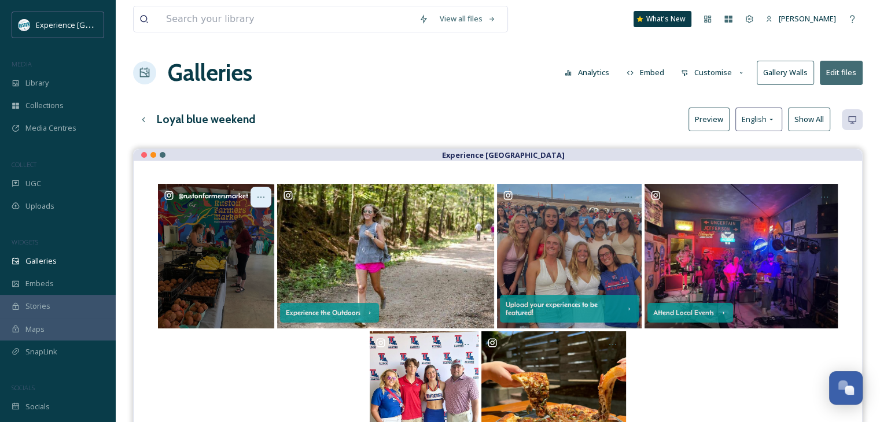
click at [258, 197] on icon at bounding box center [260, 197] width 9 height 9
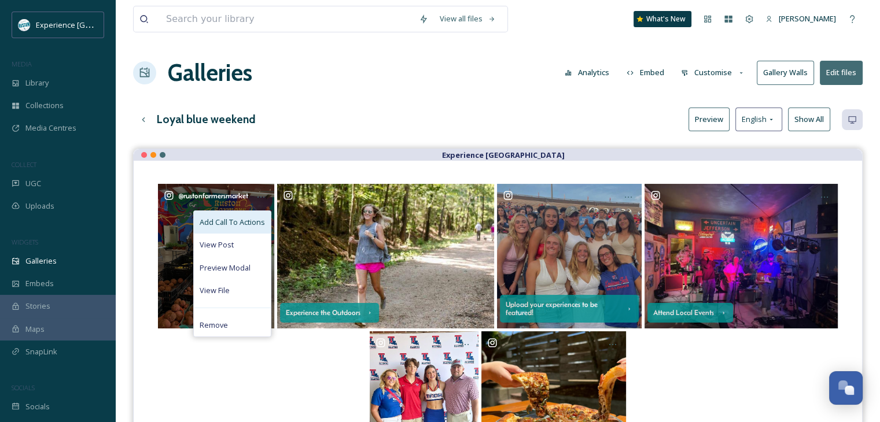
click at [247, 224] on span "Add Call To Actions" at bounding box center [232, 222] width 65 height 11
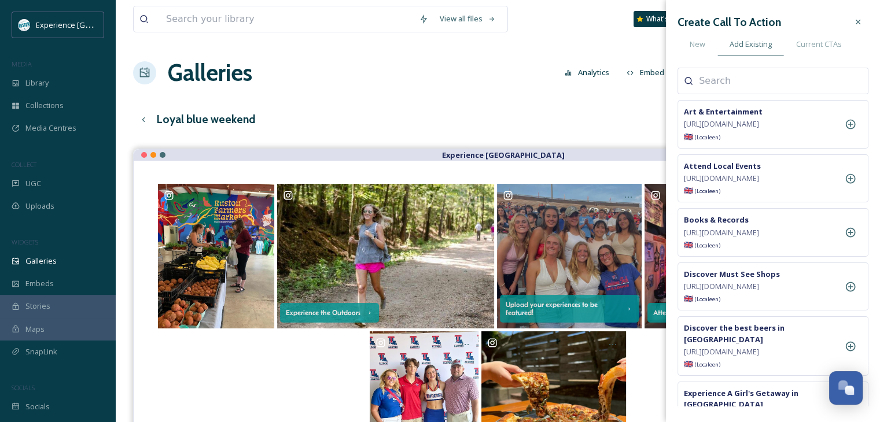
click at [776, 81] on input at bounding box center [757, 81] width 116 height 14
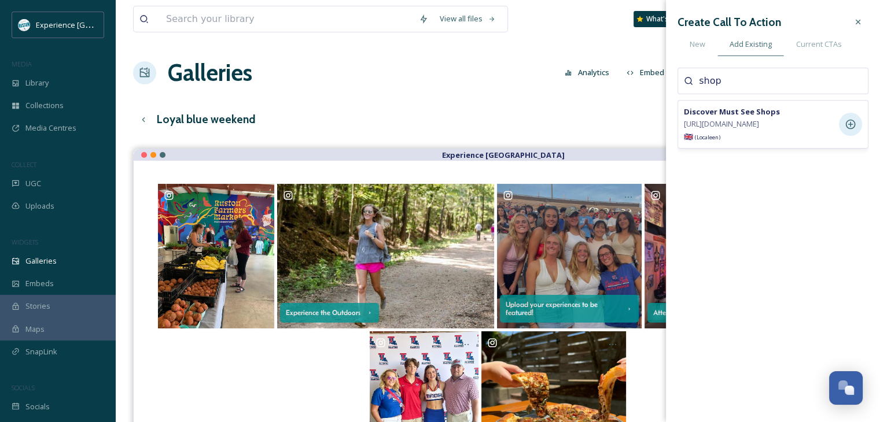
type input "shop"
click at [855, 126] on icon at bounding box center [851, 125] width 12 height 12
click at [515, 86] on div "Galleries Analytics Embed Customise Gallery Walls Edit files" at bounding box center [498, 73] width 730 height 35
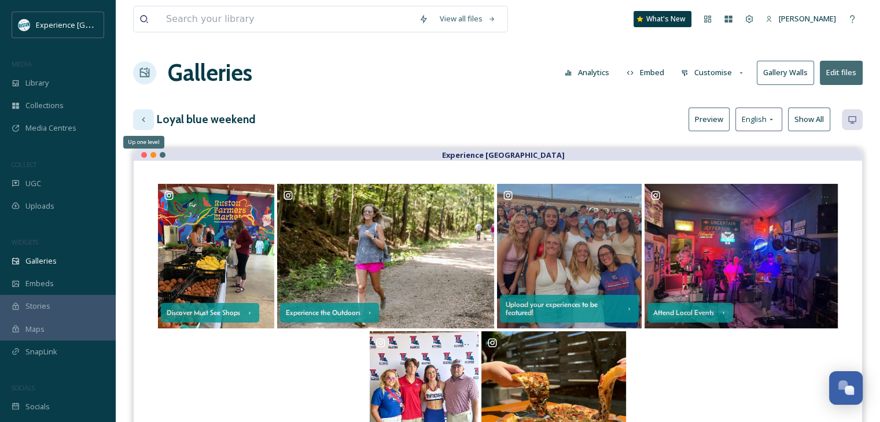
click at [149, 117] on div "Up one level" at bounding box center [143, 119] width 21 height 21
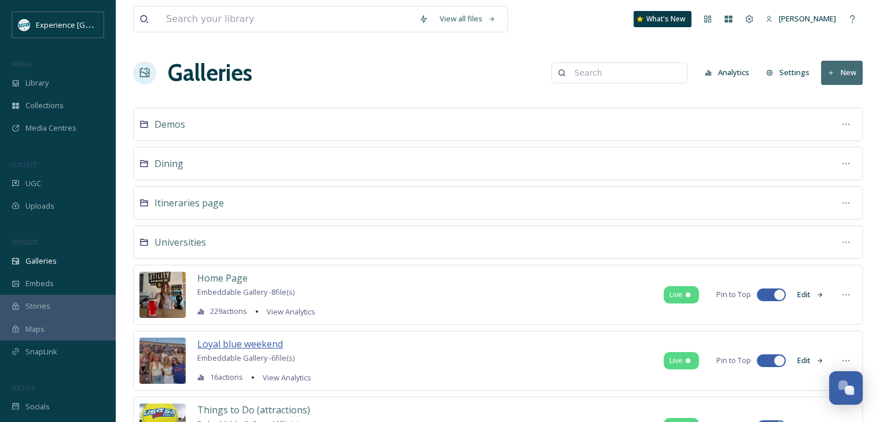
click at [234, 340] on span "Loyal blue weekend" at bounding box center [240, 344] width 86 height 13
